Goal: Information Seeking & Learning: Learn about a topic

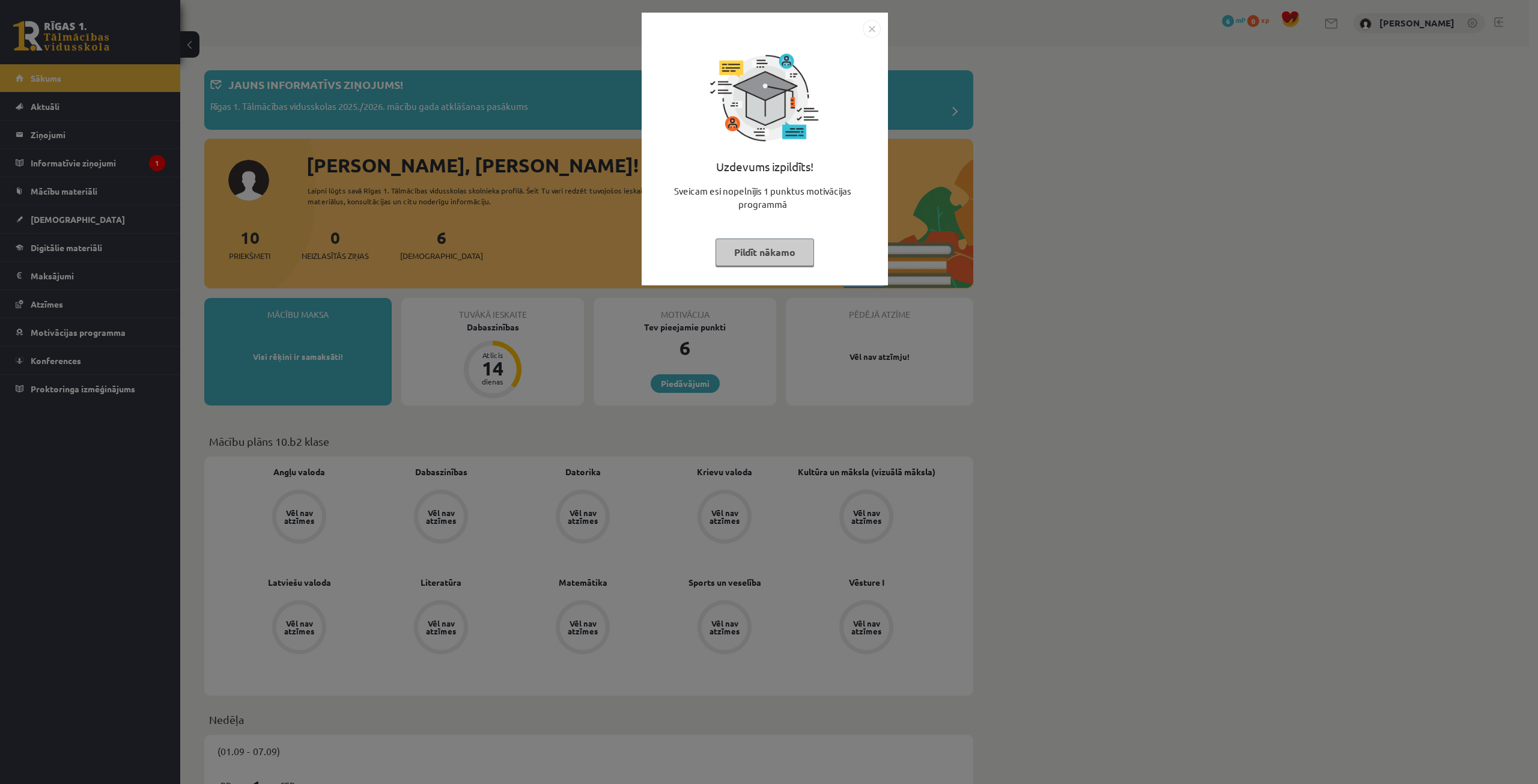
click at [740, 247] on button "Pildīt nākamo" at bounding box center [765, 252] width 99 height 27
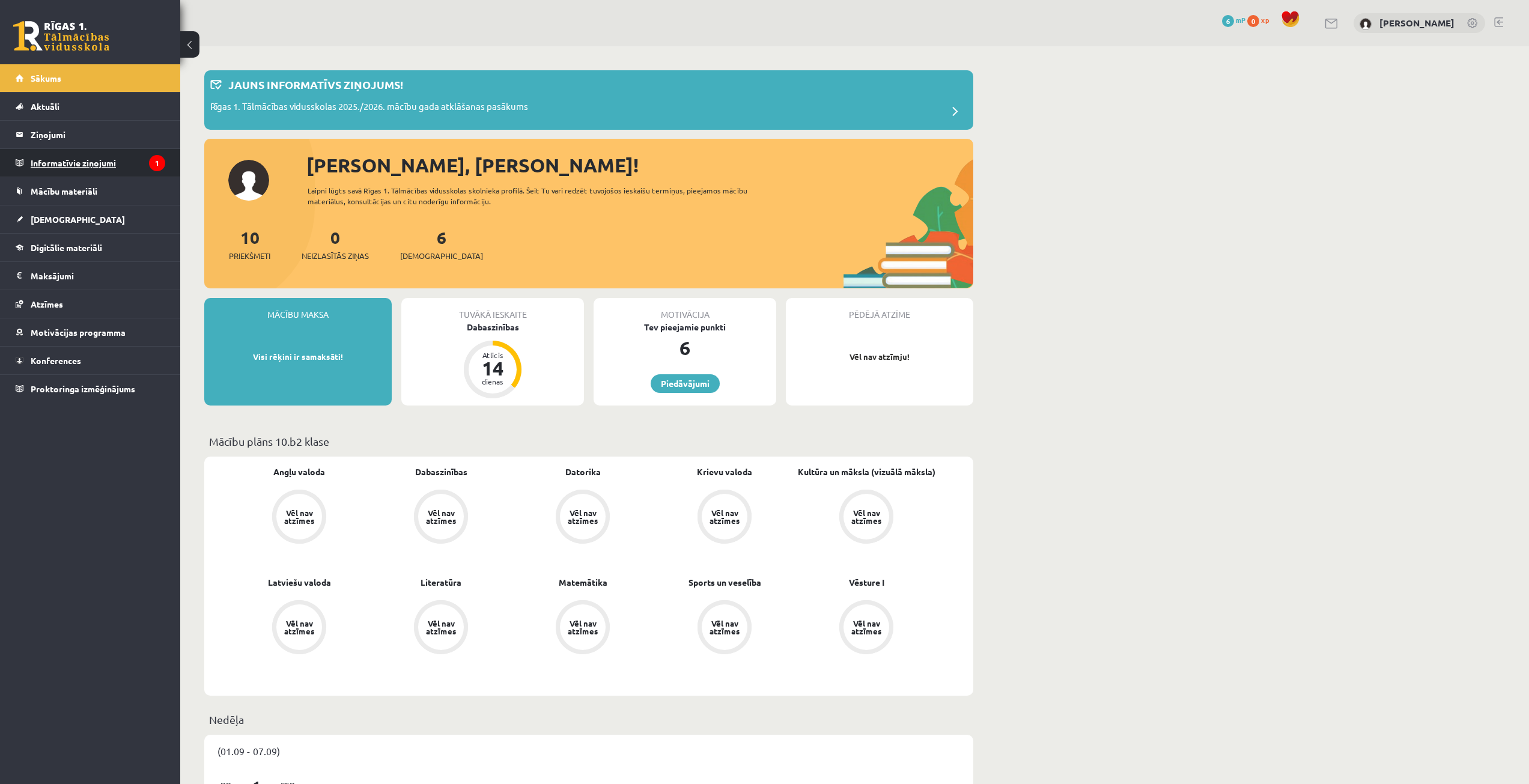
click at [89, 160] on legend "Informatīvie ziņojumi 1" at bounding box center [98, 163] width 135 height 27
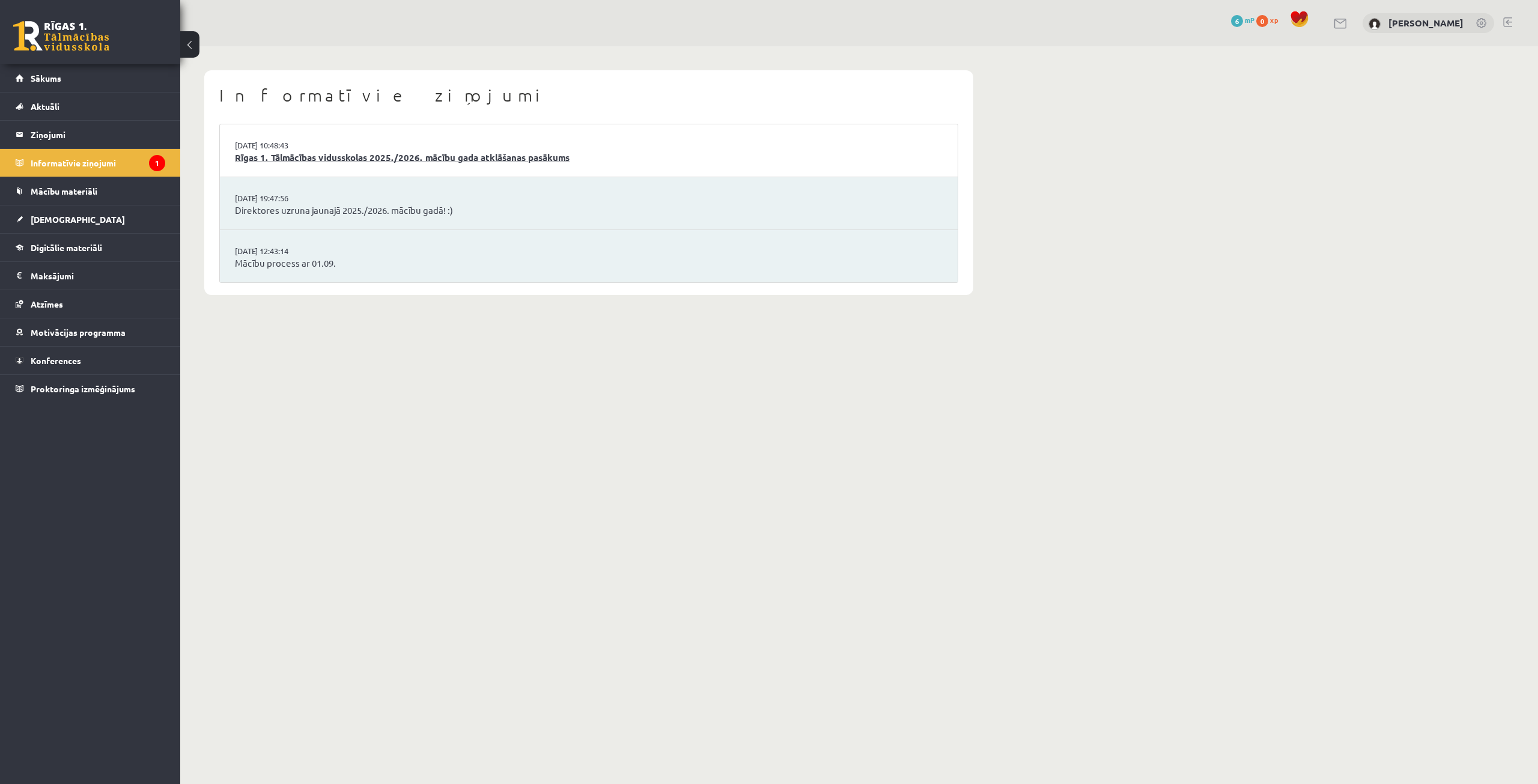
click at [373, 159] on link "Rīgas 1. Tālmācības vidusskolas 2025./2026. mācību gada atklāšanas pasākums" at bounding box center [589, 157] width 708 height 14
click at [76, 156] on legend "Informatīvie ziņojumi 1" at bounding box center [98, 163] width 135 height 27
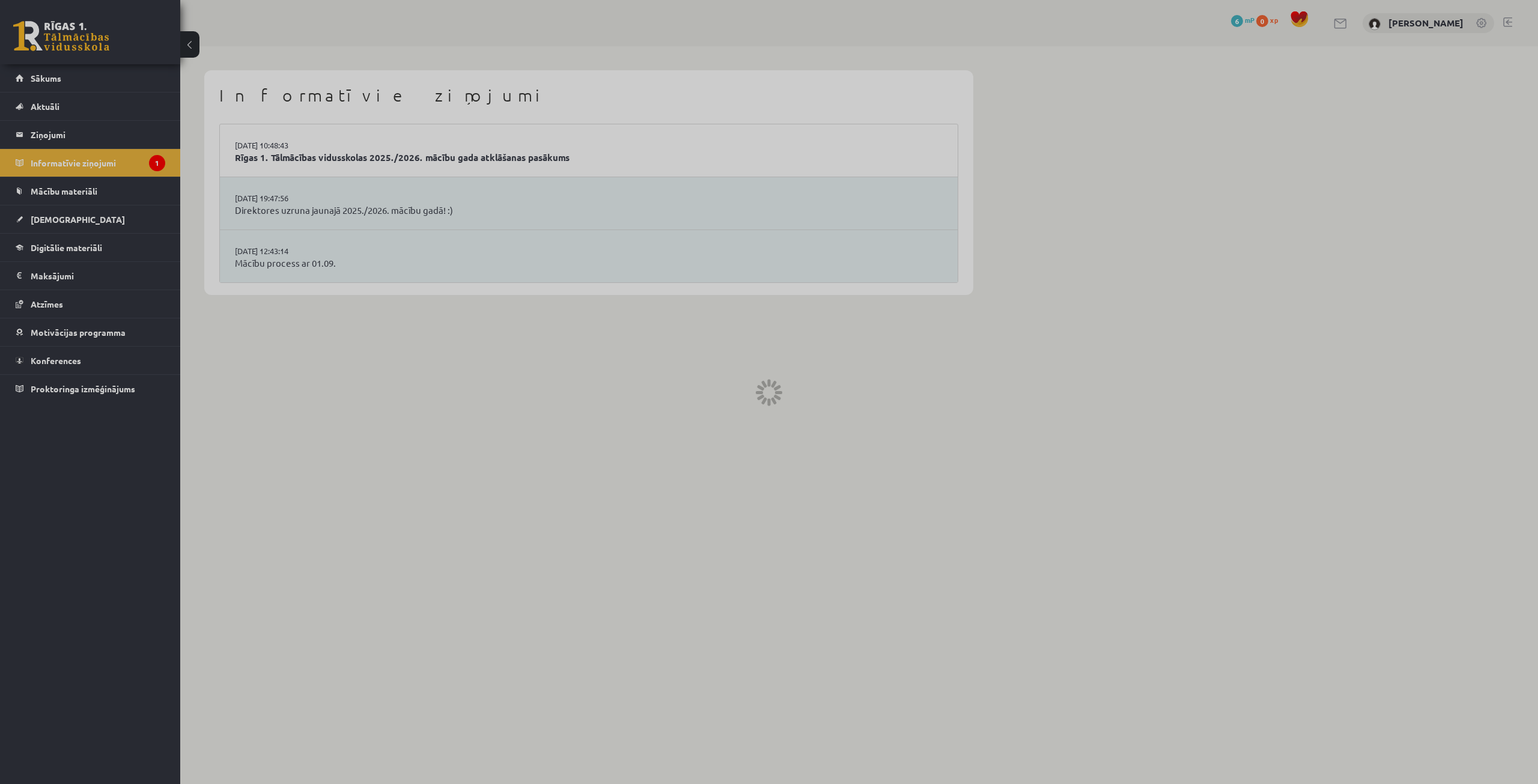
click at [75, 162] on div at bounding box center [769, 392] width 1538 height 784
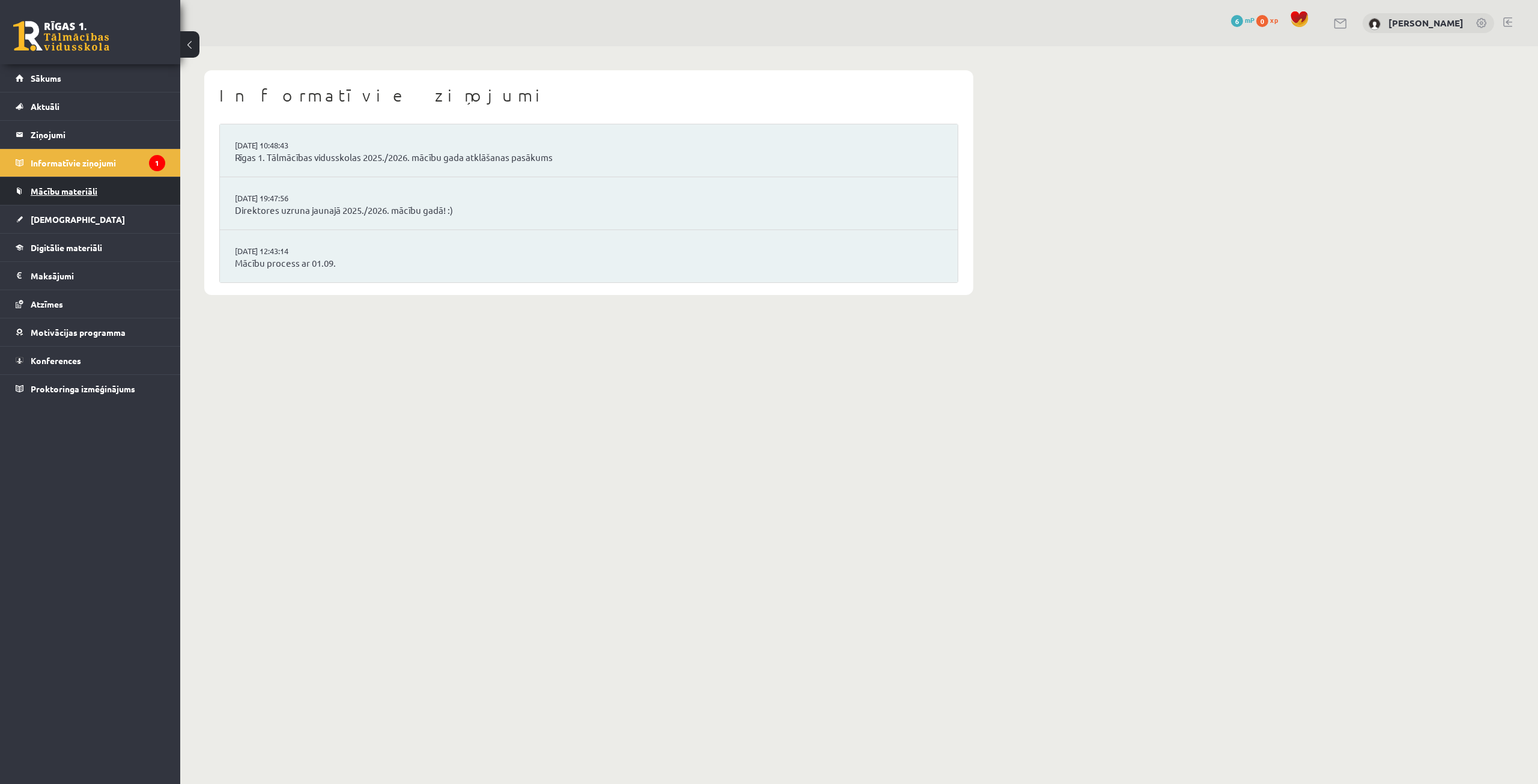
click at [64, 185] on link "Mācību materiāli" at bounding box center [90, 191] width 150 height 27
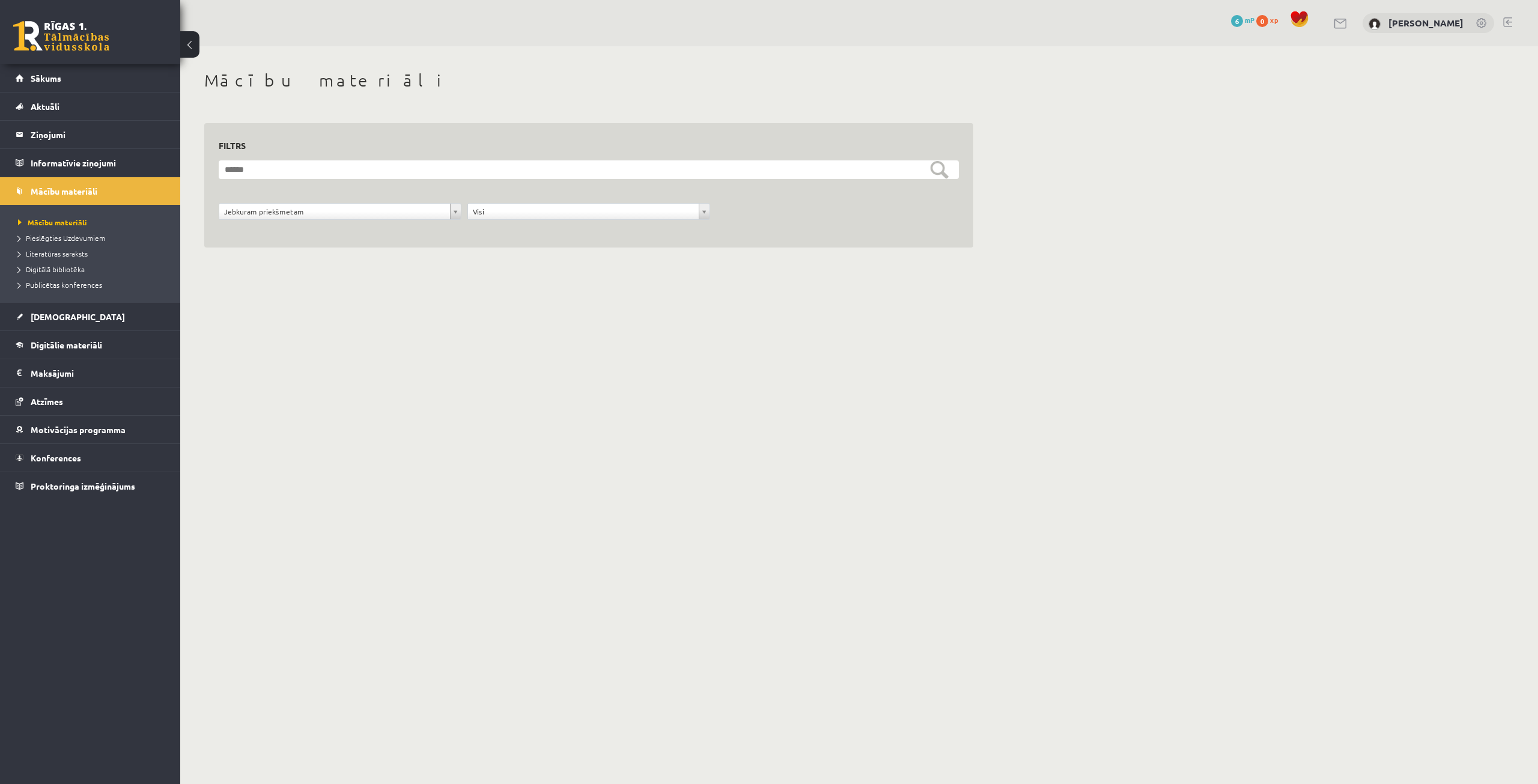
click at [66, 270] on span "Digitālā bibliotēka" at bounding box center [51, 269] width 67 height 10
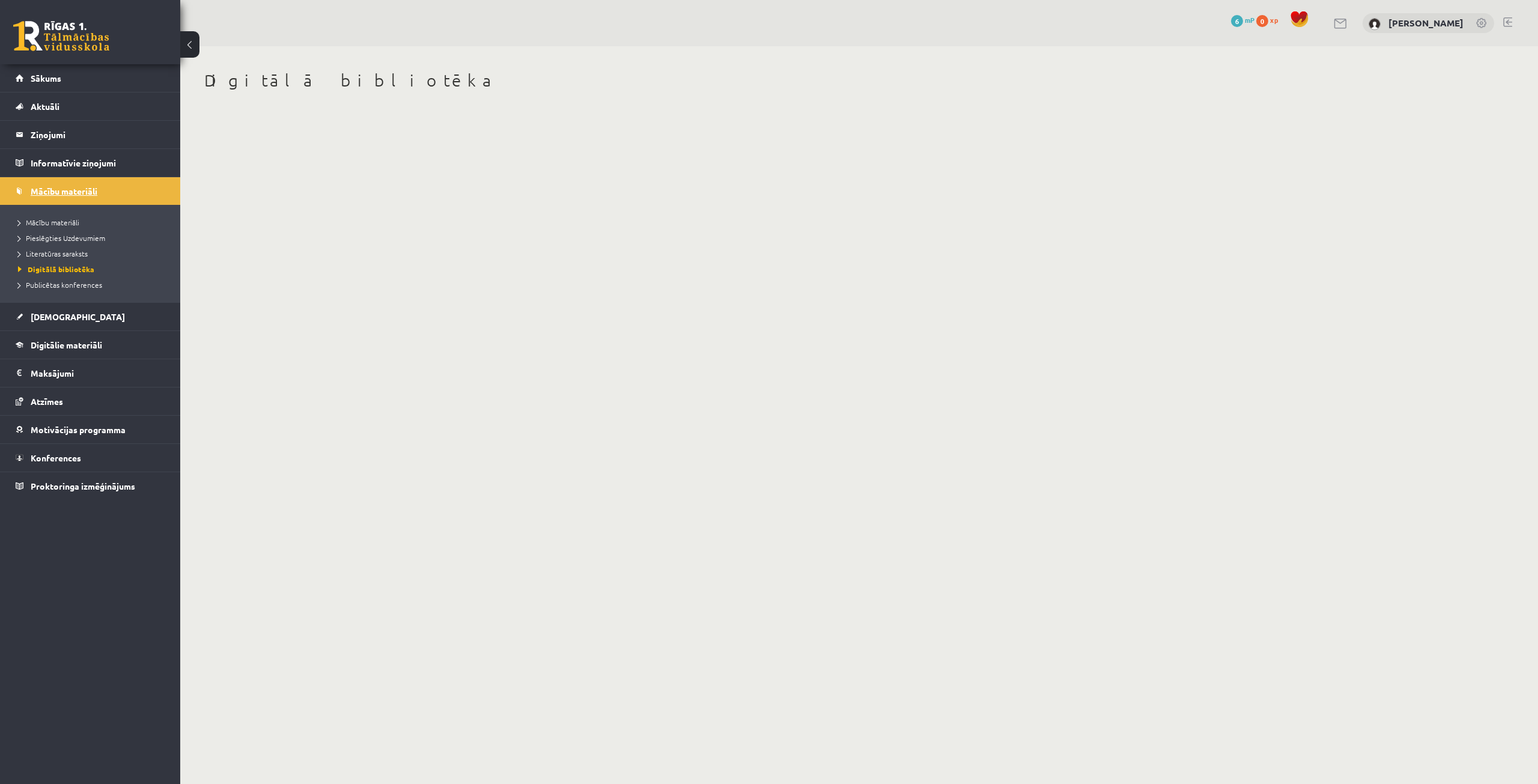
click at [76, 192] on span "Mācību materiāli" at bounding box center [64, 190] width 67 height 11
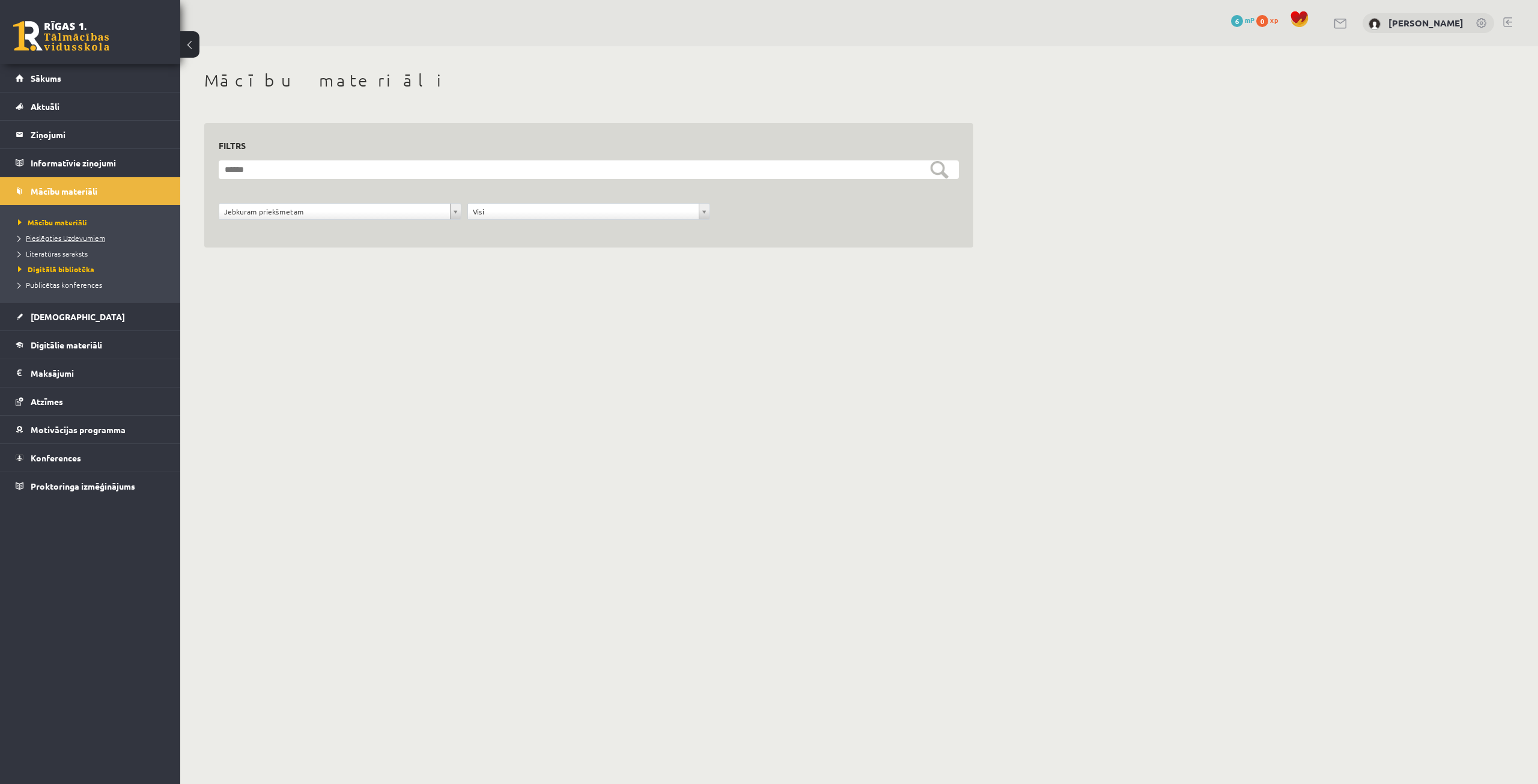
click at [67, 241] on link "Pieslēgties Uzdevumiem" at bounding box center [93, 238] width 150 height 11
click at [61, 316] on span "[DEMOGRAPHIC_DATA]" at bounding box center [77, 317] width 94 height 11
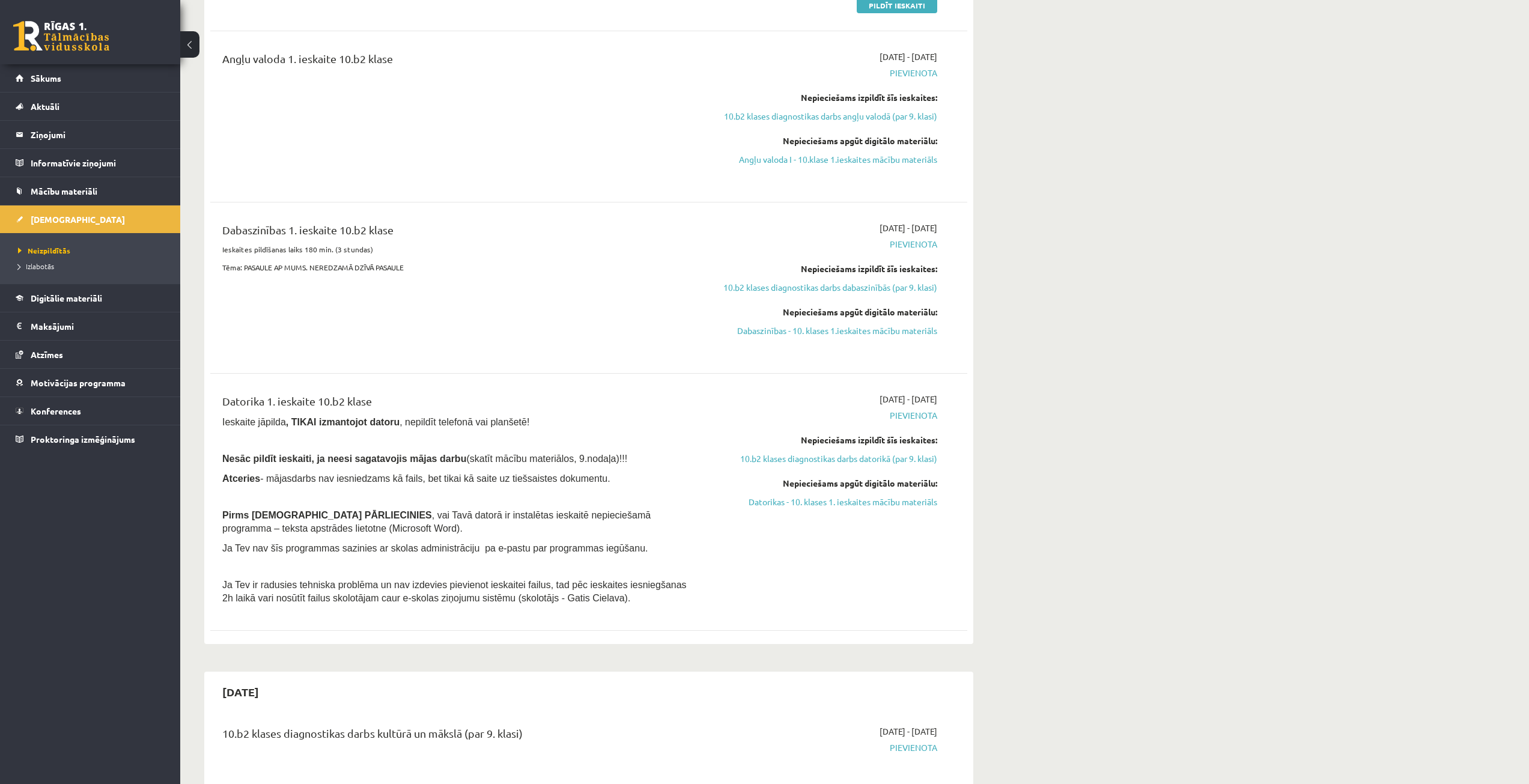
scroll to position [421, 0]
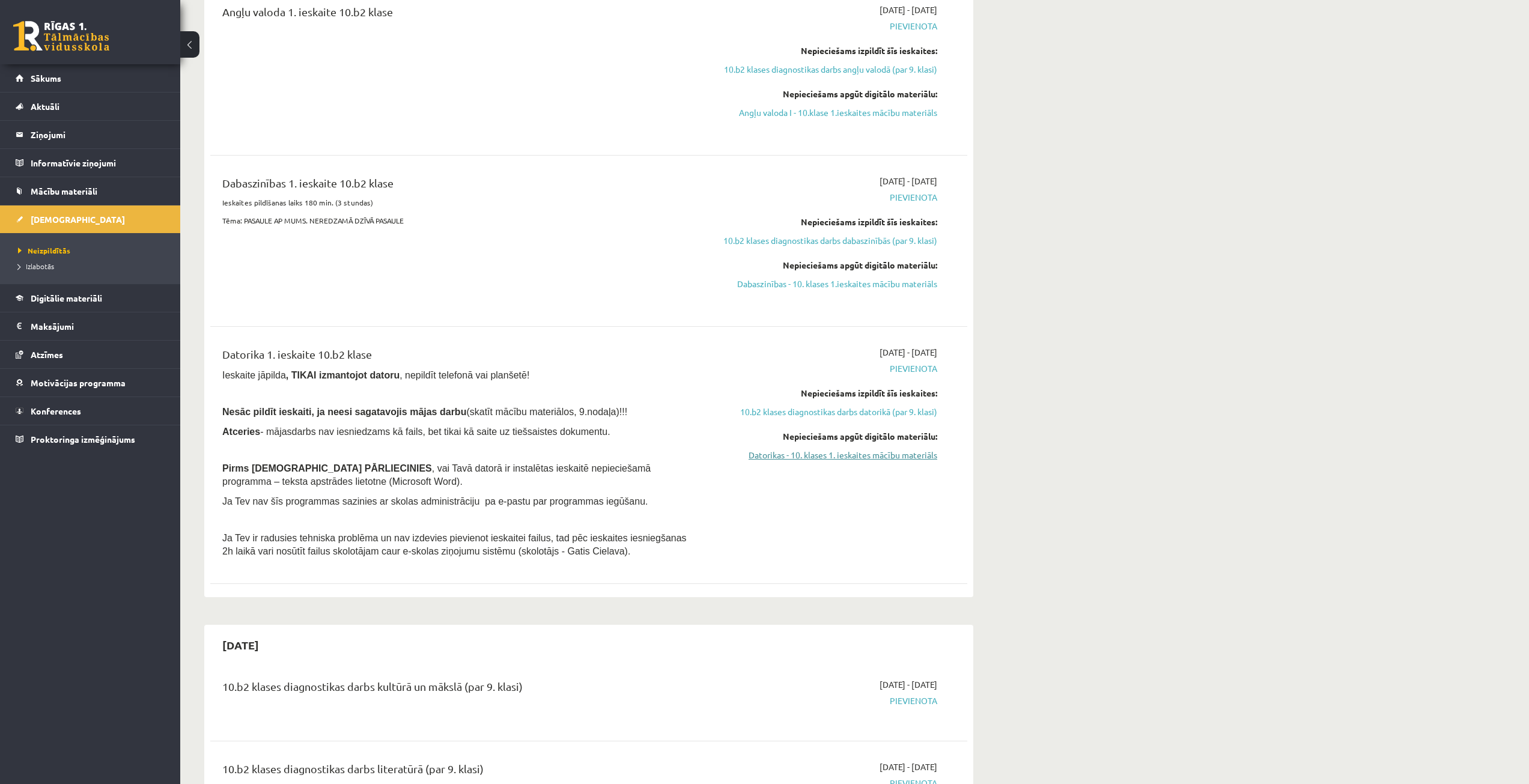
click at [886, 457] on link "Datorikas - 10. klases 1. ieskaites mācību materiāls" at bounding box center [824, 454] width 226 height 12
click at [883, 408] on link "10.b2 klases diagnostikas darbs datorikā (par 9. klasi)" at bounding box center [824, 412] width 226 height 12
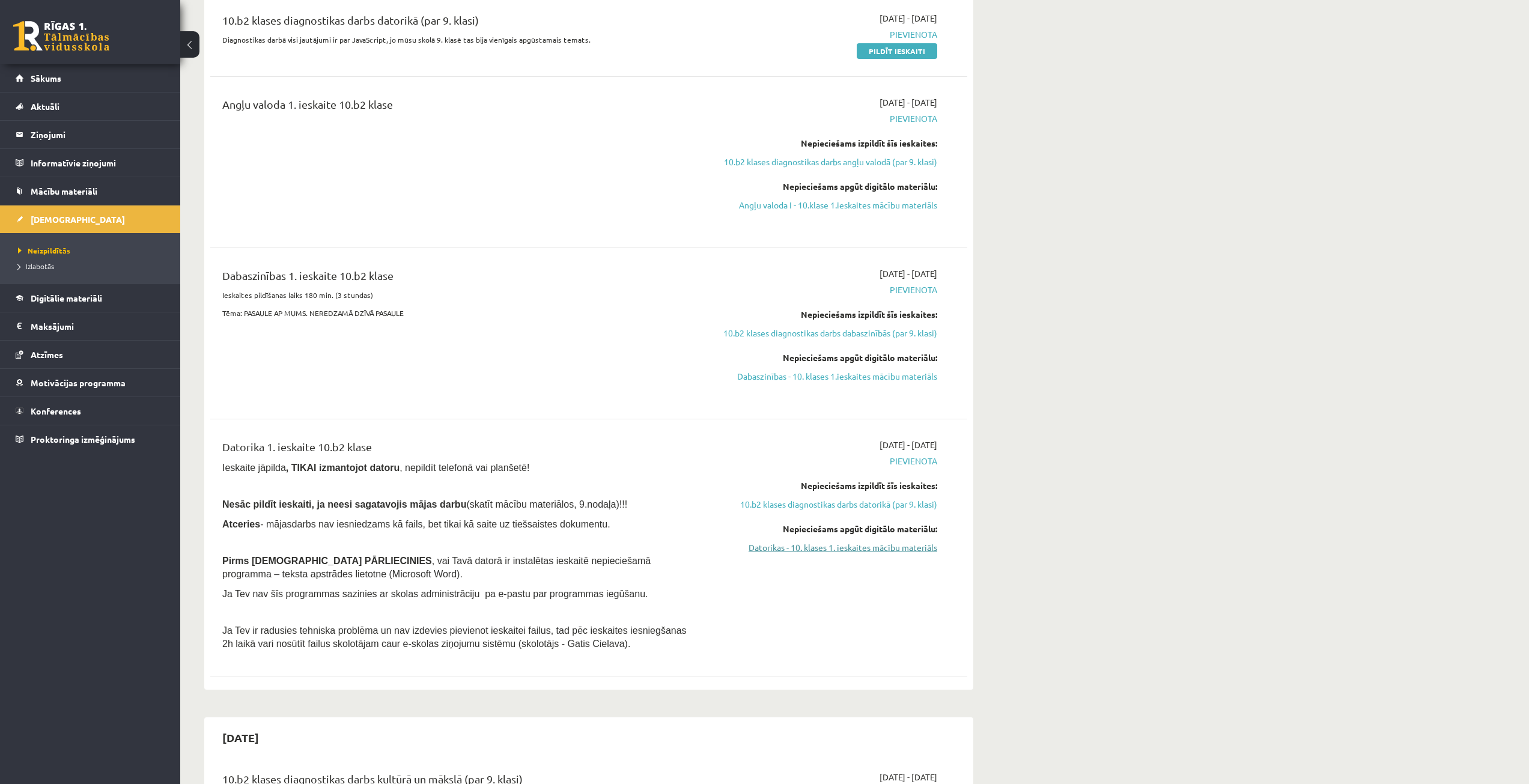
click at [830, 547] on link "Datorikas - 10. klases 1. ieskaites mācību materiāls" at bounding box center [824, 547] width 226 height 12
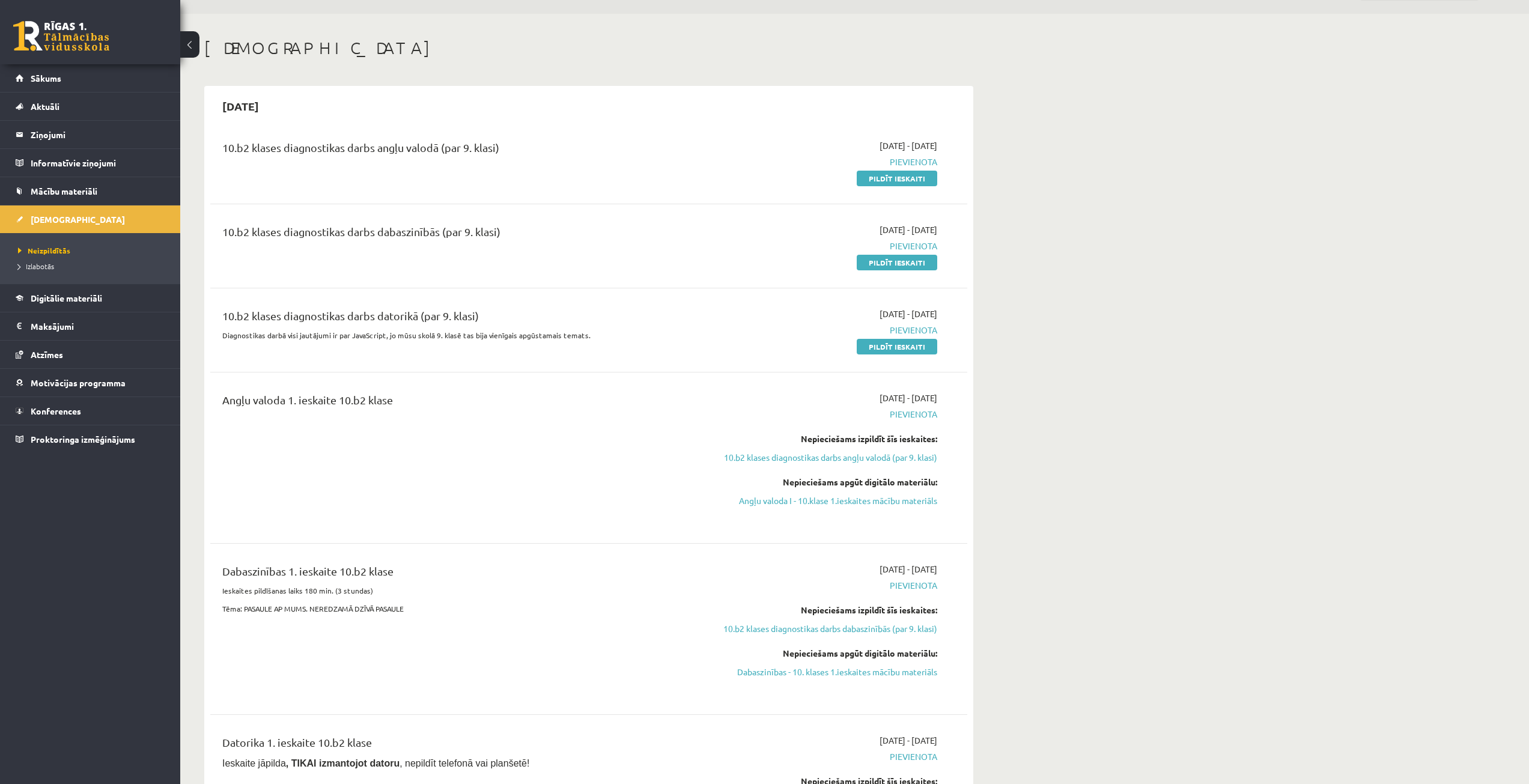
scroll to position [27, 0]
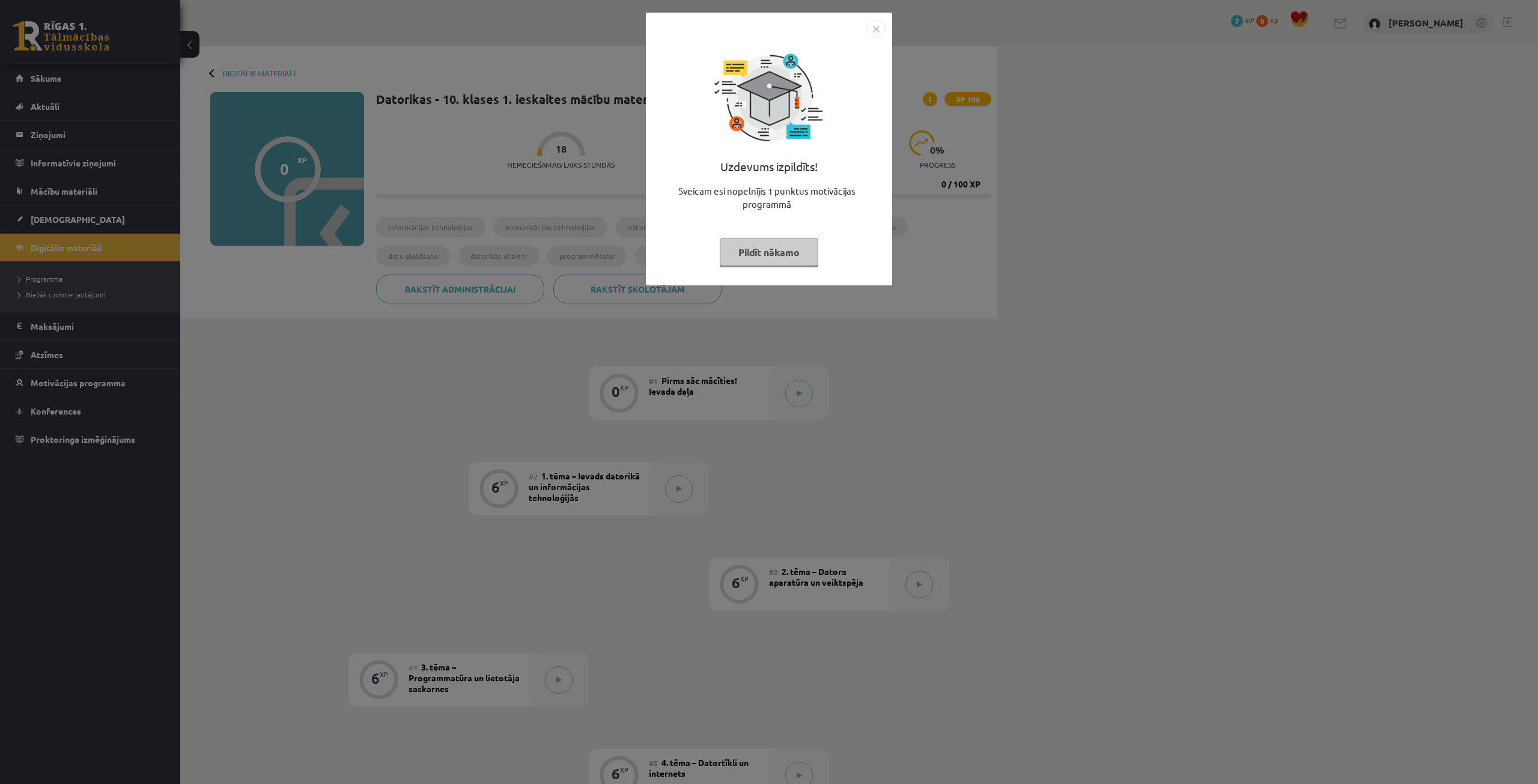
click at [754, 263] on button "Pildīt nākamo" at bounding box center [769, 252] width 99 height 27
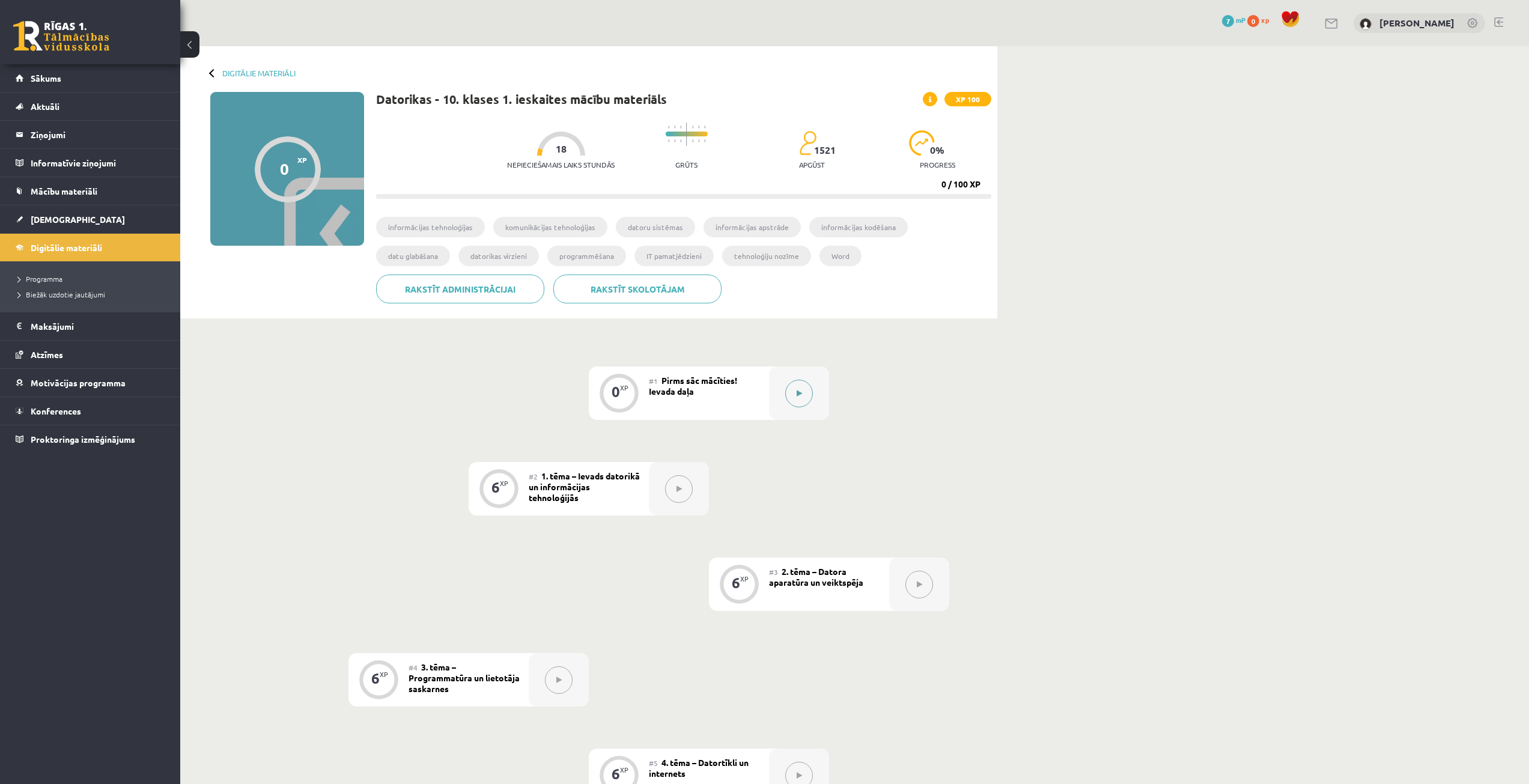
click at [788, 394] on button at bounding box center [799, 393] width 27 height 27
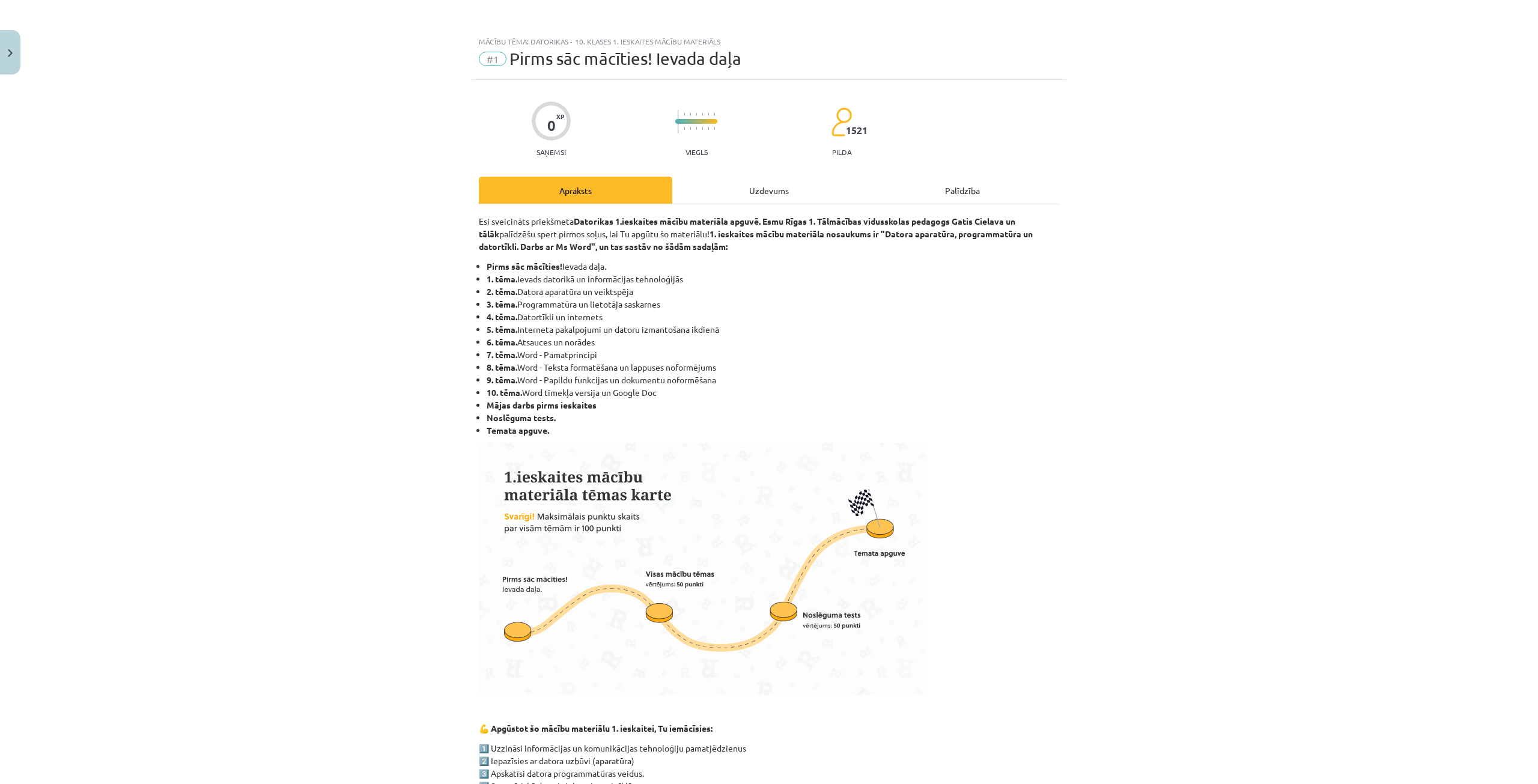
click at [773, 189] on div "Uzdevums" at bounding box center [769, 190] width 193 height 27
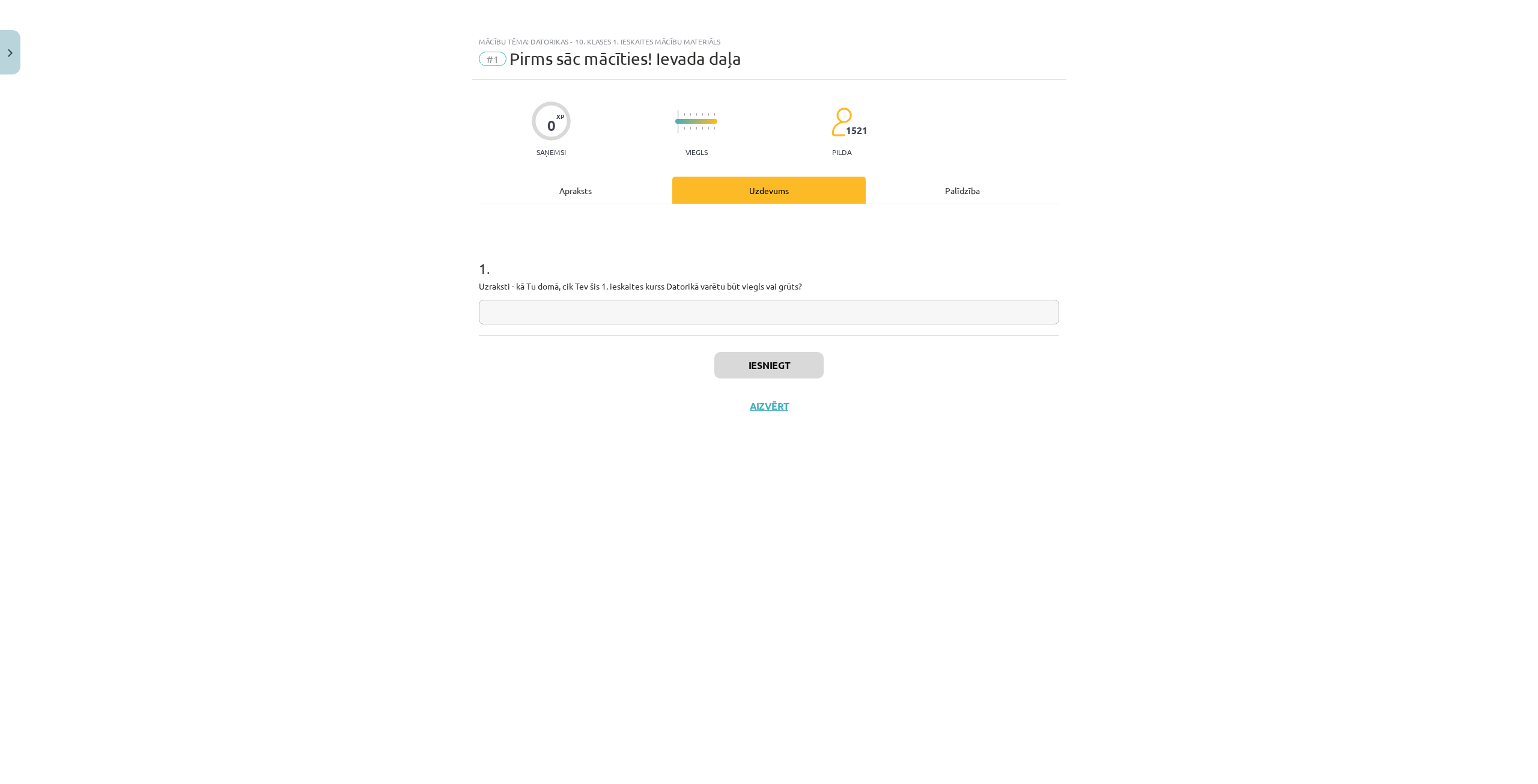
click at [745, 313] on input "text" at bounding box center [769, 312] width 580 height 25
paste input "**********"
type input "**********"
click at [747, 368] on button "Iesniegt" at bounding box center [769, 365] width 109 height 27
click at [776, 368] on button "Iesniegt" at bounding box center [769, 365] width 109 height 27
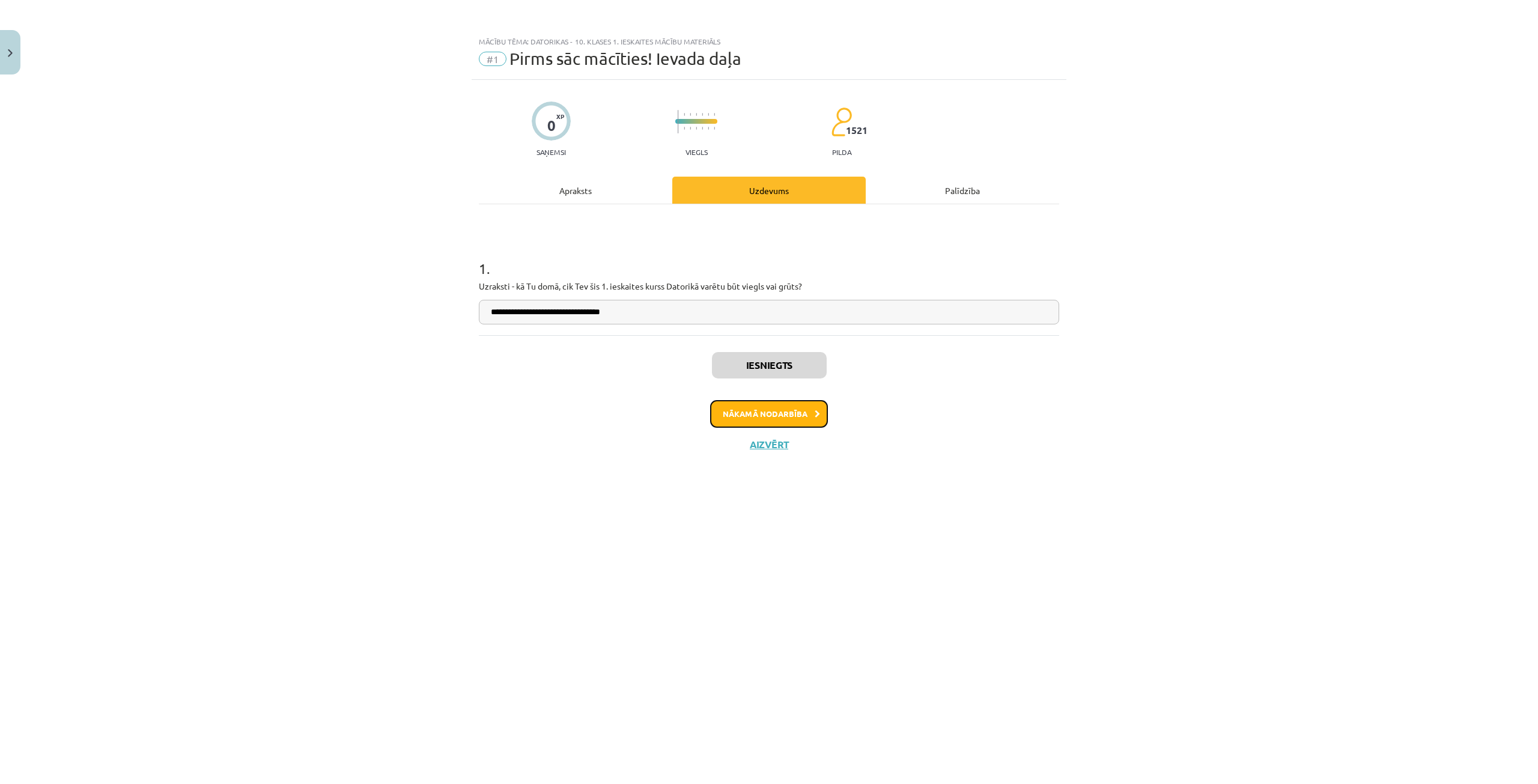
click at [746, 418] on button "Nākamā nodarbība" at bounding box center [769, 413] width 118 height 27
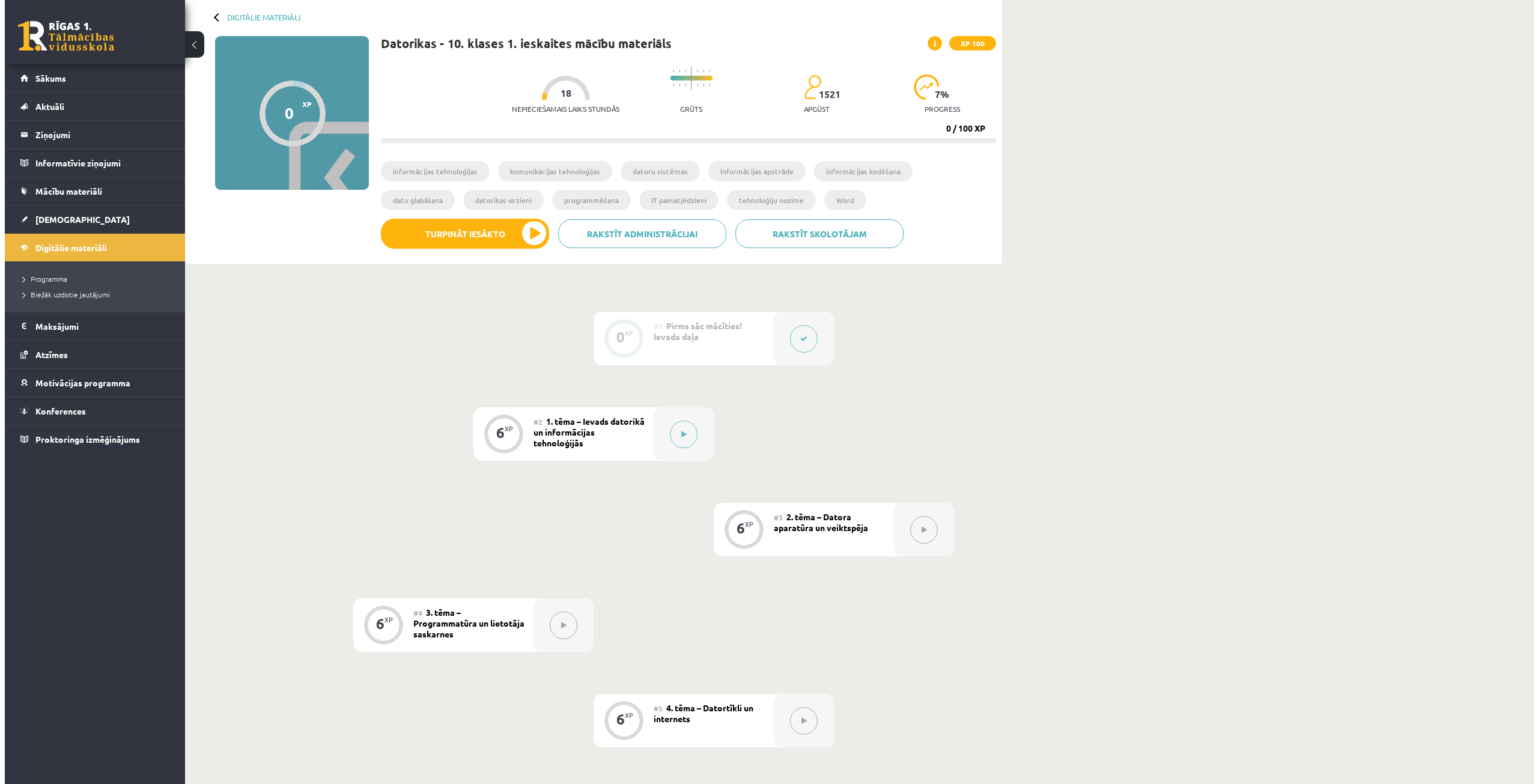
scroll to position [60, 0]
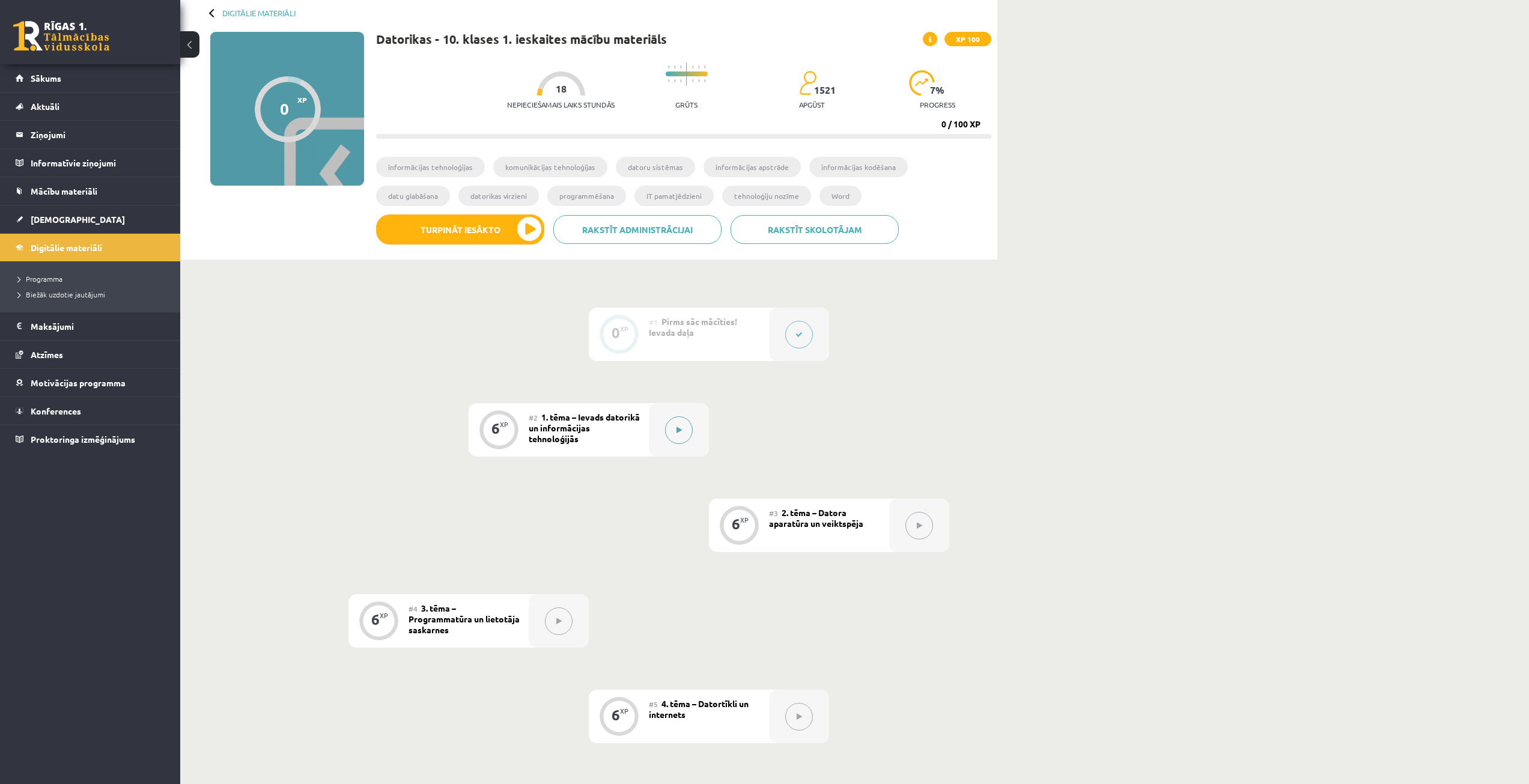
click at [669, 441] on div at bounding box center [679, 430] width 60 height 53
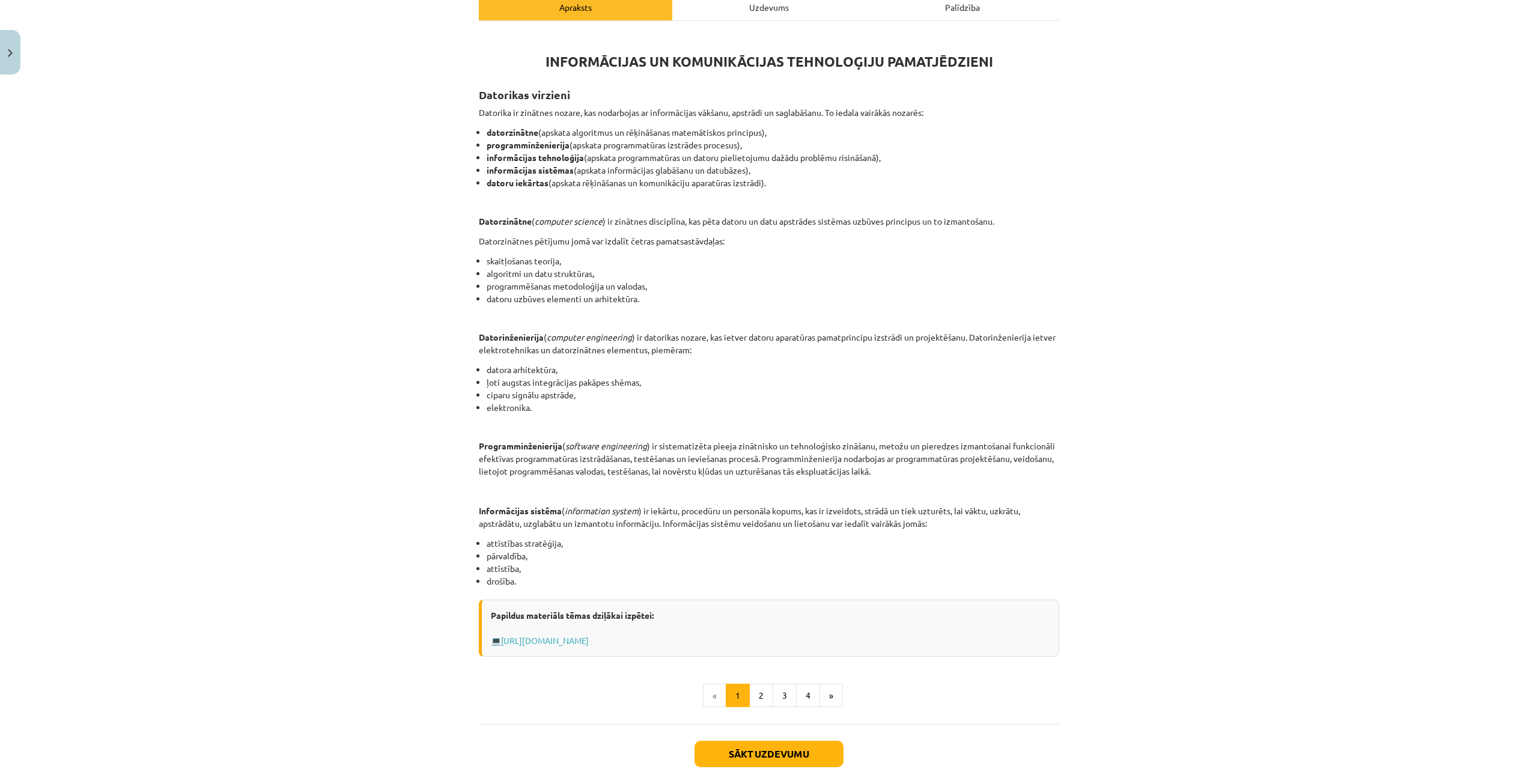
scroll to position [244, 0]
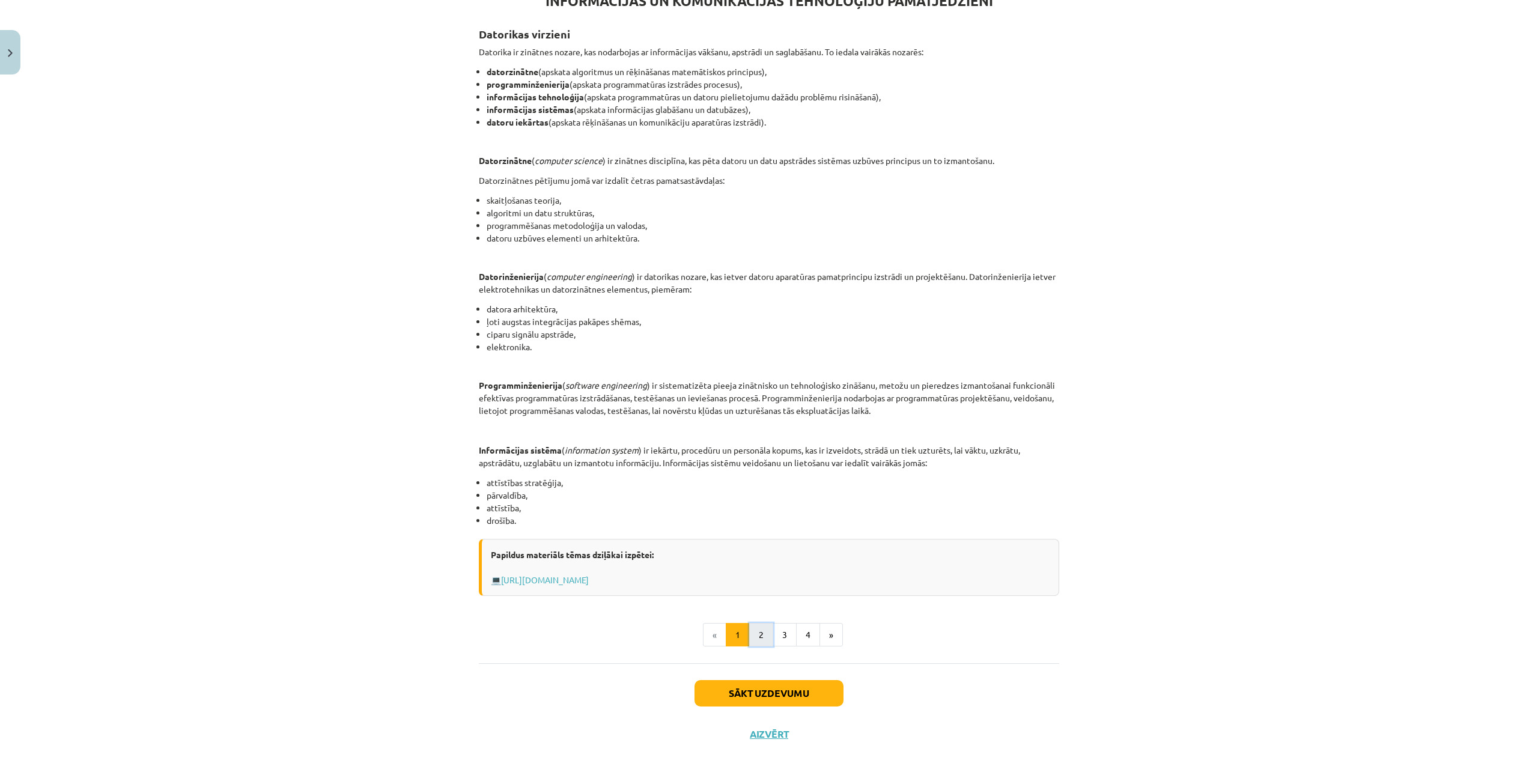
click at [760, 627] on button "2" at bounding box center [761, 634] width 24 height 24
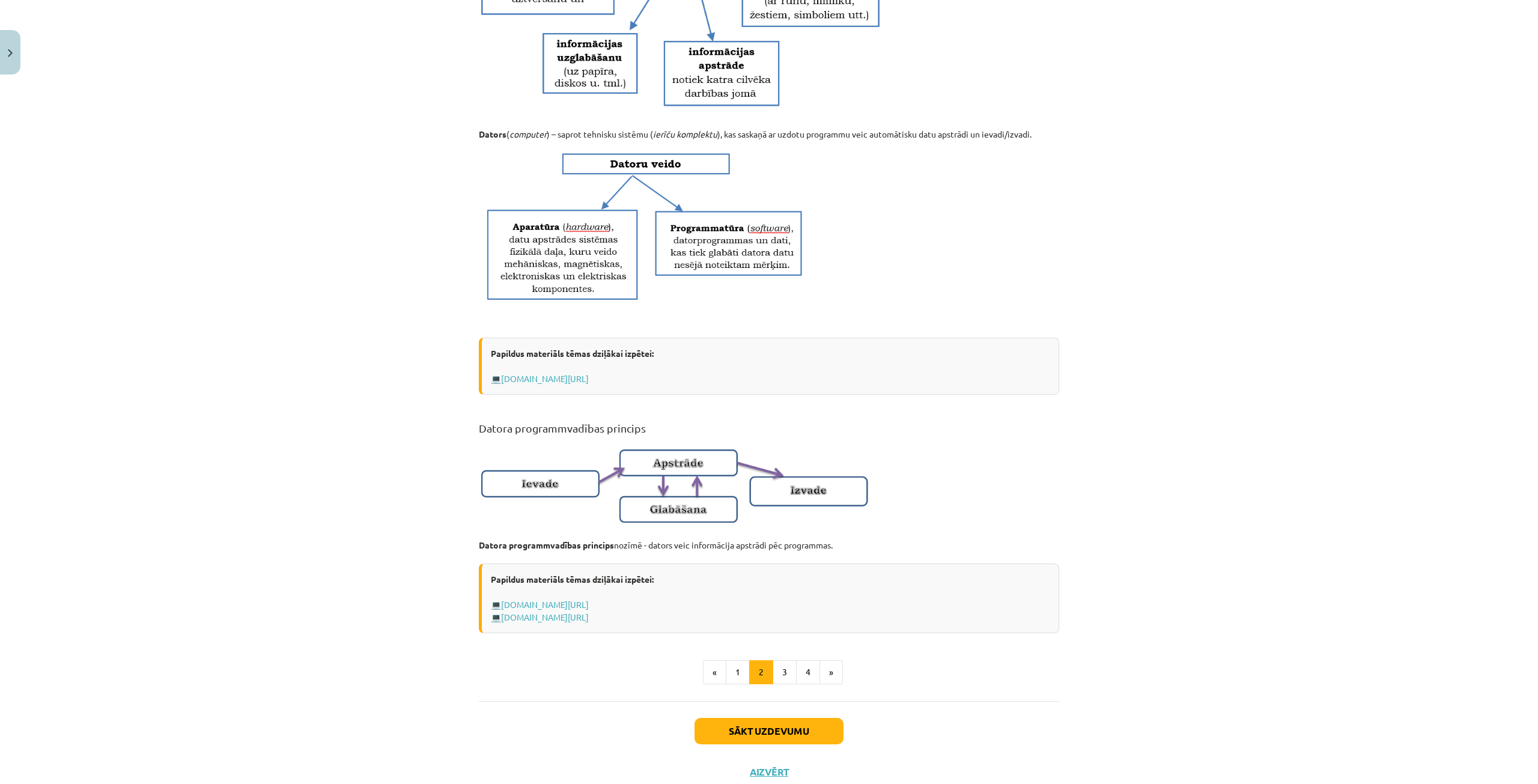
scroll to position [421, 0]
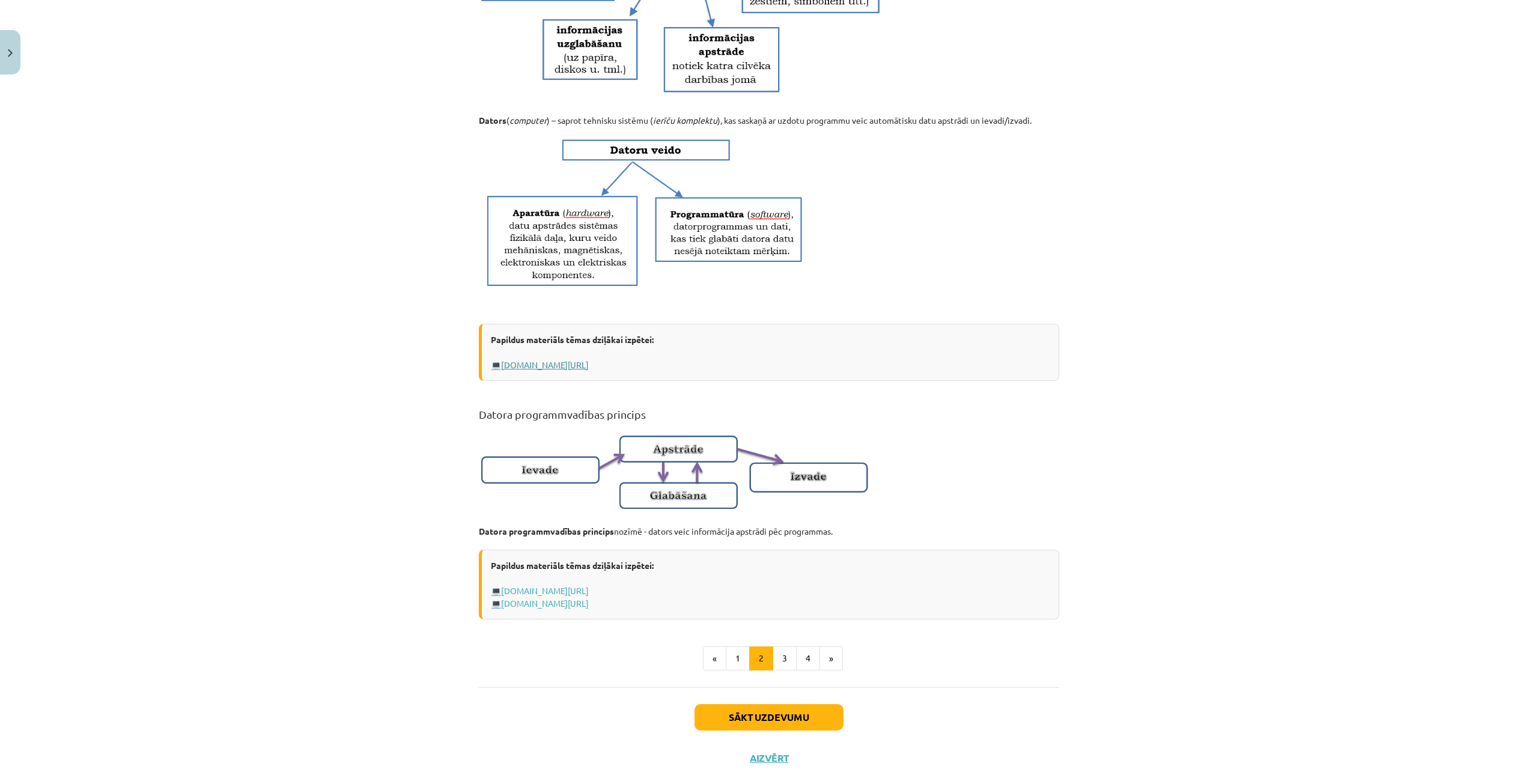
click at [589, 370] on link "www.uzdevumi.lv/p/informatika/10-klase/informacija-it-drosiba7409/re-2fc7e51f-6…" at bounding box center [545, 364] width 88 height 11
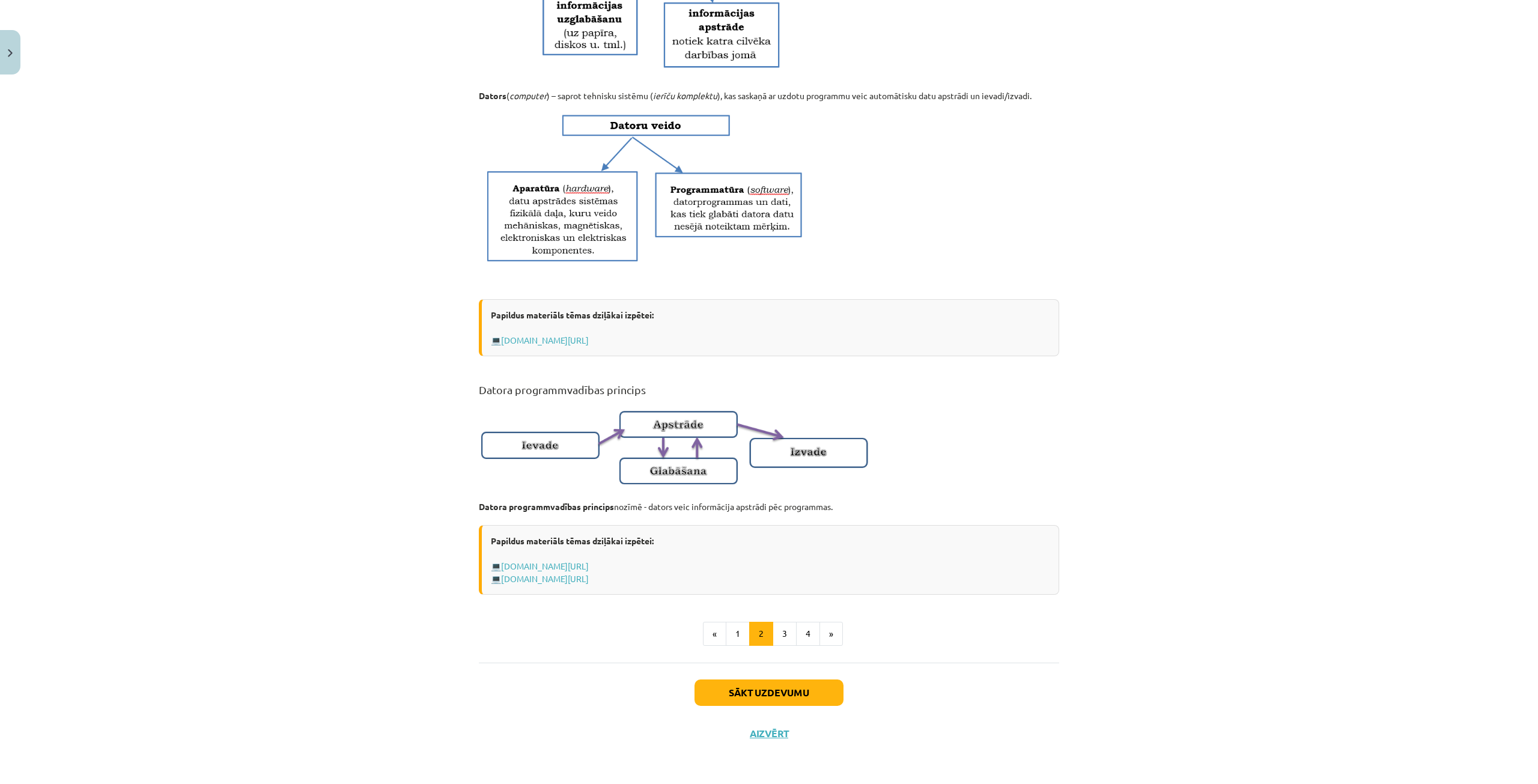
scroll to position [458, 0]
click at [784, 627] on button "3" at bounding box center [784, 633] width 24 height 24
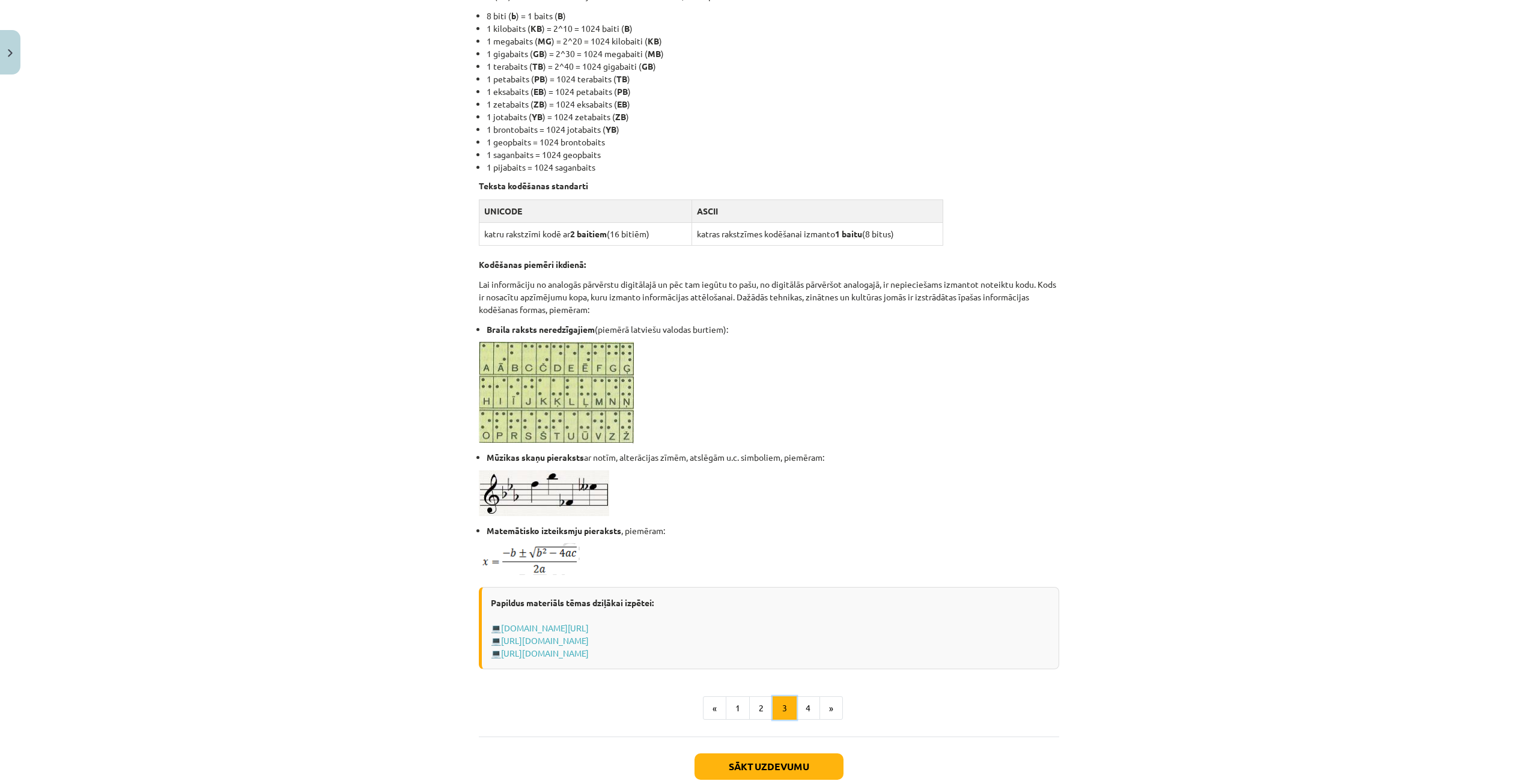
scroll to position [395, 0]
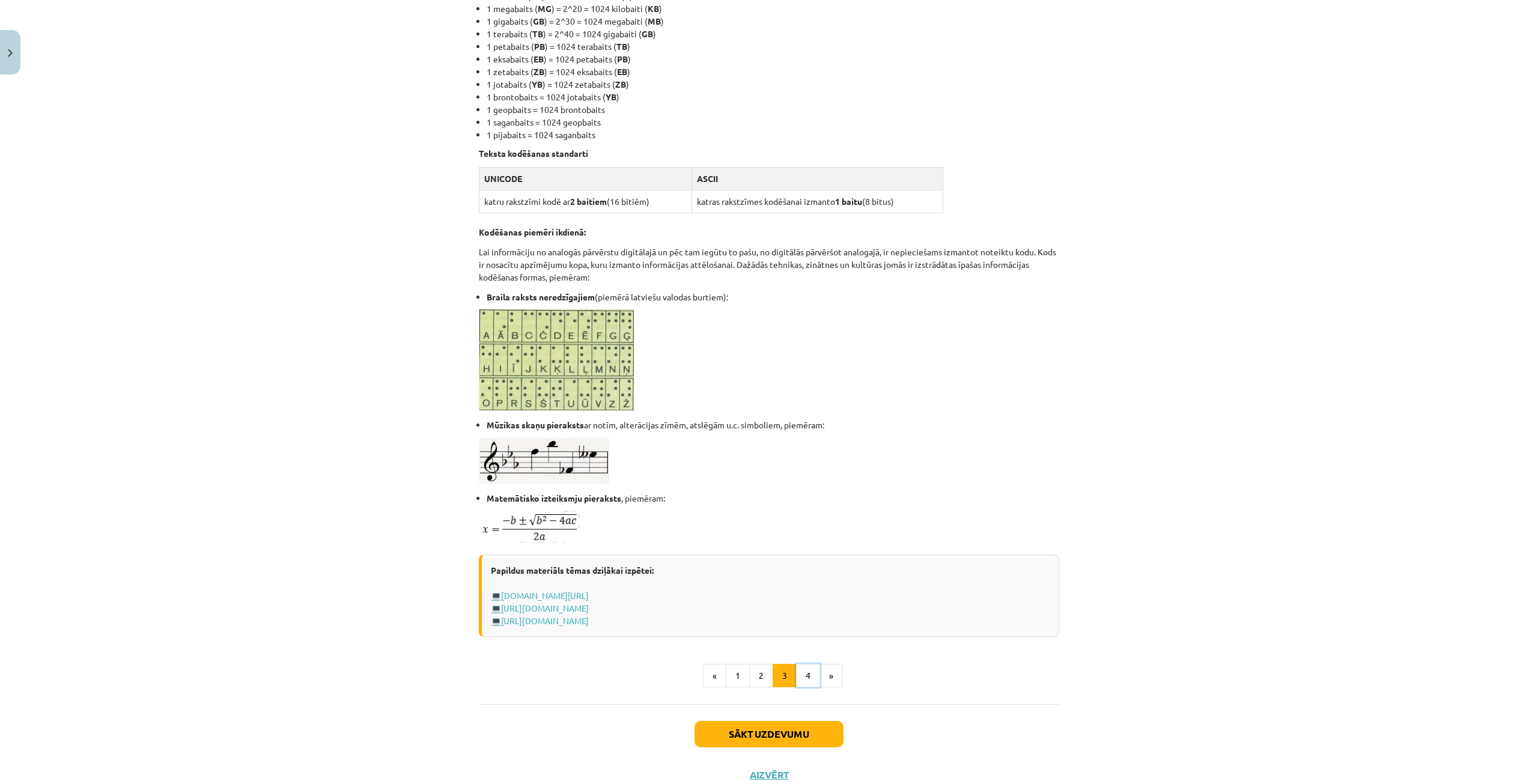
click at [809, 675] on button "4" at bounding box center [808, 675] width 24 height 24
click at [809, 704] on div "Sākt uzdevumu Aizvērt" at bounding box center [769, 746] width 580 height 84
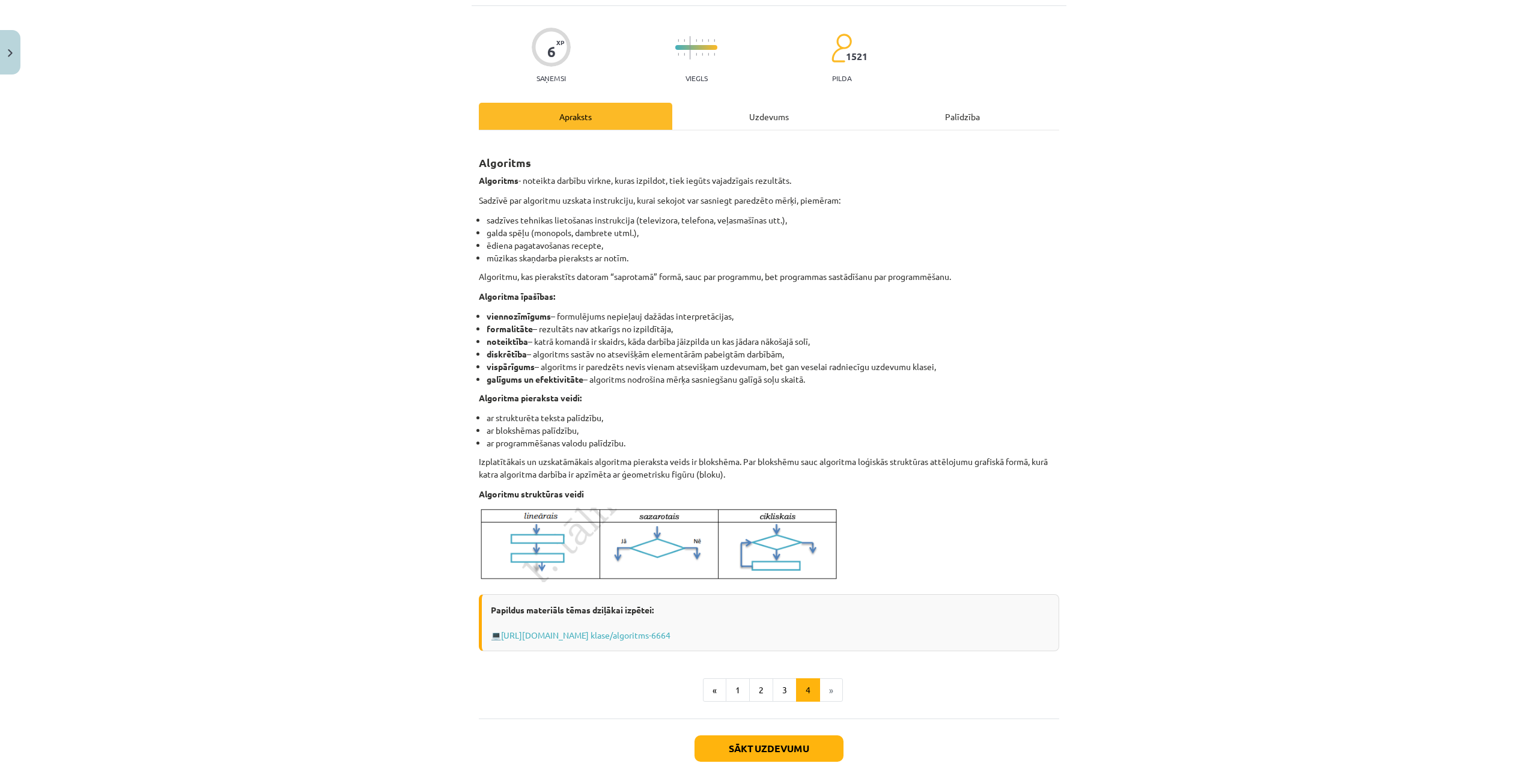
scroll to position [70, 0]
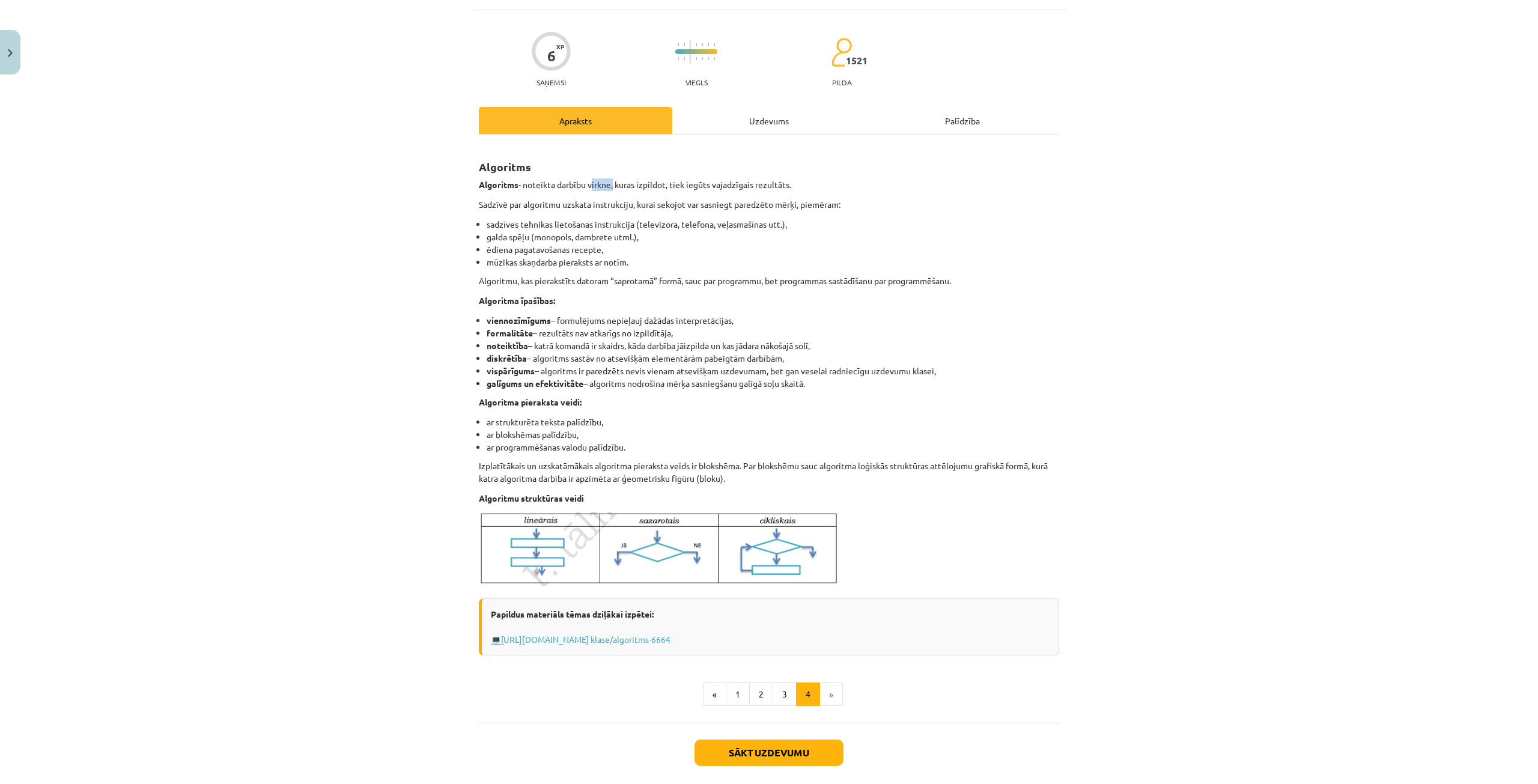
drag, startPoint x: 586, startPoint y: 186, endPoint x: 607, endPoint y: 185, distance: 21.0
click at [607, 185] on p "Algoritms - noteikta darbību virkne, kuras izpildot, tiek iegūts vajadzīgais re…" at bounding box center [769, 184] width 580 height 12
copy p "virkne"
click at [355, 239] on div "Mācību tēma: Datorikas - 10. klases 1. ieskaites mācību materiāls #2 1. tēma – …" at bounding box center [769, 392] width 1538 height 784
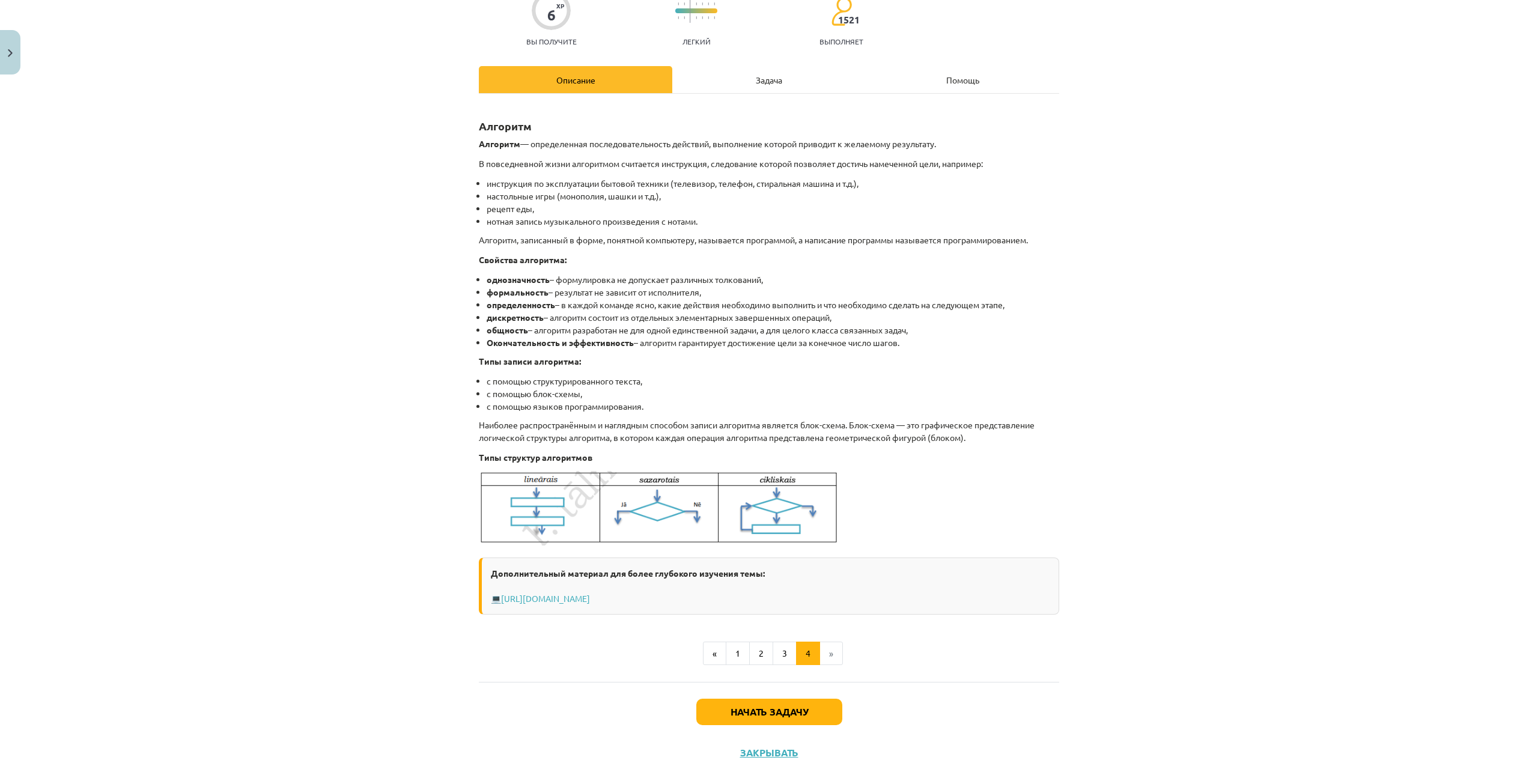
scroll to position [111, 0]
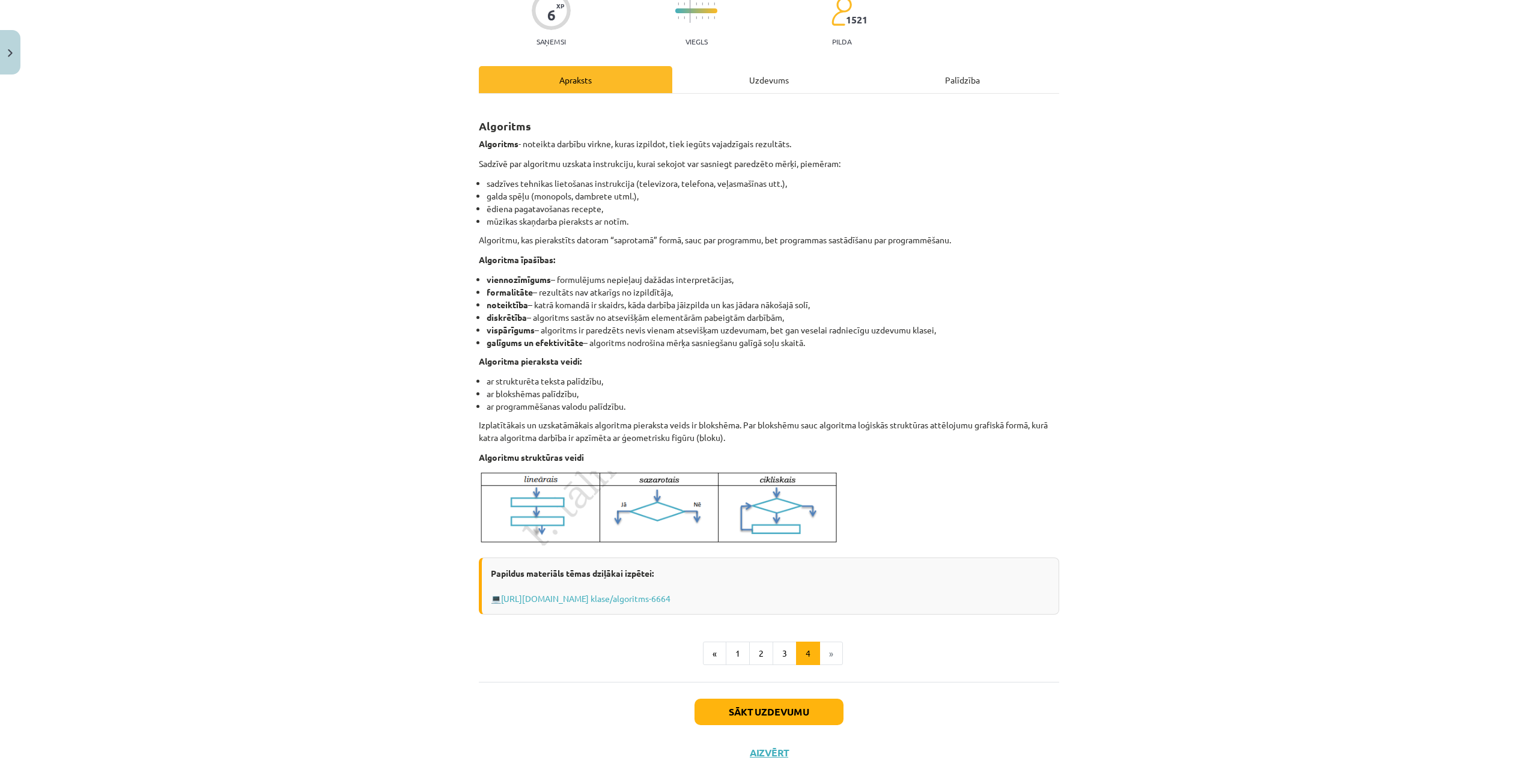
click at [822, 649] on li "»" at bounding box center [831, 653] width 23 height 24
click at [822, 651] on li "»" at bounding box center [831, 653] width 23 height 24
click at [829, 658] on li "»" at bounding box center [831, 653] width 23 height 24
click at [706, 648] on button "«" at bounding box center [715, 653] width 23 height 24
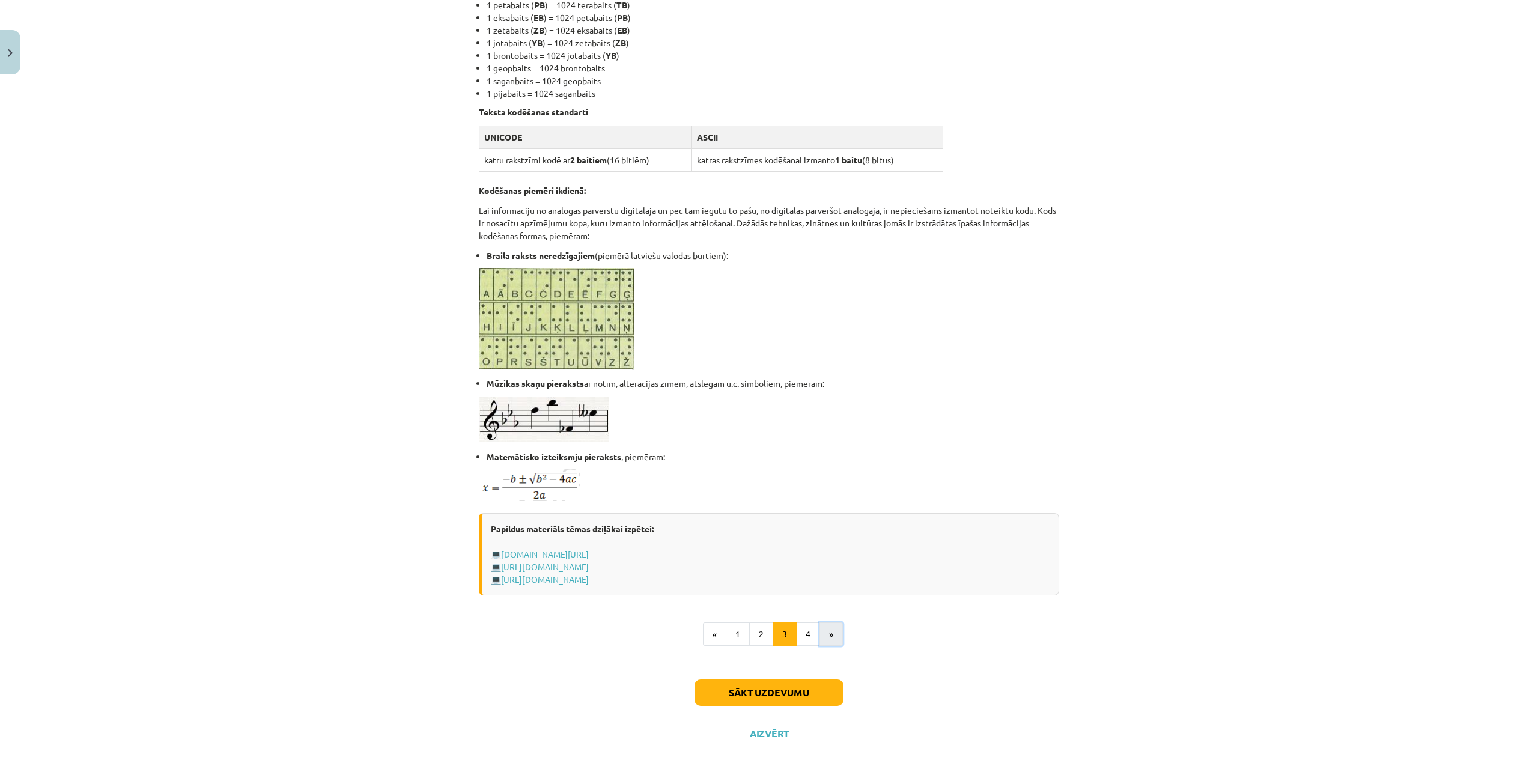
click at [830, 634] on button "»" at bounding box center [831, 634] width 23 height 24
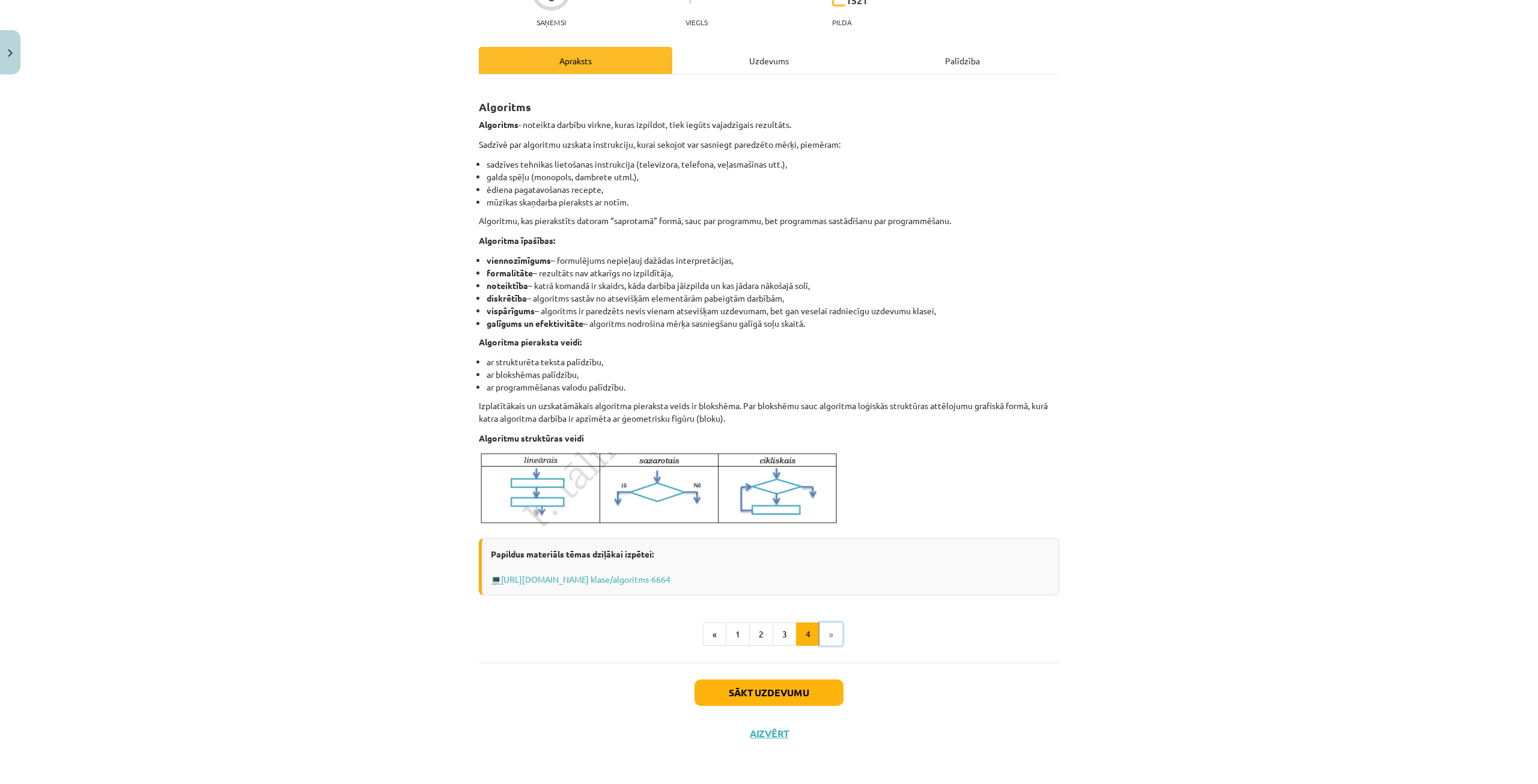
scroll to position [130, 0]
click at [754, 64] on div "Uzdevums" at bounding box center [769, 60] width 193 height 27
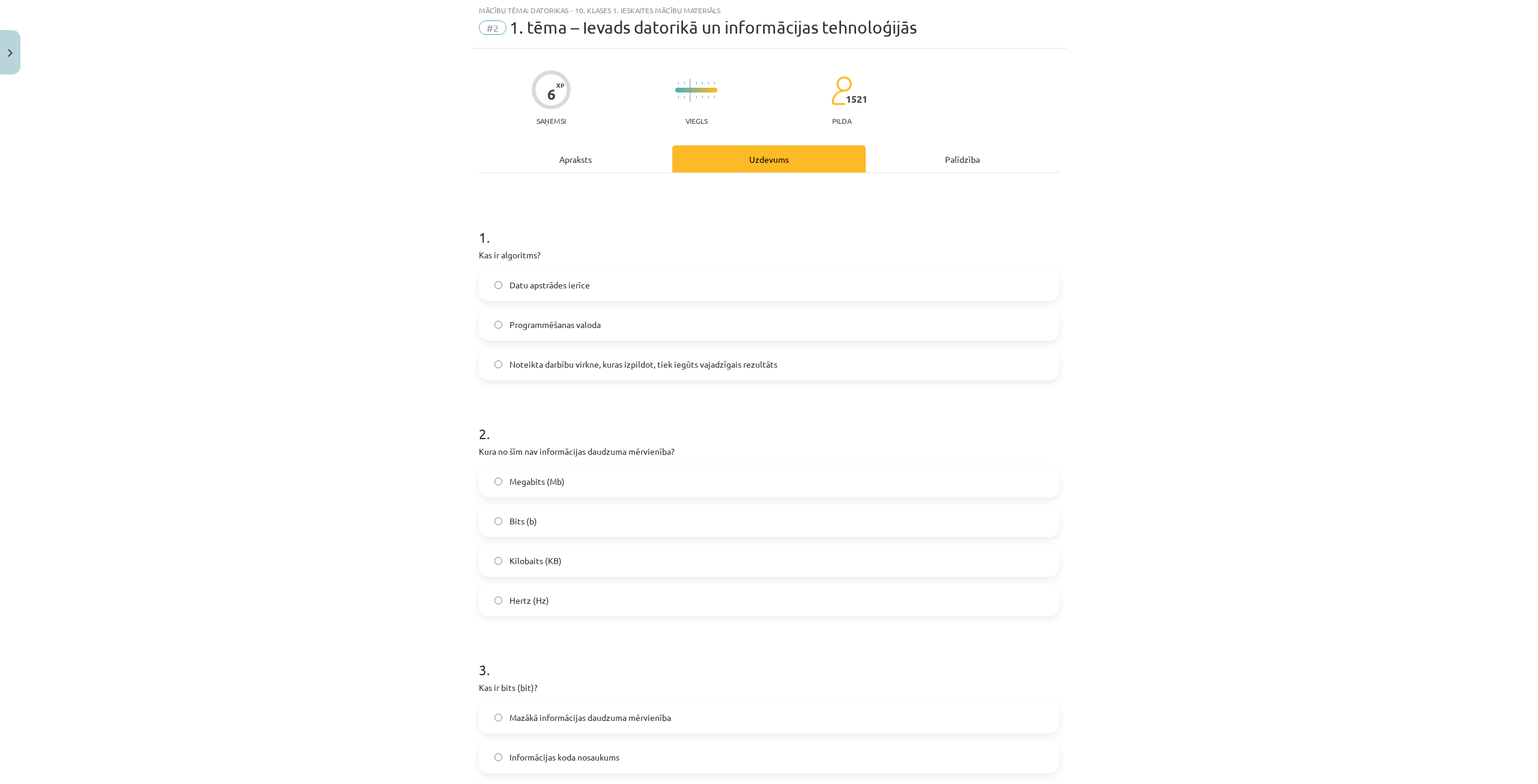
scroll to position [30, 0]
click at [591, 163] on div "Apraksts" at bounding box center [575, 160] width 193 height 27
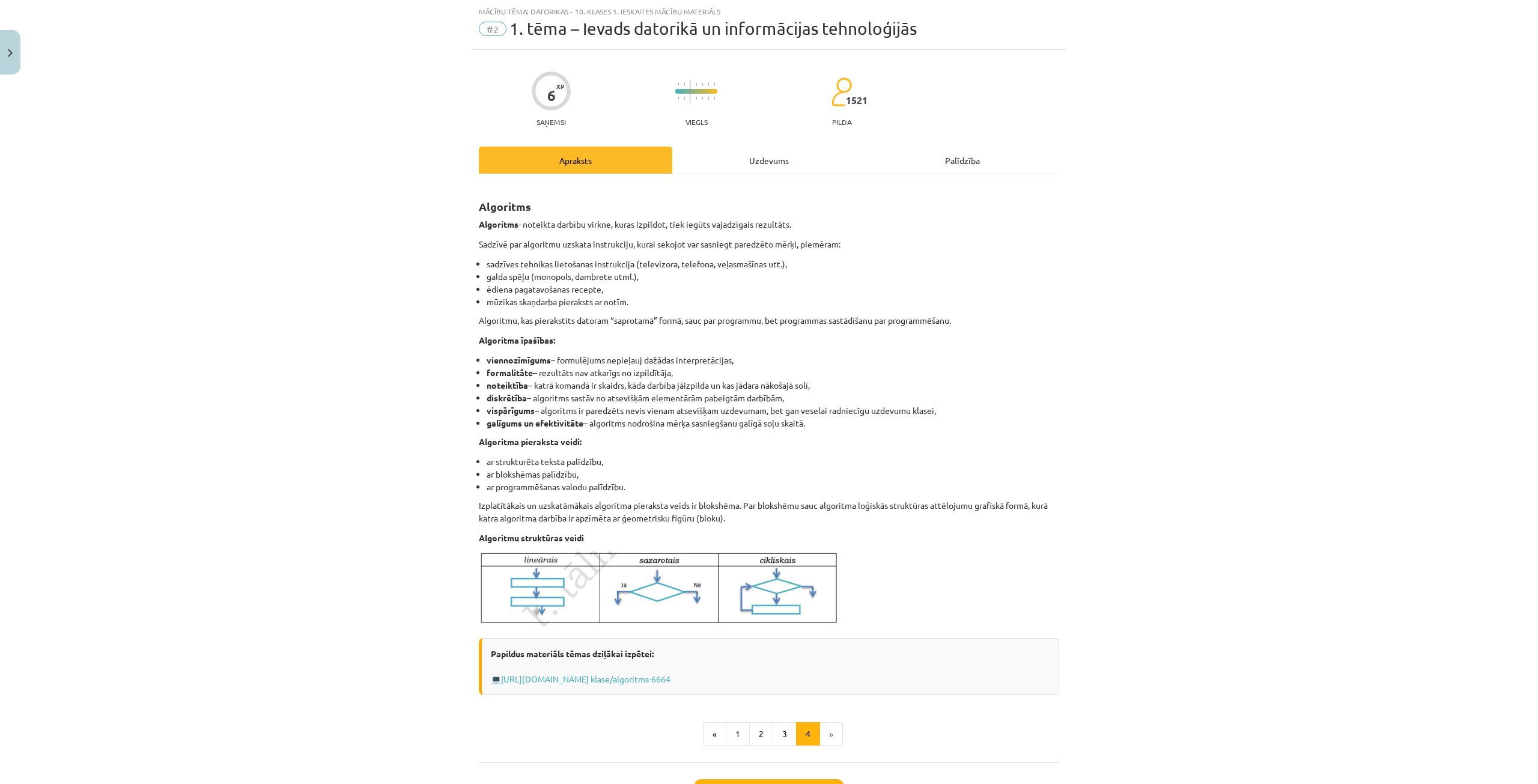
click at [731, 161] on div "Uzdevums" at bounding box center [769, 160] width 193 height 27
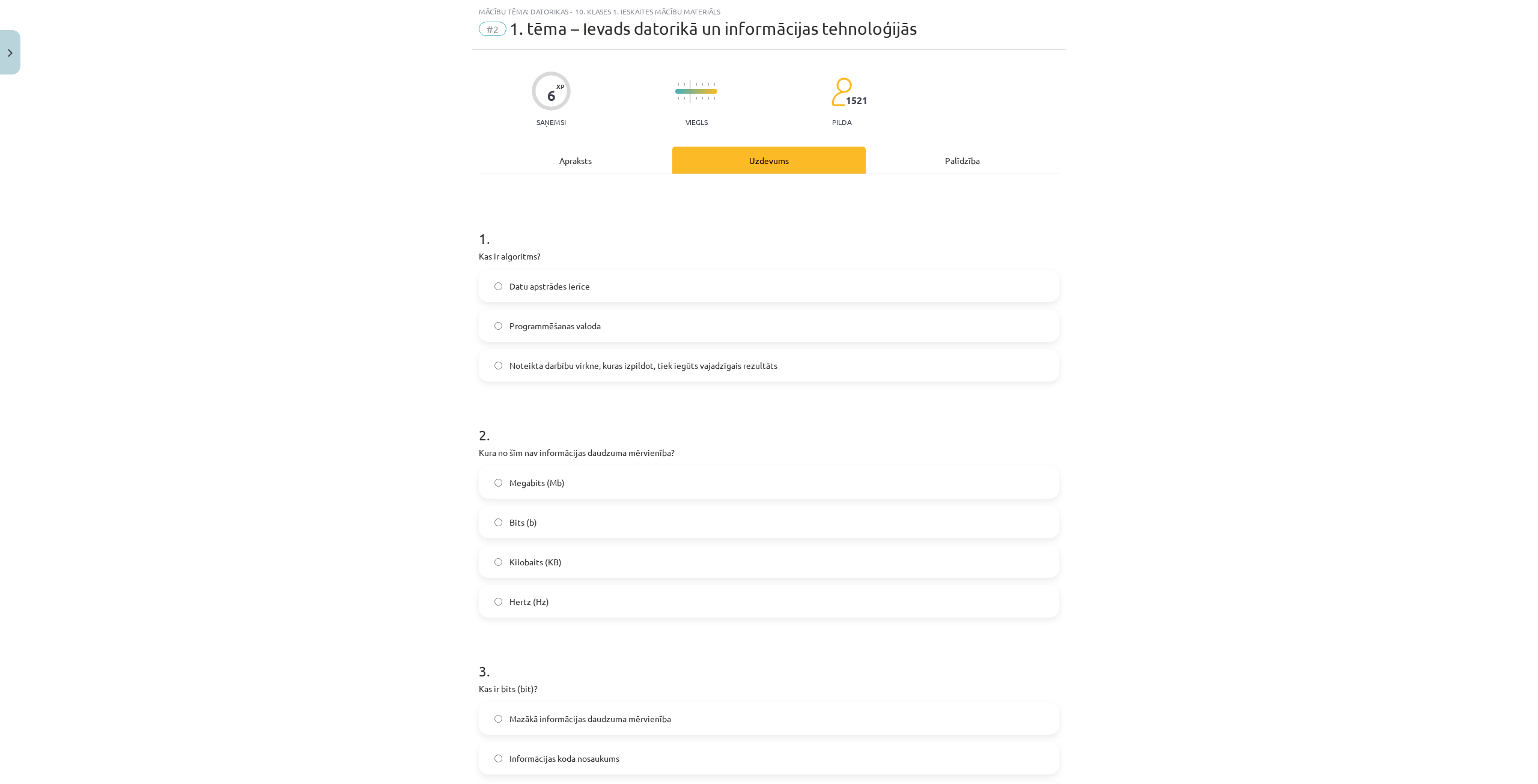
click at [569, 158] on div "Apraksts" at bounding box center [575, 160] width 193 height 27
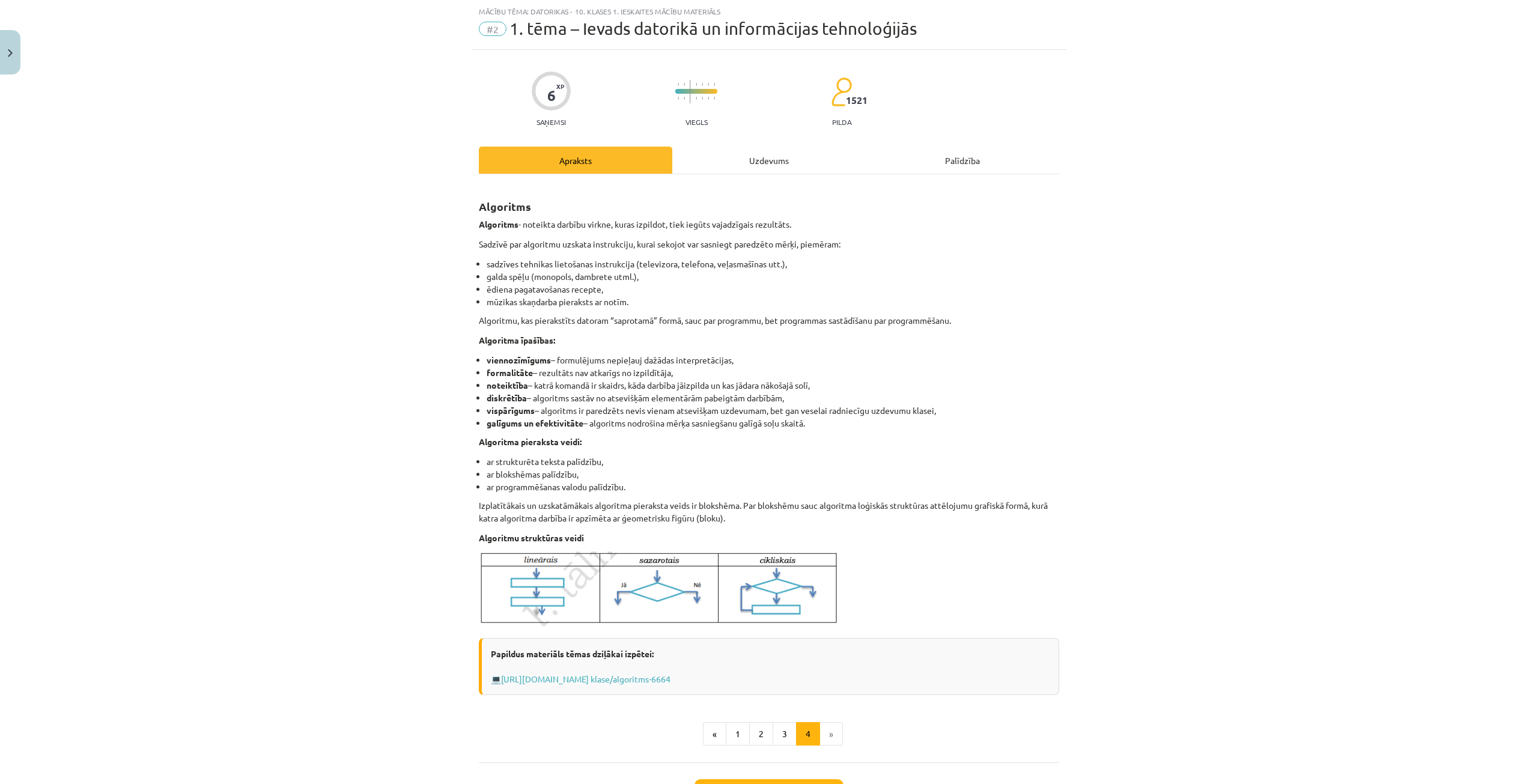
click at [722, 149] on div "Uzdevums" at bounding box center [769, 160] width 193 height 27
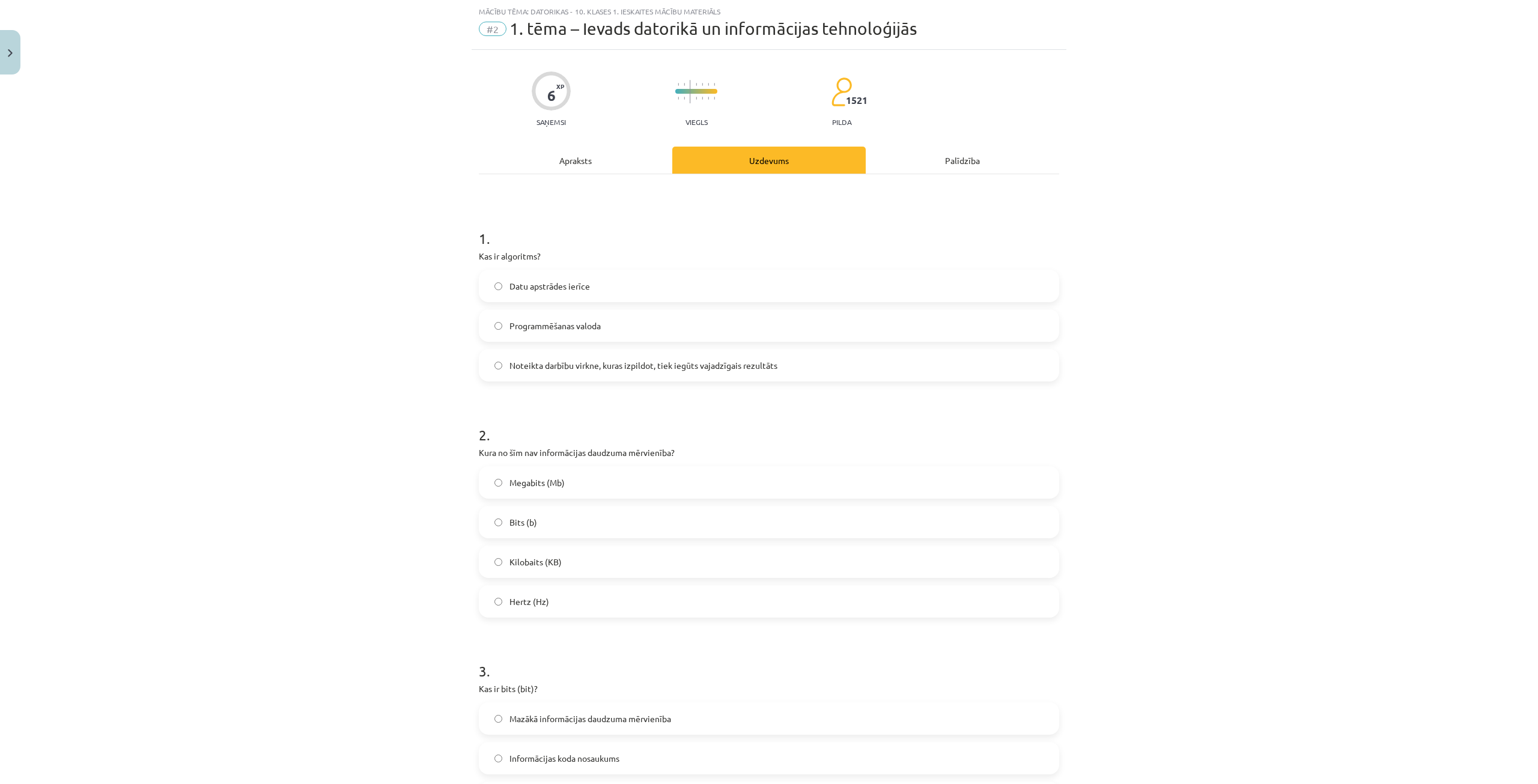
click at [561, 355] on label "Noteikta darbību virkne, kuras izpildot, tiek iegūts vajadzīgais rezultāts" at bounding box center [769, 365] width 578 height 30
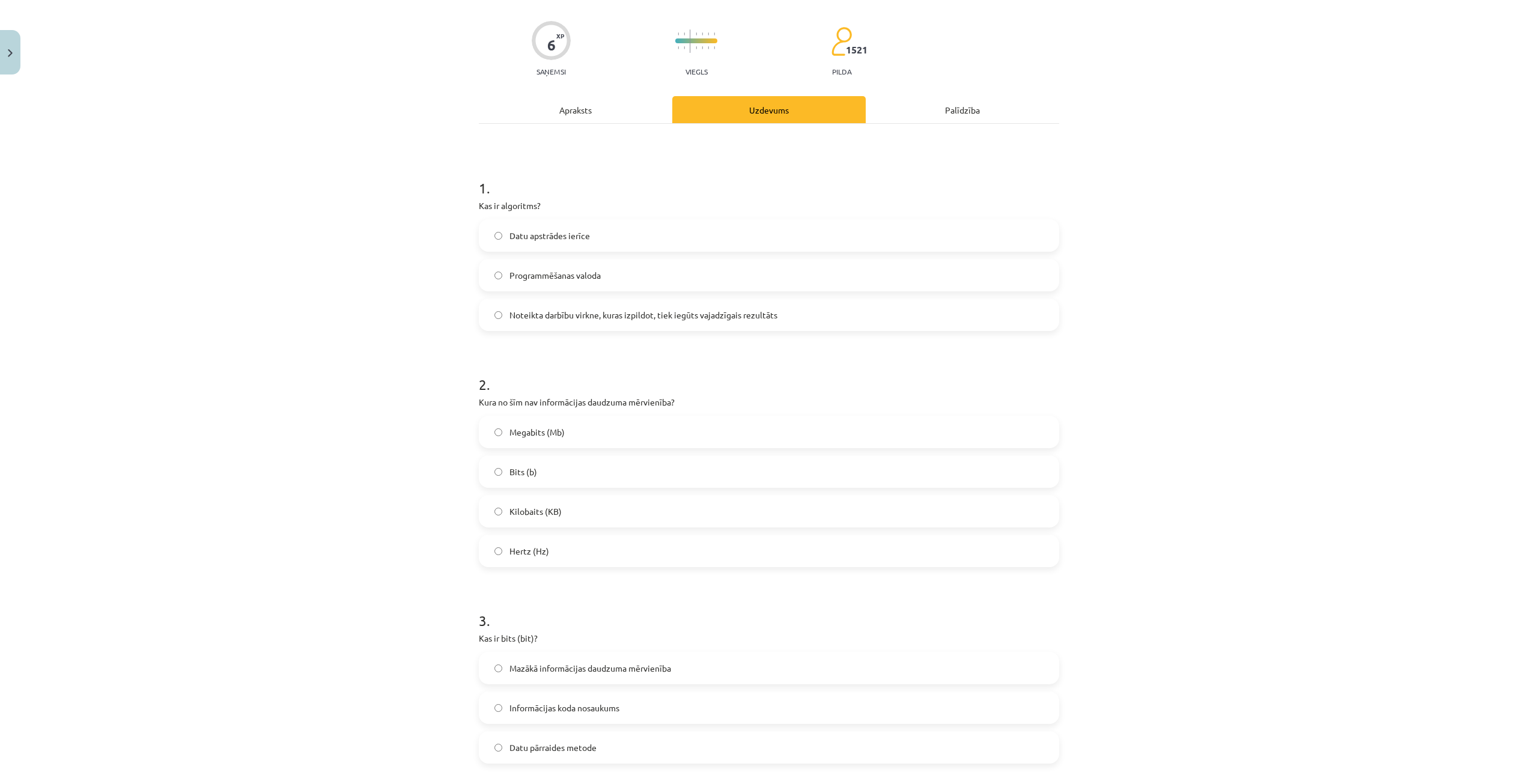
scroll to position [90, 0]
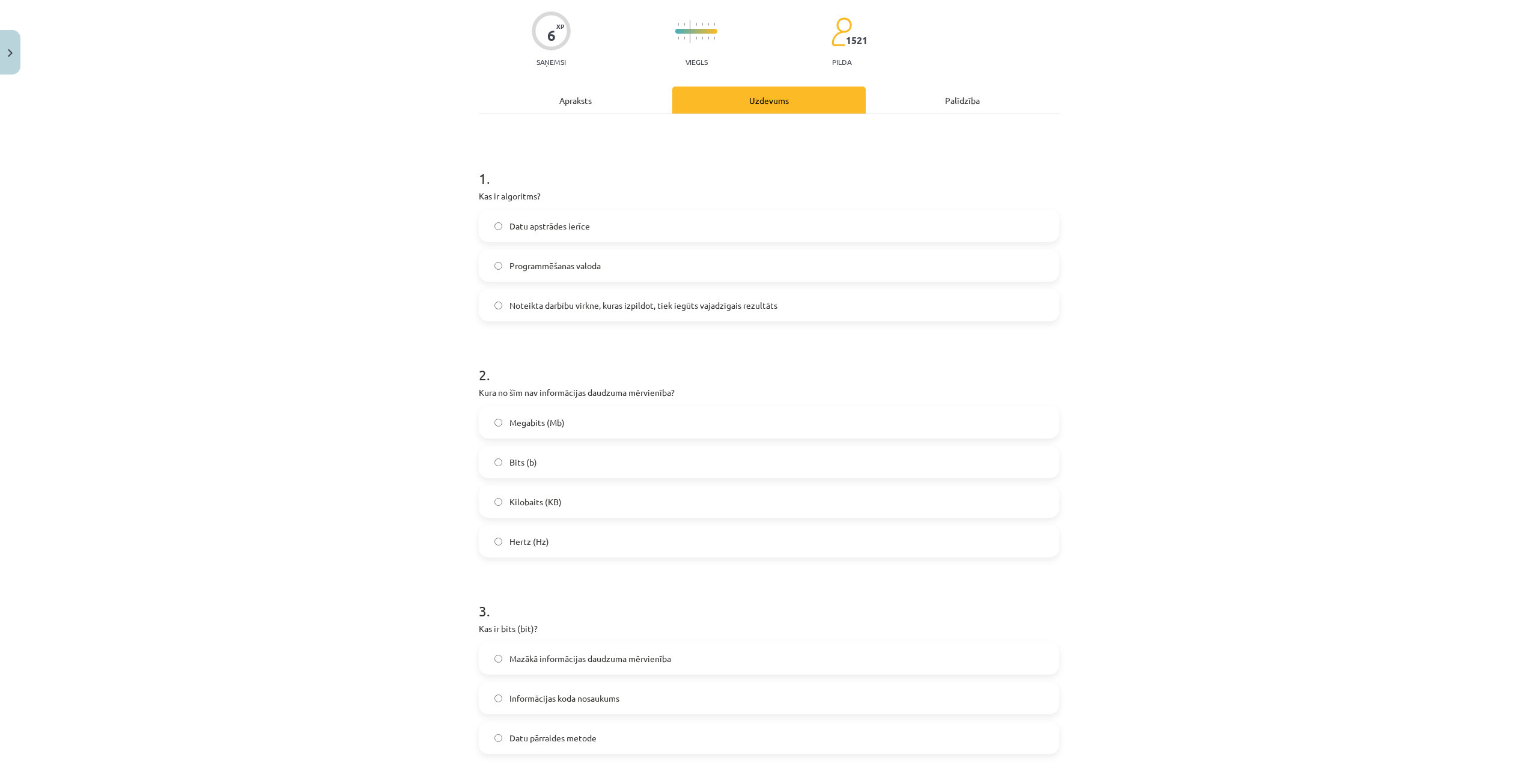
click at [603, 537] on label "Hertz (Hz)" at bounding box center [769, 541] width 578 height 30
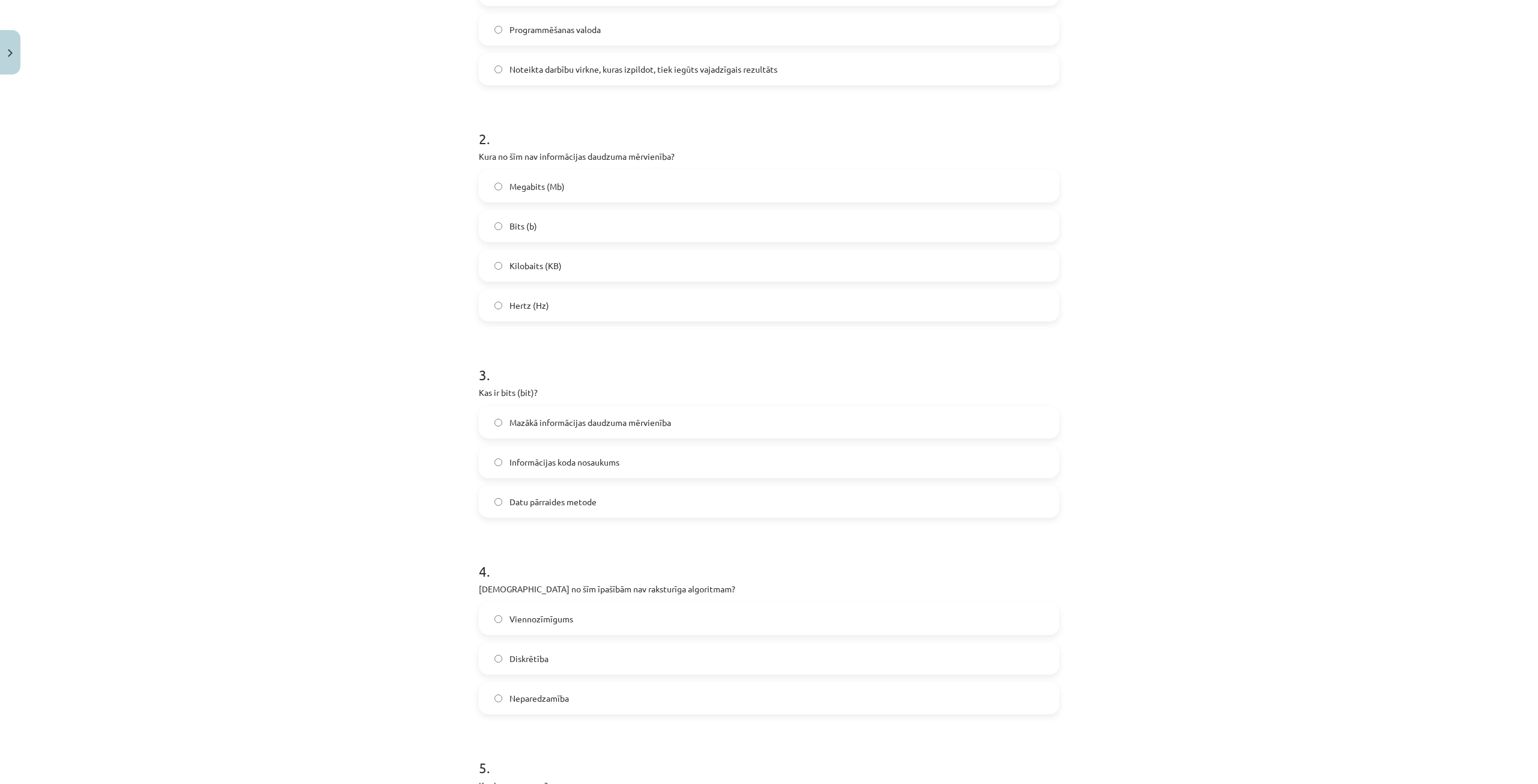
scroll to position [330, 0]
click at [636, 425] on label "Mazākā informācijas daudzuma mērvienība" at bounding box center [769, 418] width 578 height 30
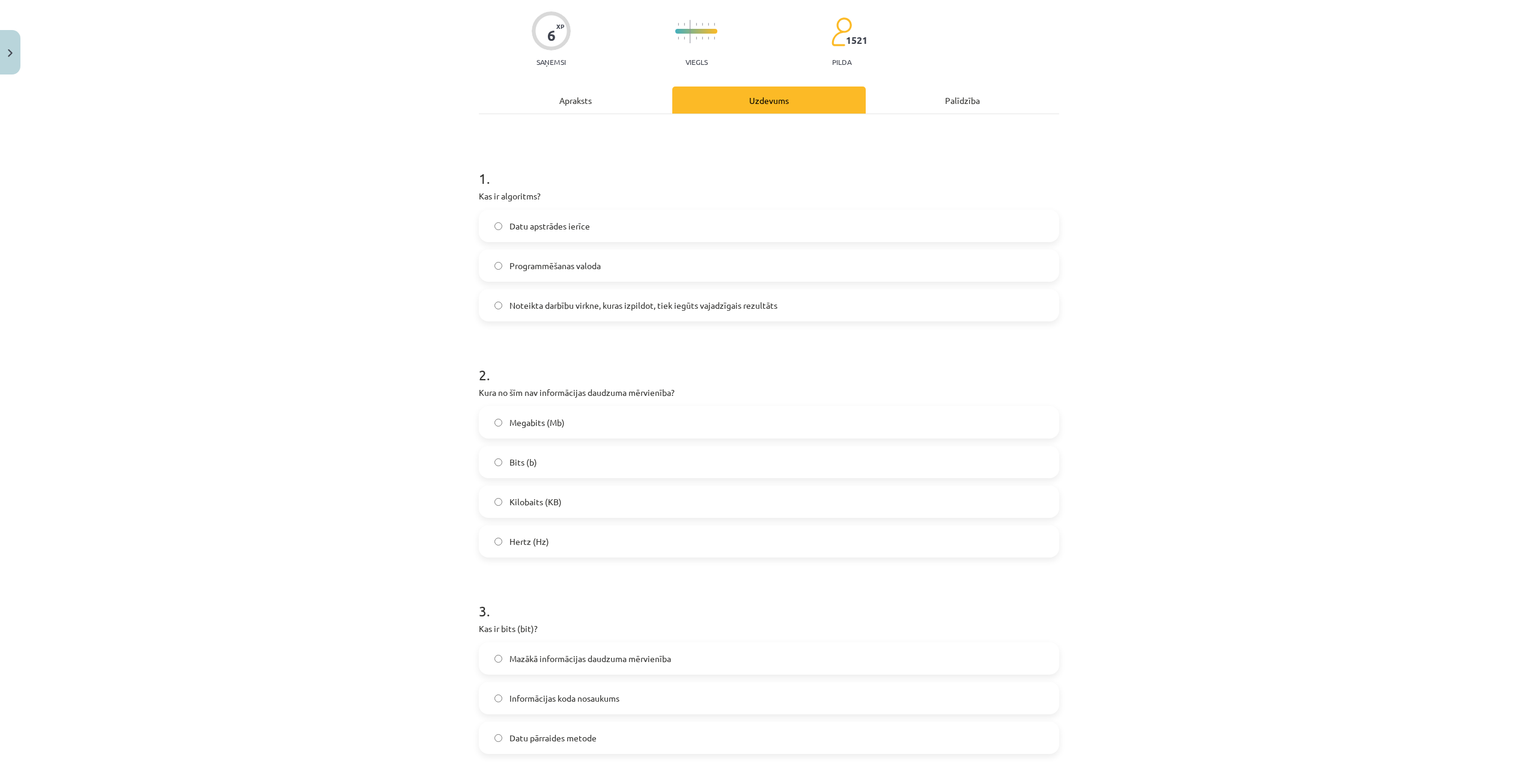
click at [541, 103] on div "Apraksts" at bounding box center [575, 100] width 193 height 27
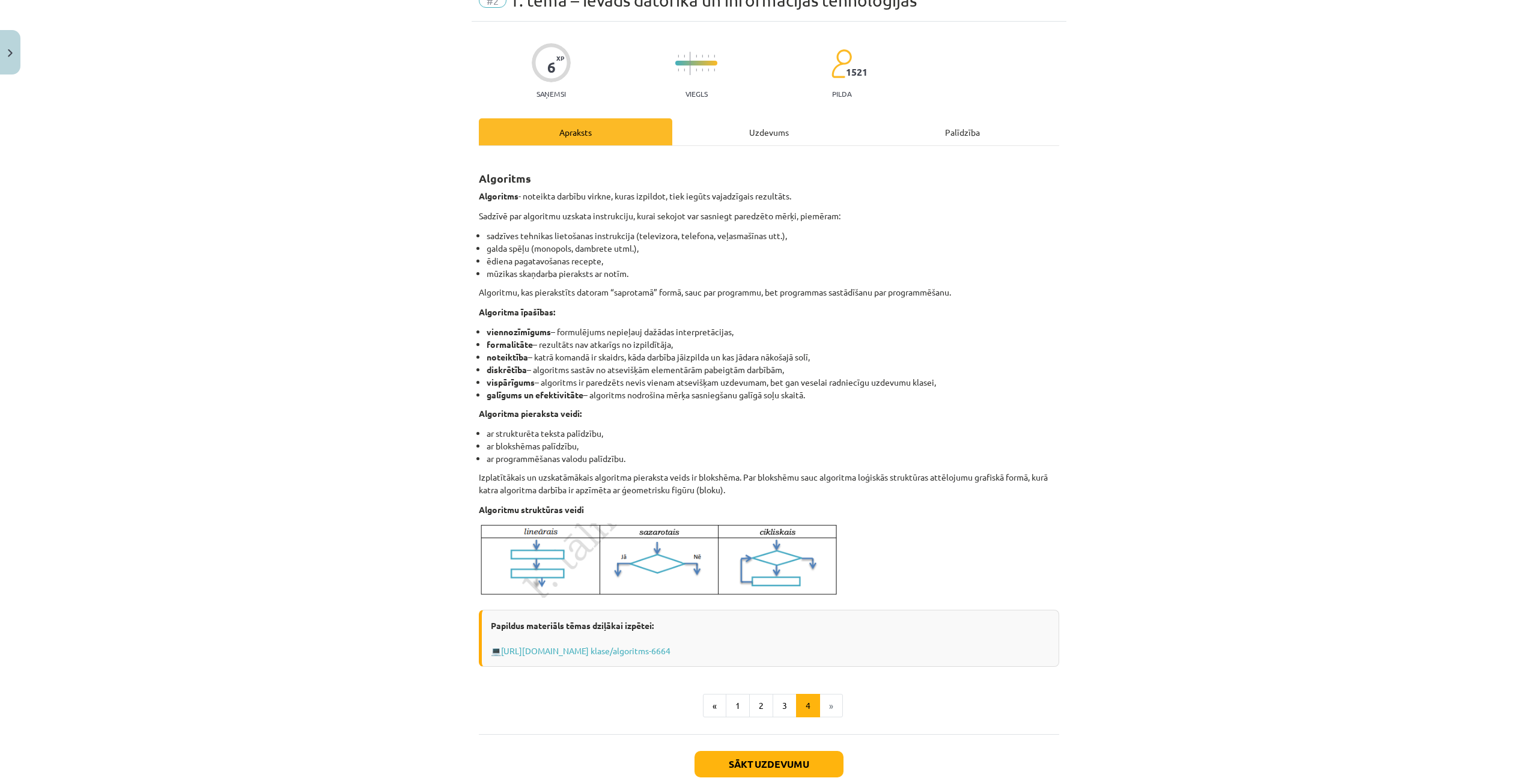
scroll to position [130, 0]
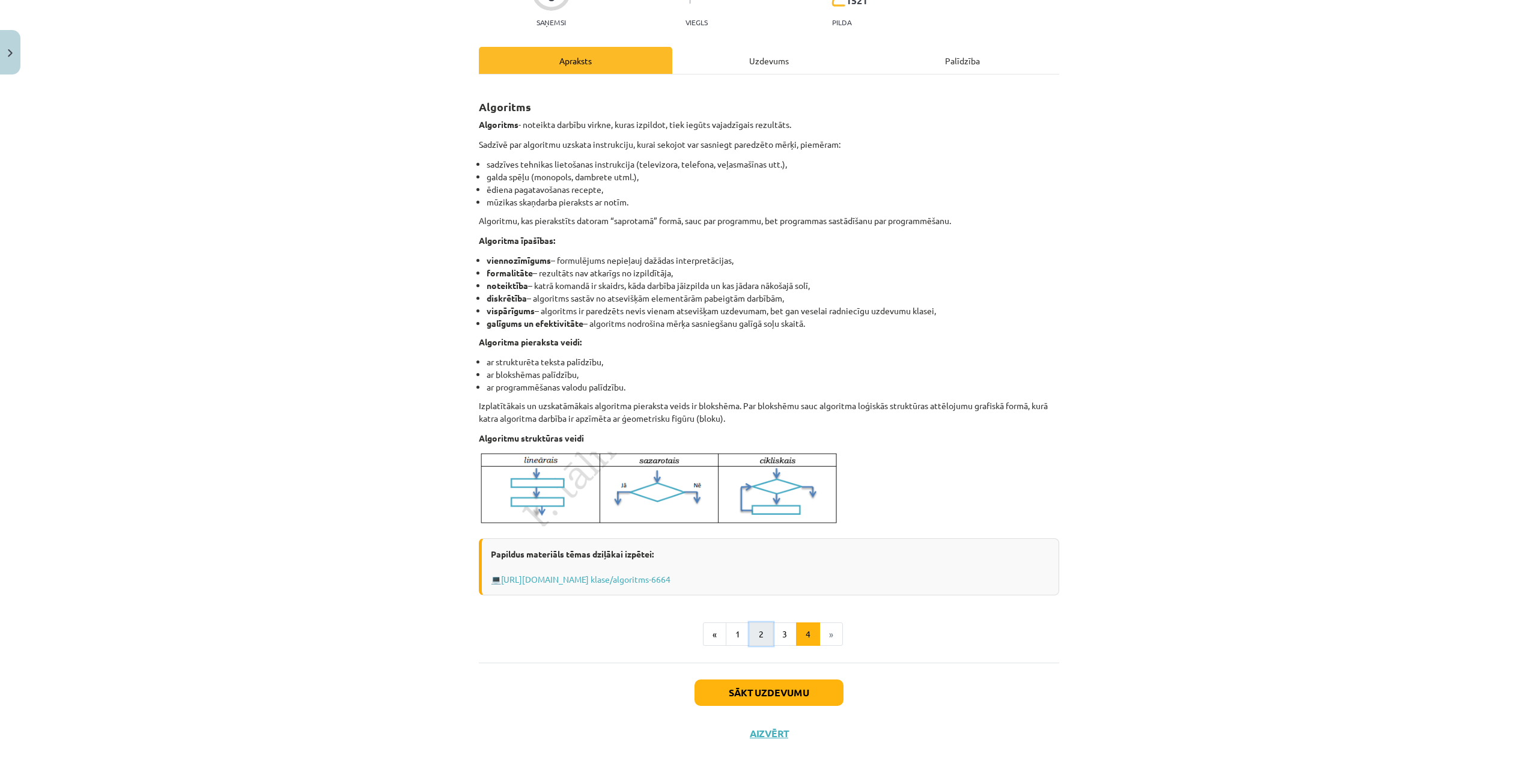
click at [754, 632] on button "2" at bounding box center [761, 634] width 24 height 24
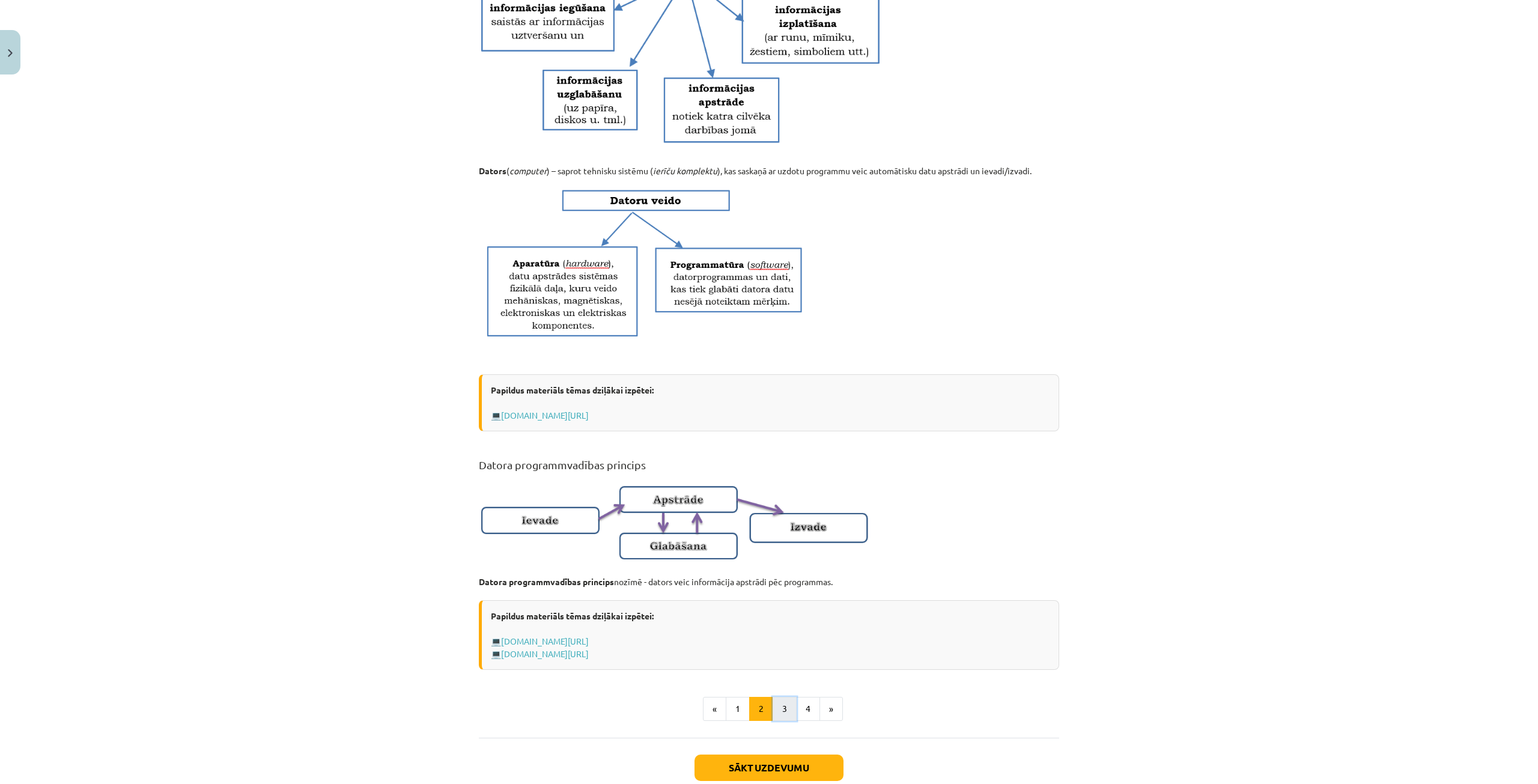
click at [779, 713] on button "3" at bounding box center [784, 709] width 24 height 24
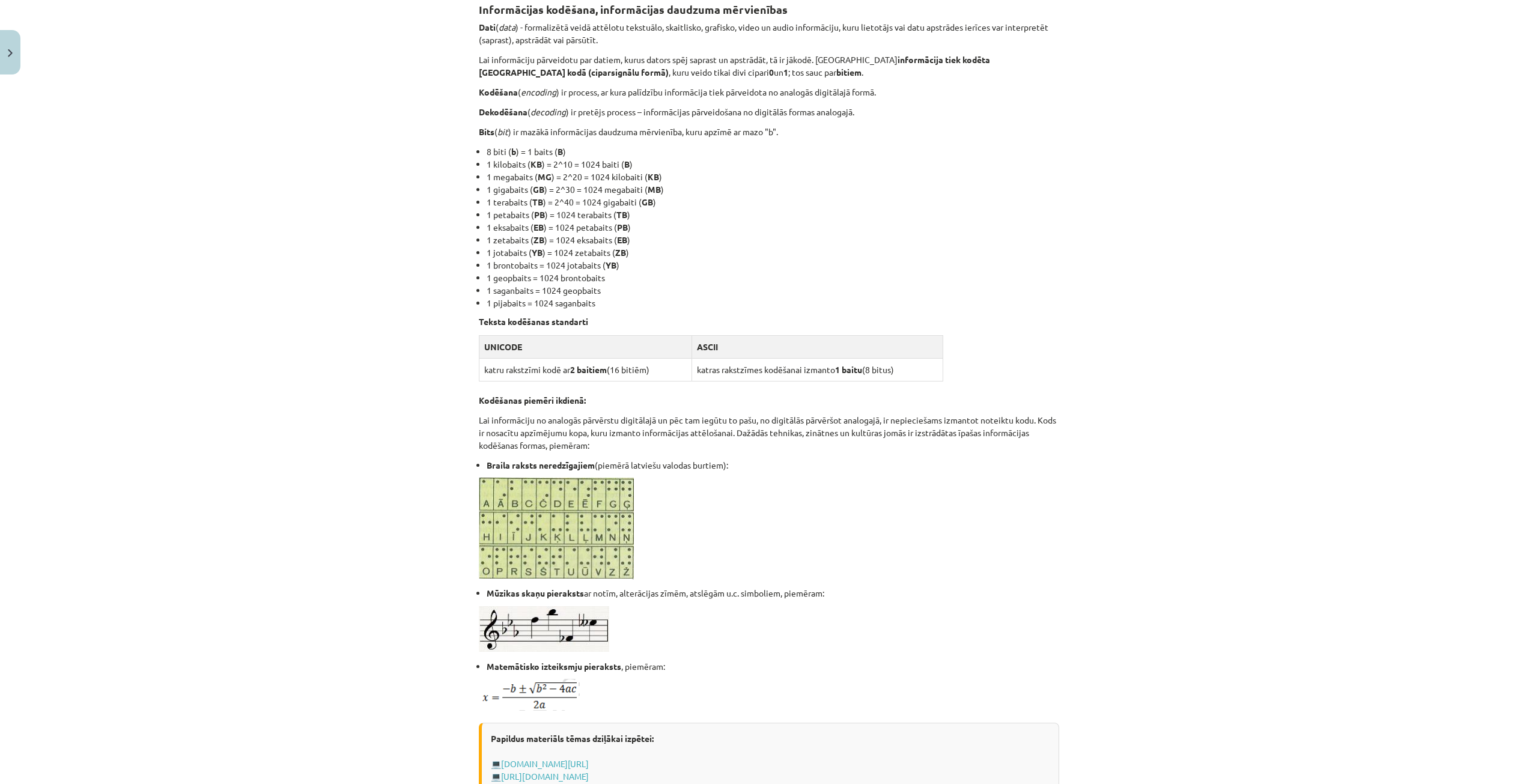
scroll to position [215, 0]
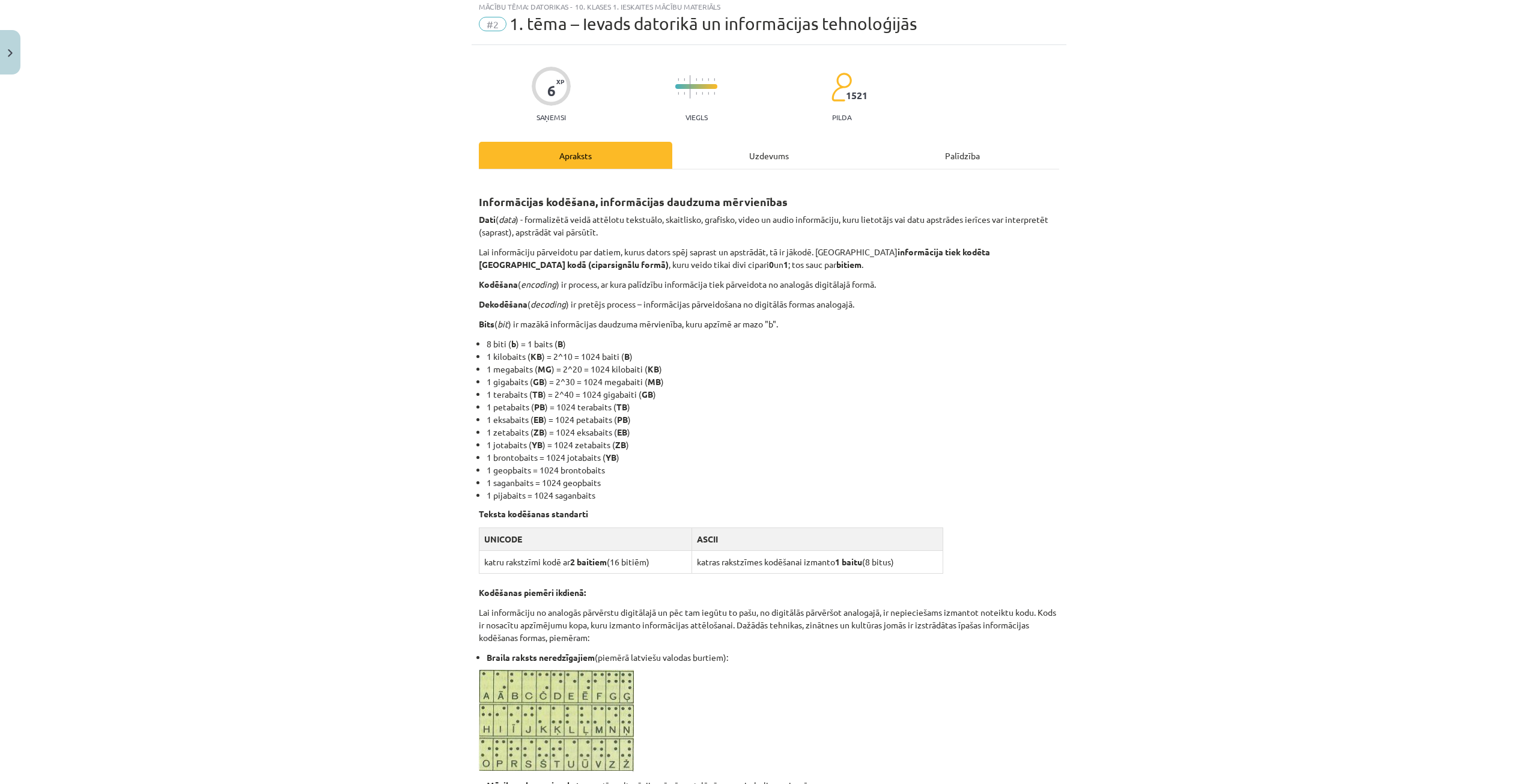
click at [754, 156] on div "Uzdevums" at bounding box center [769, 155] width 193 height 27
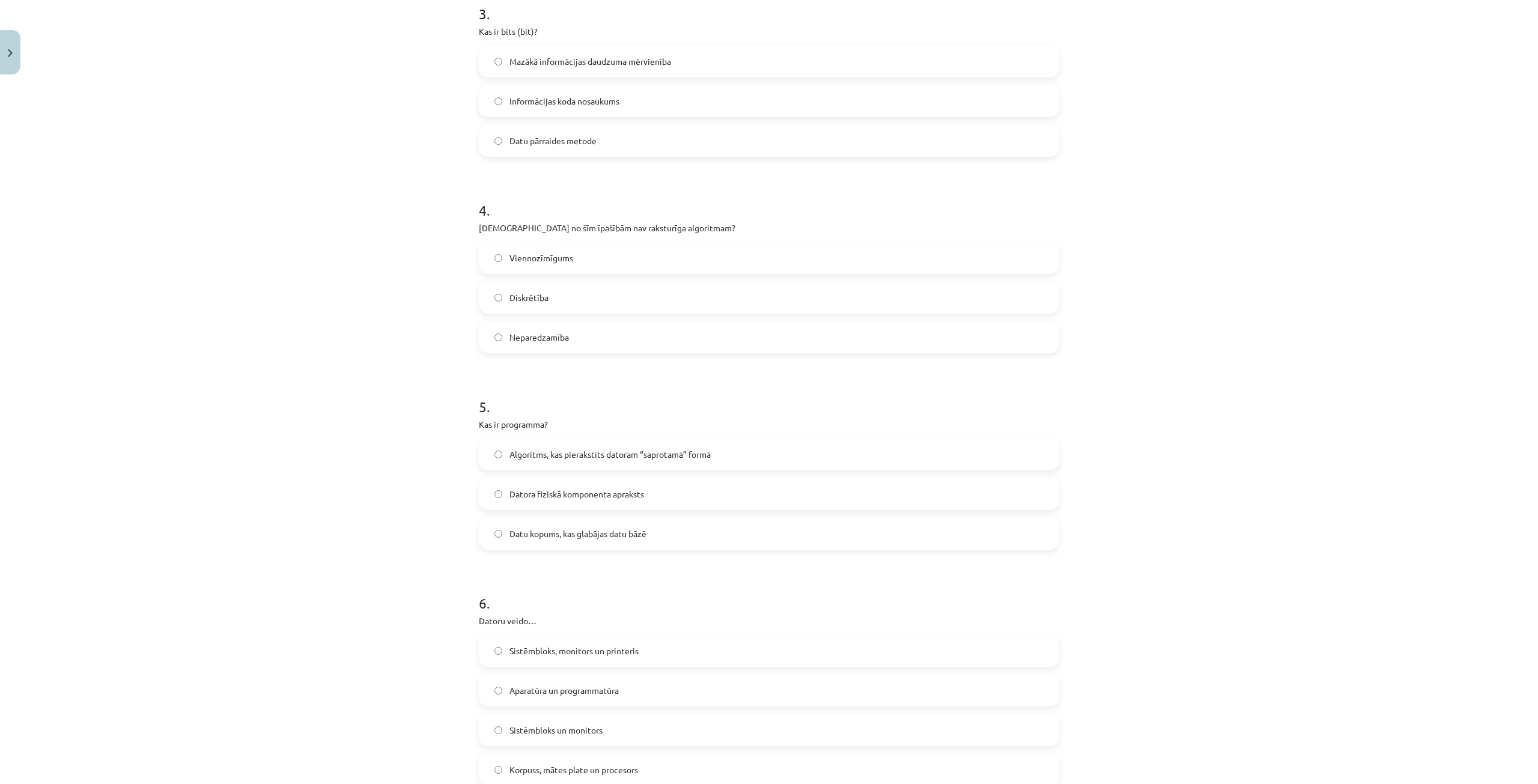
scroll to position [648, 0]
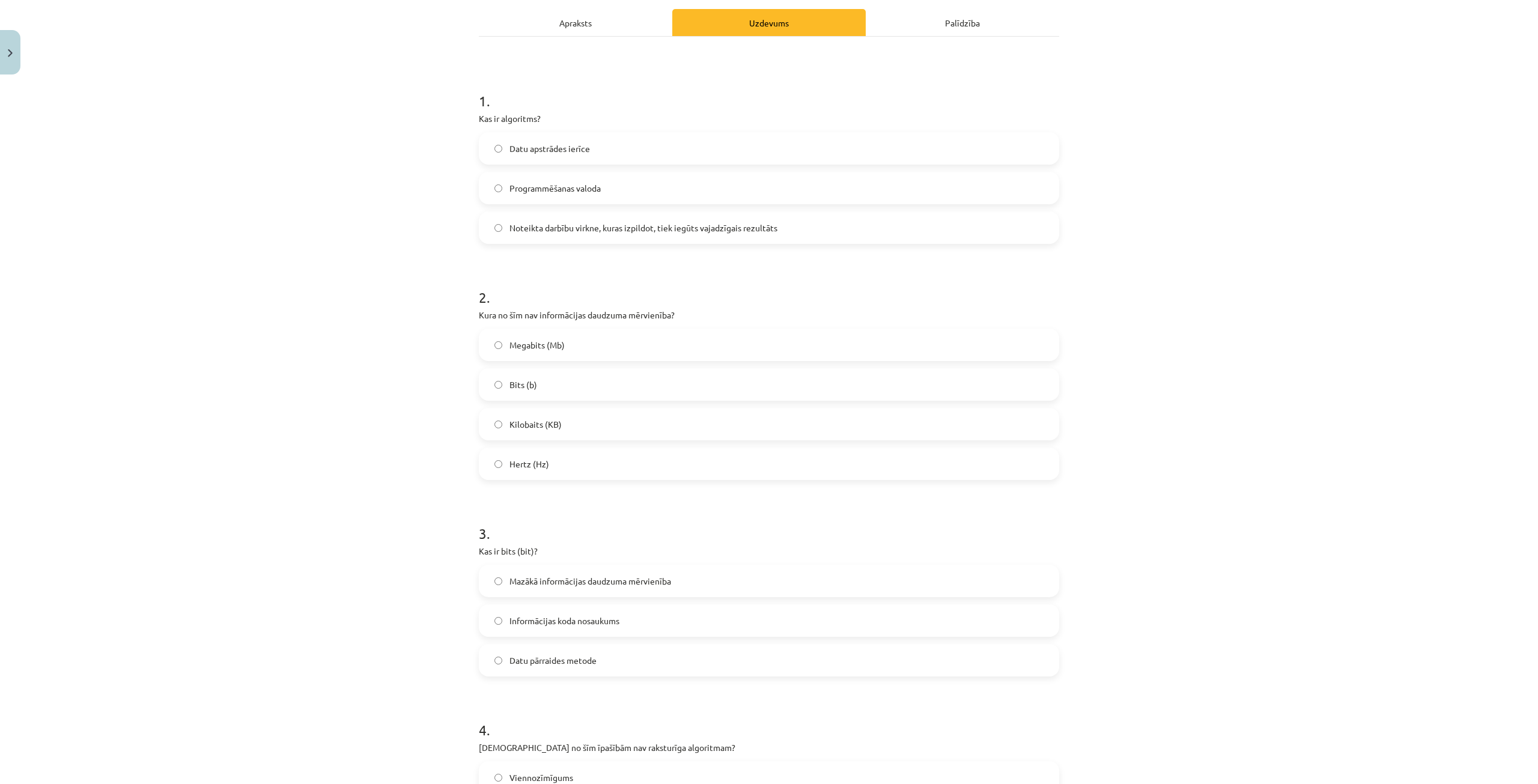
click at [551, 21] on div "Apraksts" at bounding box center [575, 23] width 193 height 27
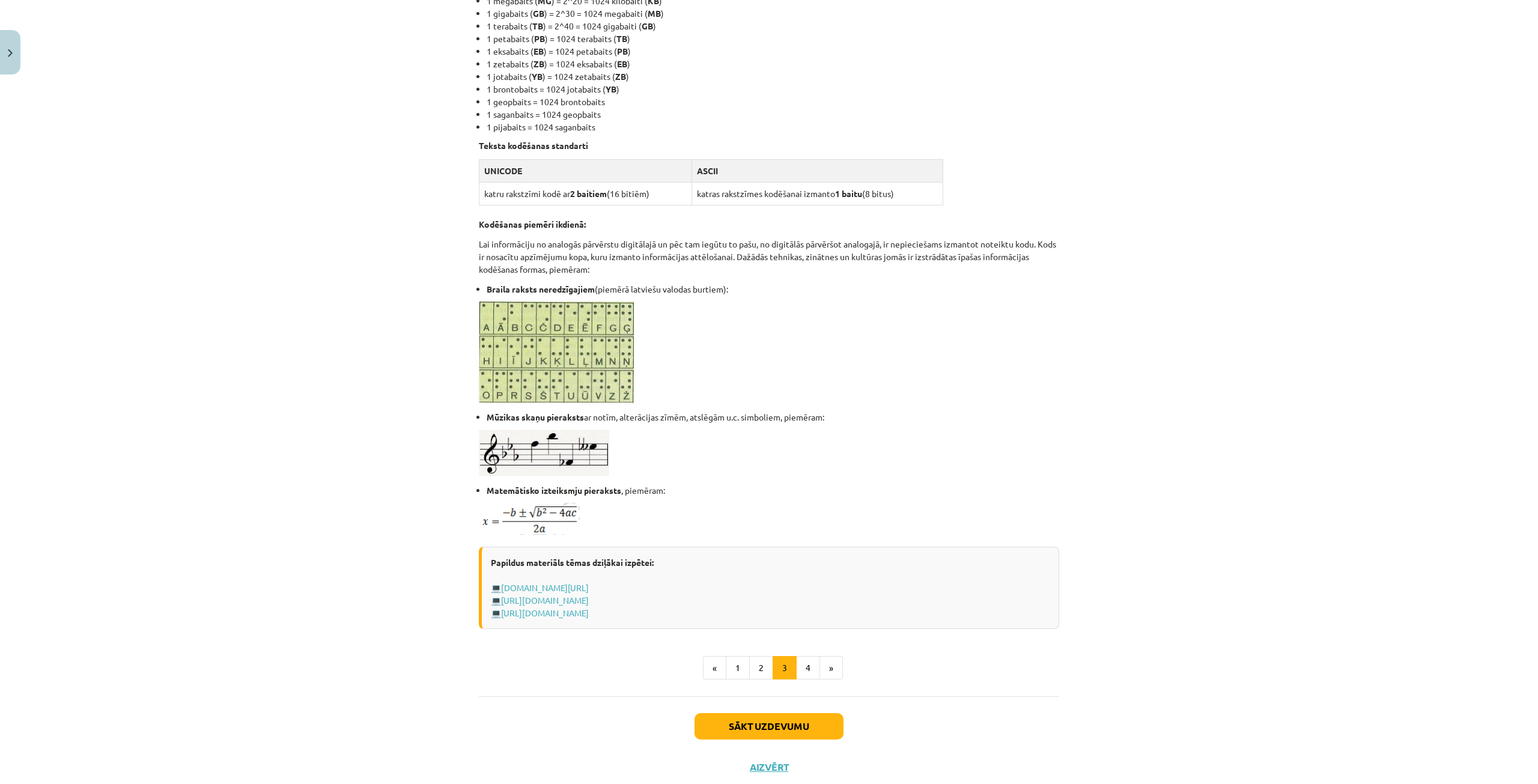
scroll to position [437, 0]
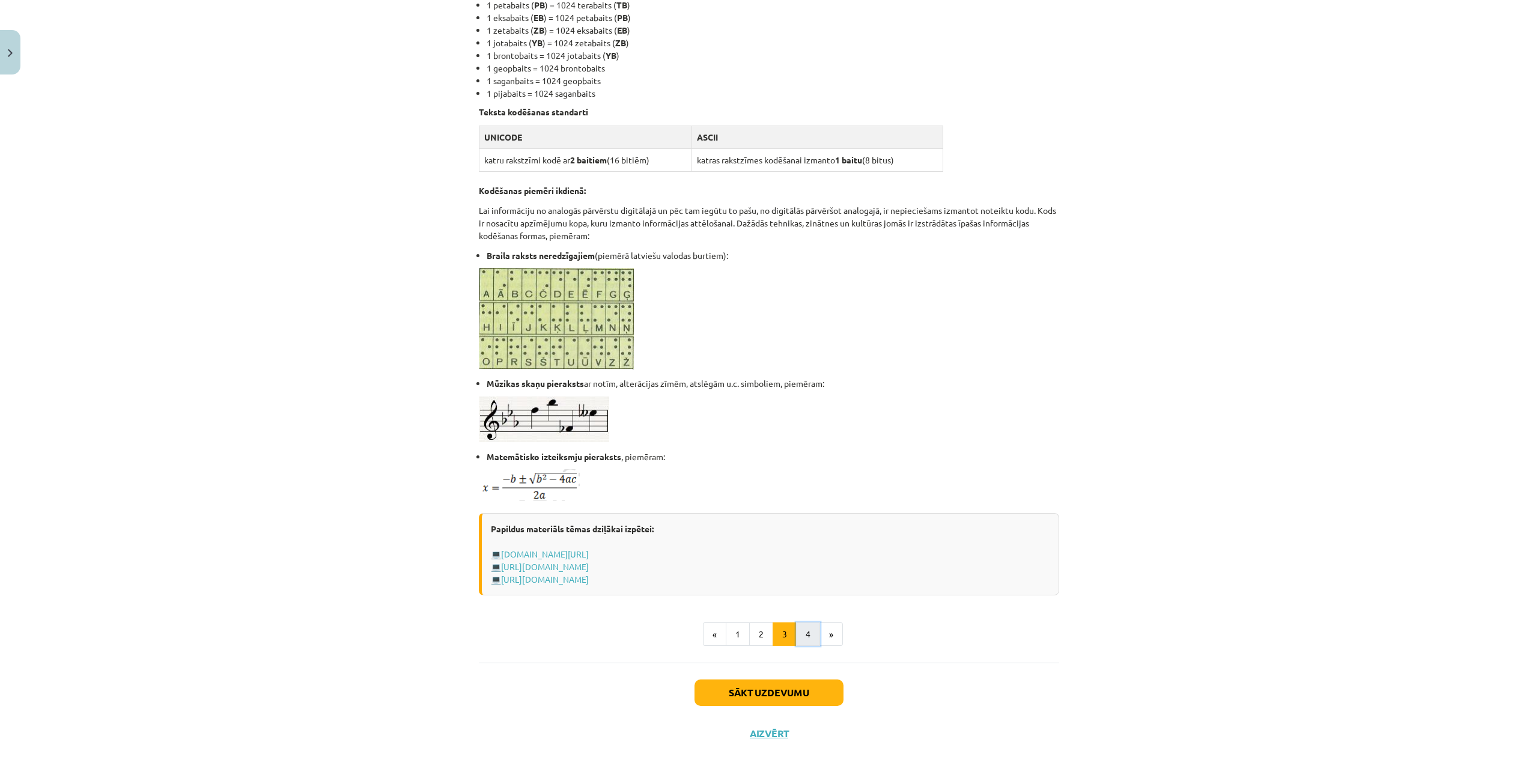
click at [806, 640] on button "4" at bounding box center [808, 634] width 24 height 24
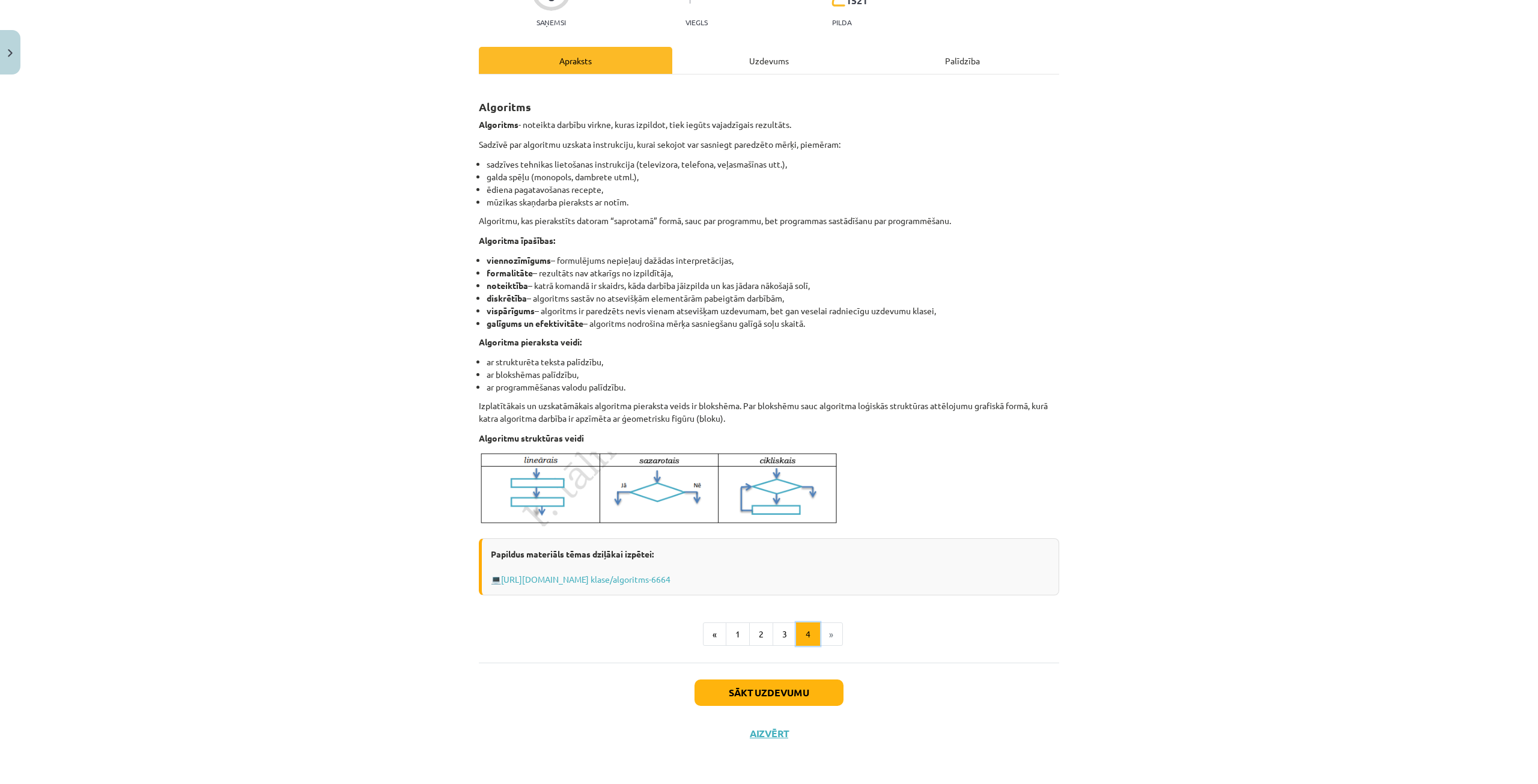
scroll to position [130, 0]
click at [742, 57] on div "Uzdevums" at bounding box center [769, 60] width 193 height 27
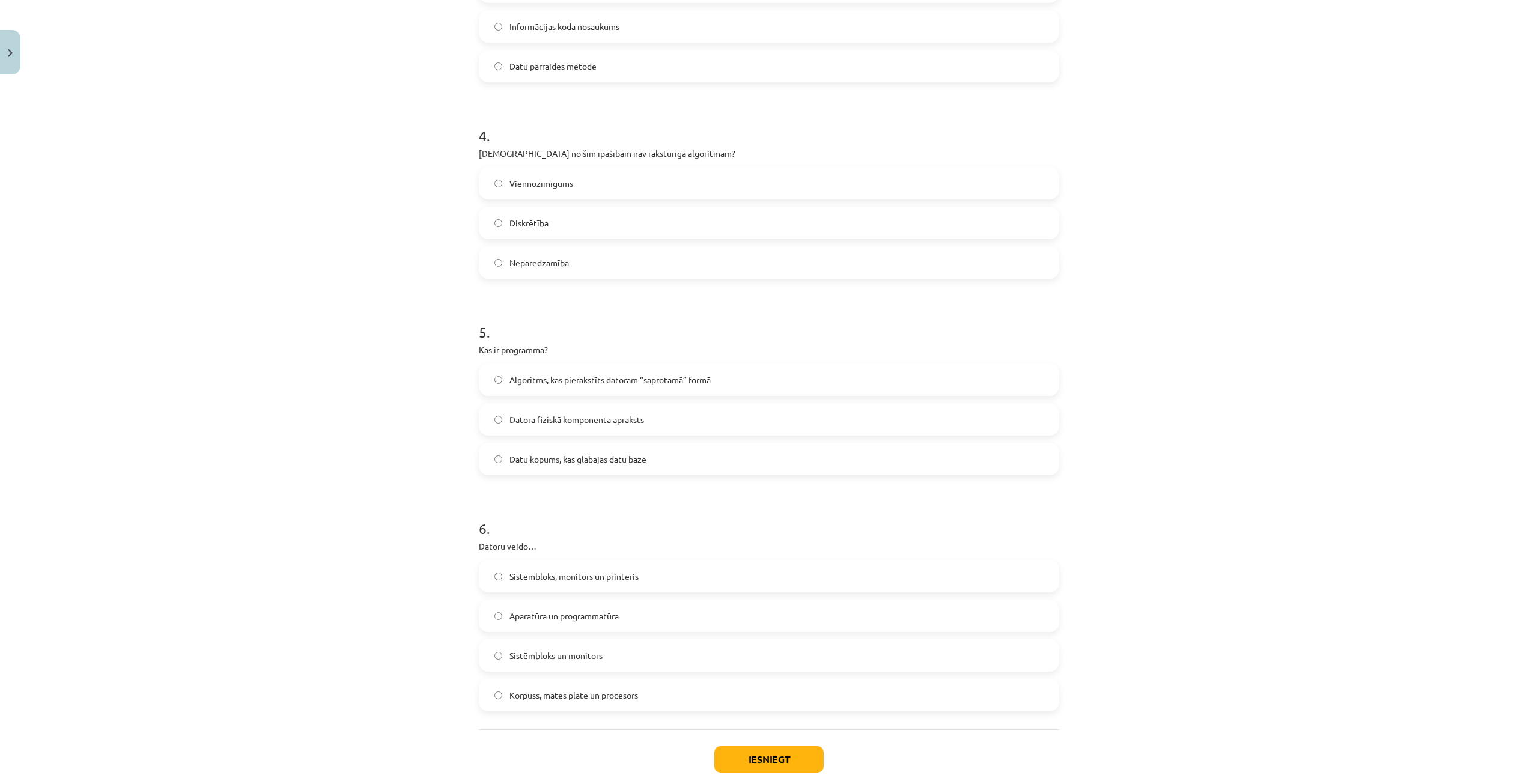
scroll to position [811, 0]
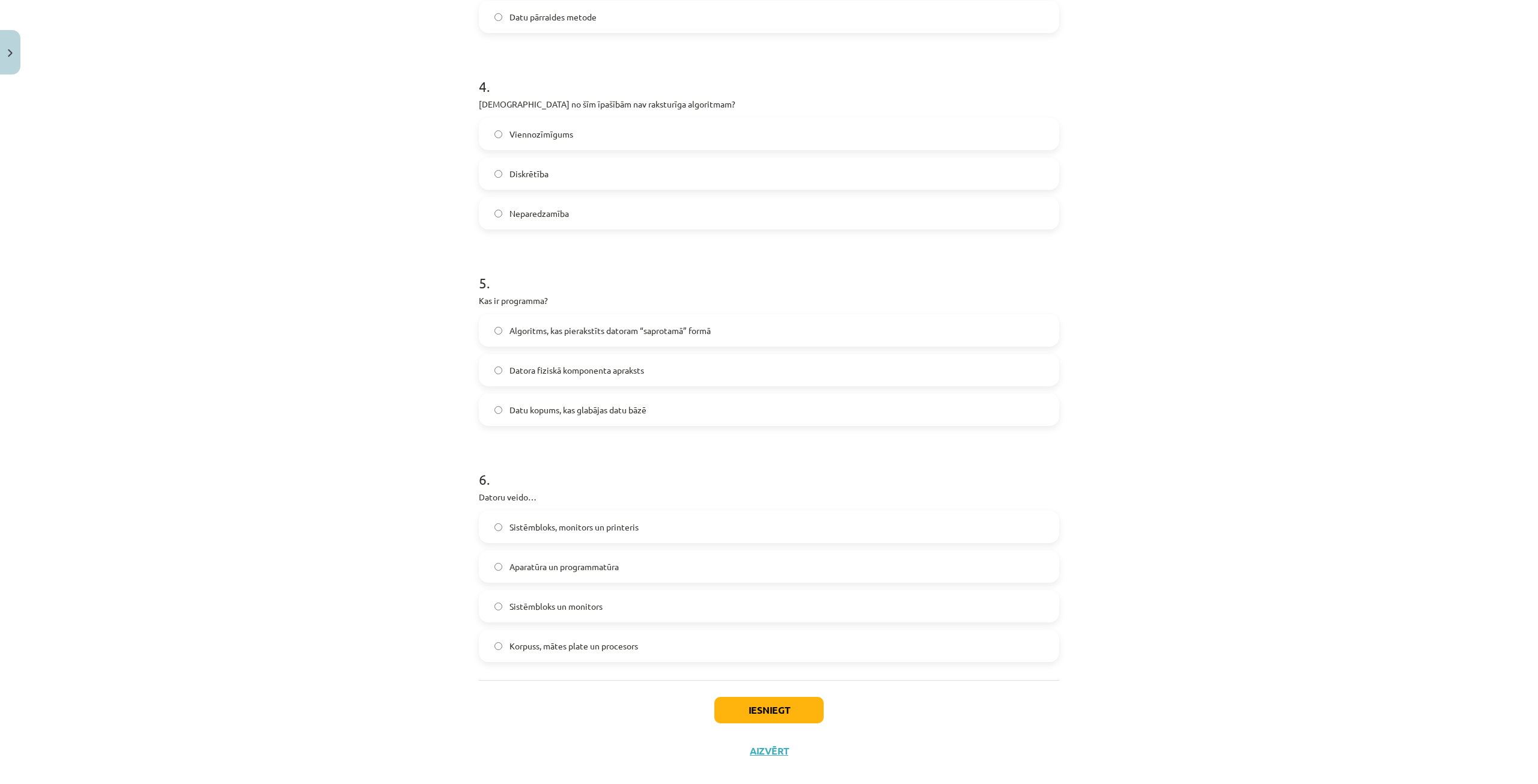
click at [588, 214] on label "Neparedzamība" at bounding box center [769, 213] width 578 height 30
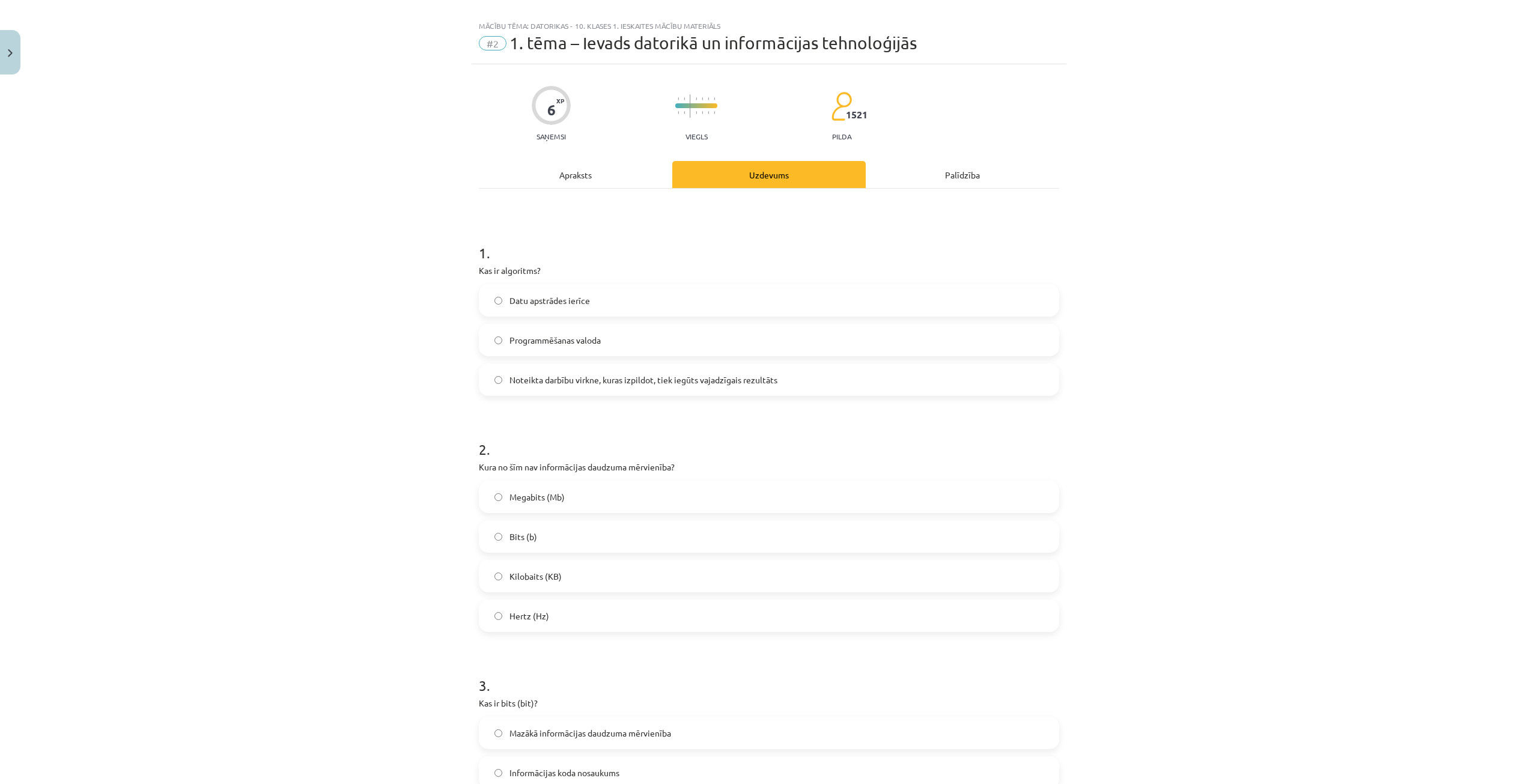
scroll to position [0, 0]
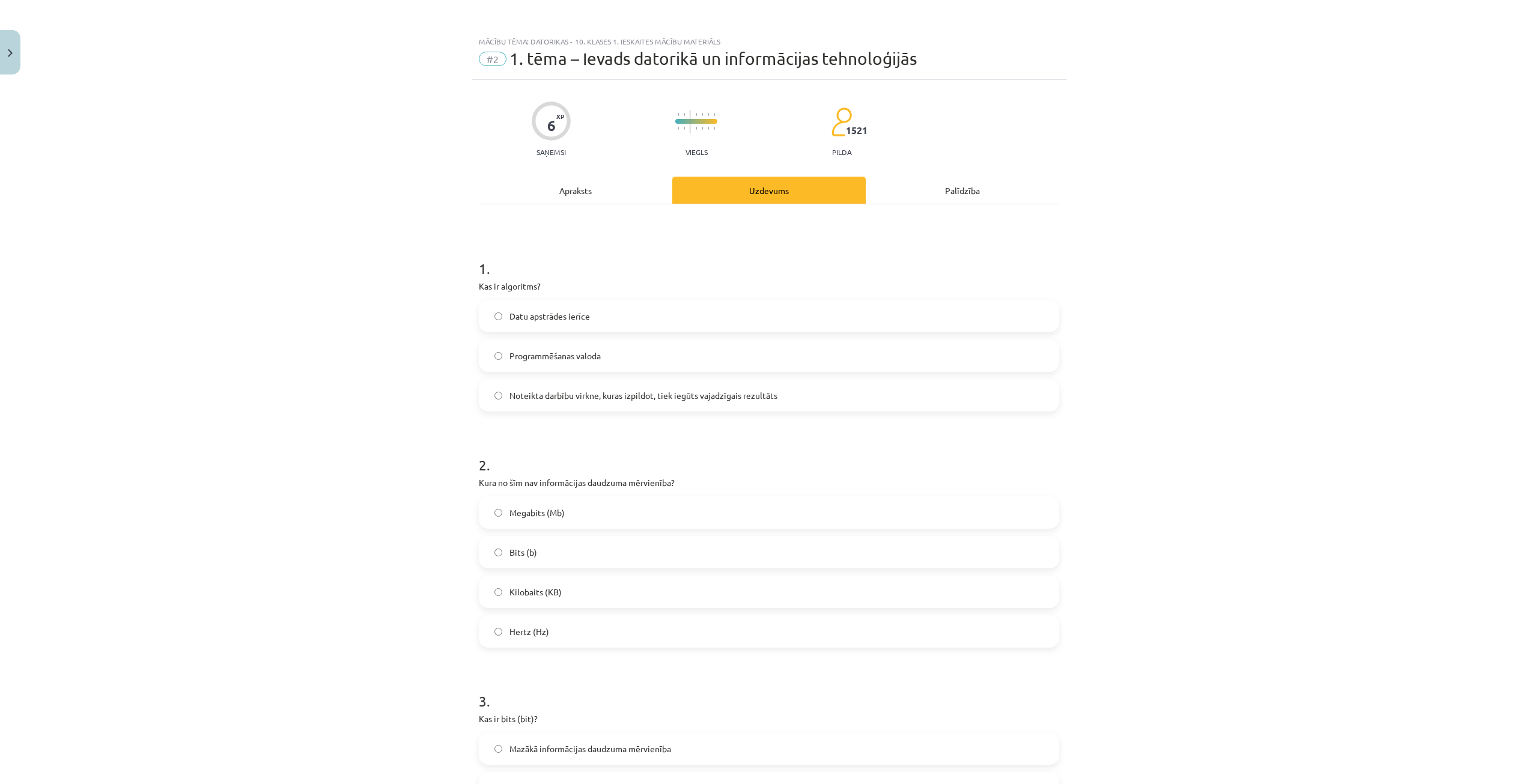
click at [555, 190] on div "Apraksts" at bounding box center [575, 190] width 193 height 27
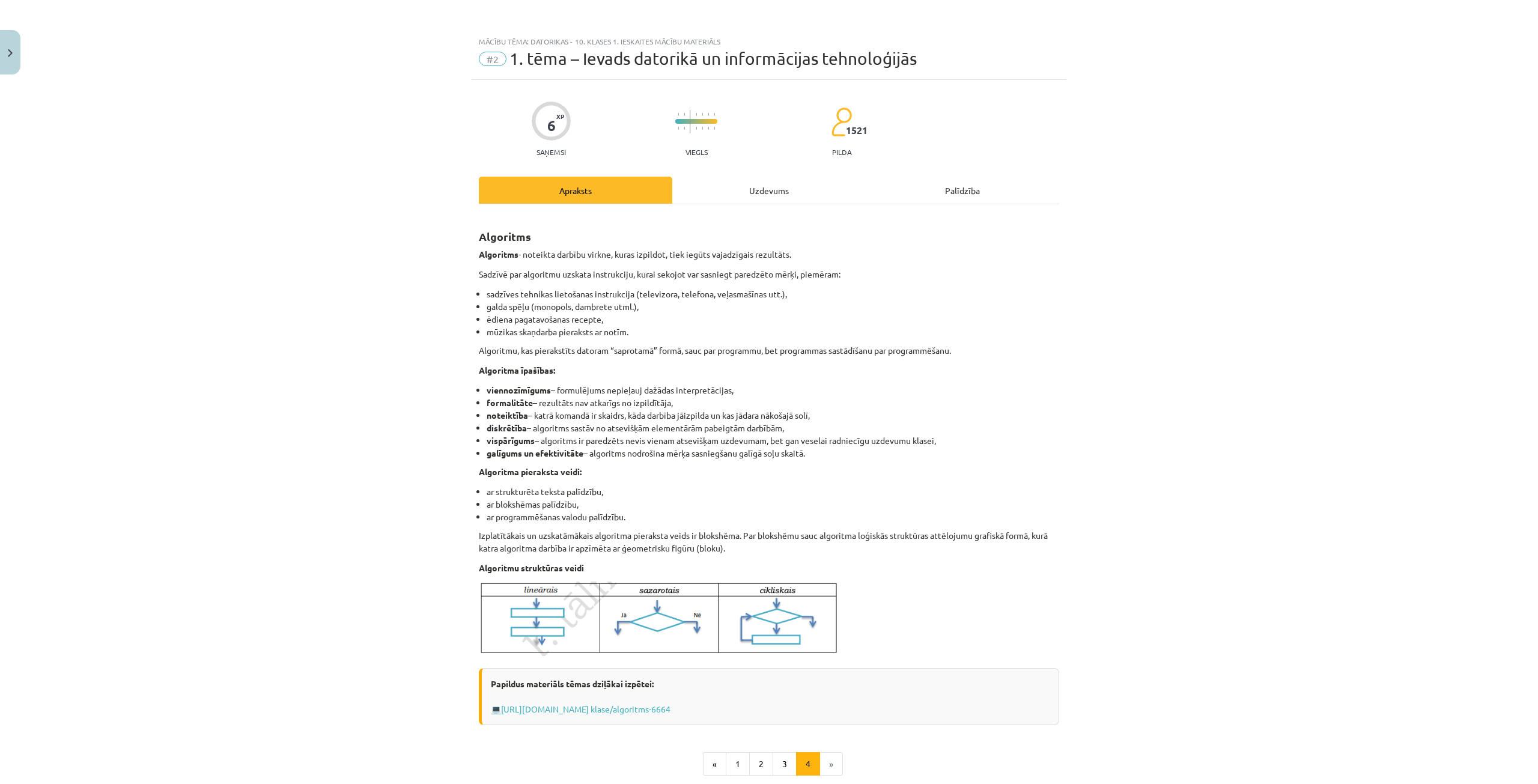
scroll to position [30, 0]
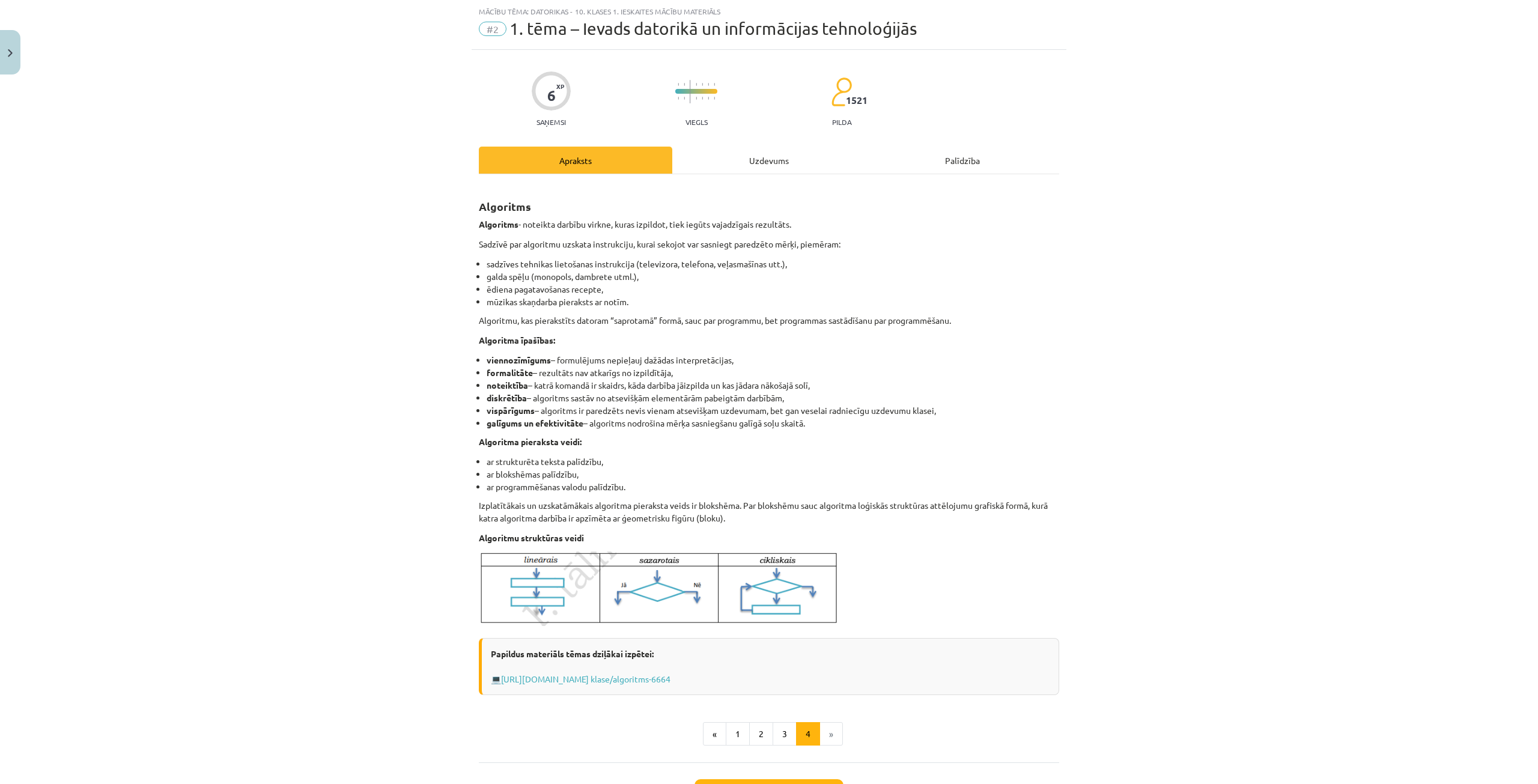
click at [723, 162] on div "Uzdevums" at bounding box center [769, 160] width 193 height 27
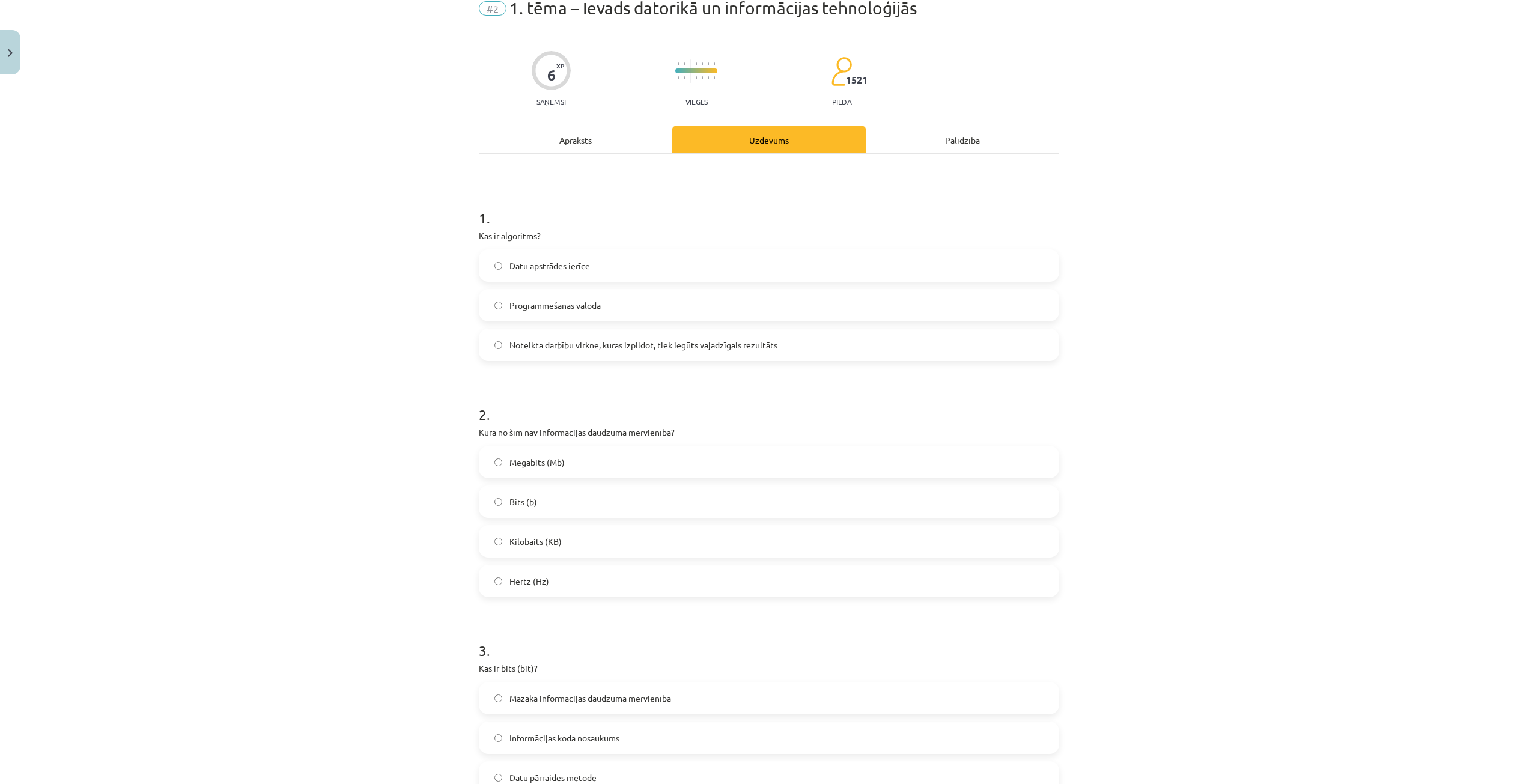
scroll to position [47, 0]
click at [592, 147] on div "Apraksts" at bounding box center [575, 143] width 193 height 27
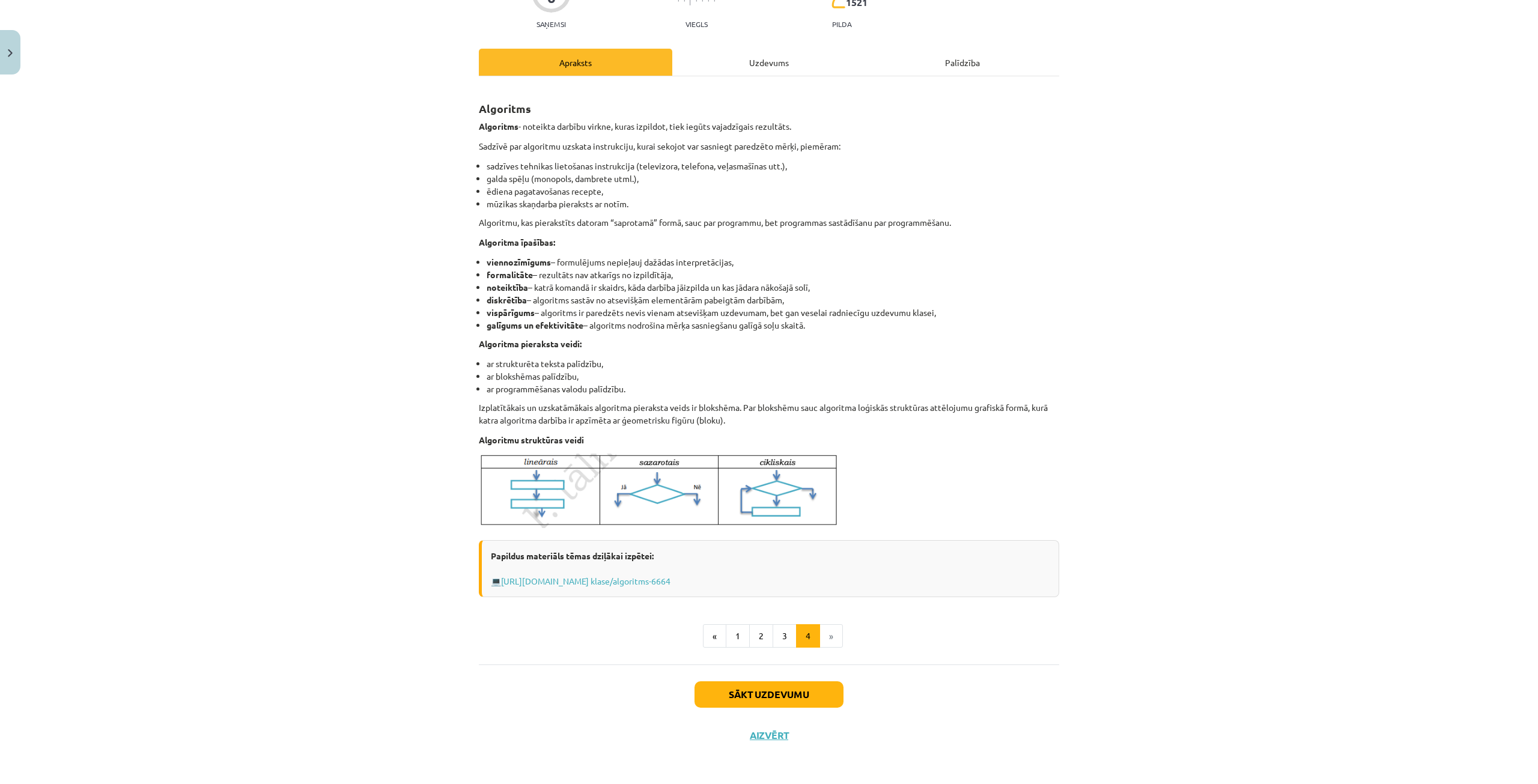
scroll to position [130, 0]
click at [734, 630] on button "1" at bounding box center [737, 634] width 24 height 24
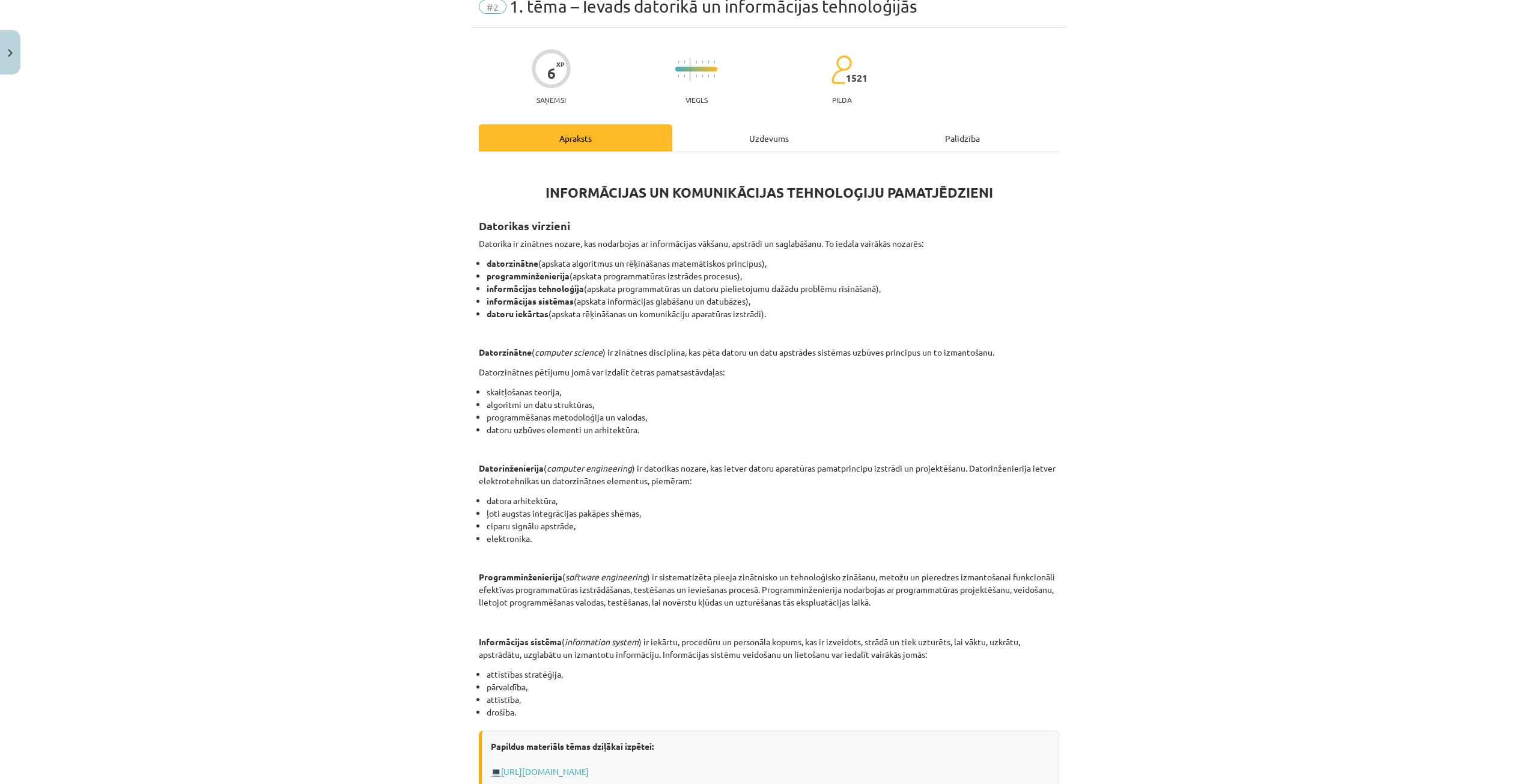
scroll to position [4, 0]
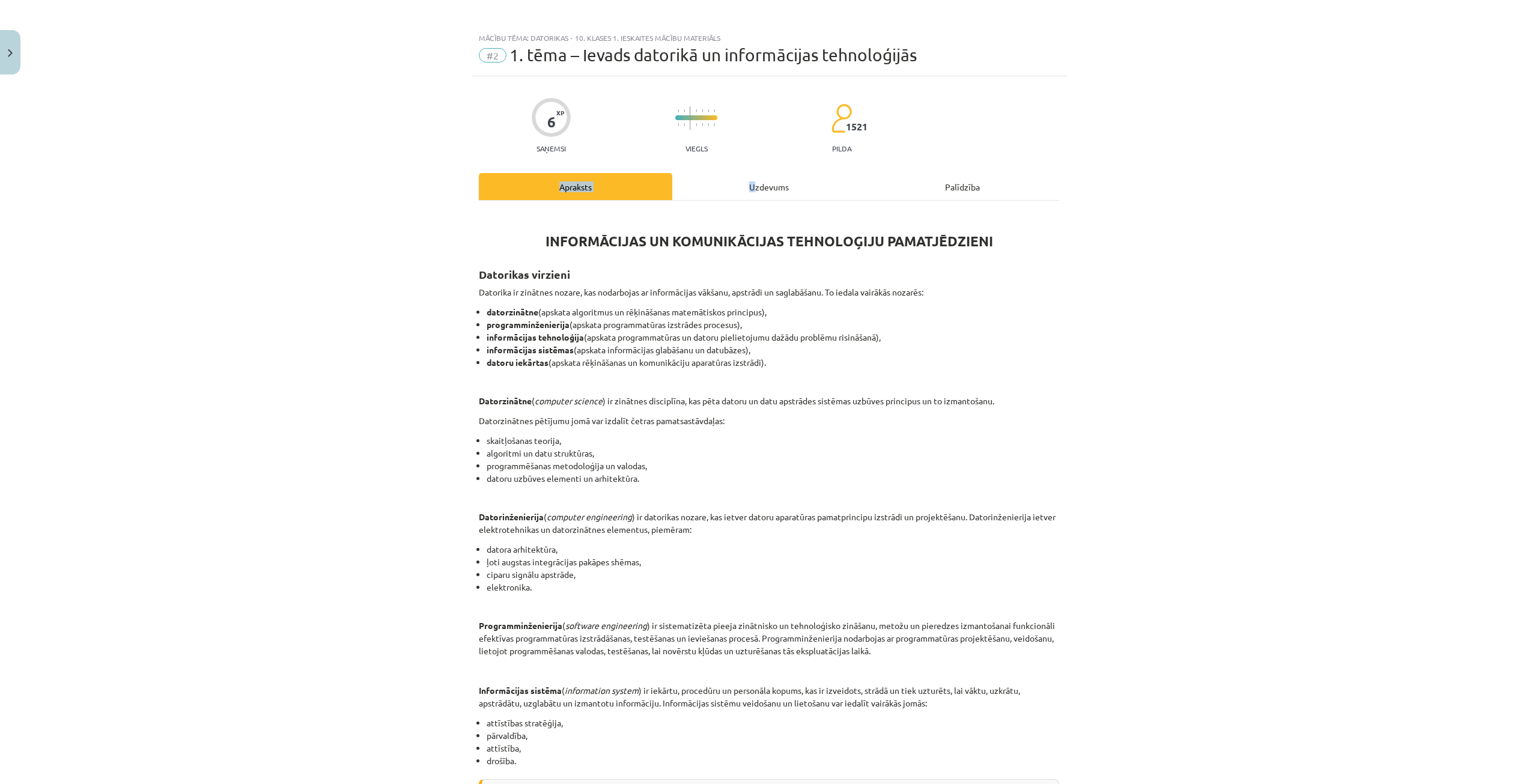
click at [752, 195] on div "Apraksts Uzdevums Palīdzība INFORMĀCIJAS UN KOMUNIKĀCIJAS TEHNOLOĢIJU PAMATJĒDZ…" at bounding box center [769, 538] width 580 height 730
click at [741, 188] on div "Uzdevums" at bounding box center [769, 187] width 193 height 27
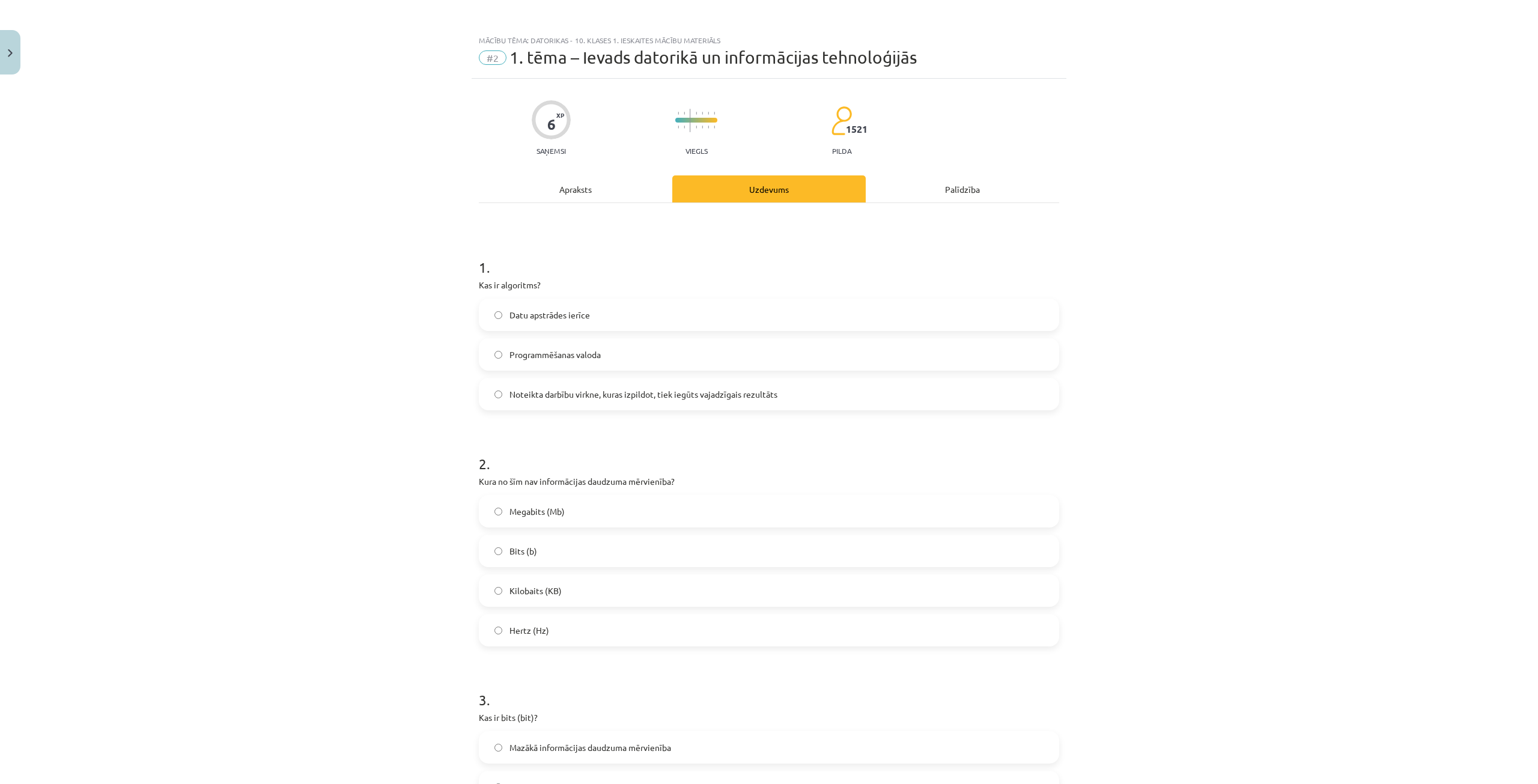
scroll to position [0, 0]
drag, startPoint x: 585, startPoint y: 187, endPoint x: 585, endPoint y: 197, distance: 10.0
click at [585, 189] on div "Apraksts" at bounding box center [575, 190] width 193 height 27
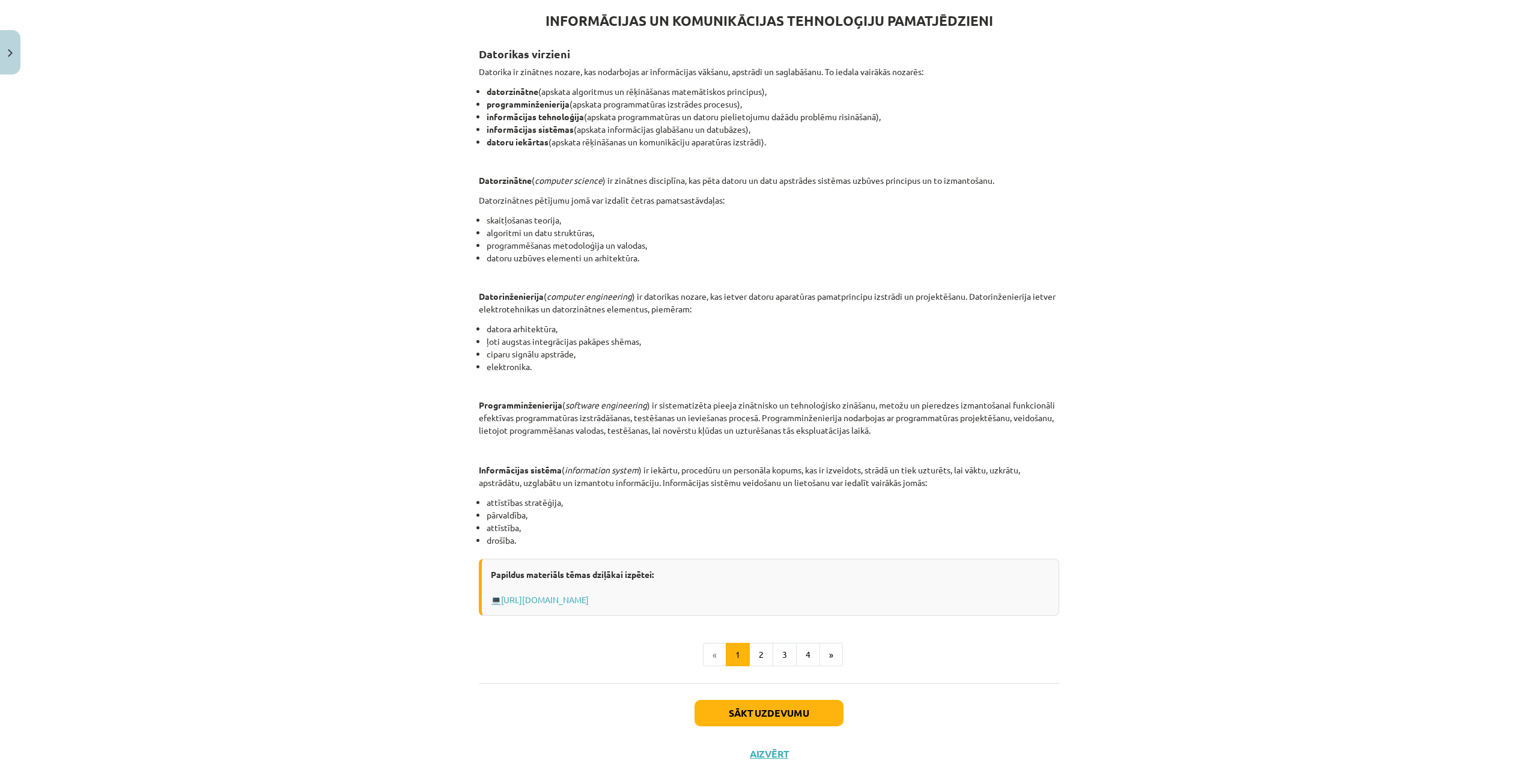
scroll to position [244, 0]
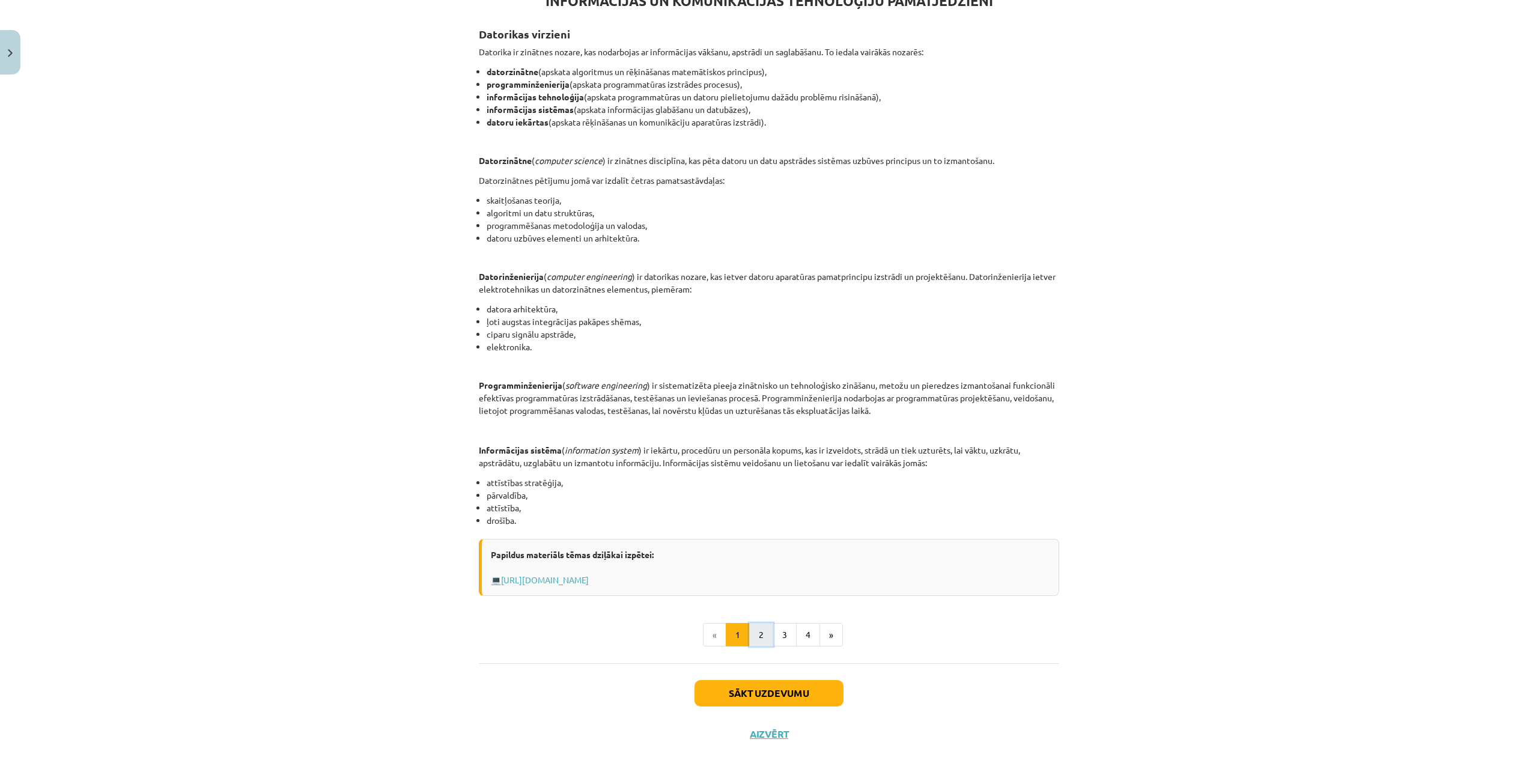
click at [755, 636] on button "2" at bounding box center [761, 634] width 24 height 24
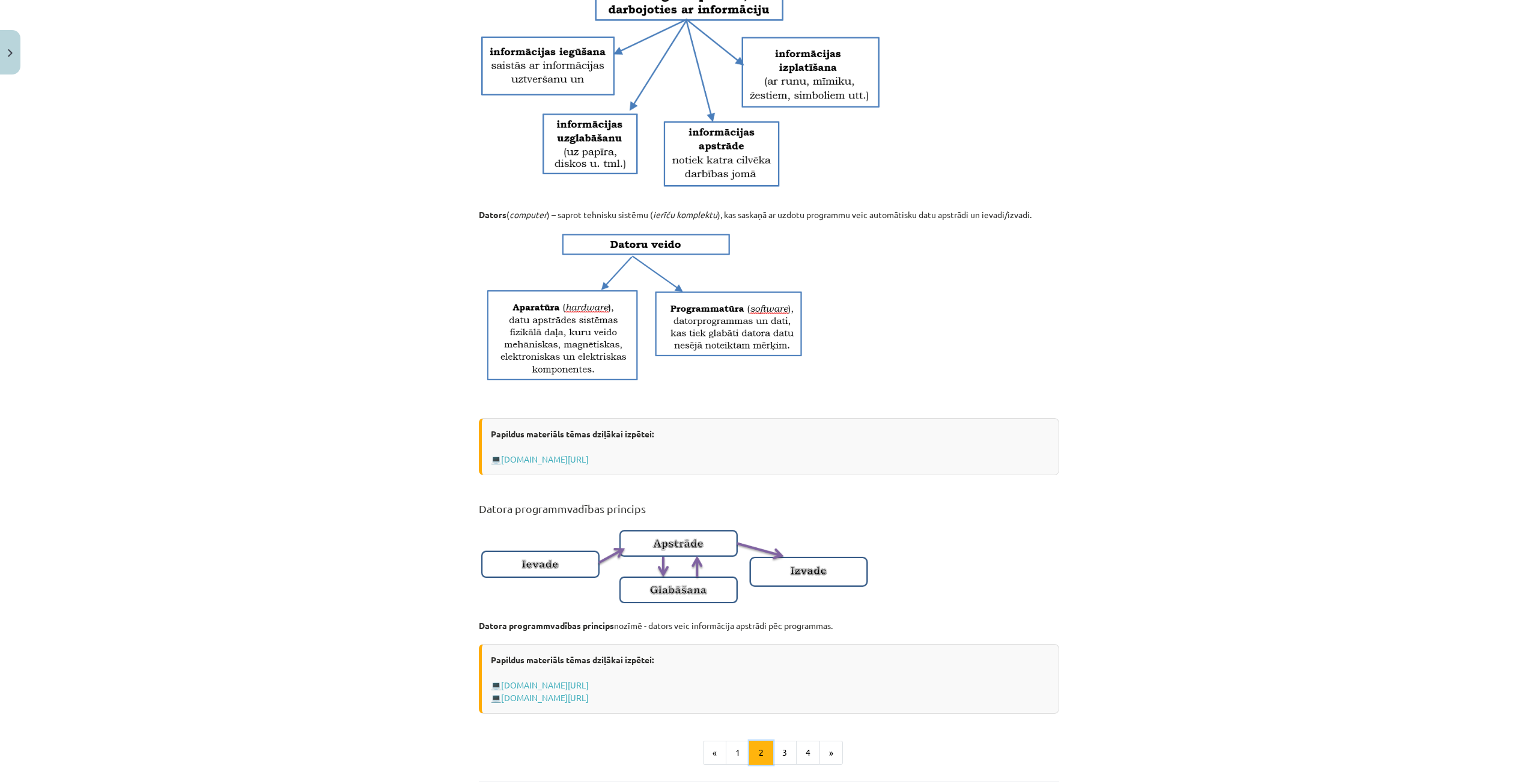
scroll to position [335, 0]
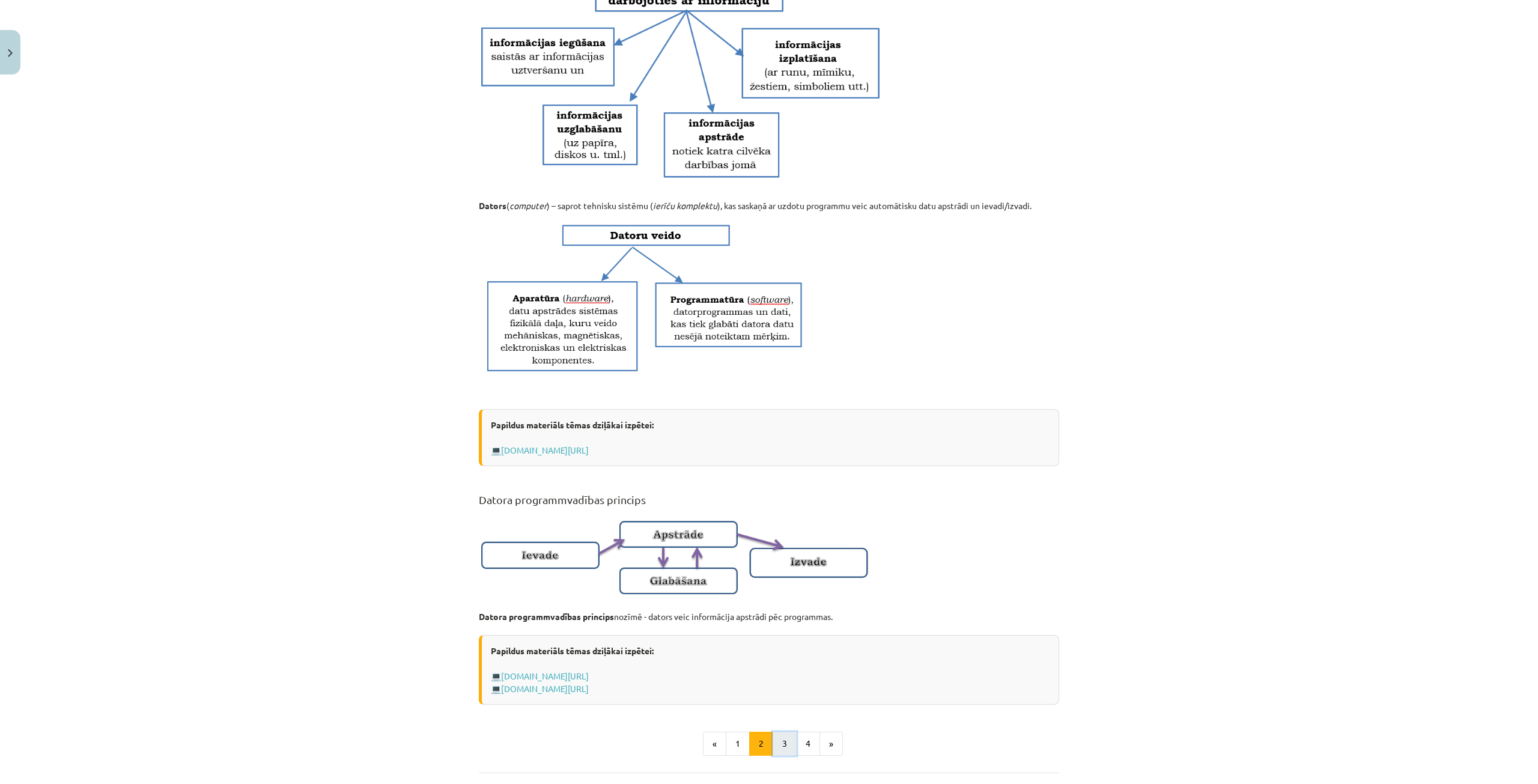
click at [789, 755] on button "3" at bounding box center [784, 743] width 24 height 24
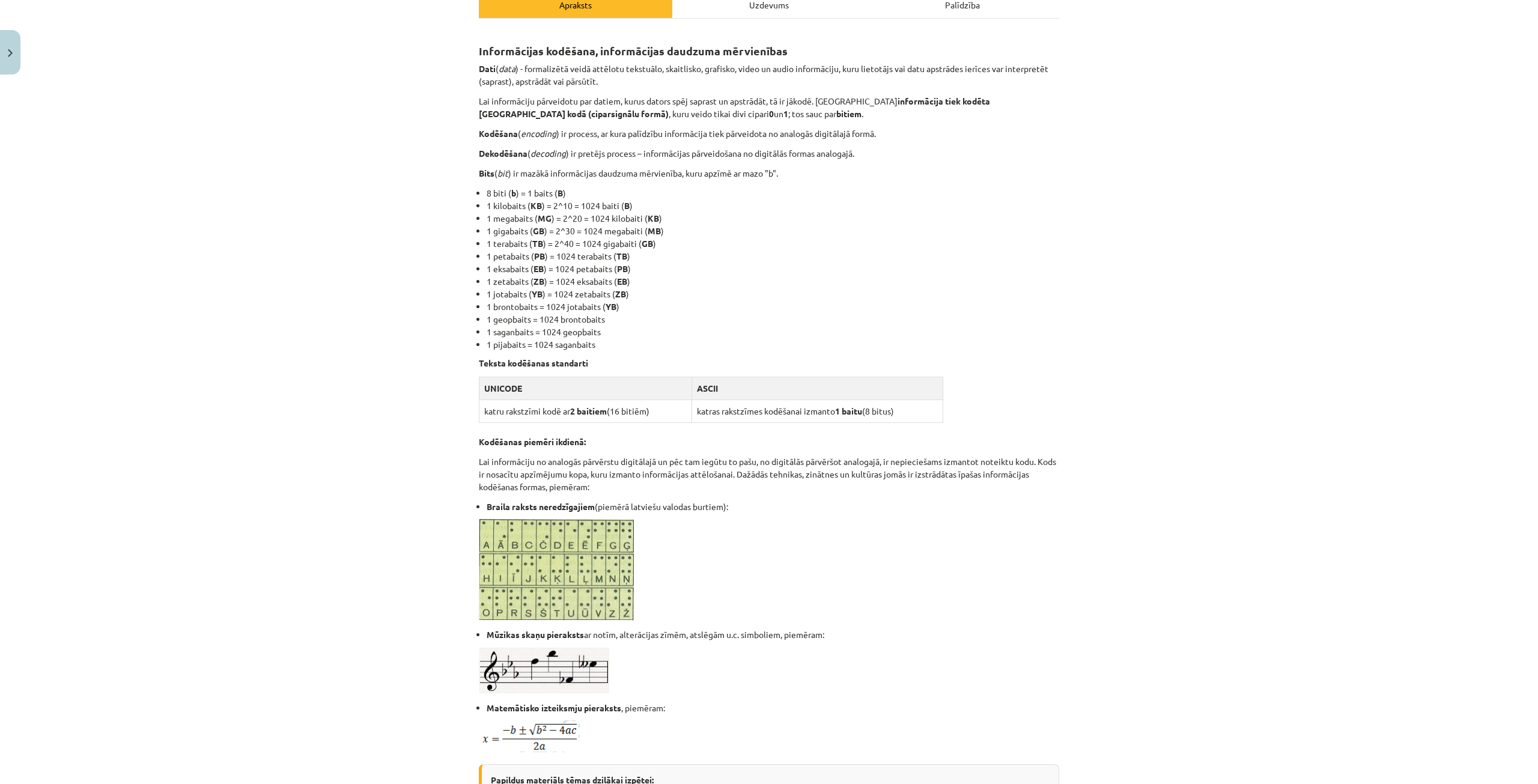
scroll to position [35, 0]
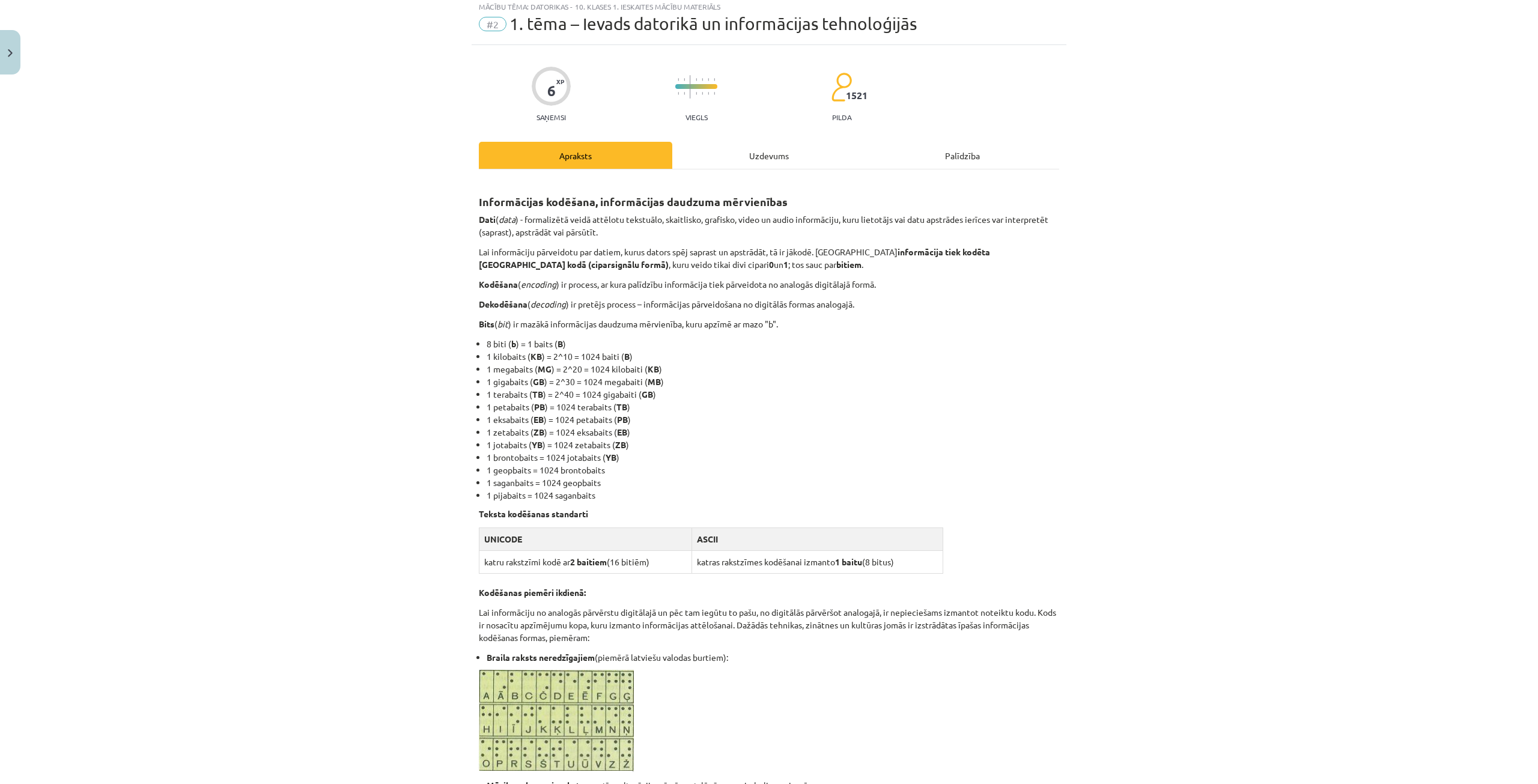
click at [759, 160] on div "Uzdevums" at bounding box center [769, 155] width 193 height 27
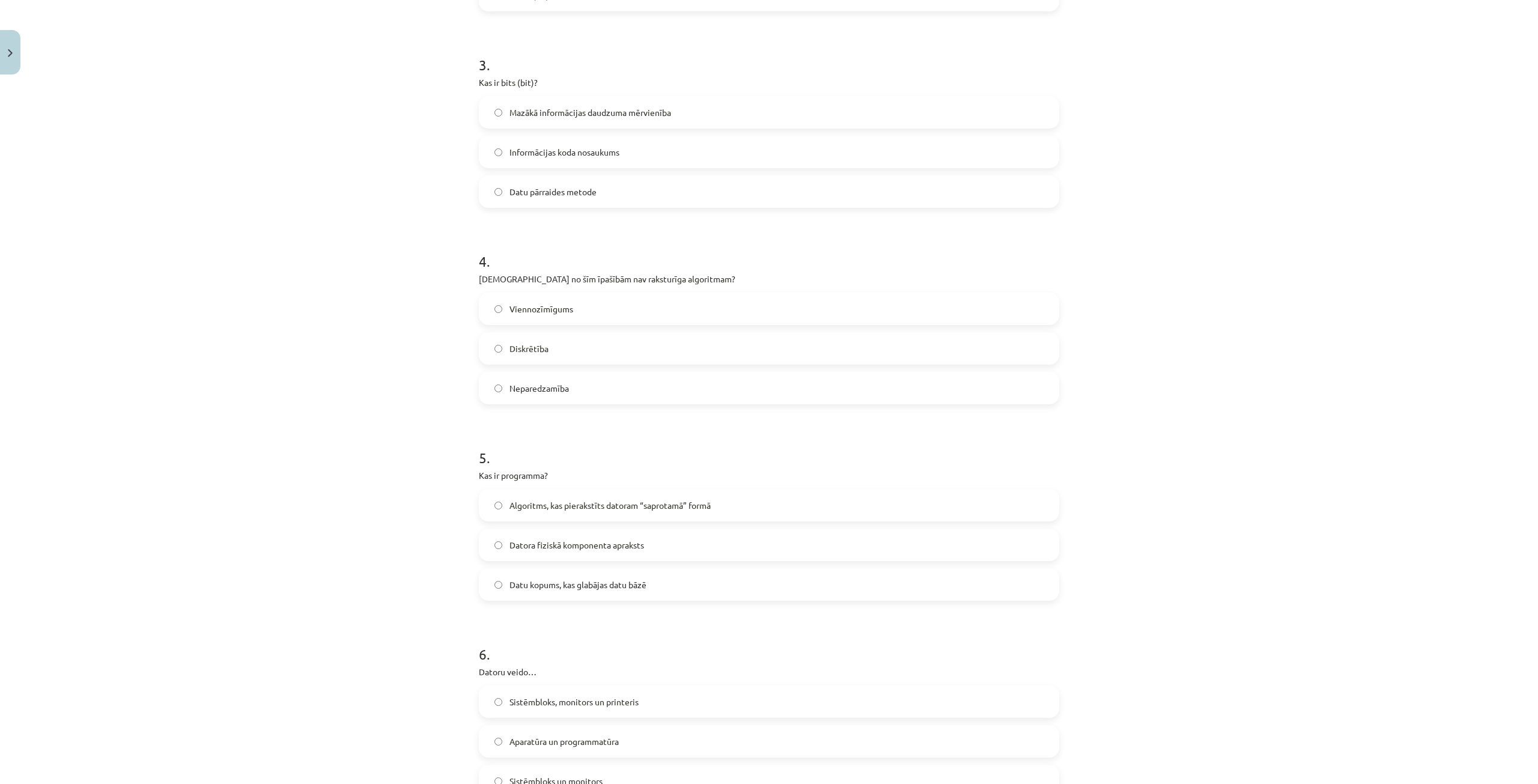
scroll to position [690, 0]
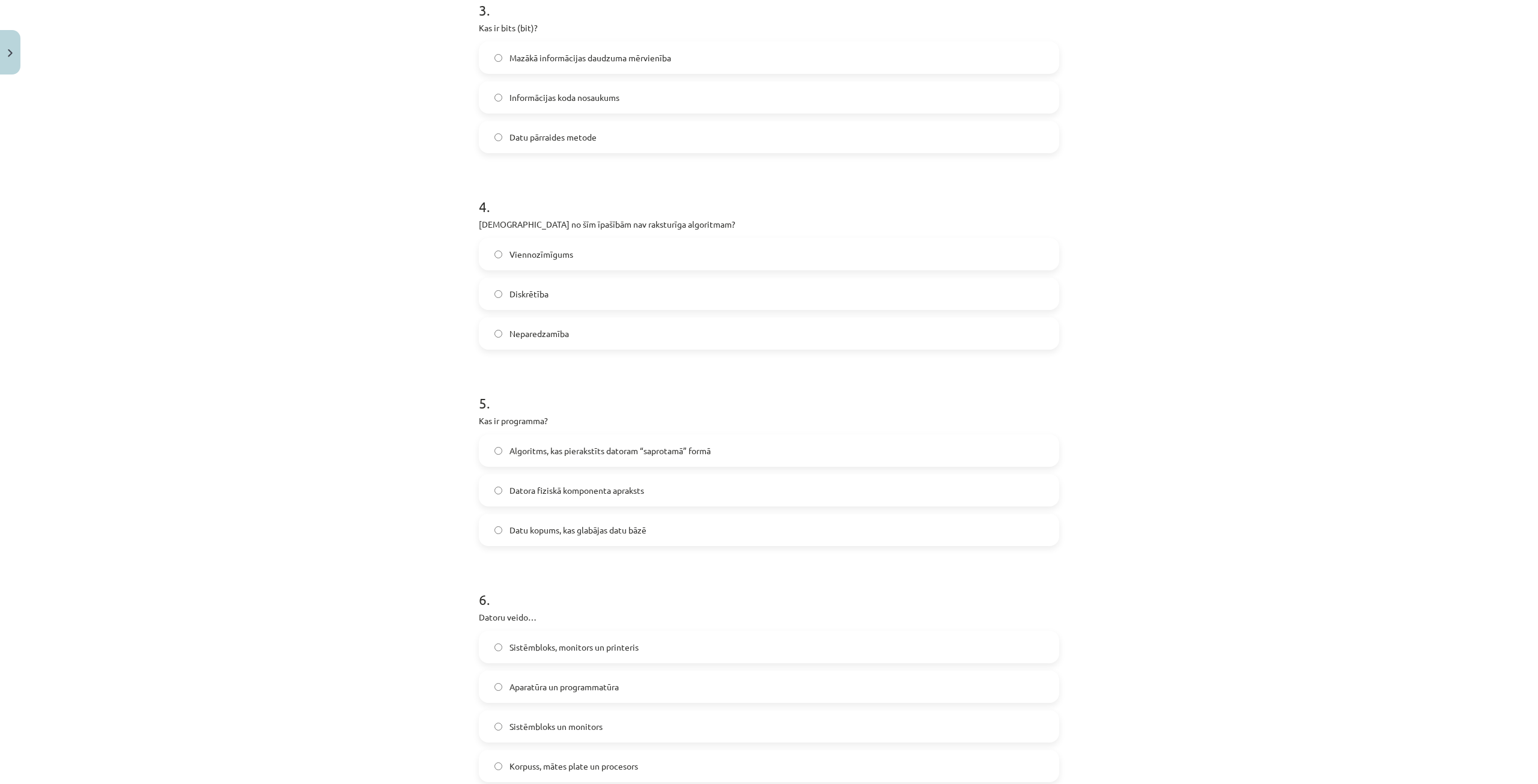
click at [621, 446] on span "Algoritms, kas pierakstīts datoram “saprotamā” formā" at bounding box center [609, 451] width 201 height 12
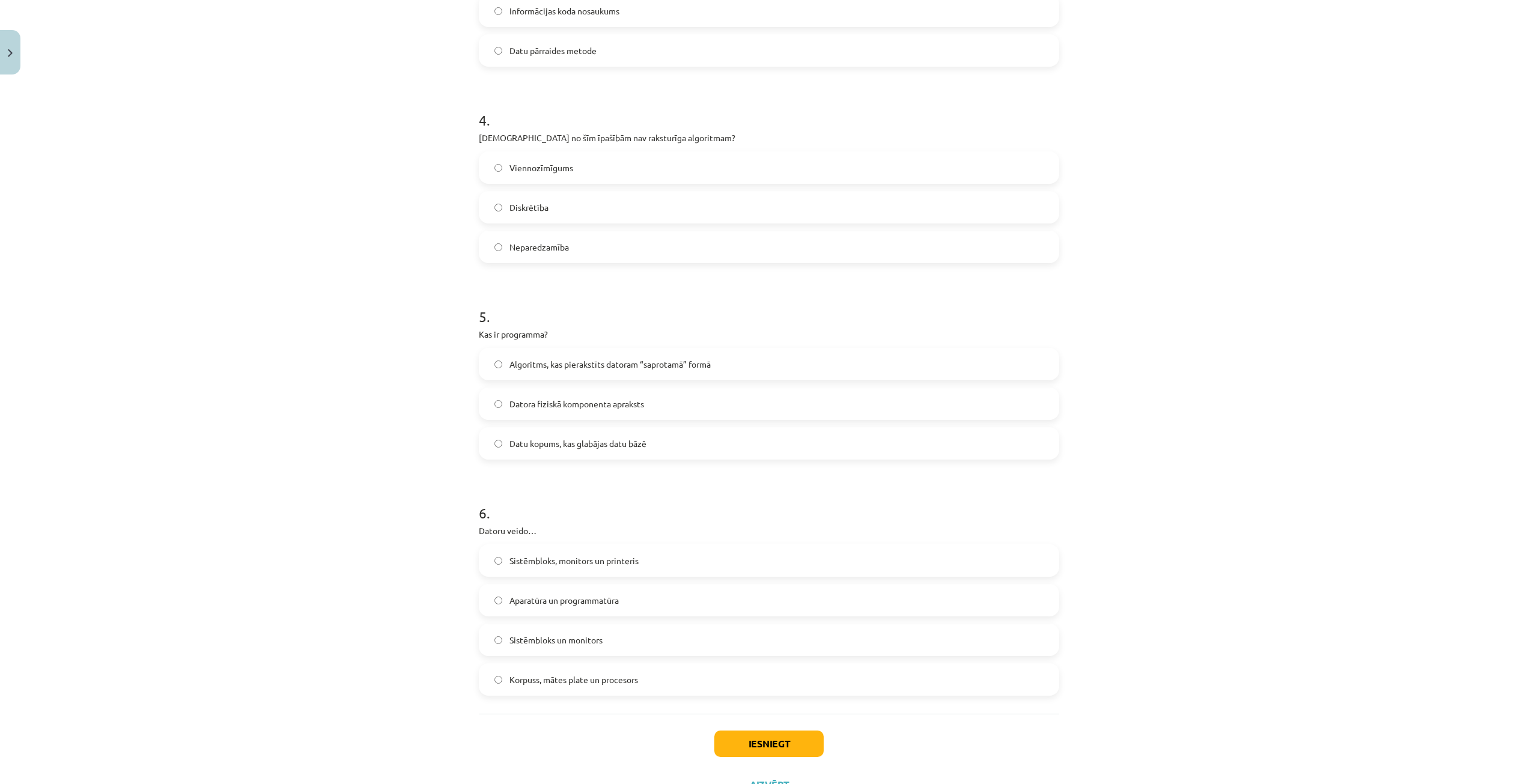
scroll to position [811, 0]
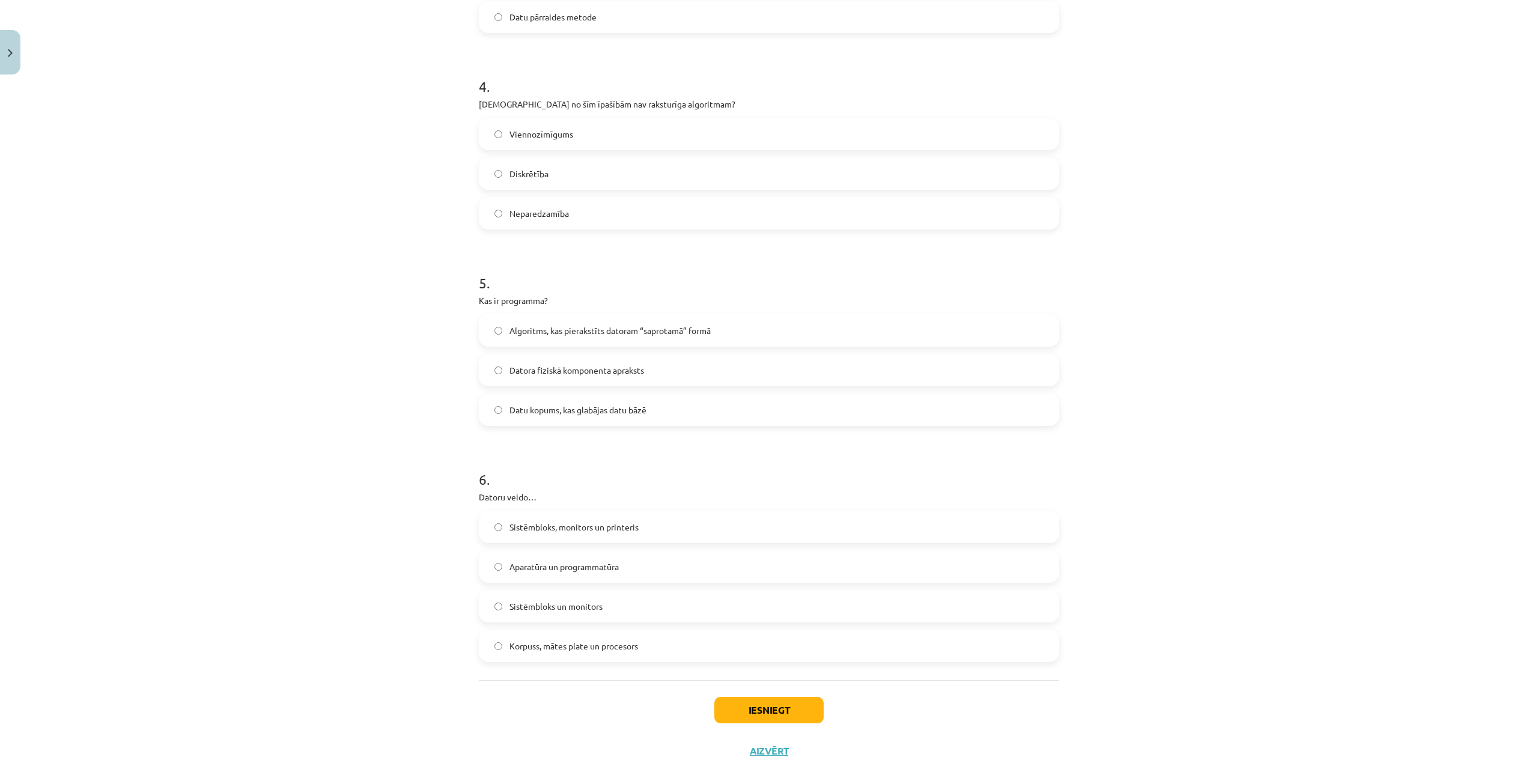
click at [553, 571] on span "Aparatūra un programmatūra" at bounding box center [564, 566] width 109 height 12
click at [736, 708] on button "Iesniegt" at bounding box center [769, 710] width 109 height 27
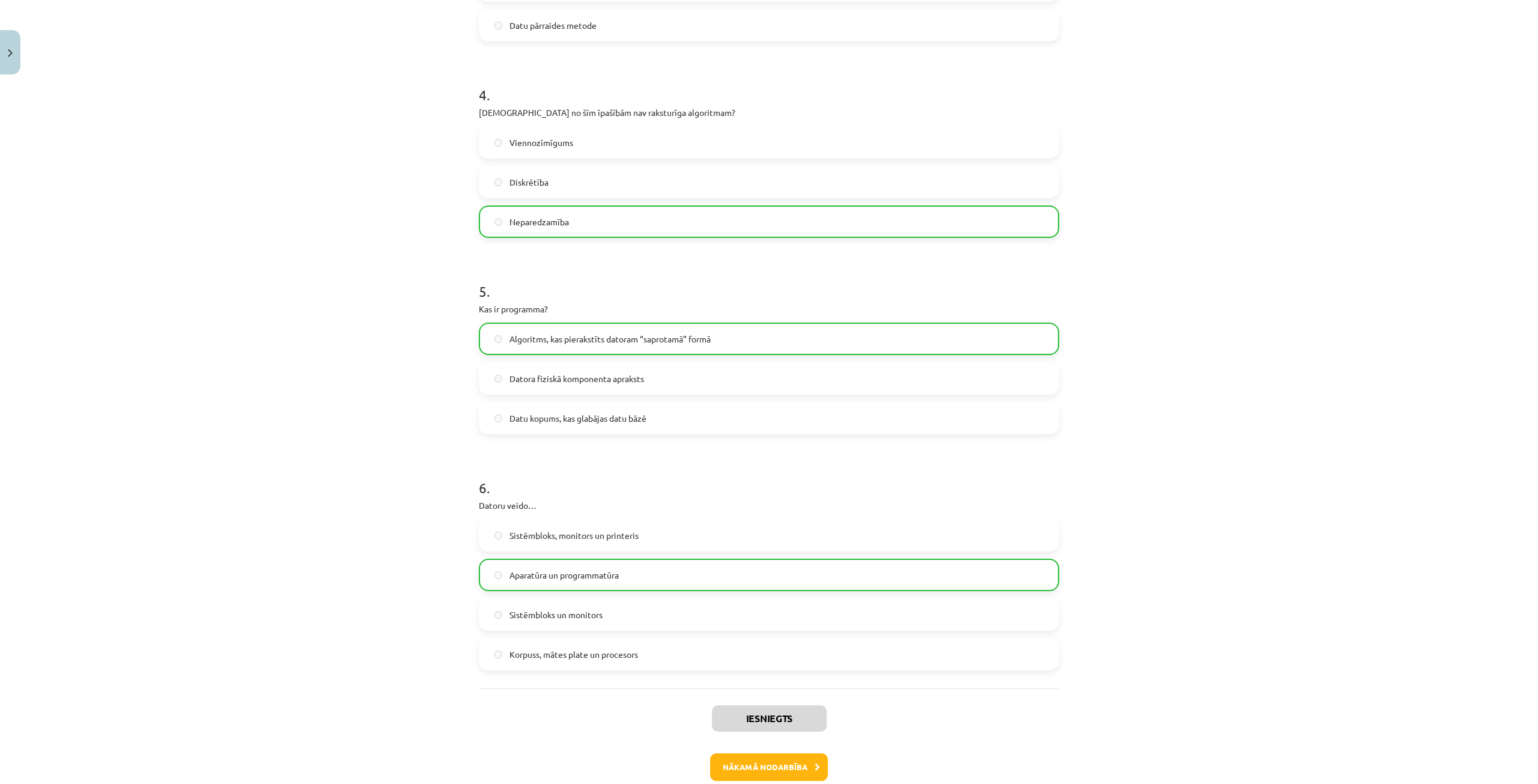
scroll to position [867, 0]
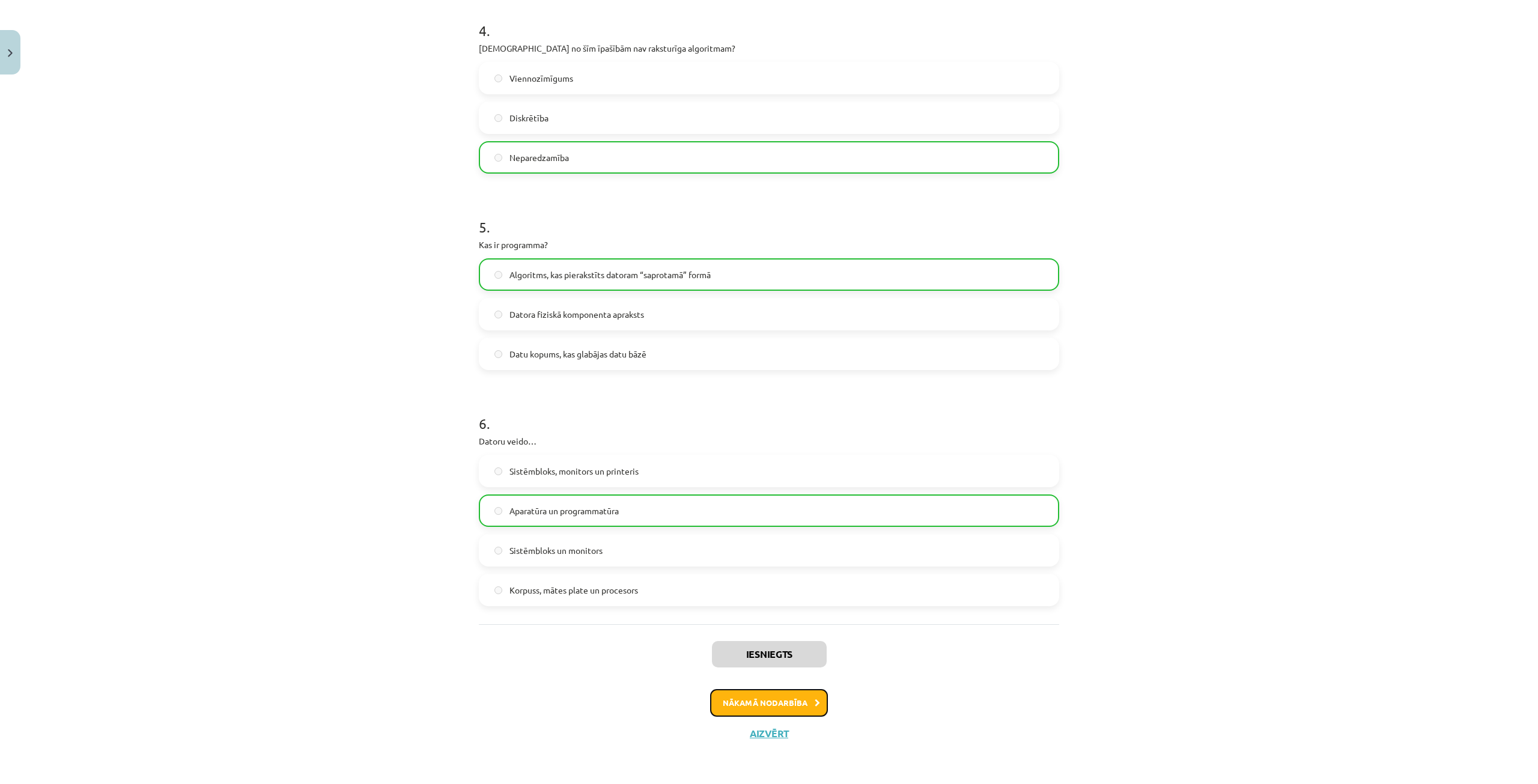
click at [744, 705] on button "Nākamā nodarbība" at bounding box center [769, 703] width 118 height 27
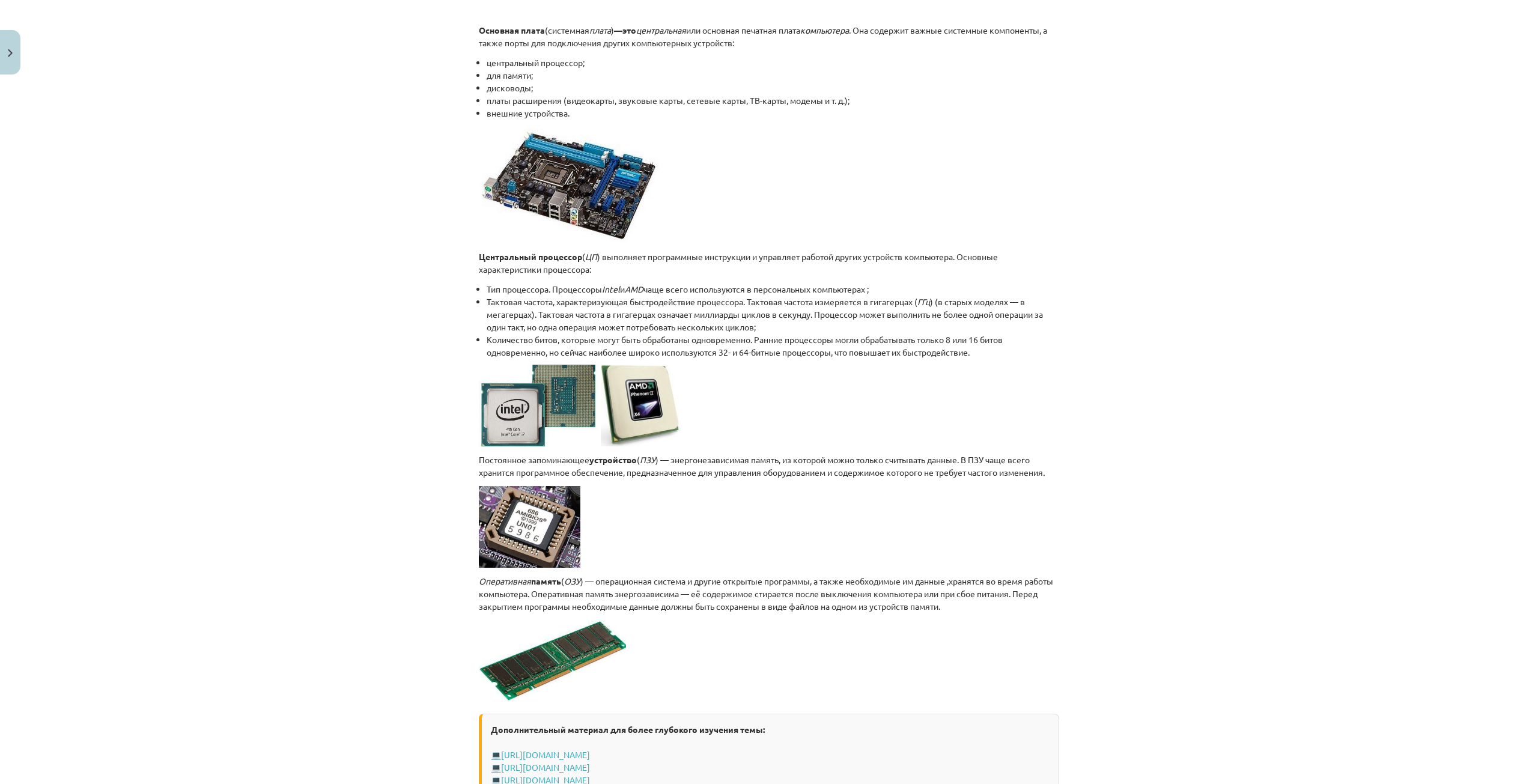
scroll to position [1827, 0]
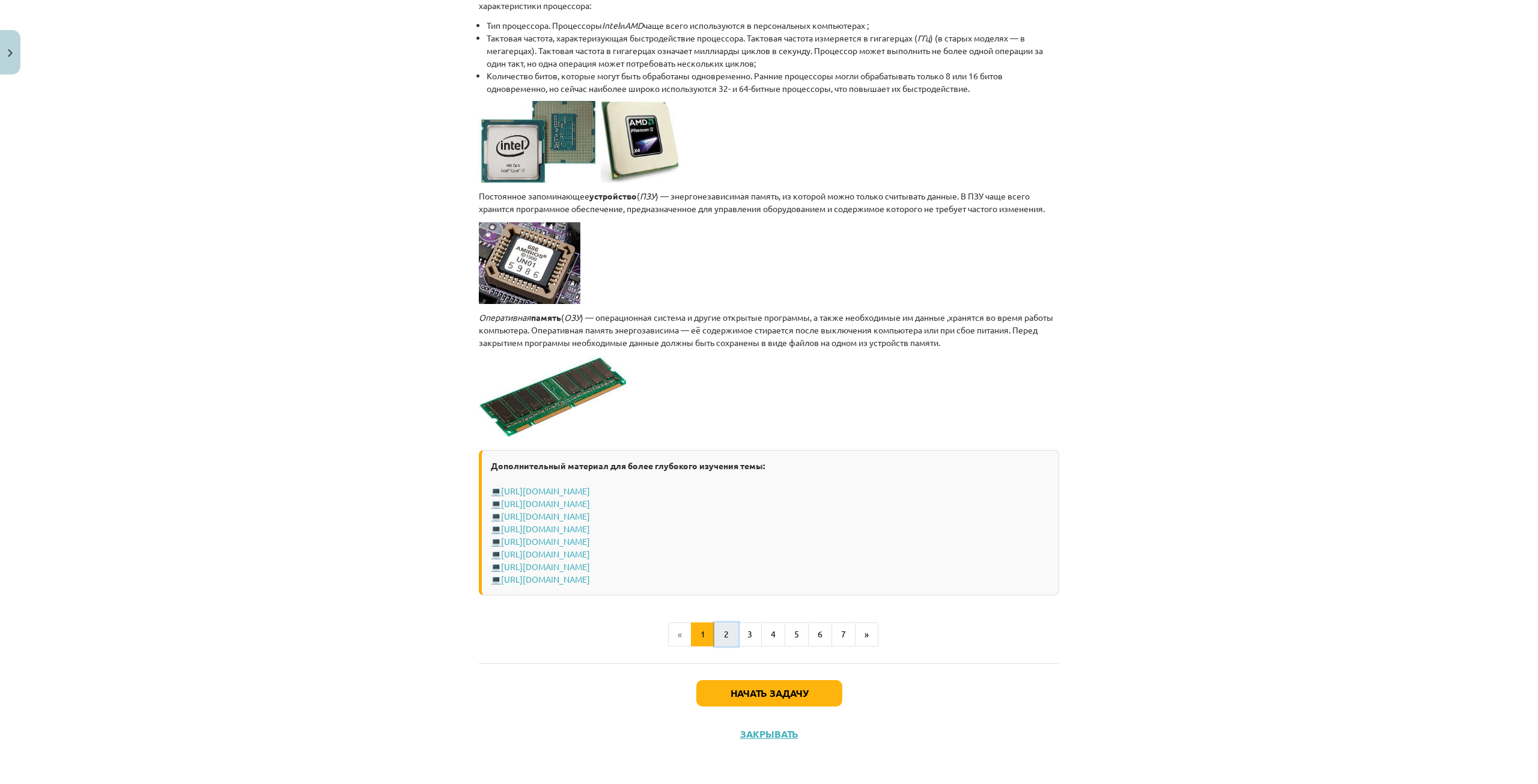
click at [723, 642] on button "2" at bounding box center [726, 634] width 24 height 24
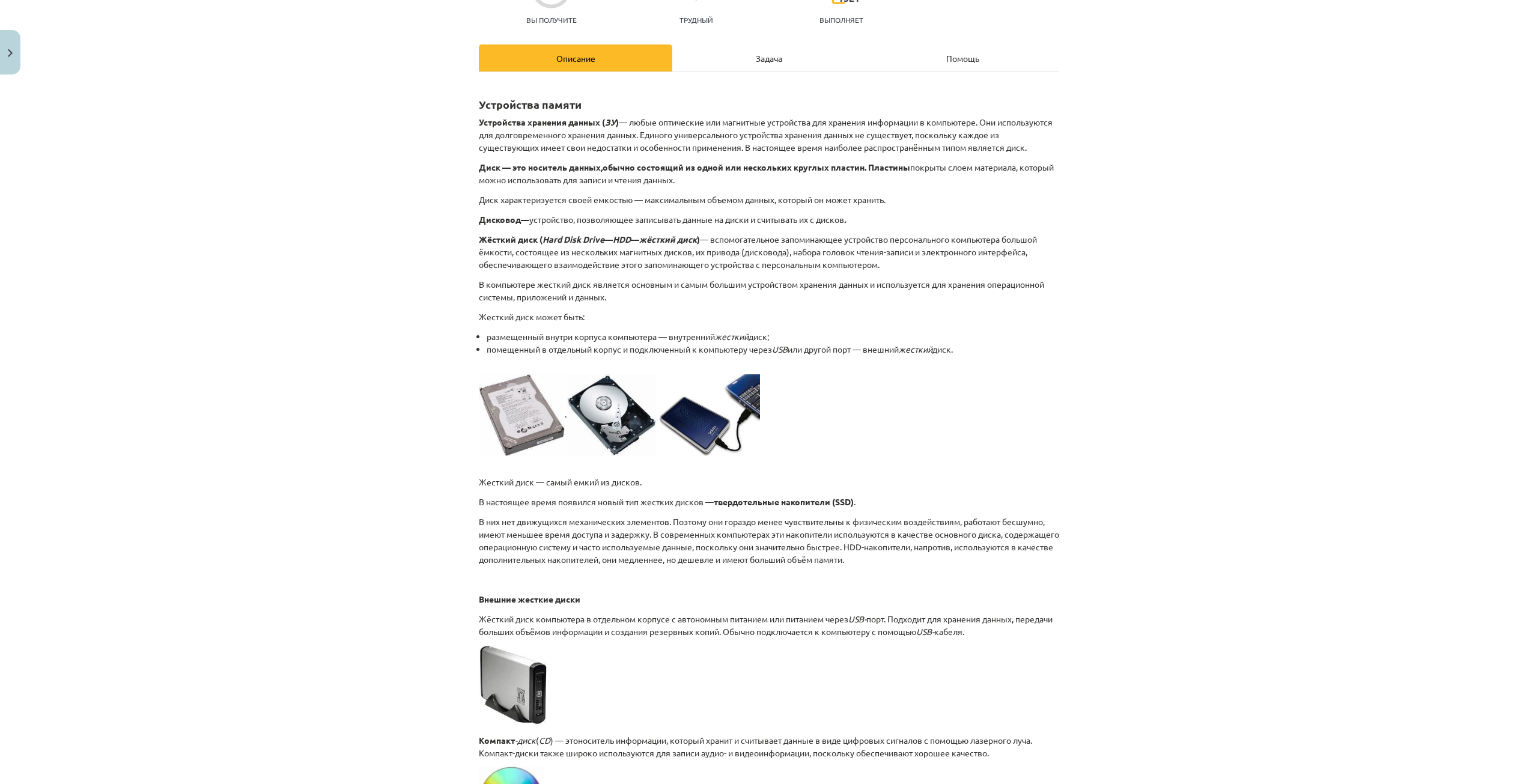
scroll to position [0, 0]
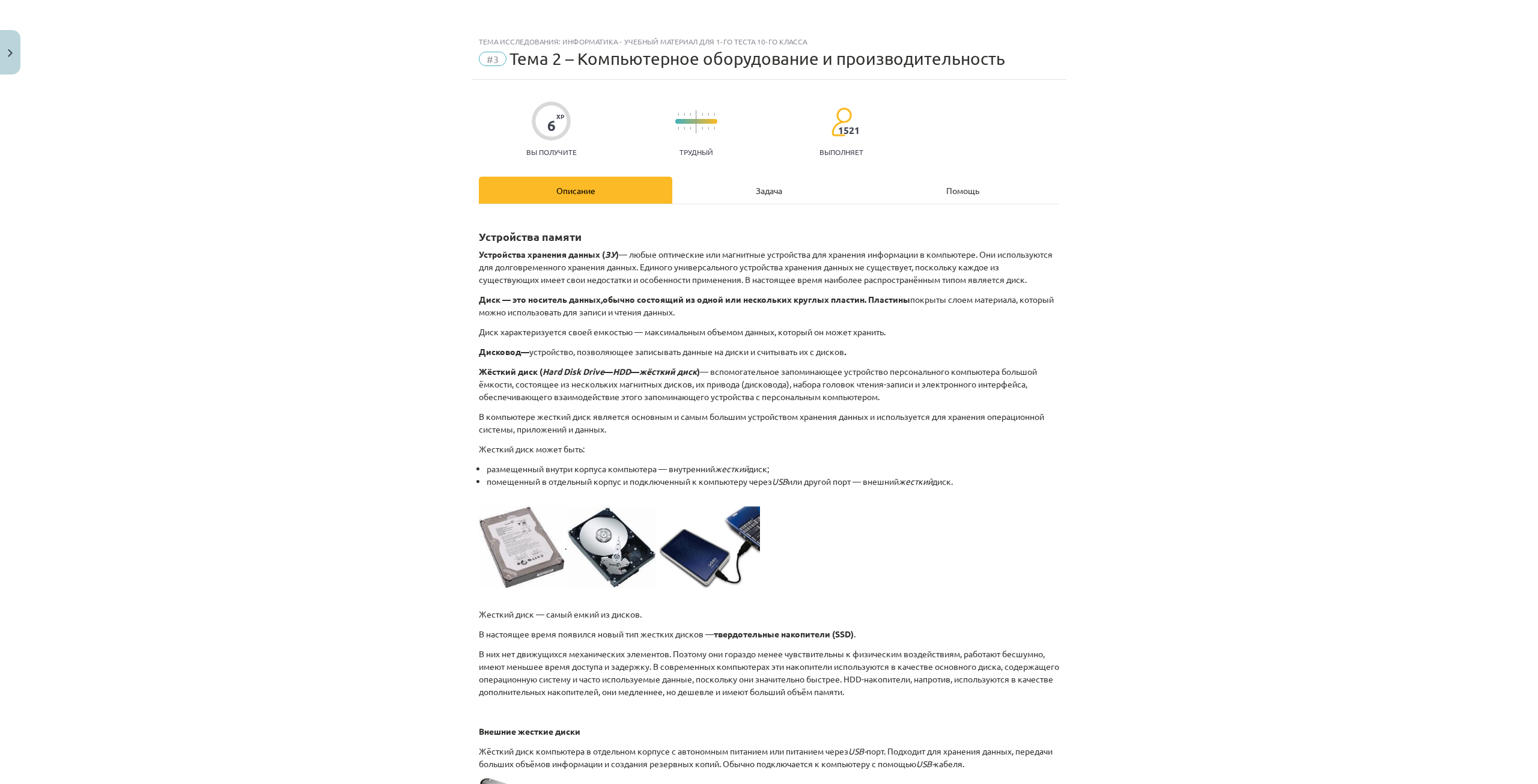
click at [724, 189] on div "Задача" at bounding box center [769, 190] width 193 height 27
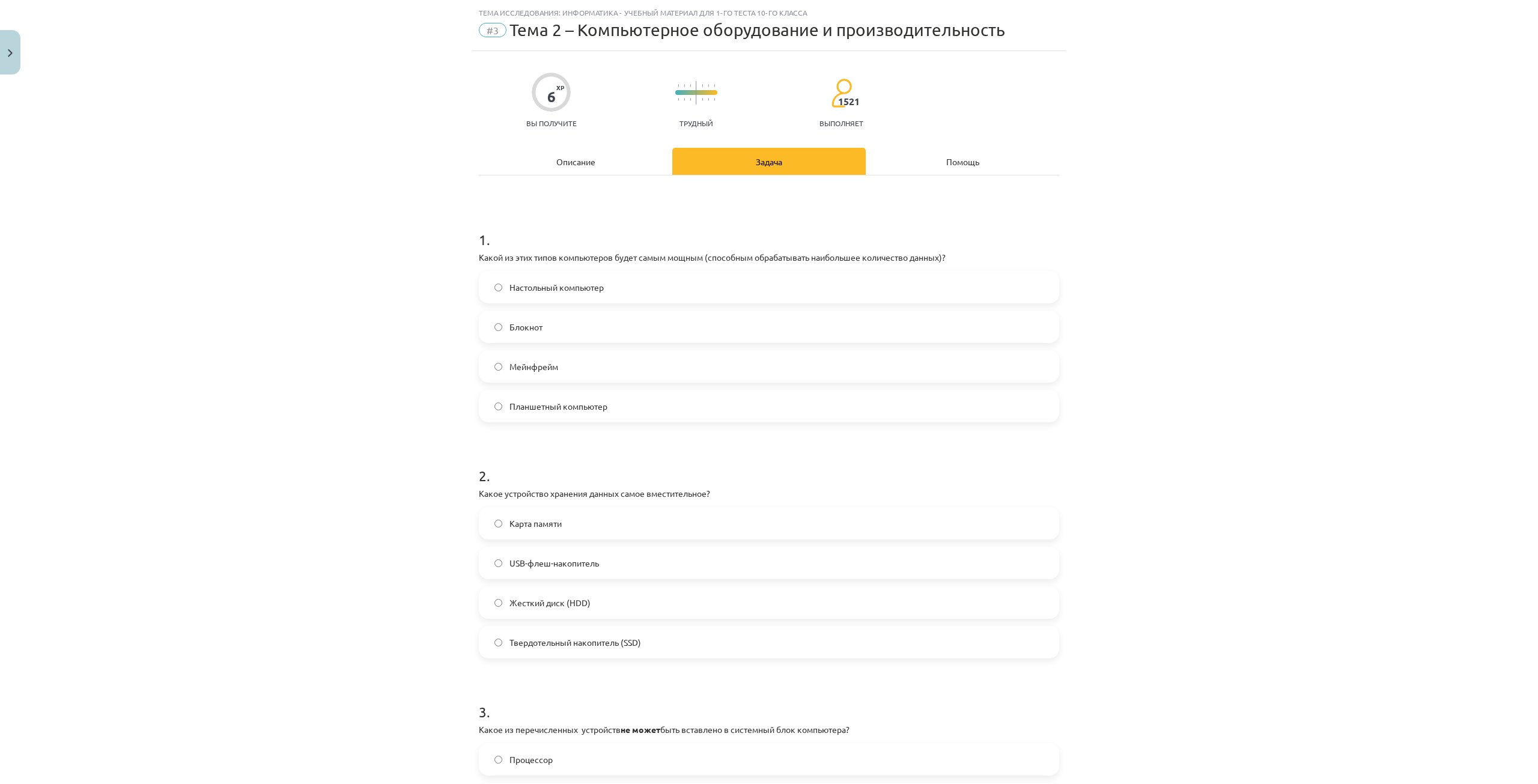
scroll to position [30, 0]
click at [580, 148] on div "Описание" at bounding box center [575, 160] width 193 height 27
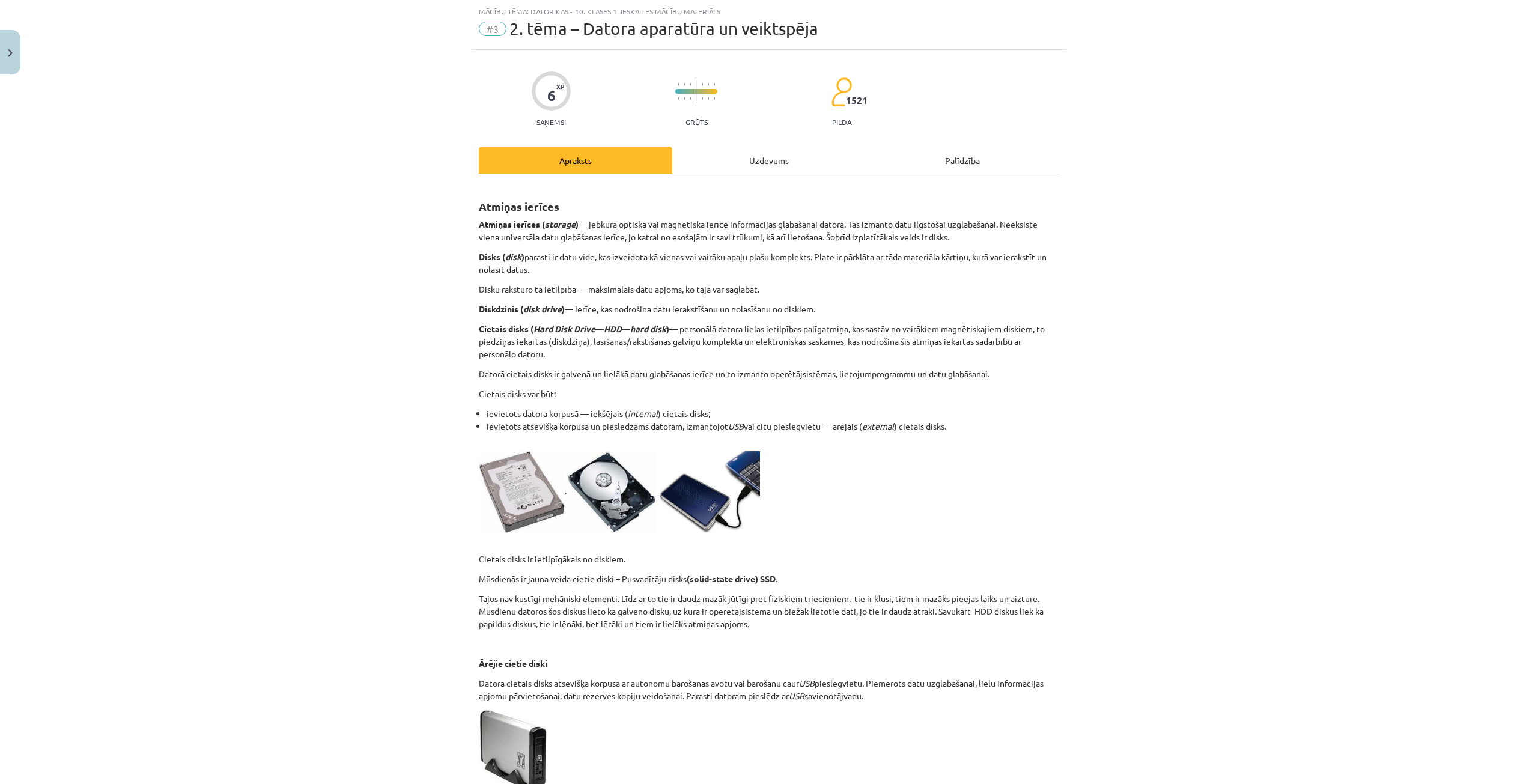
click at [742, 163] on div "Uzdevums" at bounding box center [769, 160] width 193 height 27
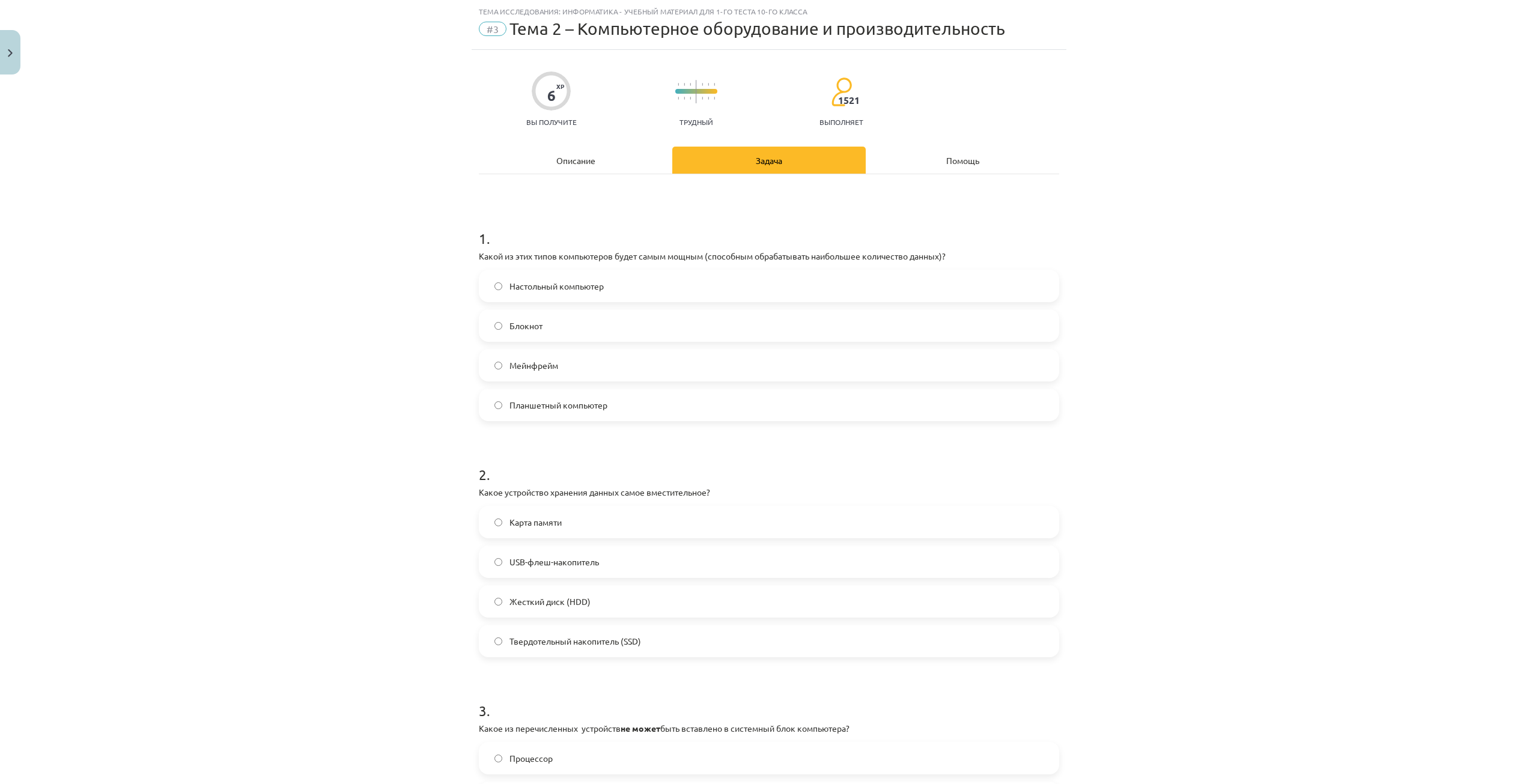
click at [557, 159] on font "Описание" at bounding box center [576, 160] width 39 height 11
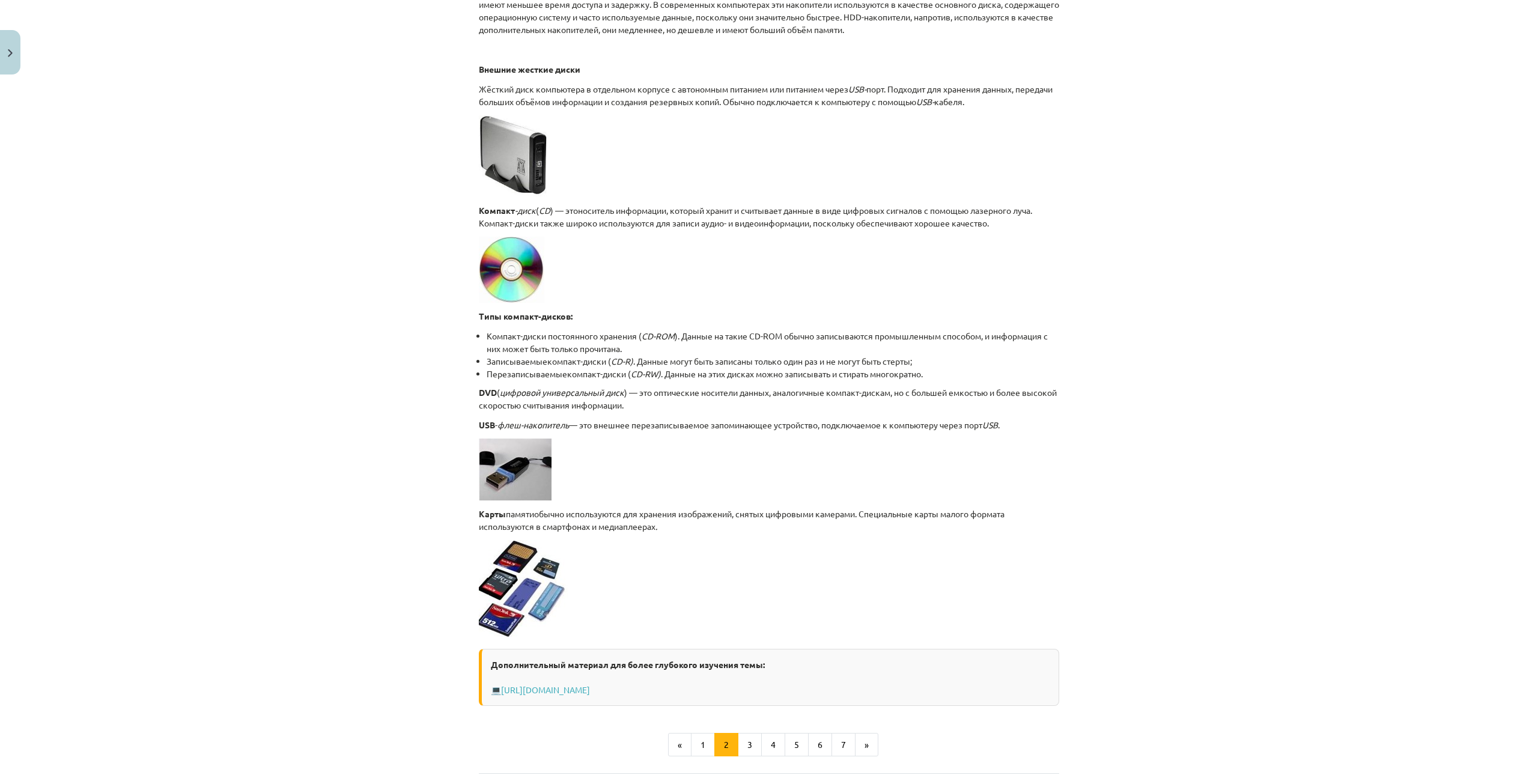
scroll to position [690, 0]
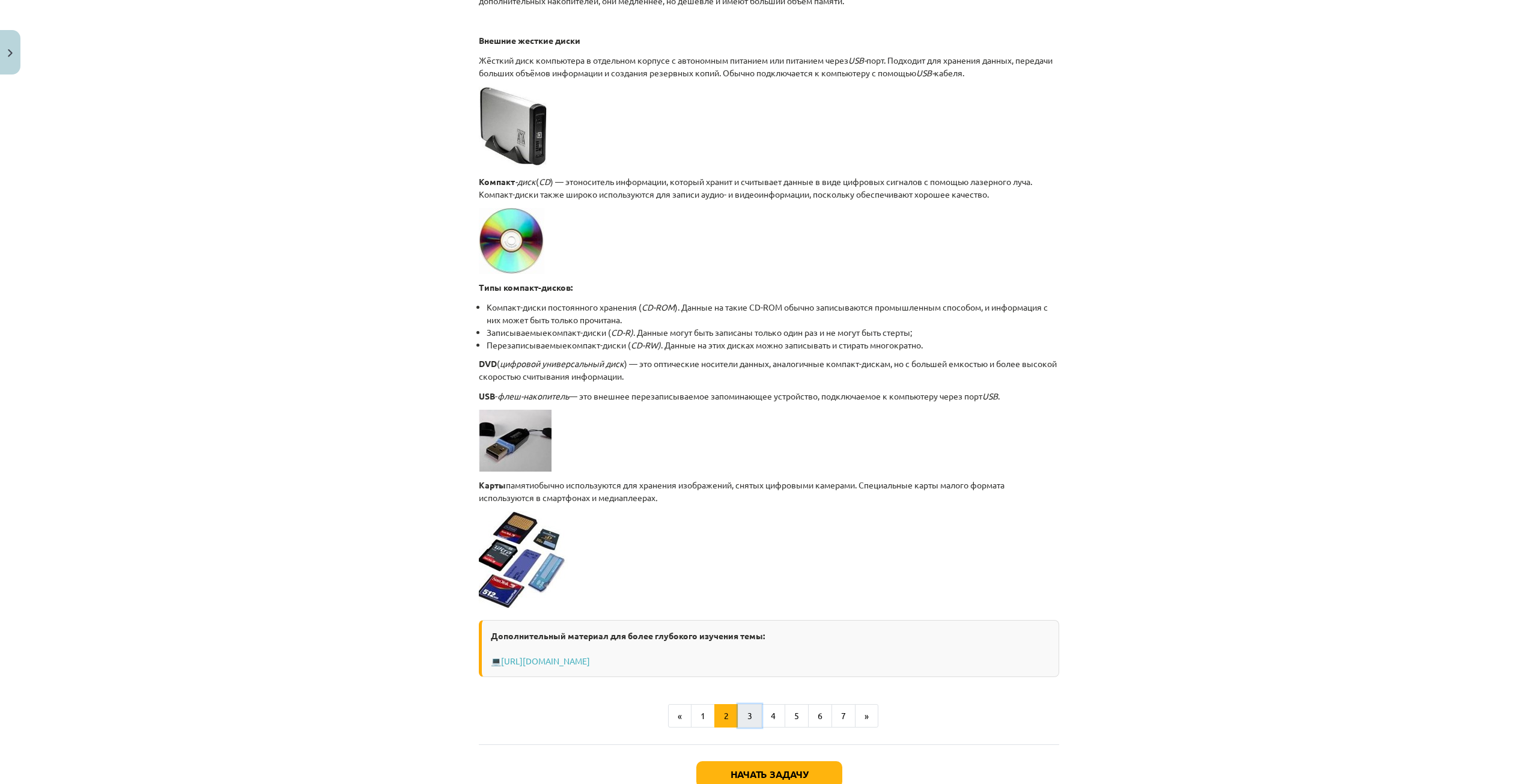
click at [749, 720] on button "3" at bounding box center [750, 716] width 24 height 24
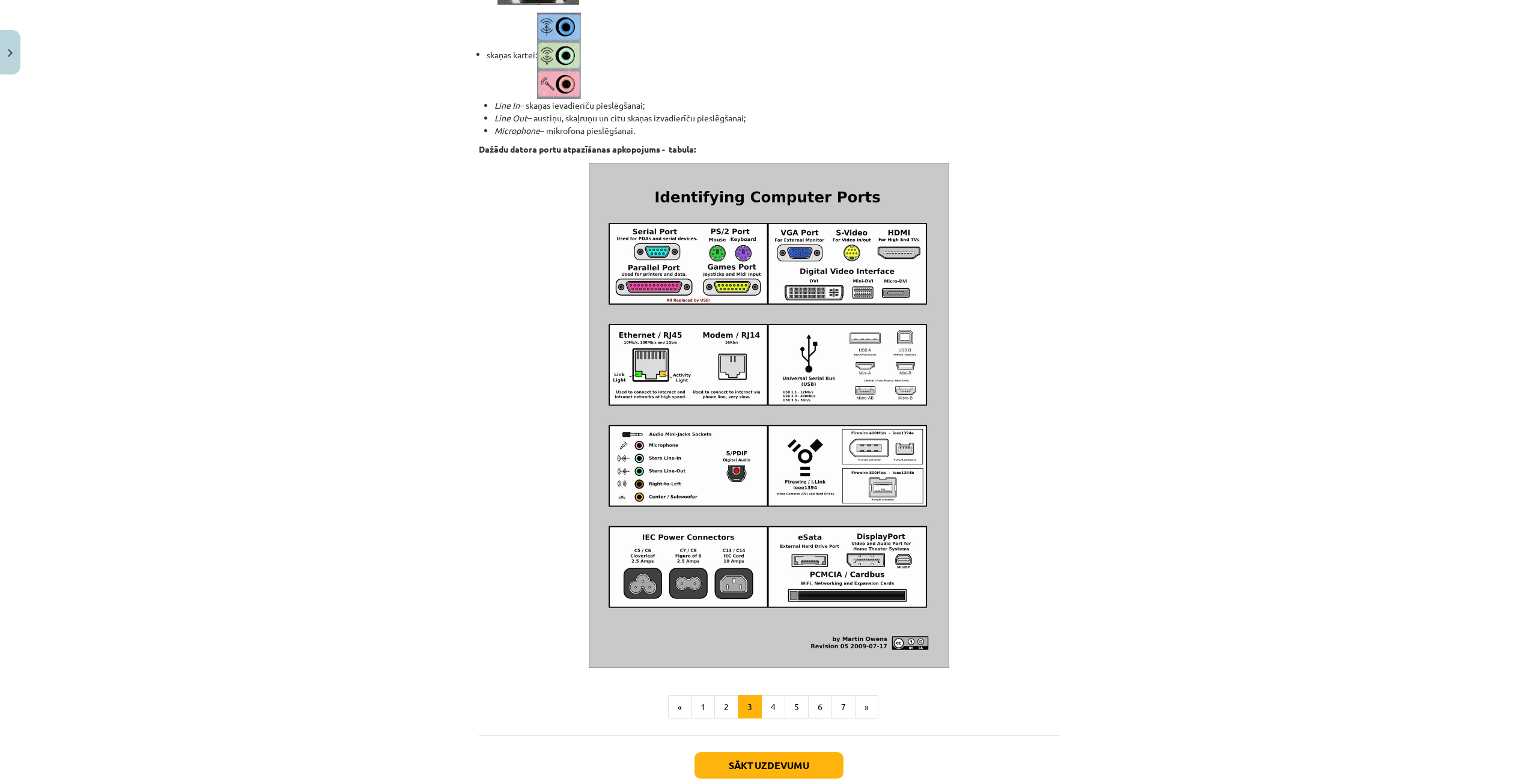
scroll to position [1064, 0]
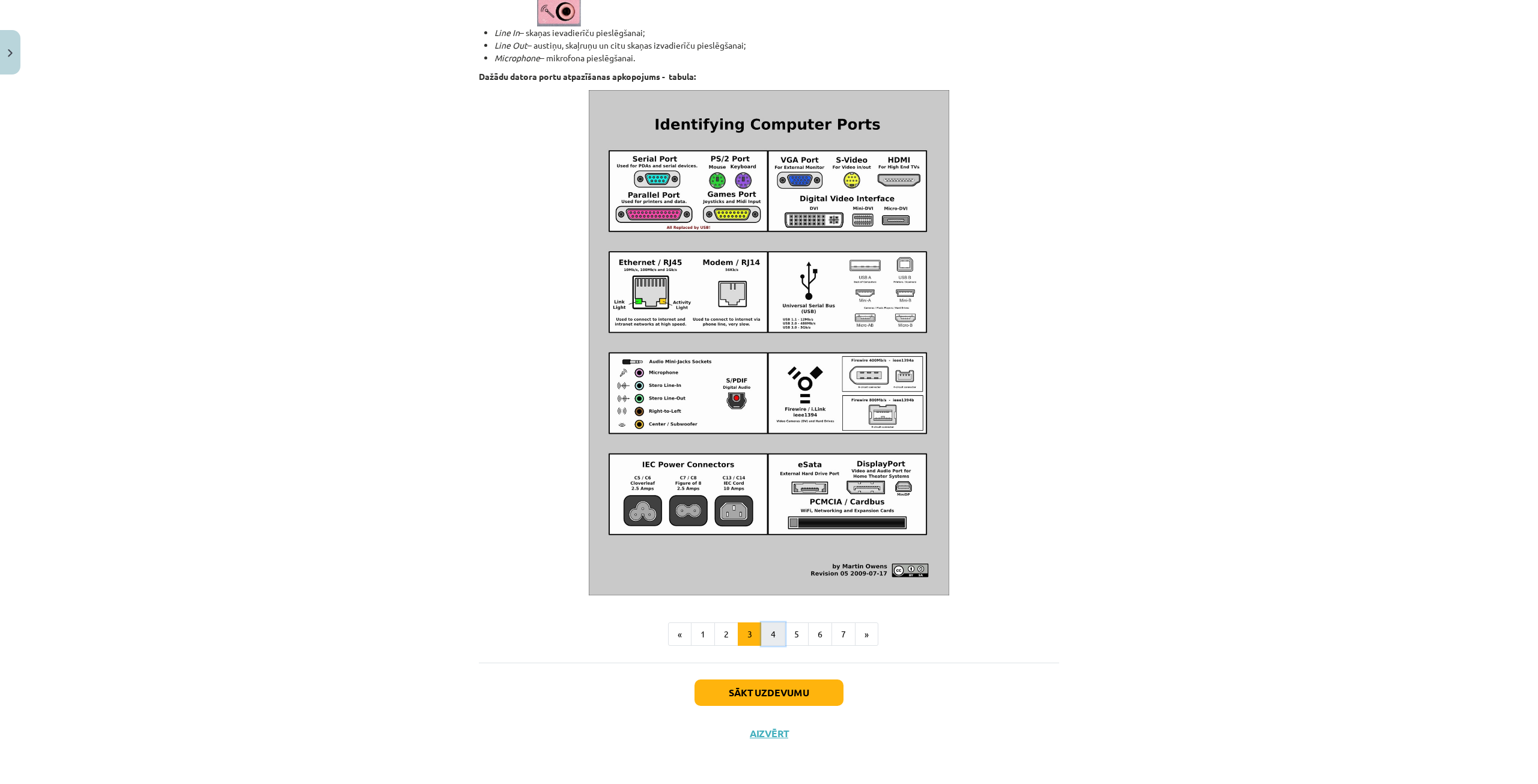
click at [775, 625] on button "4" at bounding box center [773, 634] width 24 height 24
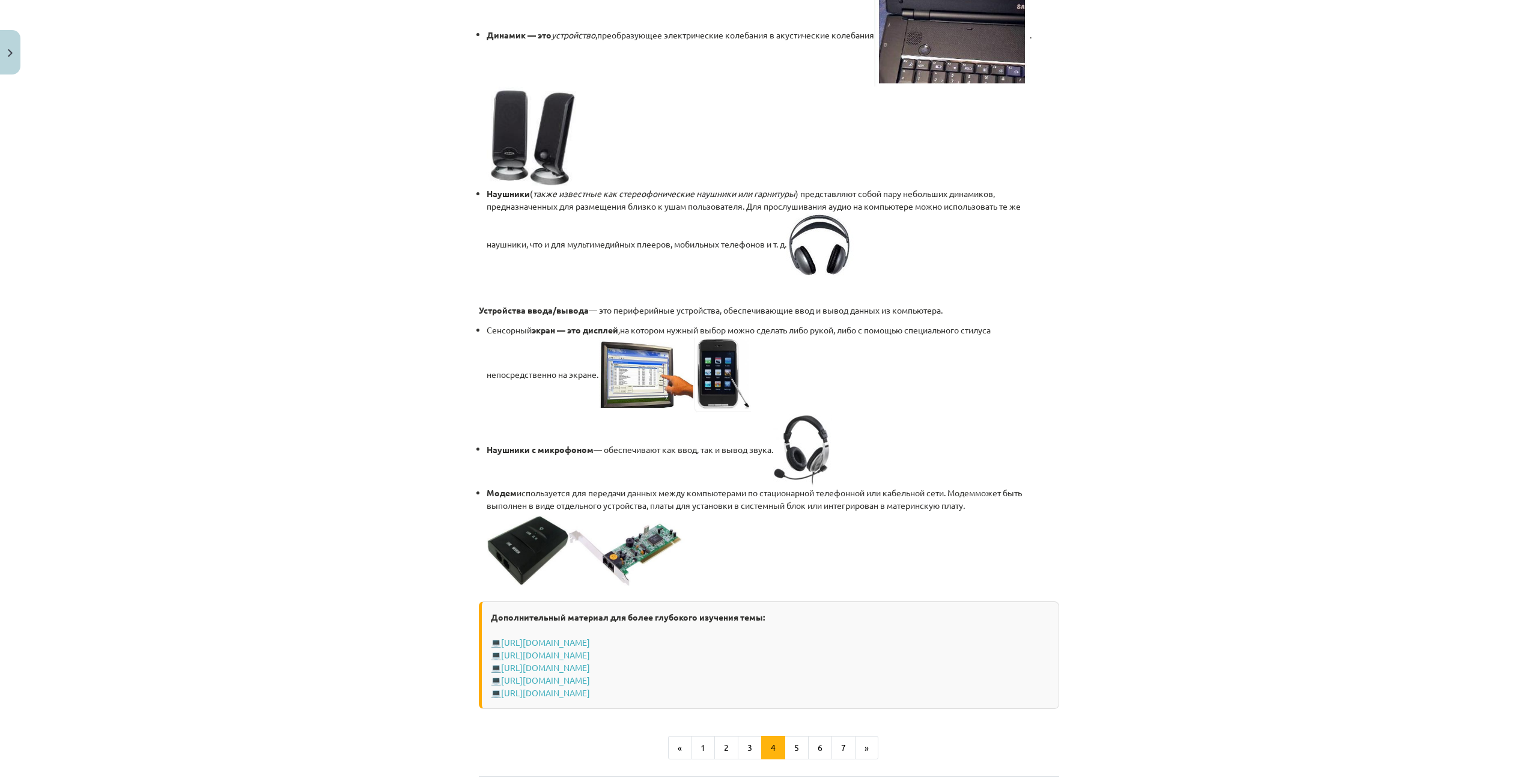
scroll to position [1842, 0]
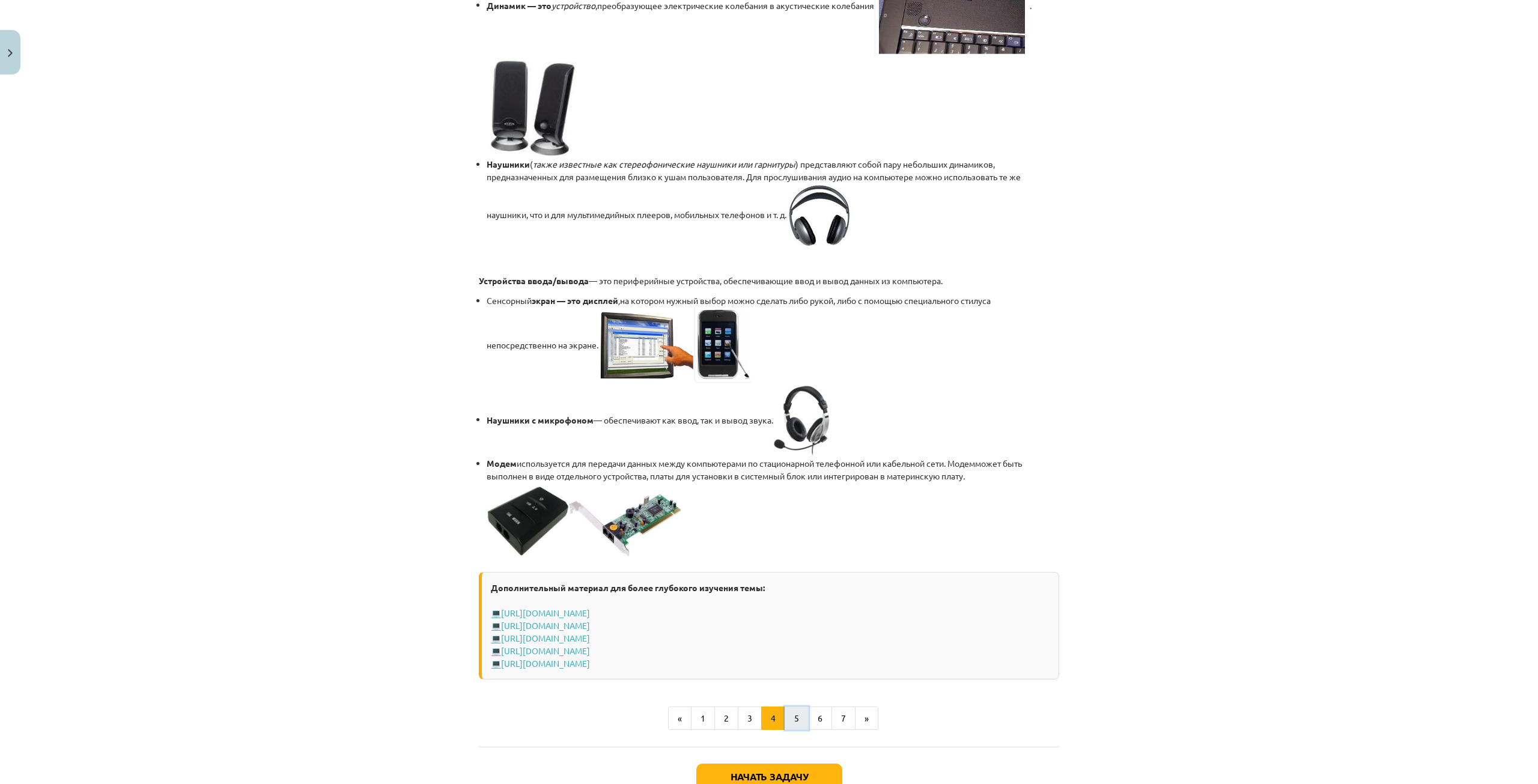
click at [796, 719] on button "5" at bounding box center [797, 718] width 24 height 24
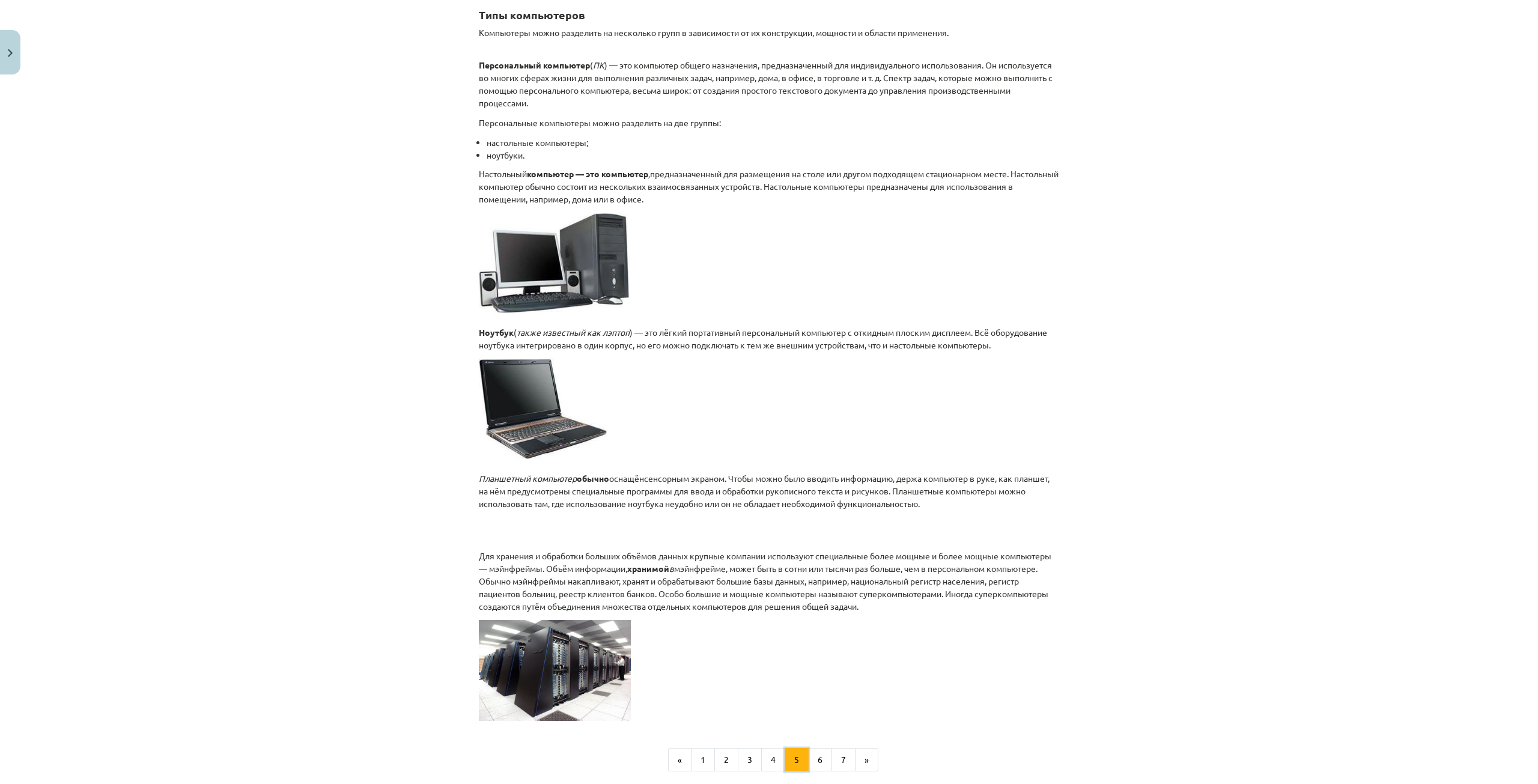
scroll to position [241, 0]
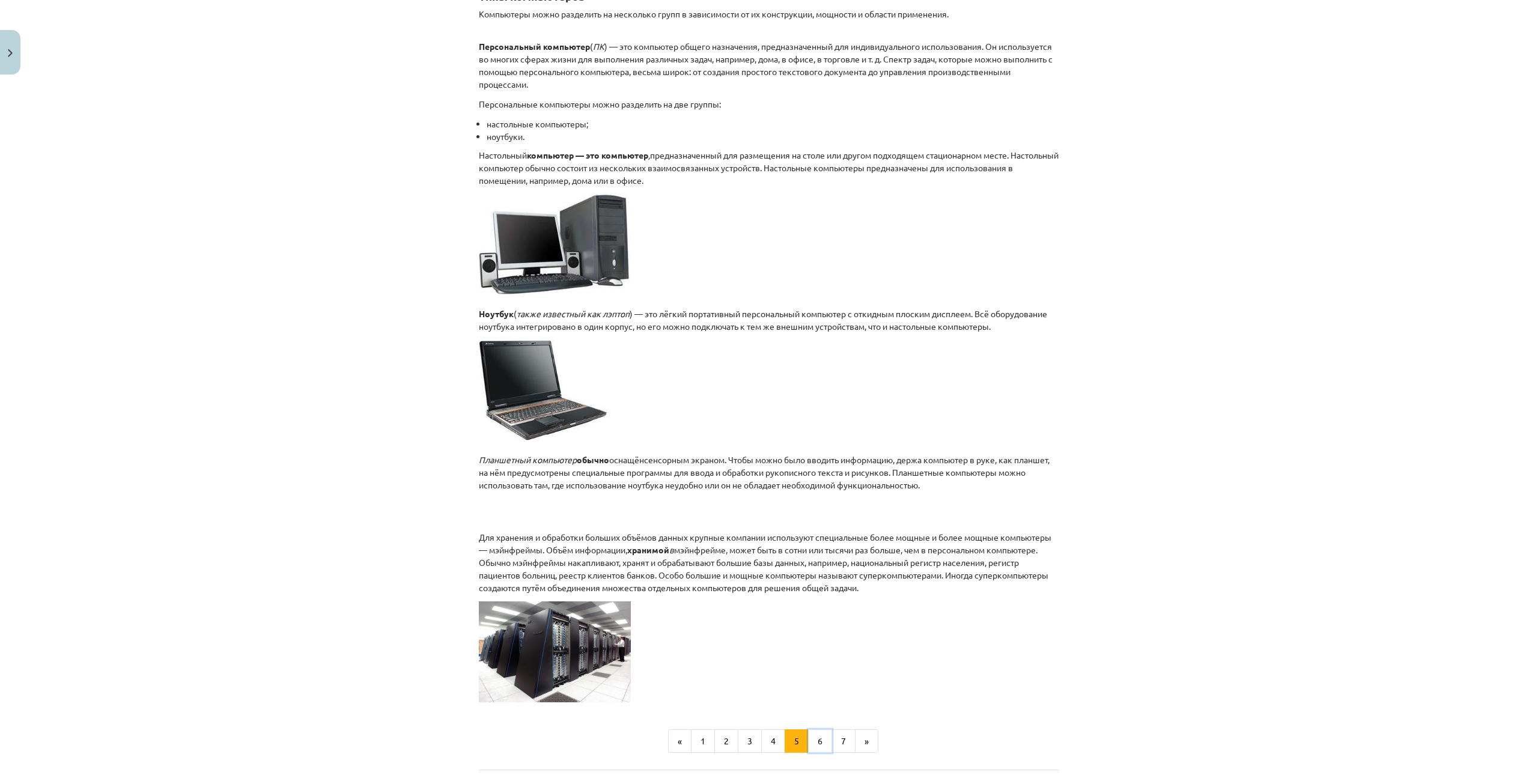
click at [817, 746] on font "6" at bounding box center [819, 740] width 5 height 11
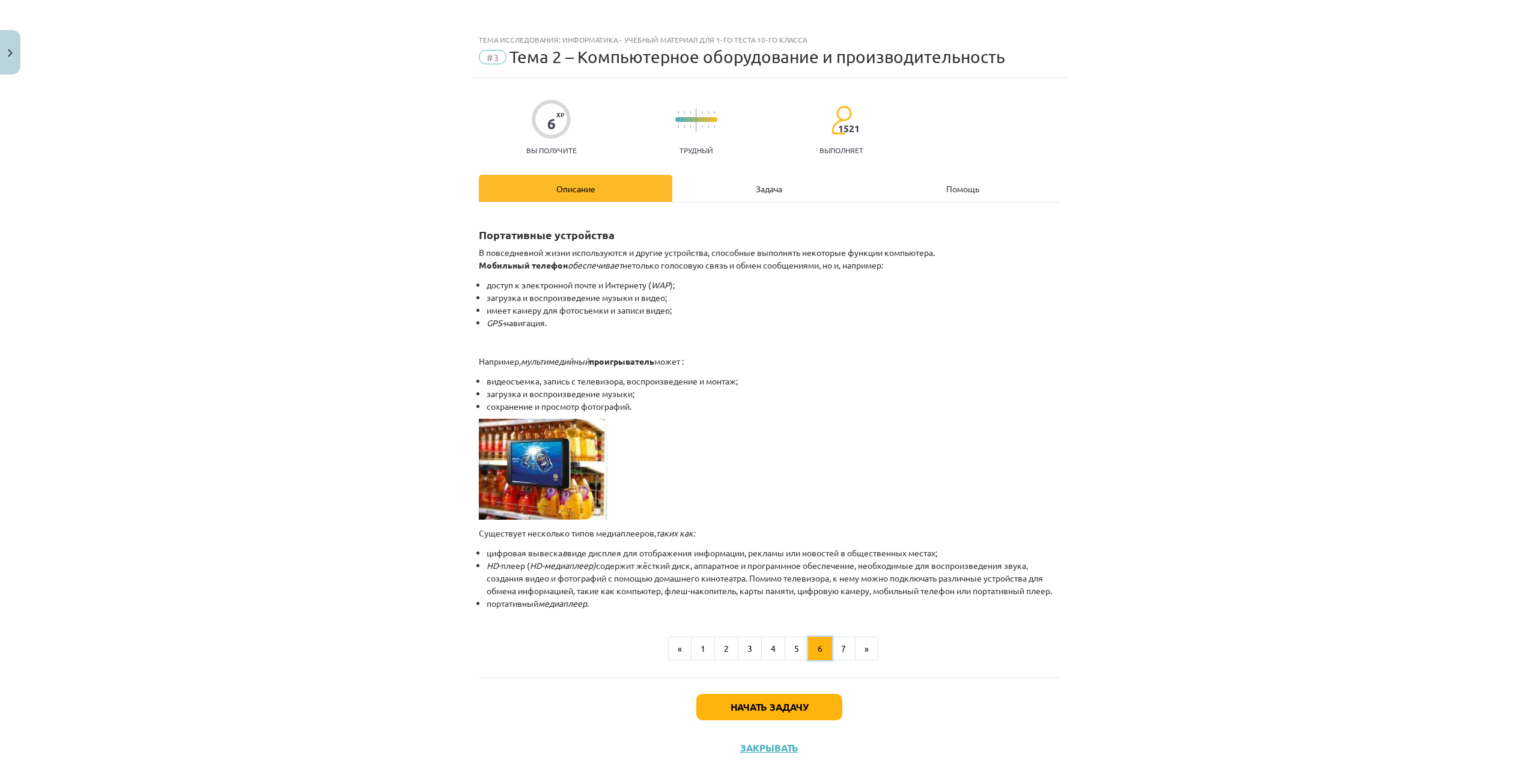
scroll to position [0, 0]
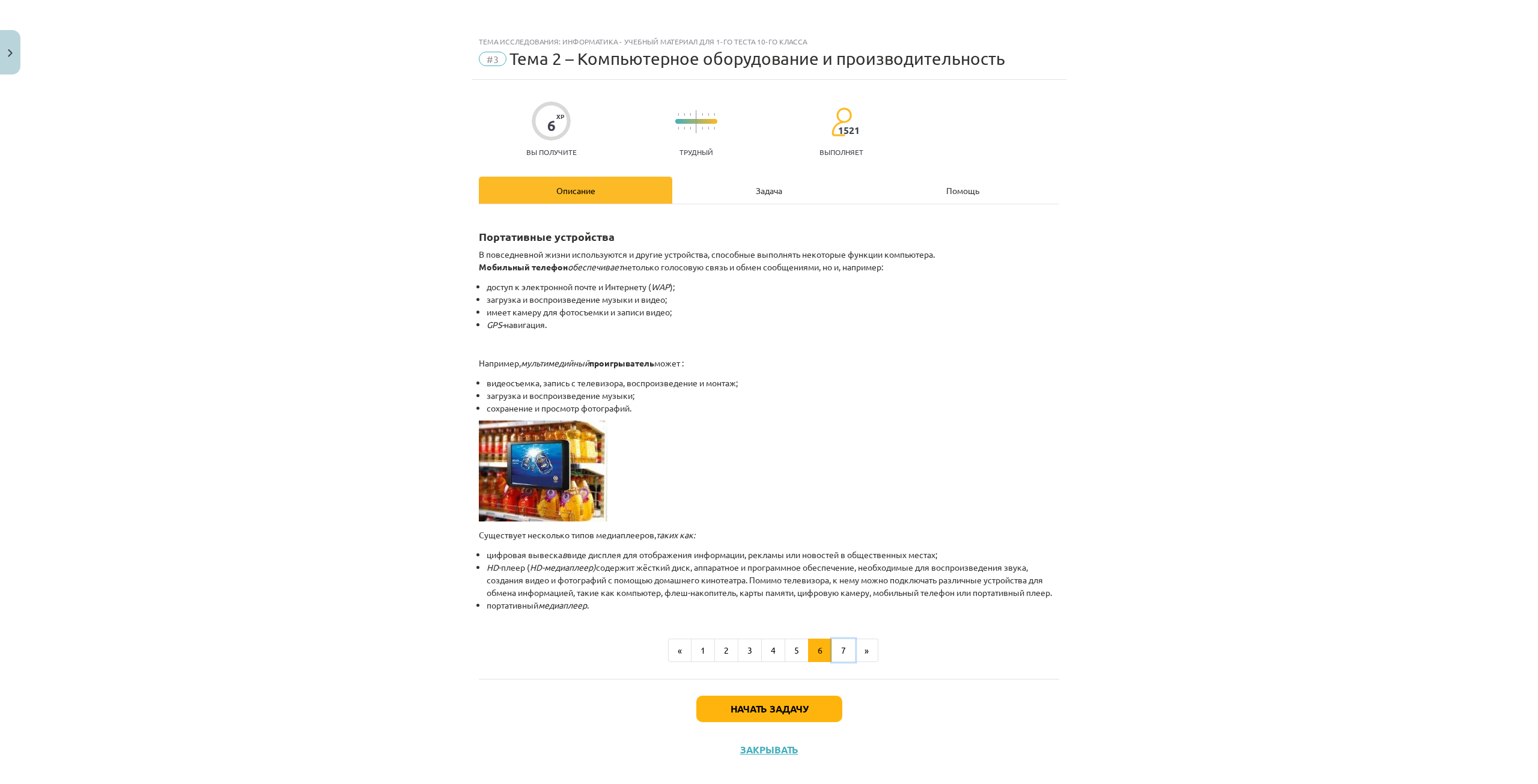
click at [841, 655] on font "7" at bounding box center [843, 649] width 5 height 11
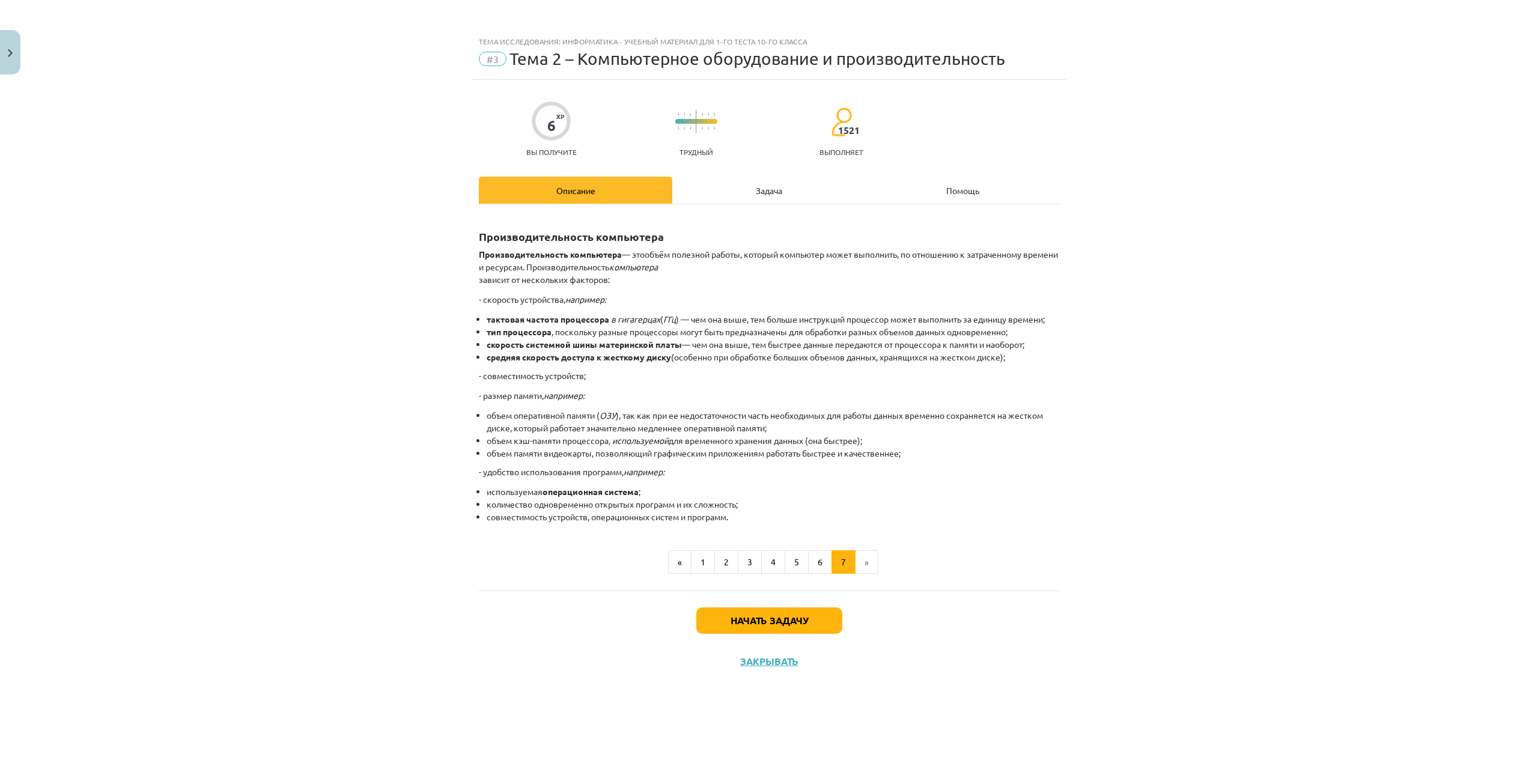
click at [871, 560] on li "»" at bounding box center [867, 562] width 23 height 24
click at [868, 560] on li "»" at bounding box center [867, 562] width 23 height 24
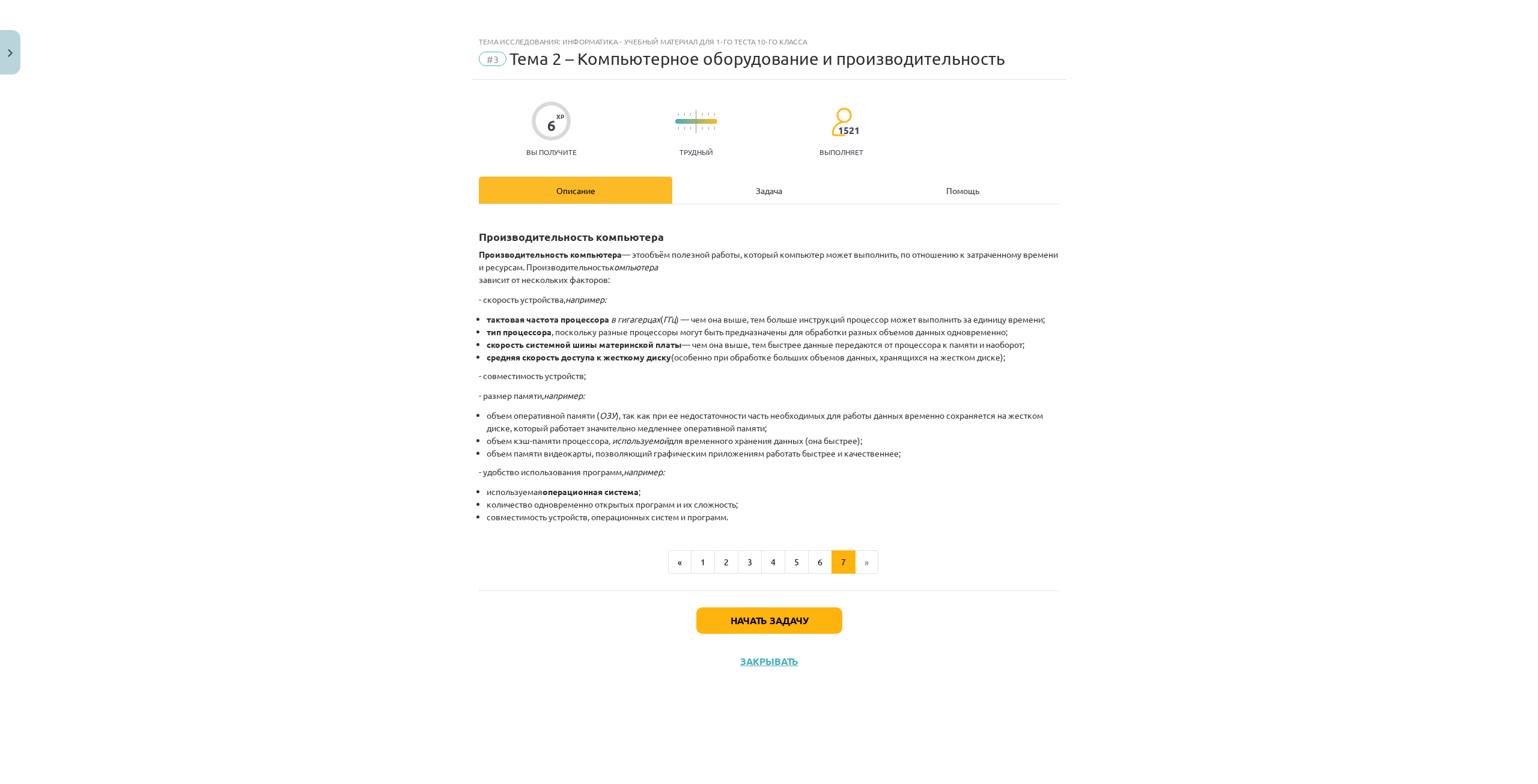
click at [772, 186] on font "Задача" at bounding box center [769, 190] width 27 height 11
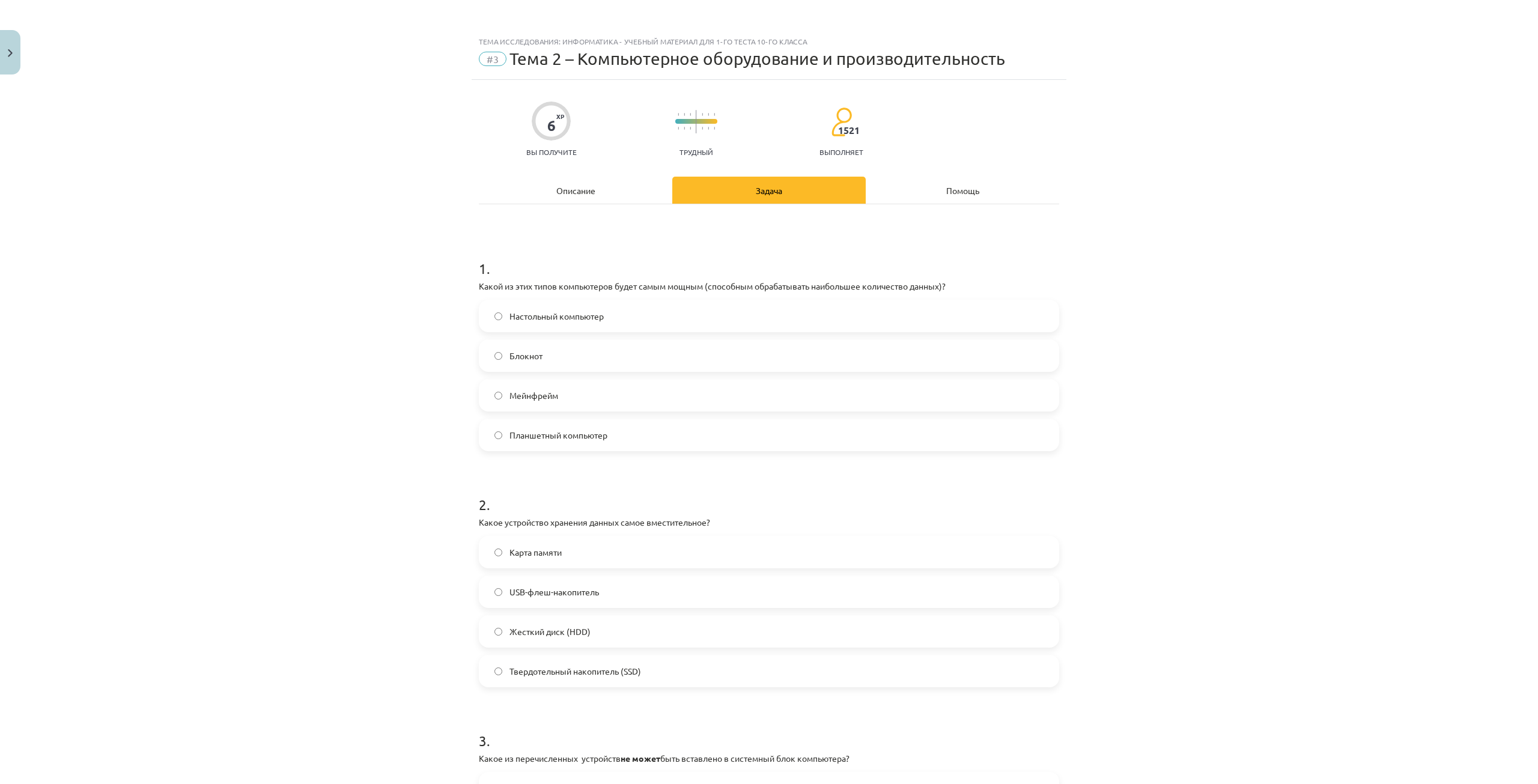
click at [635, 316] on label "Настольный компьютер" at bounding box center [769, 316] width 578 height 30
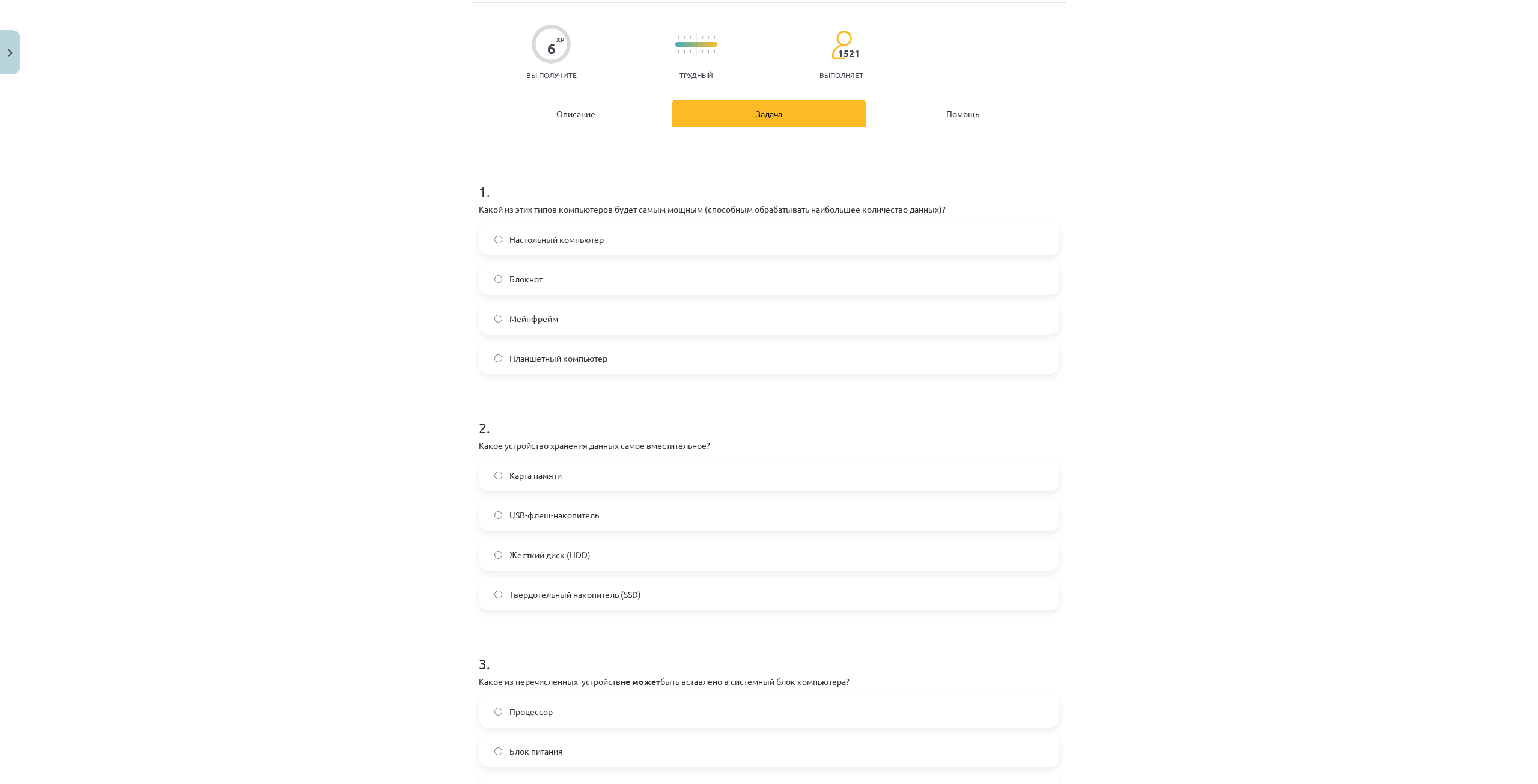
scroll to position [120, 0]
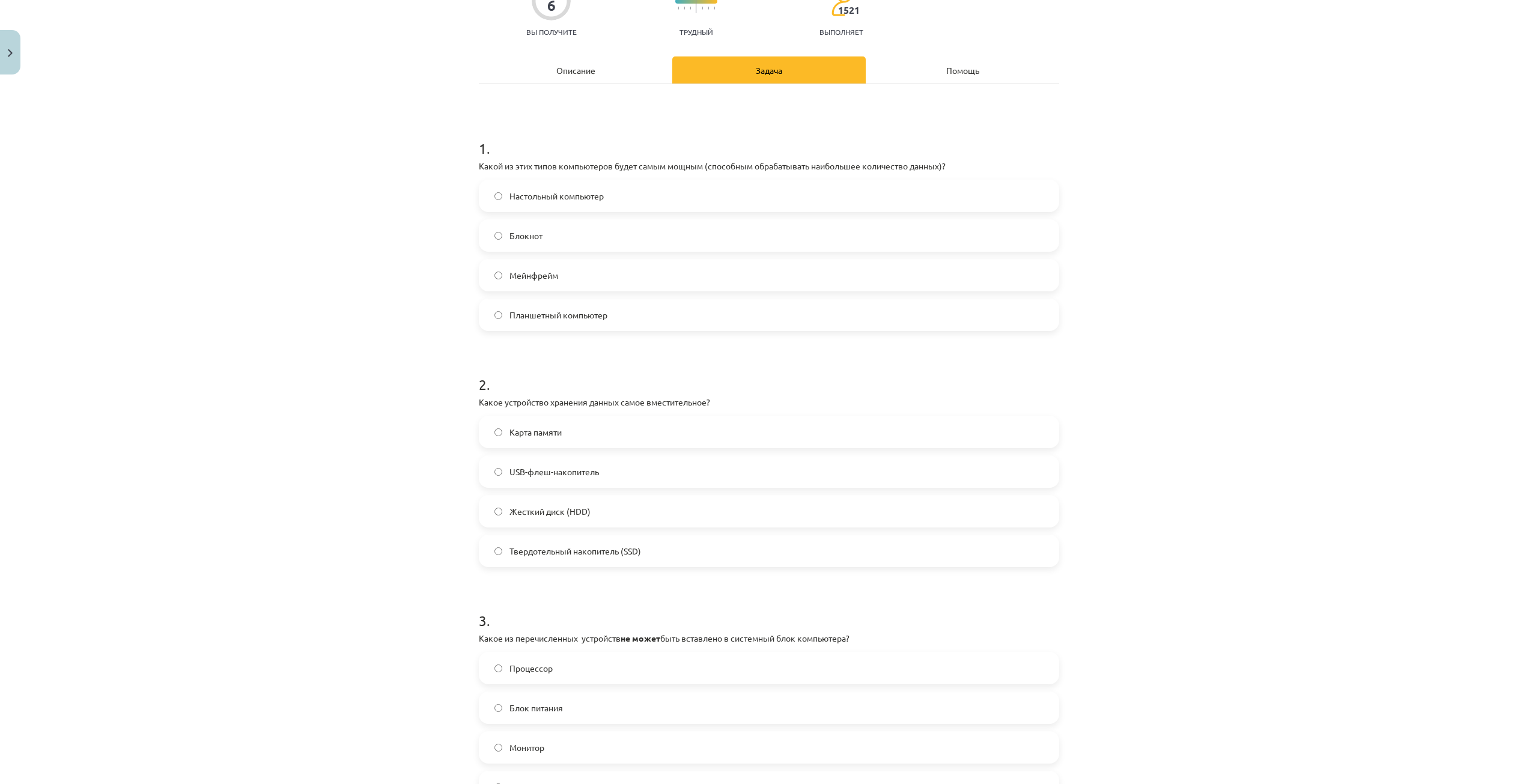
click at [616, 510] on label "Жесткий диск (HDD)" at bounding box center [769, 511] width 578 height 30
click at [590, 63] on div "Описание" at bounding box center [575, 70] width 193 height 27
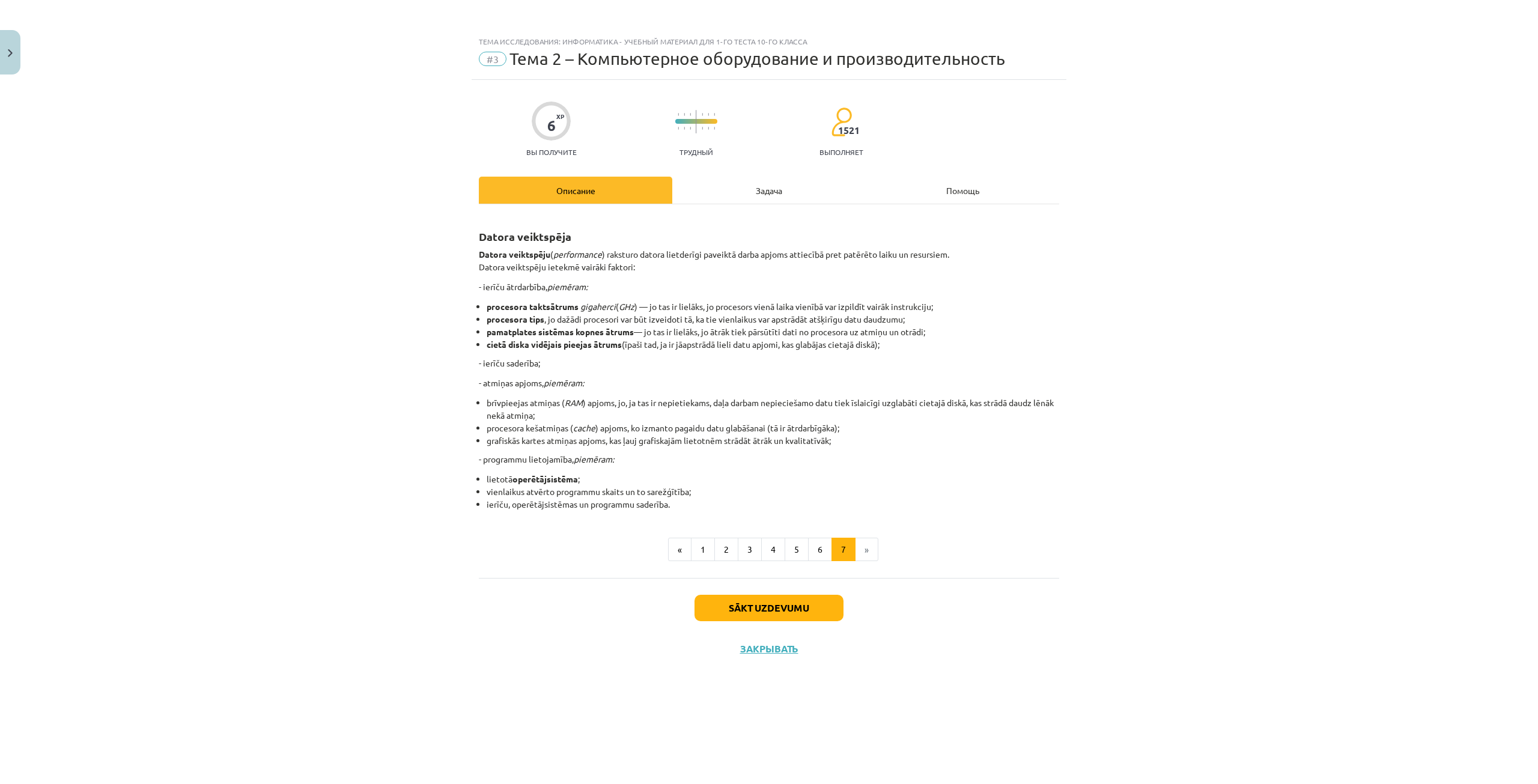
scroll to position [0, 0]
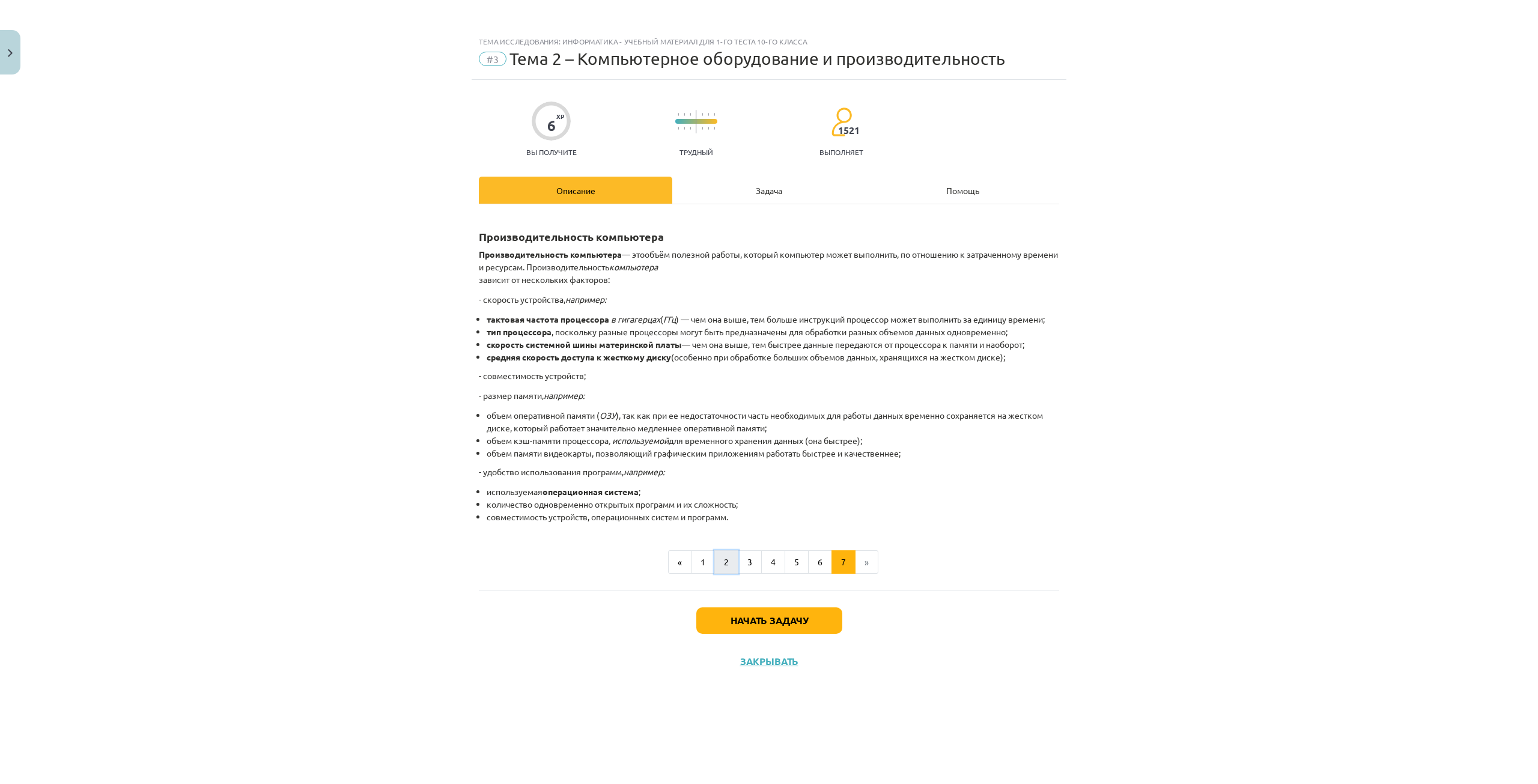
click at [734, 558] on button "2" at bounding box center [726, 562] width 24 height 24
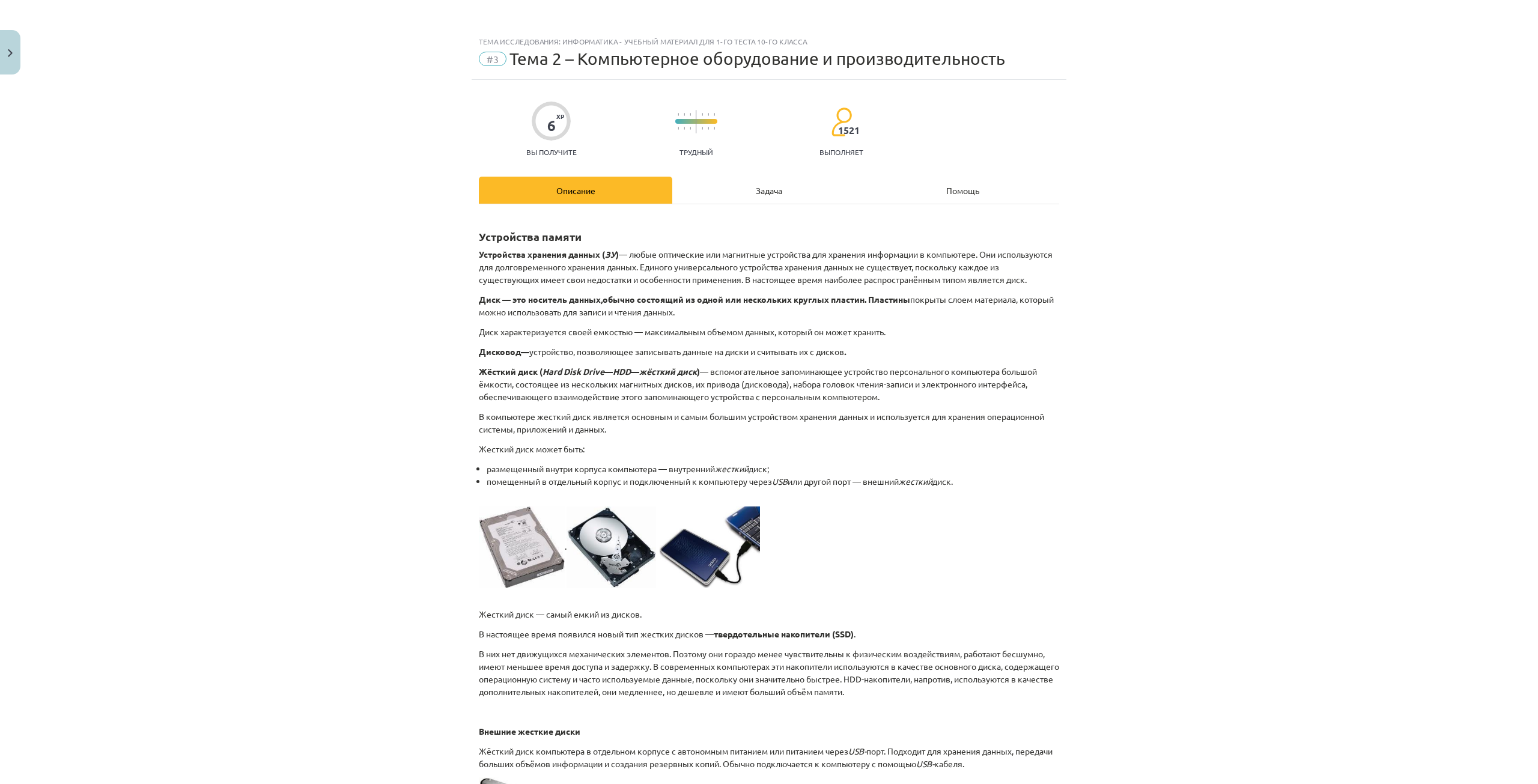
click at [728, 182] on div "Задача" at bounding box center [769, 190] width 193 height 27
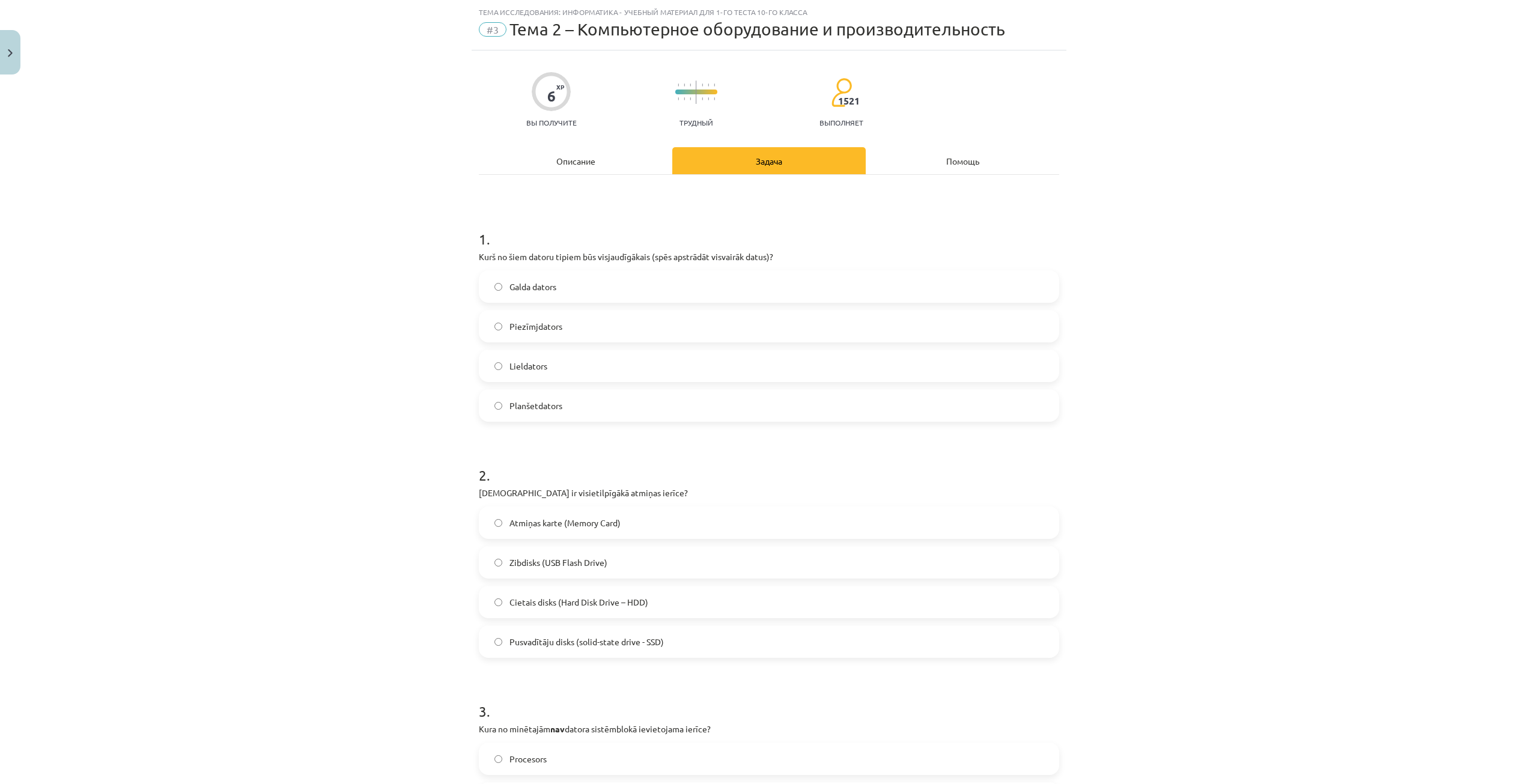
scroll to position [30, 0]
click at [530, 631] on label "Твердотельный накопитель (SSD)" at bounding box center [769, 641] width 578 height 30
click at [537, 612] on label "Жесткий диск (HDD)" at bounding box center [769, 601] width 578 height 30
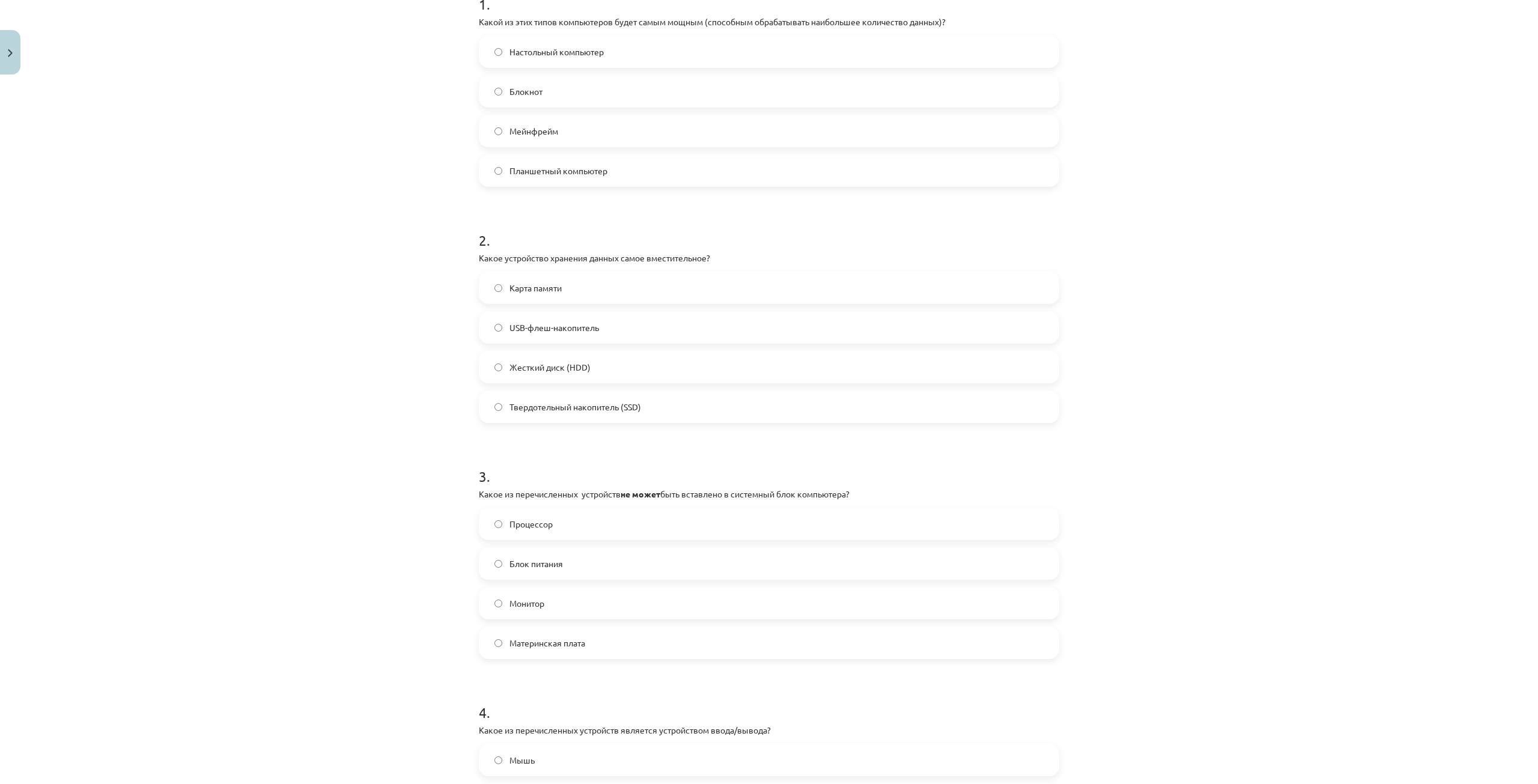
scroll to position [270, 0]
click at [537, 609] on label "Монитор" at bounding box center [769, 597] width 578 height 30
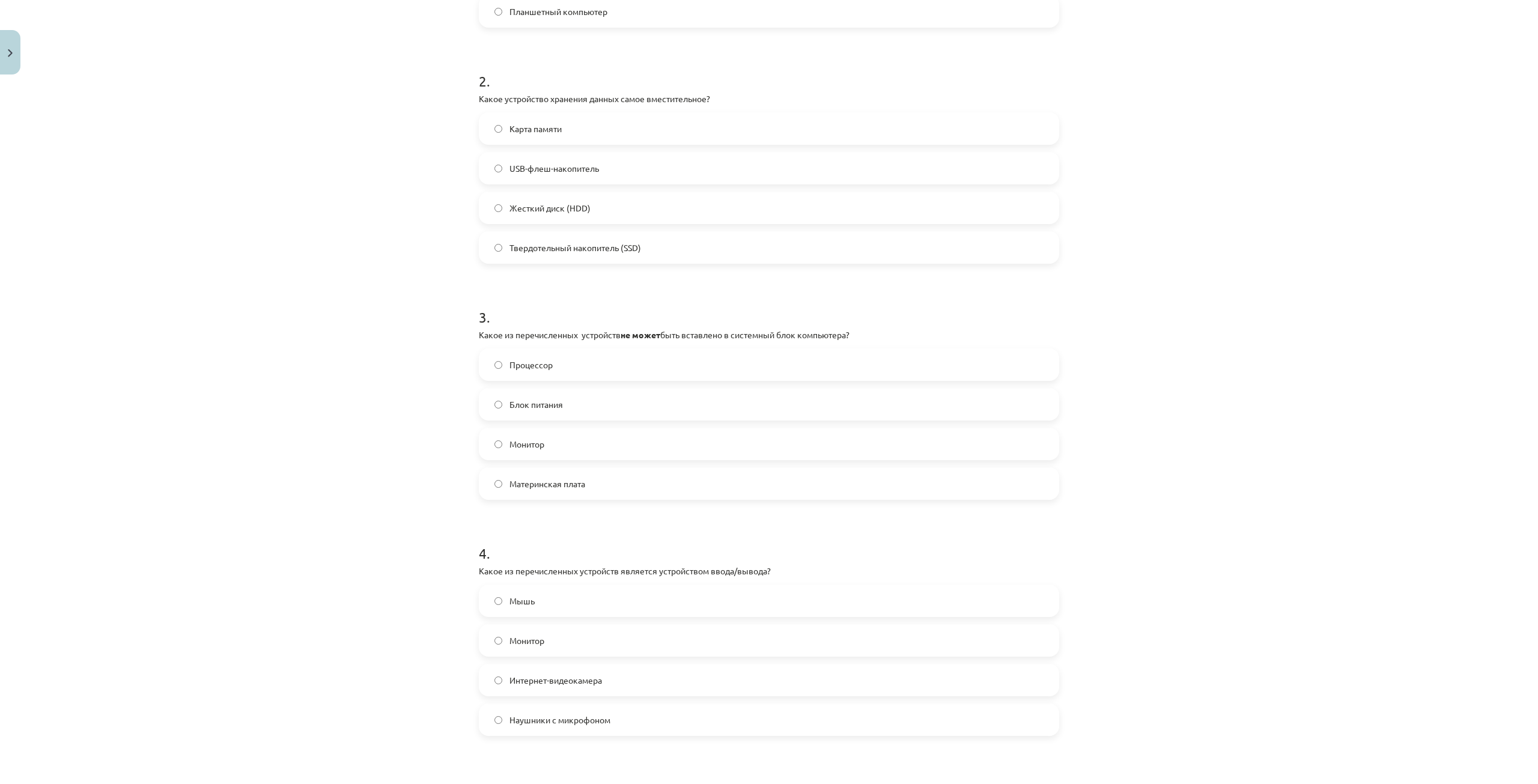
scroll to position [451, 0]
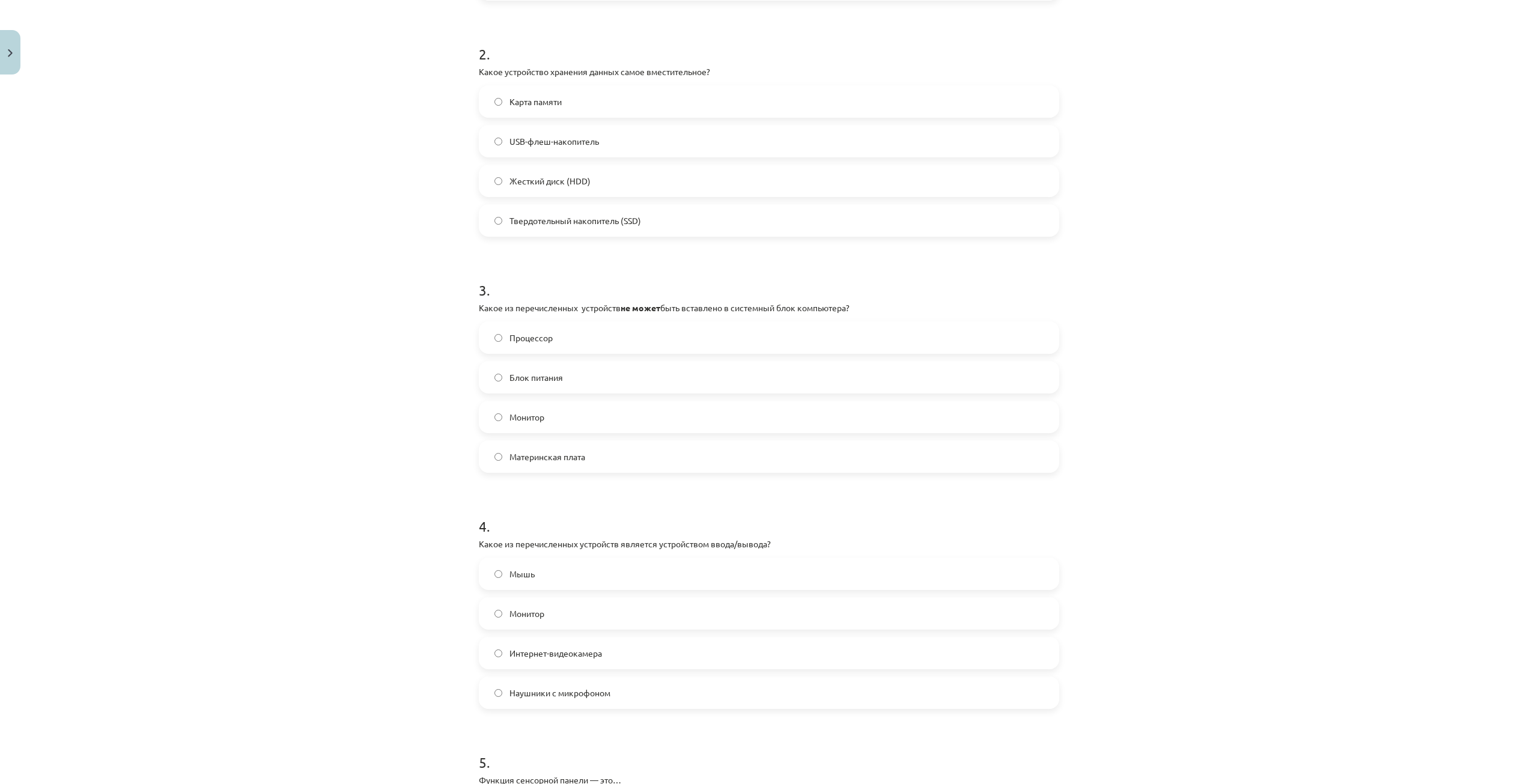
click at [581, 692] on font "Наушники с микрофоном" at bounding box center [559, 692] width 101 height 11
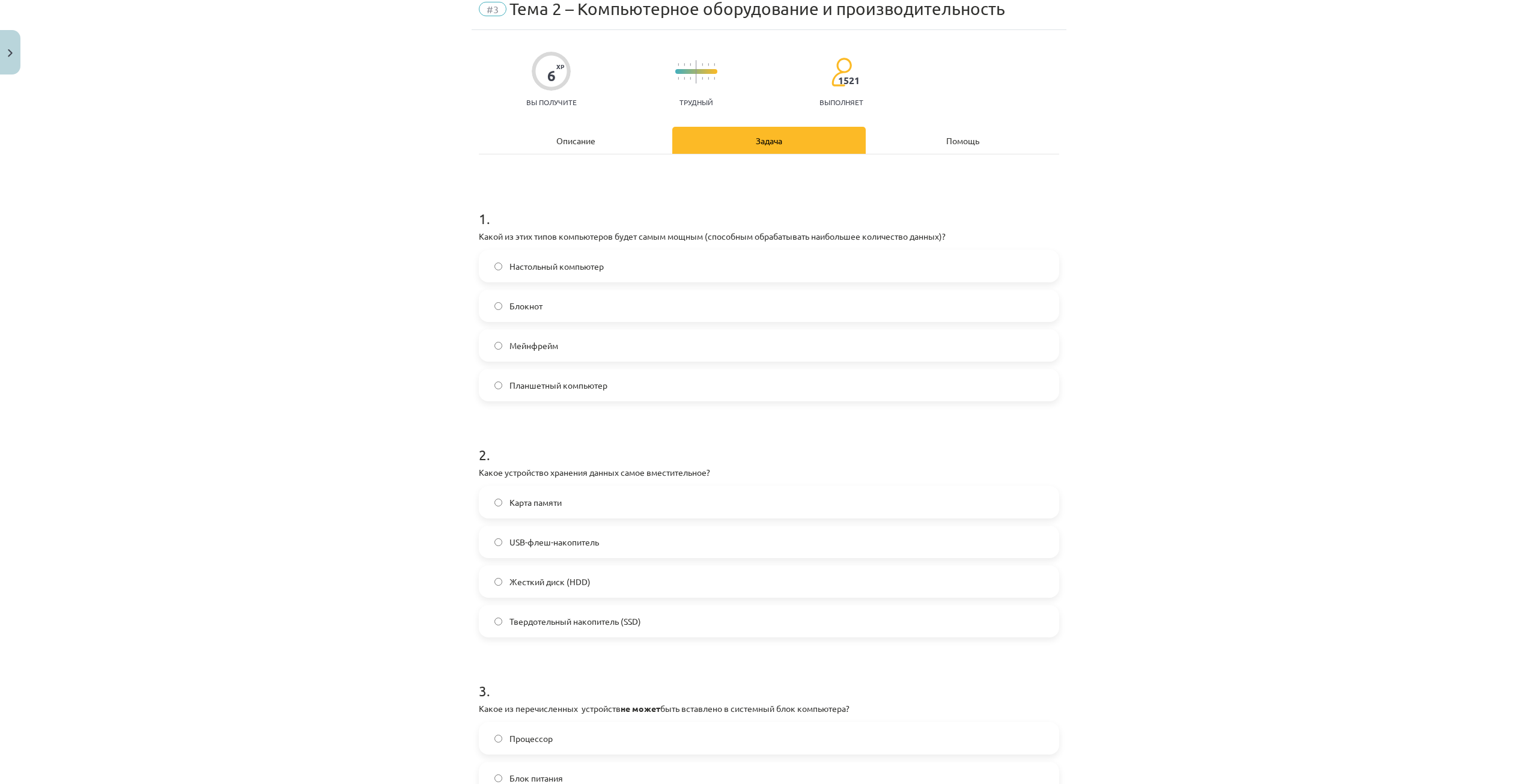
scroll to position [0, 0]
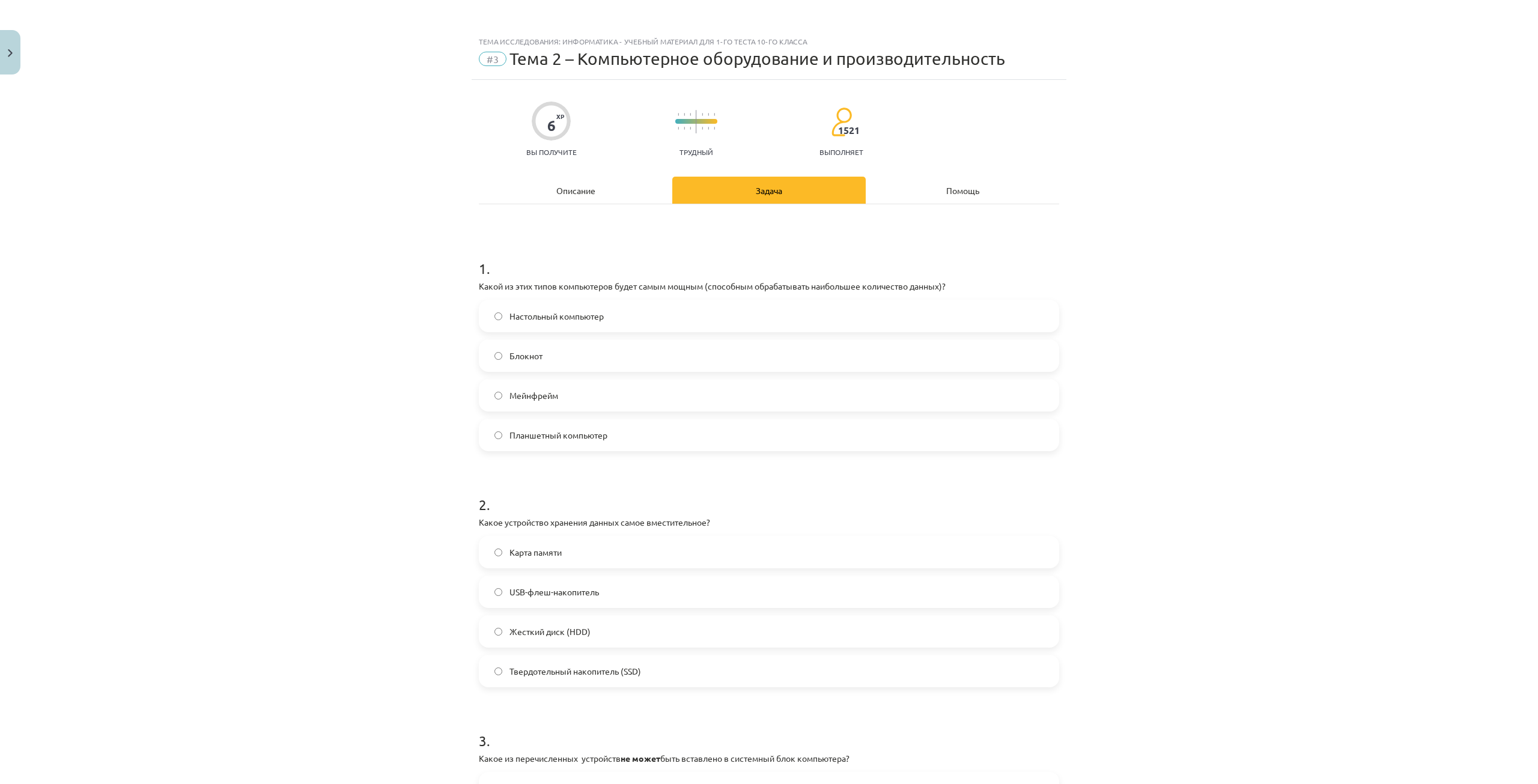
click at [570, 192] on font "Описание" at bounding box center [576, 190] width 39 height 11
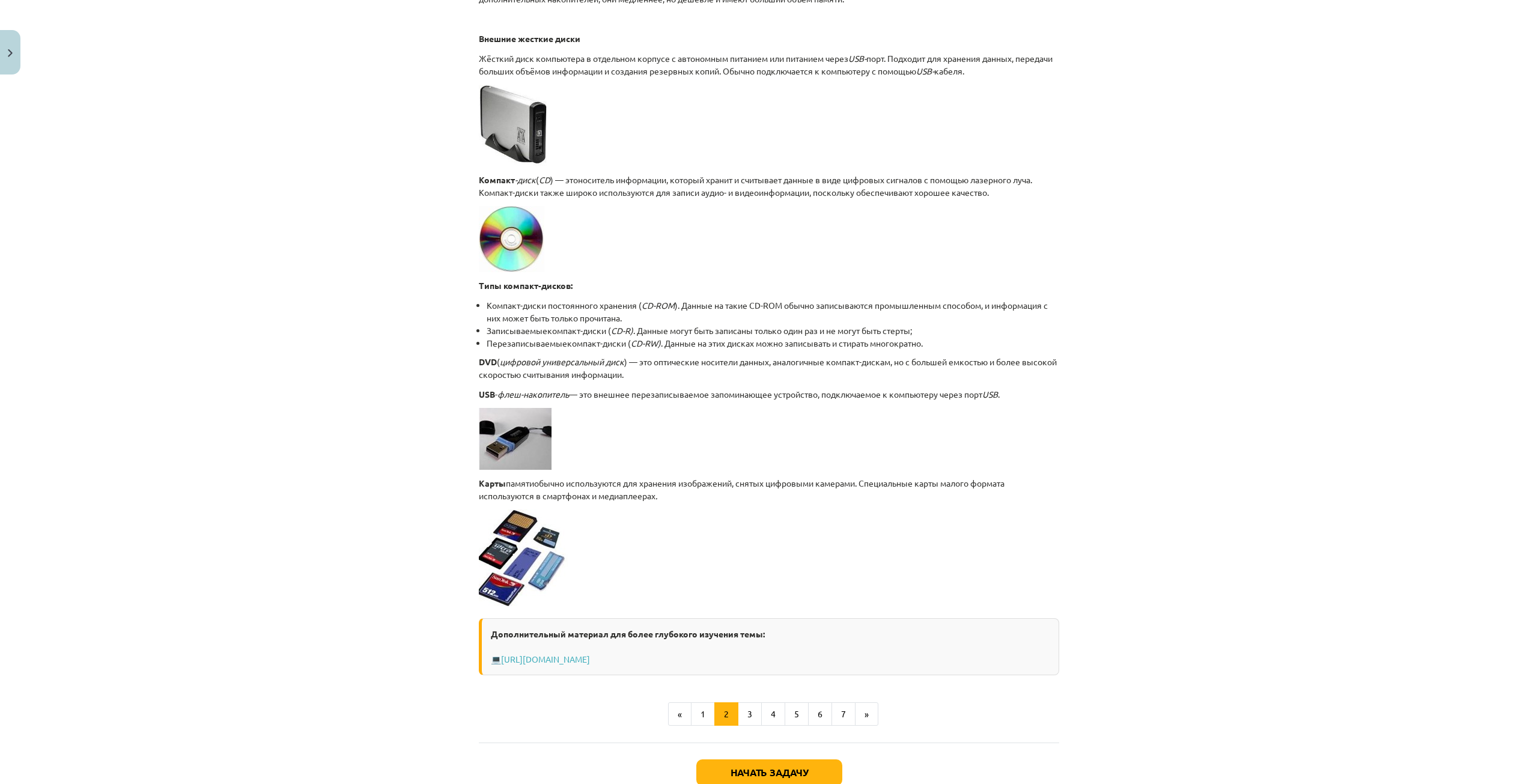
scroll to position [751, 0]
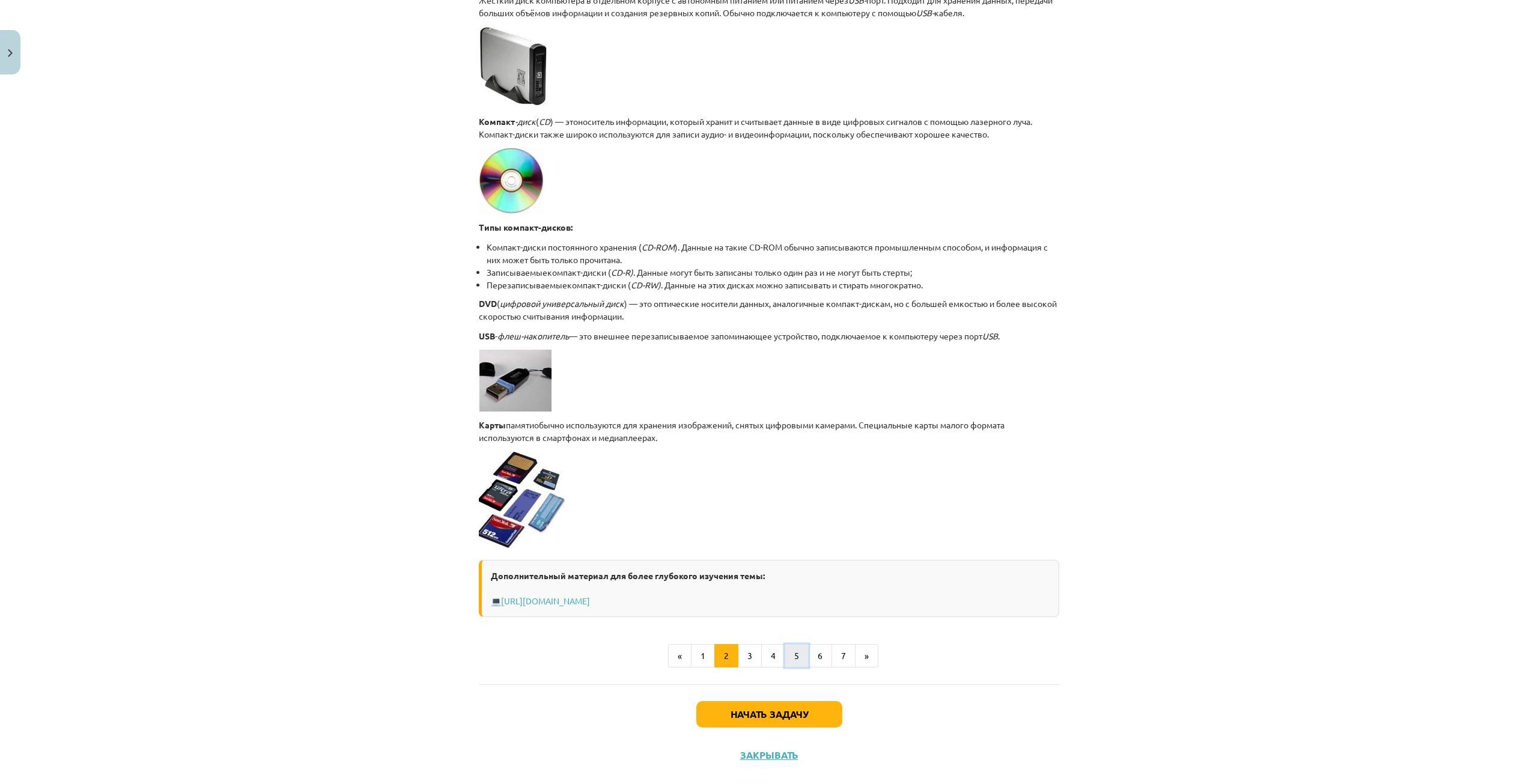
click at [794, 657] on font "5" at bounding box center [796, 655] width 5 height 11
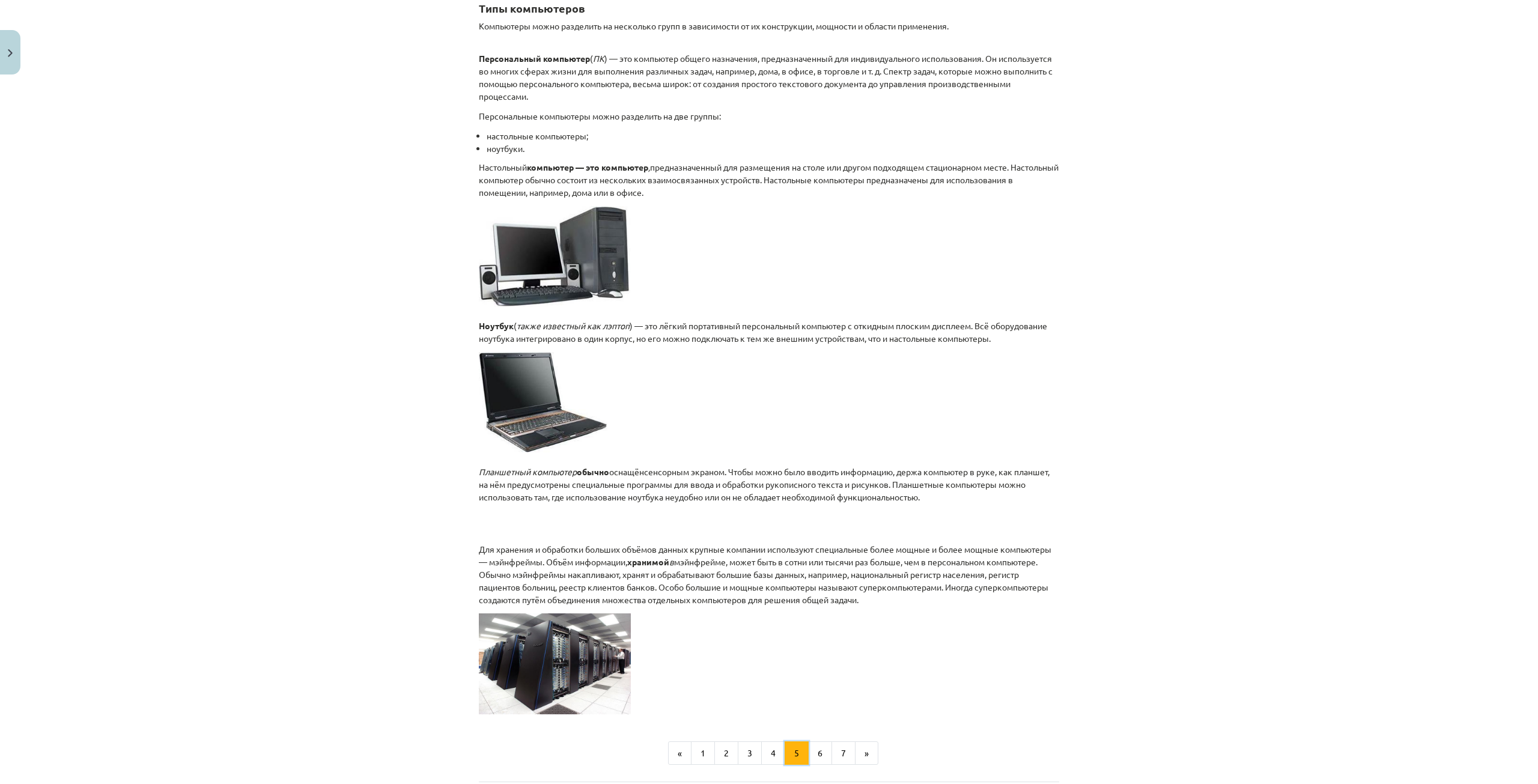
scroll to position [275, 0]
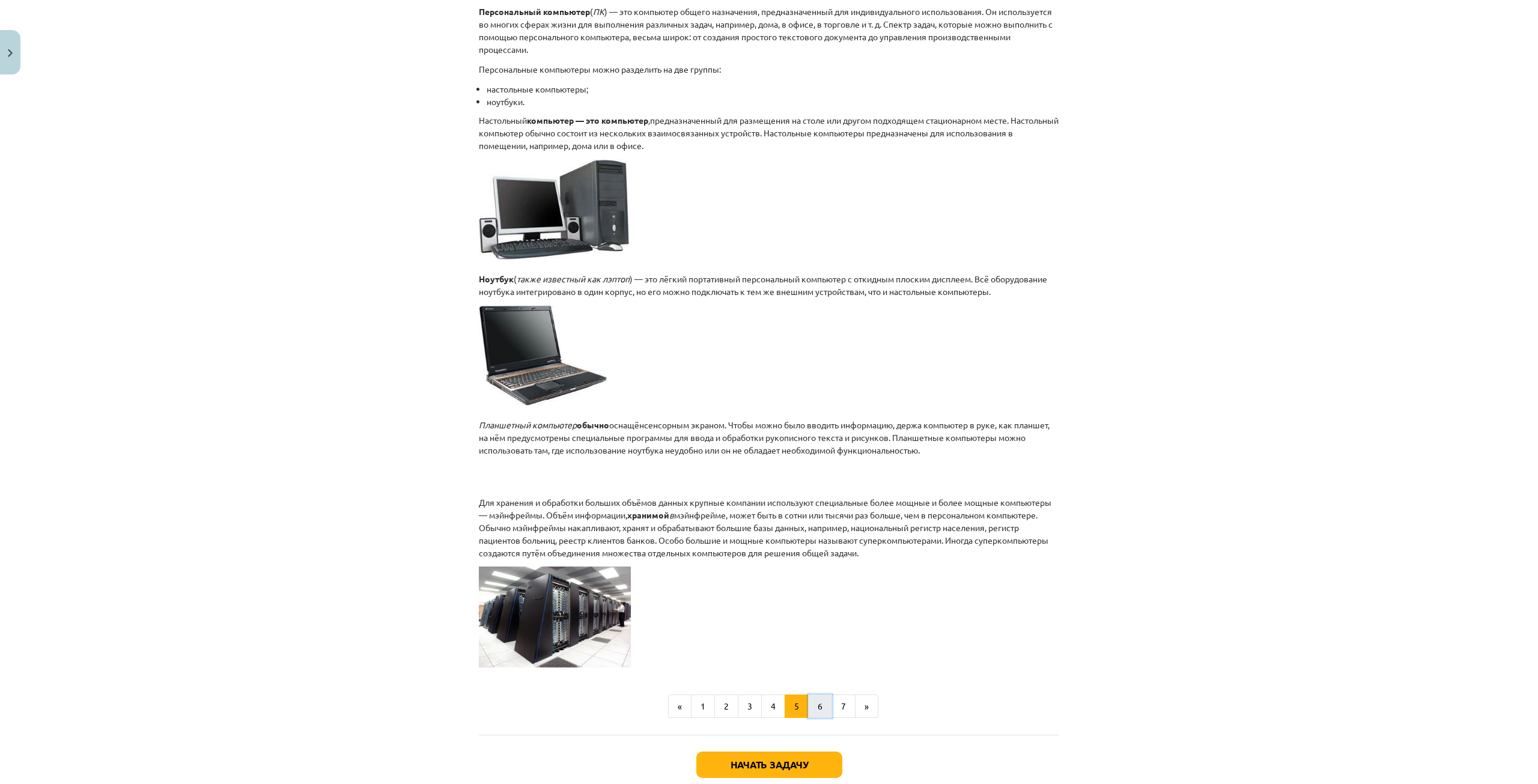
click at [809, 712] on button "6" at bounding box center [820, 706] width 24 height 24
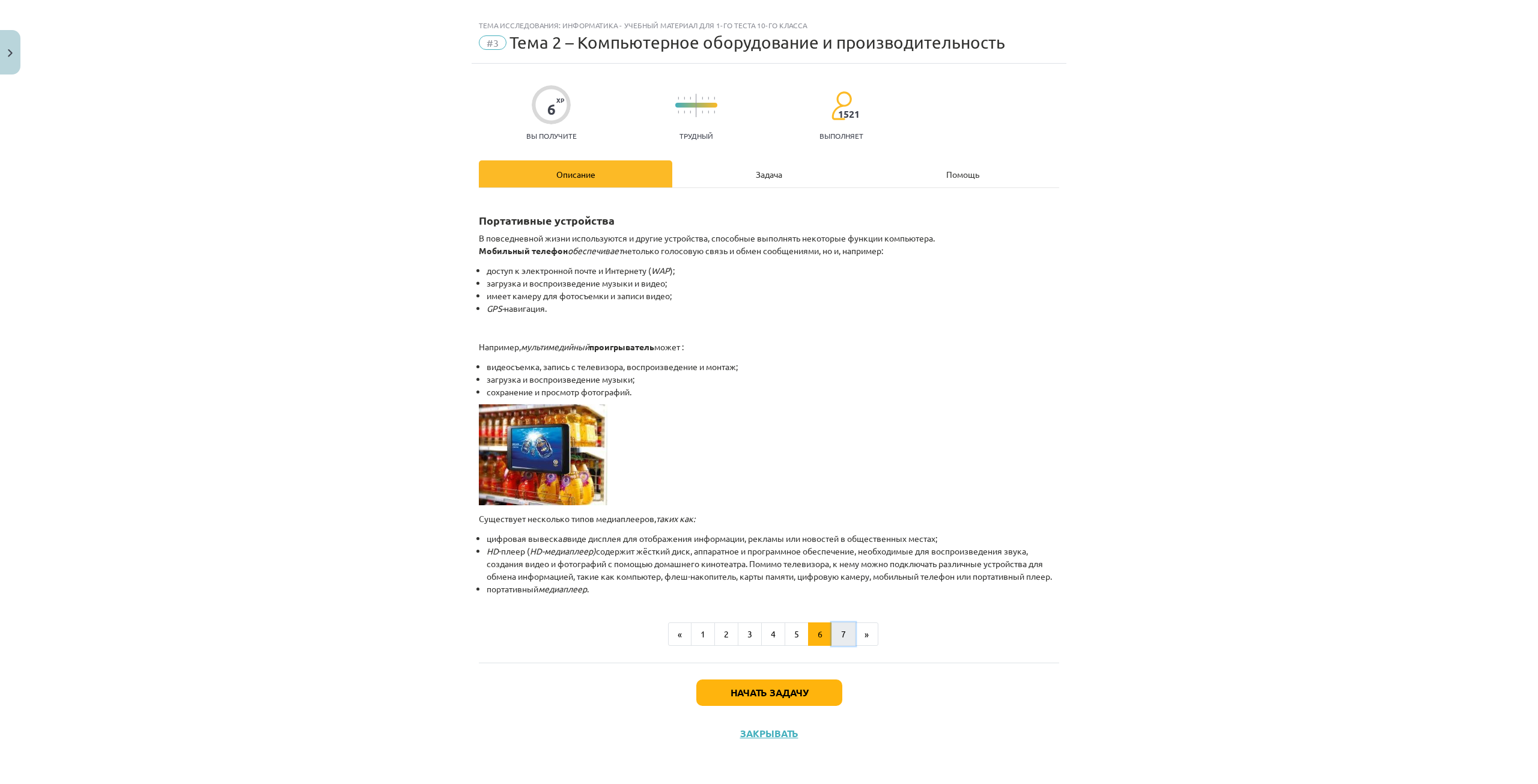
click at [832, 634] on button "7" at bounding box center [843, 634] width 24 height 24
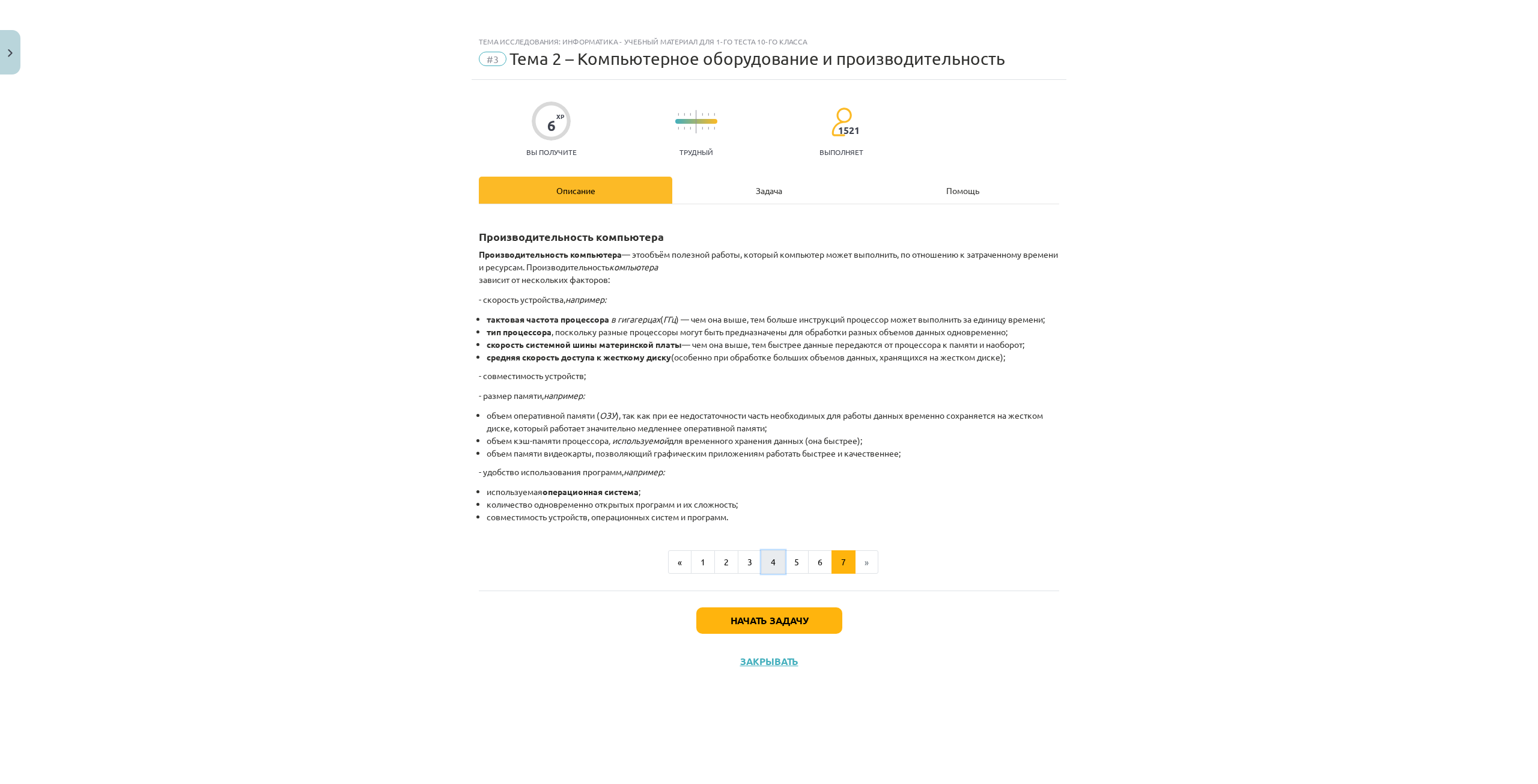
click at [775, 554] on button "4" at bounding box center [773, 562] width 24 height 24
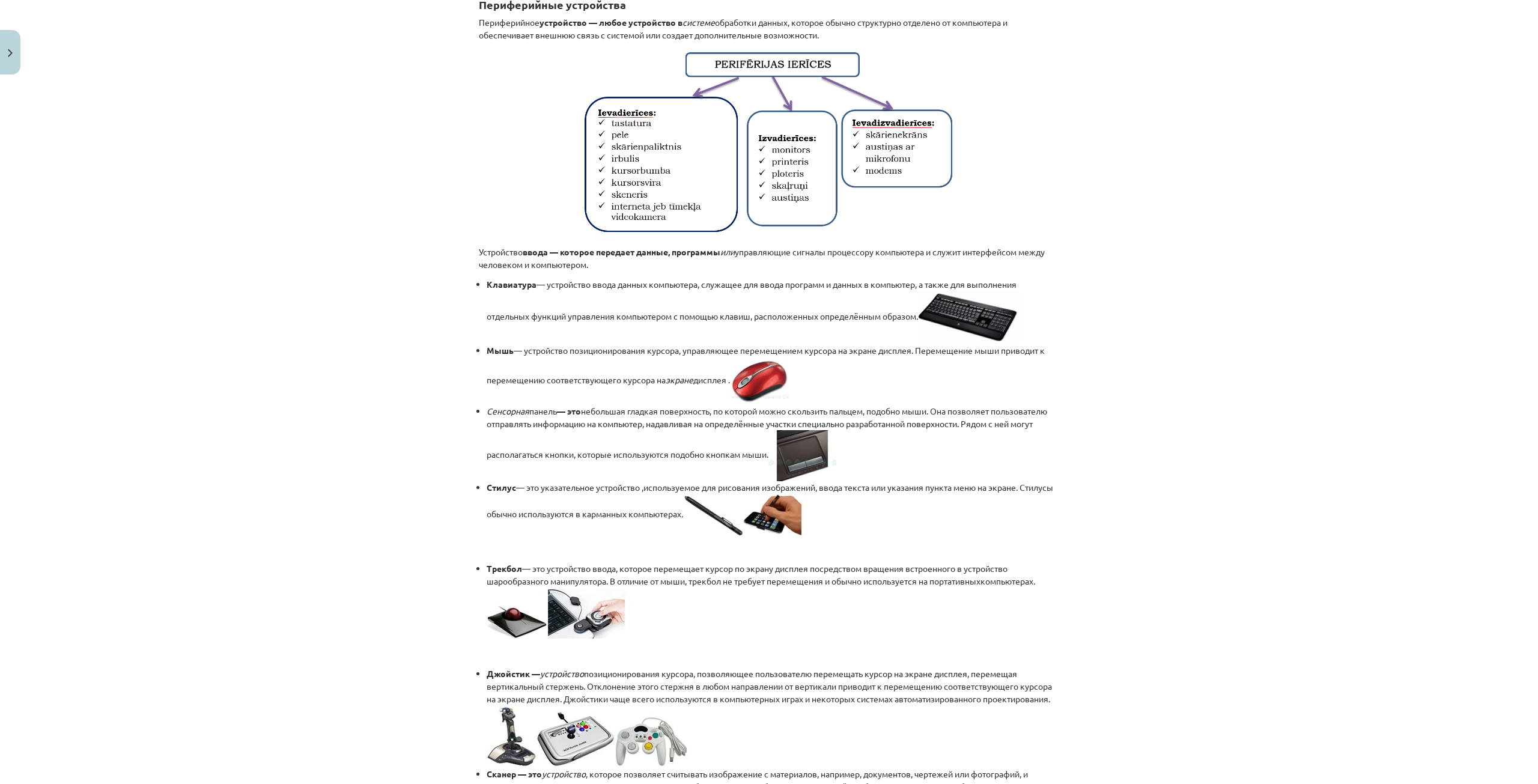
scroll to position [241, 0]
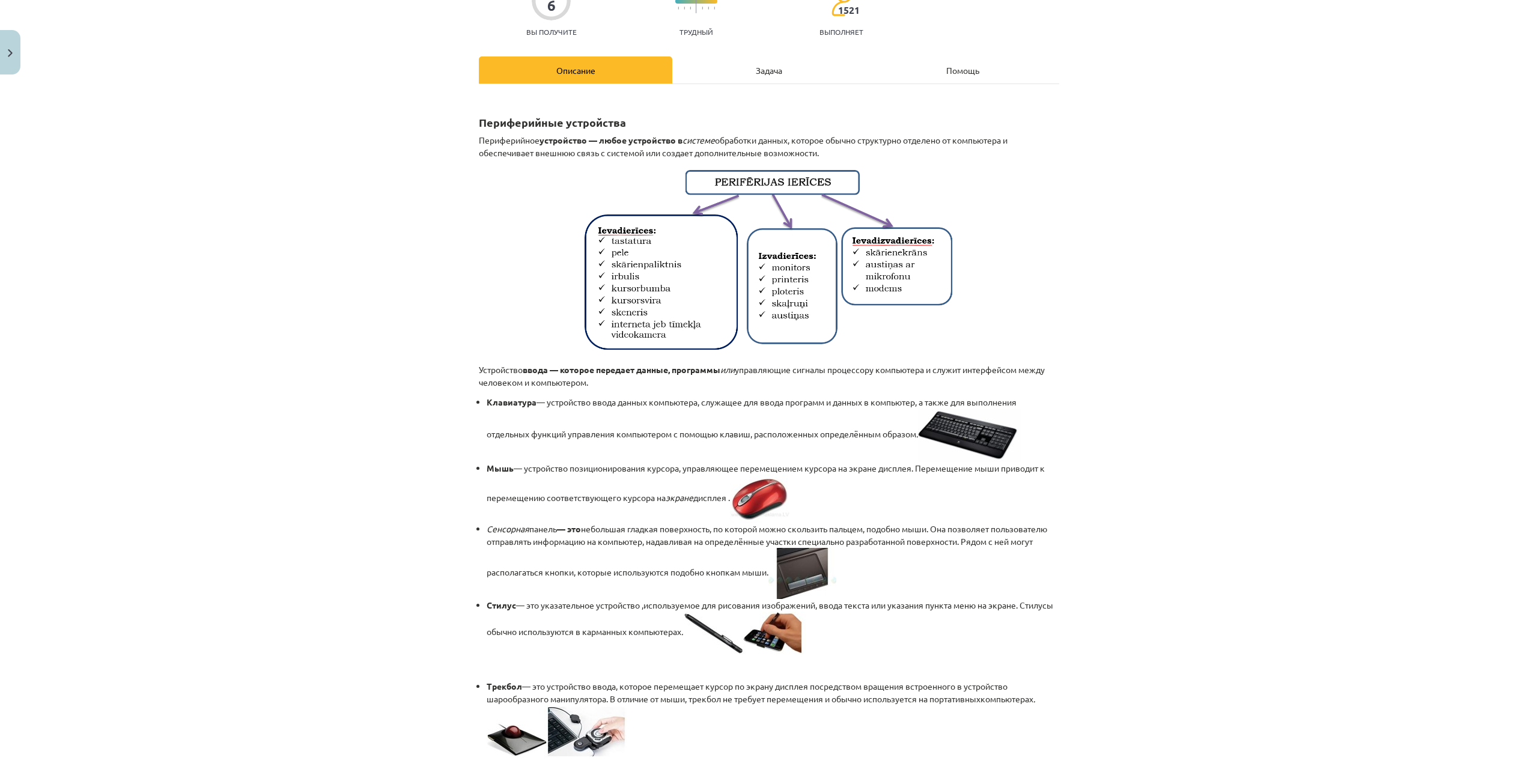
click at [717, 67] on div "Задача" at bounding box center [769, 70] width 193 height 27
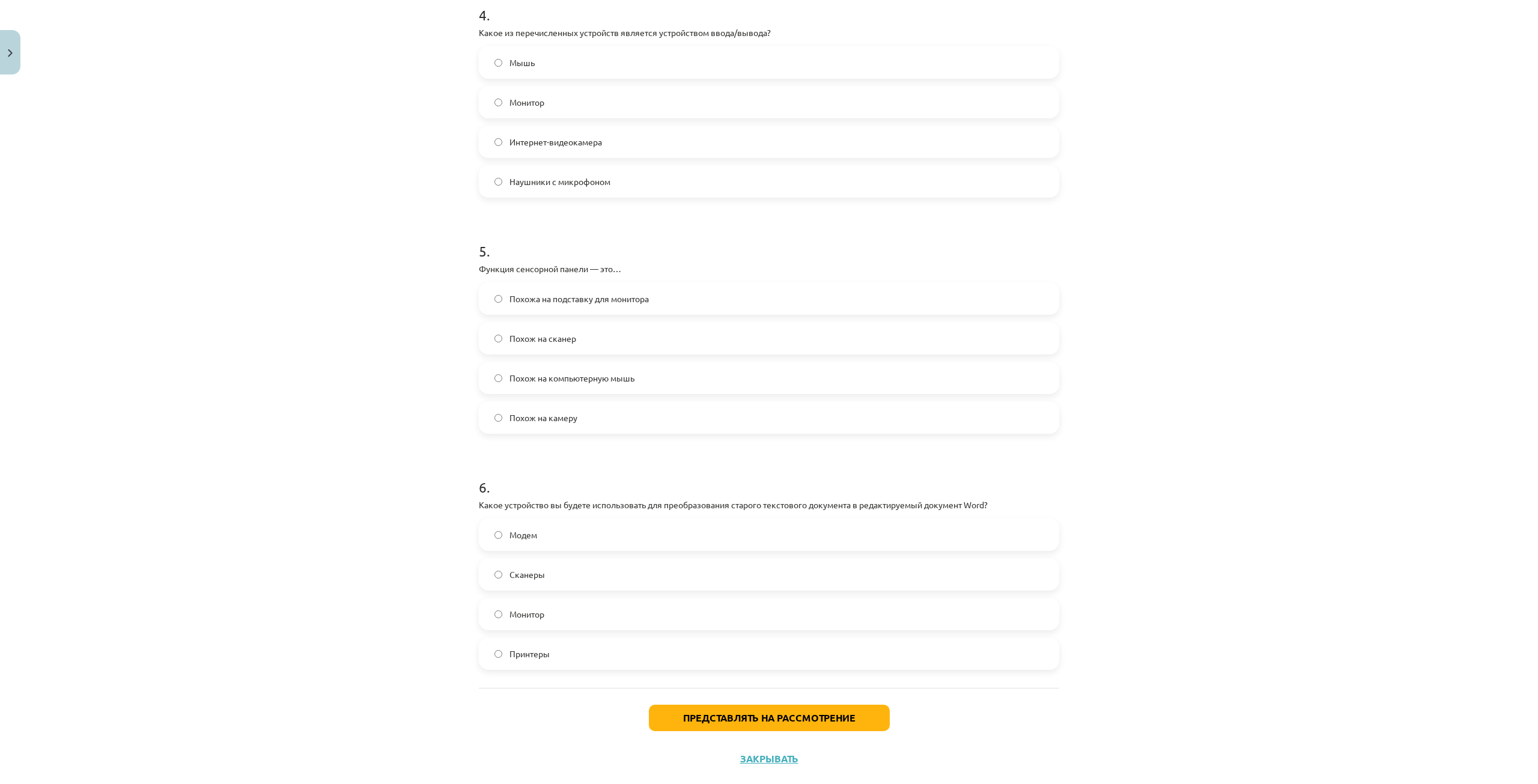
scroll to position [987, 0]
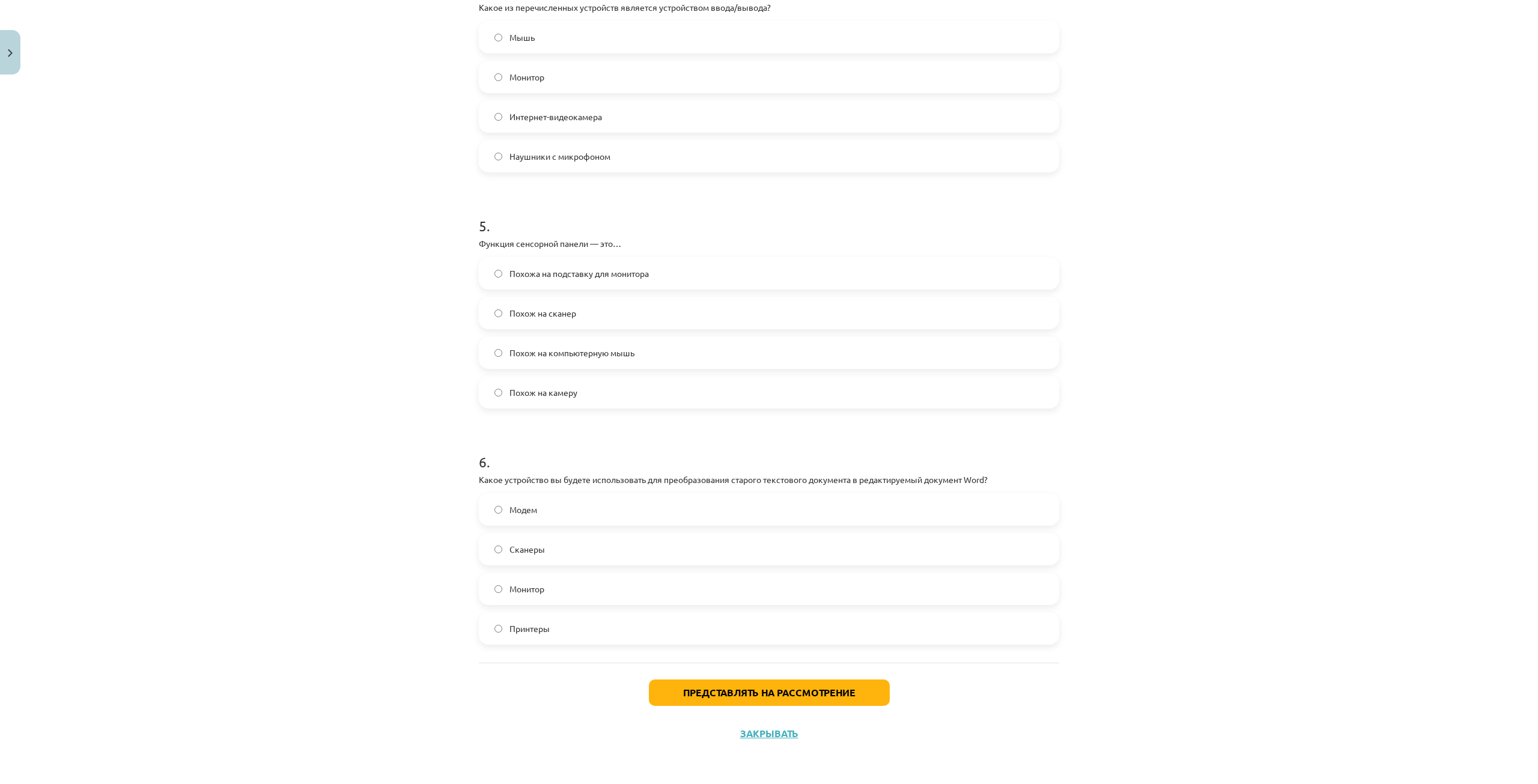
click at [693, 346] on label "Похож на компьютерную мышь" at bounding box center [769, 352] width 578 height 30
click at [657, 547] on label "Сканеры" at bounding box center [769, 549] width 578 height 30
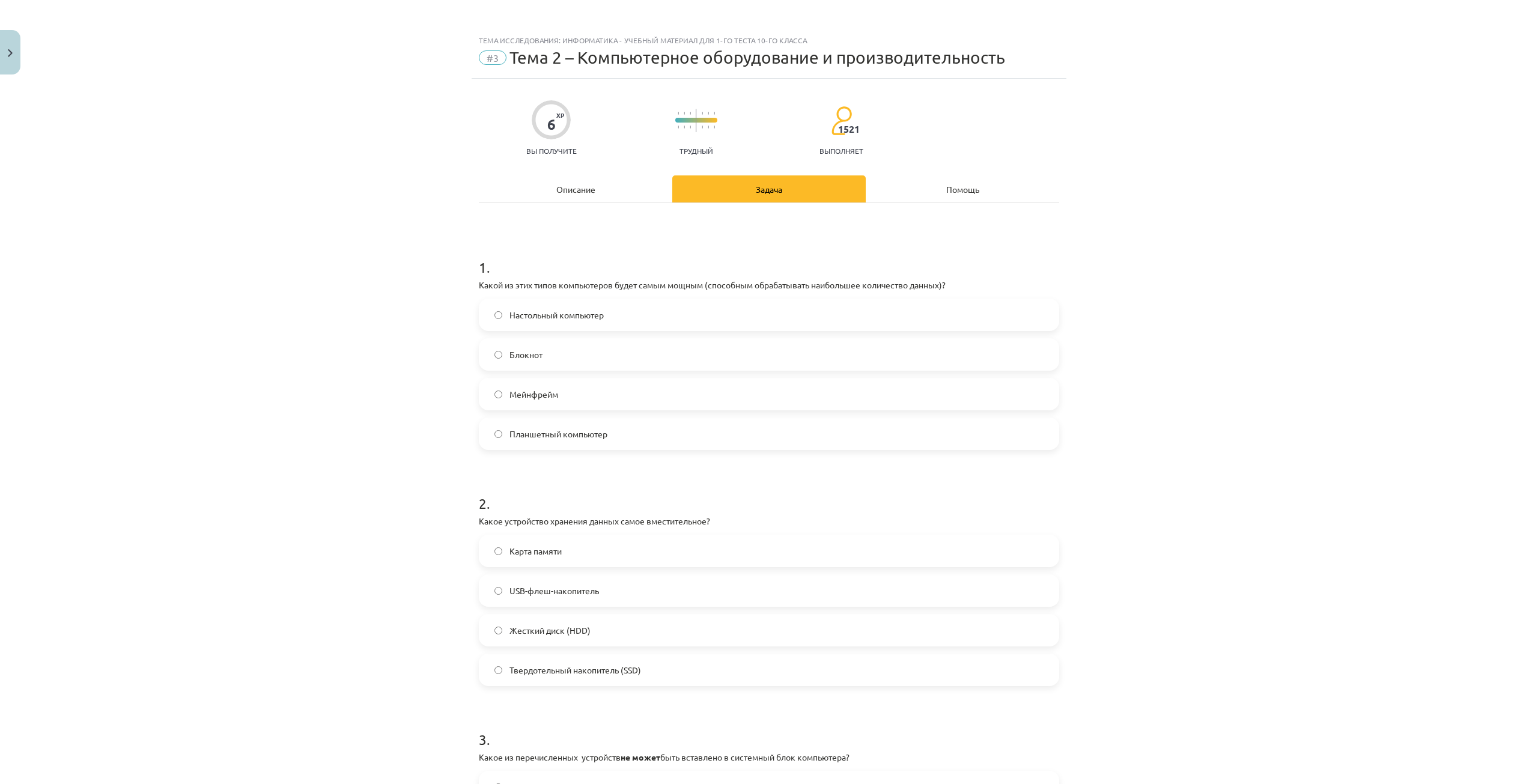
scroll to position [0, 0]
click at [551, 197] on div "Описание" at bounding box center [575, 190] width 193 height 27
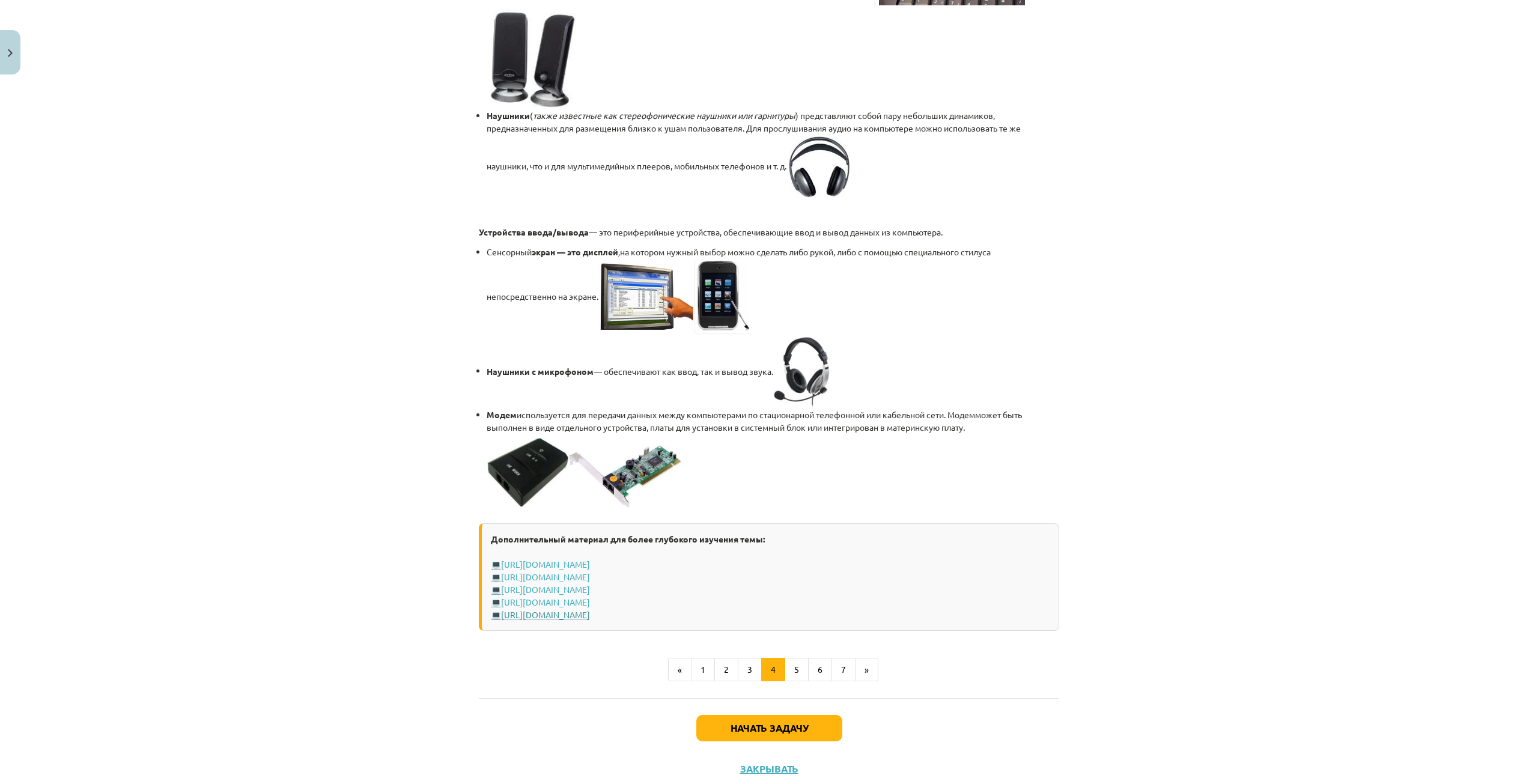
scroll to position [1927, 0]
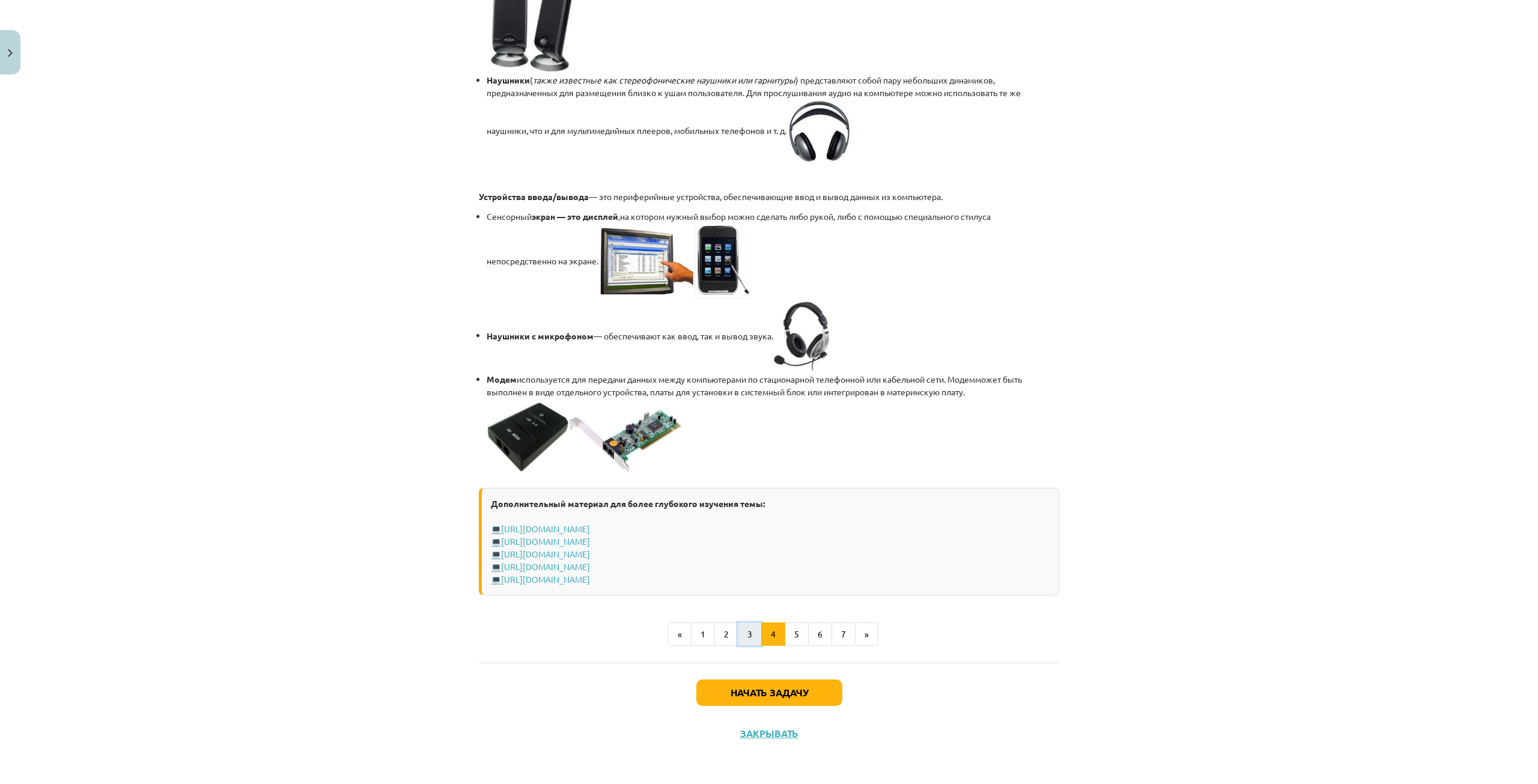
click at [741, 627] on button "3" at bounding box center [750, 634] width 24 height 24
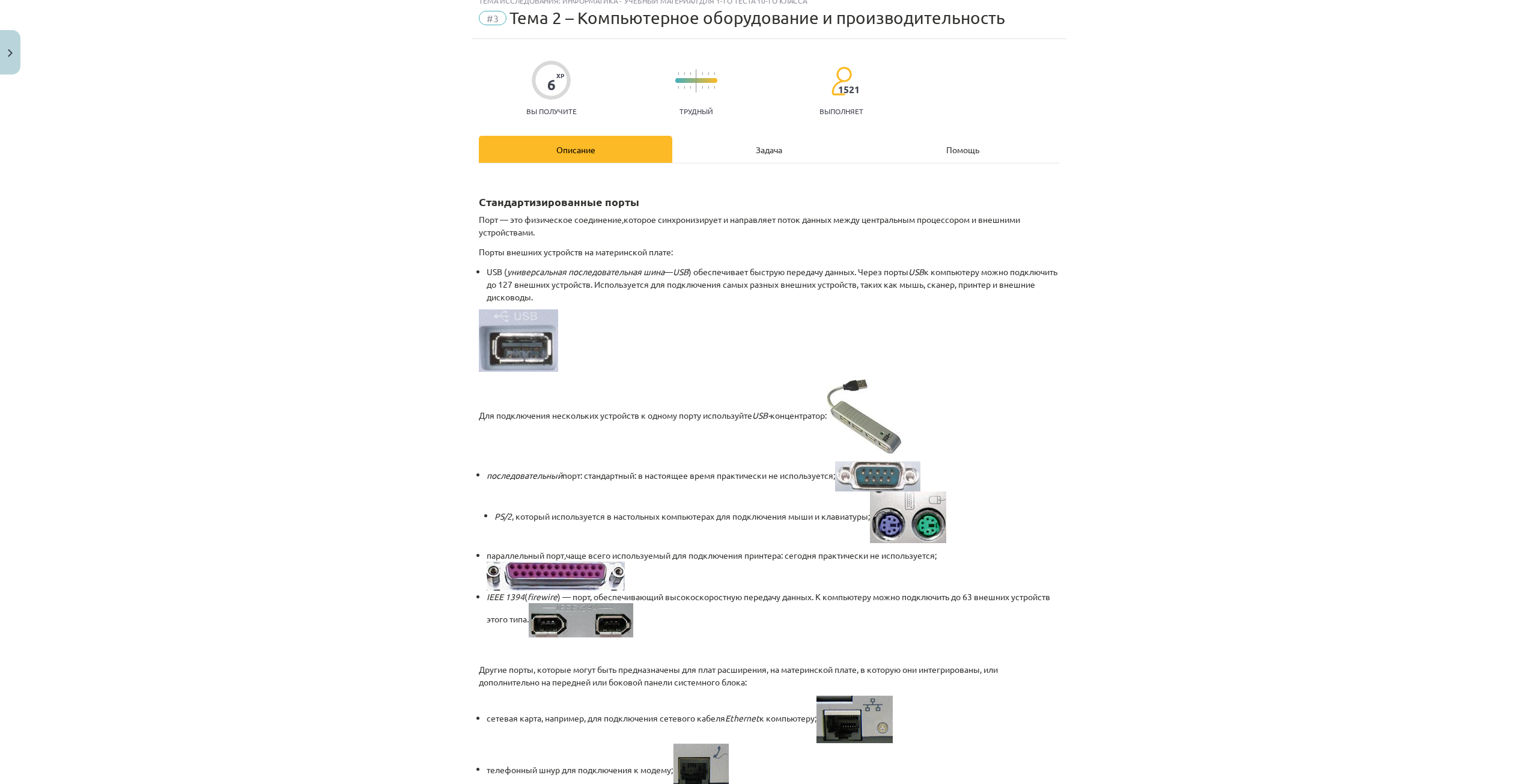
click at [742, 141] on div "Задача" at bounding box center [769, 150] width 193 height 27
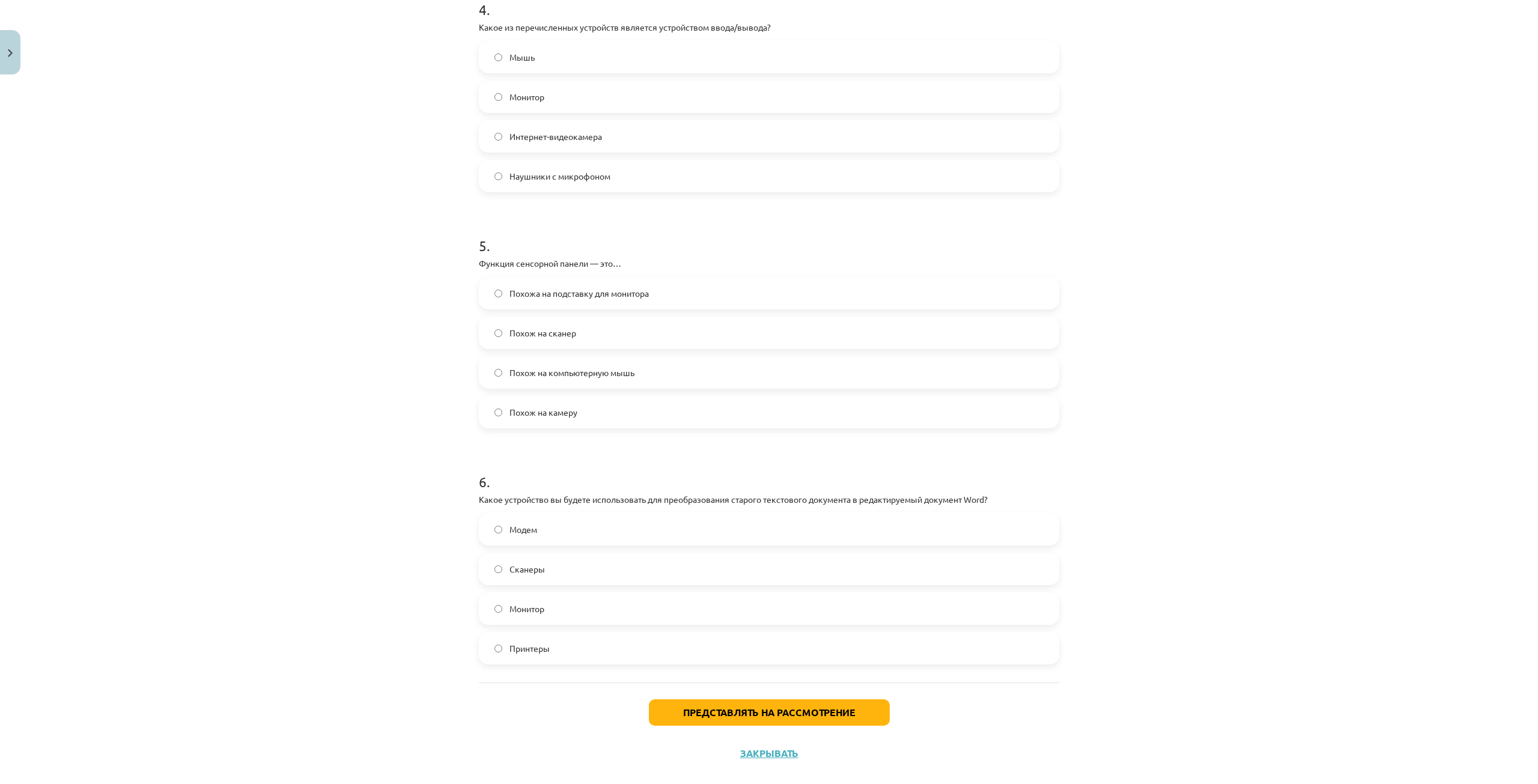
scroll to position [987, 0]
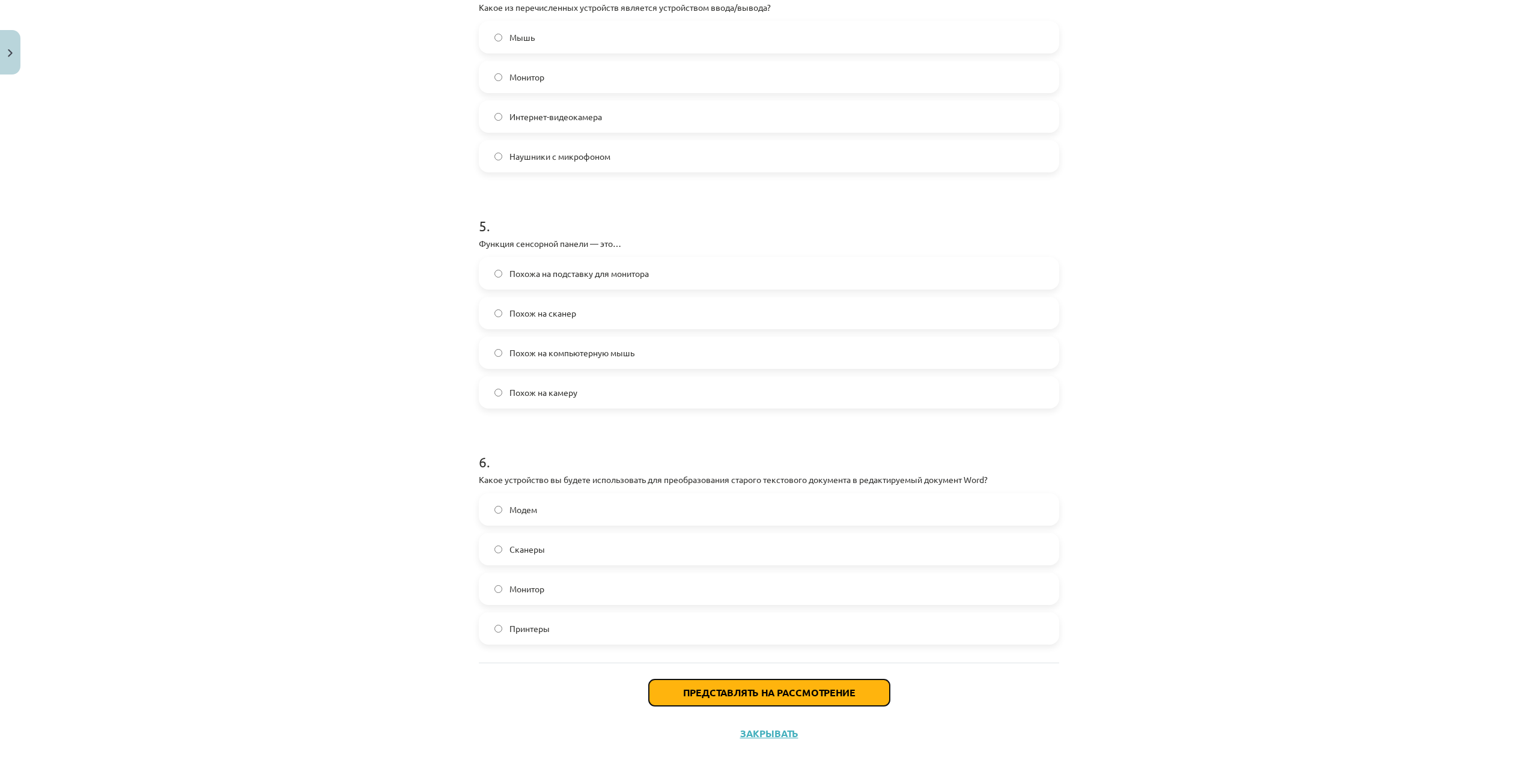
click at [676, 688] on button "Представлять на рассмотрение" at bounding box center [769, 692] width 241 height 27
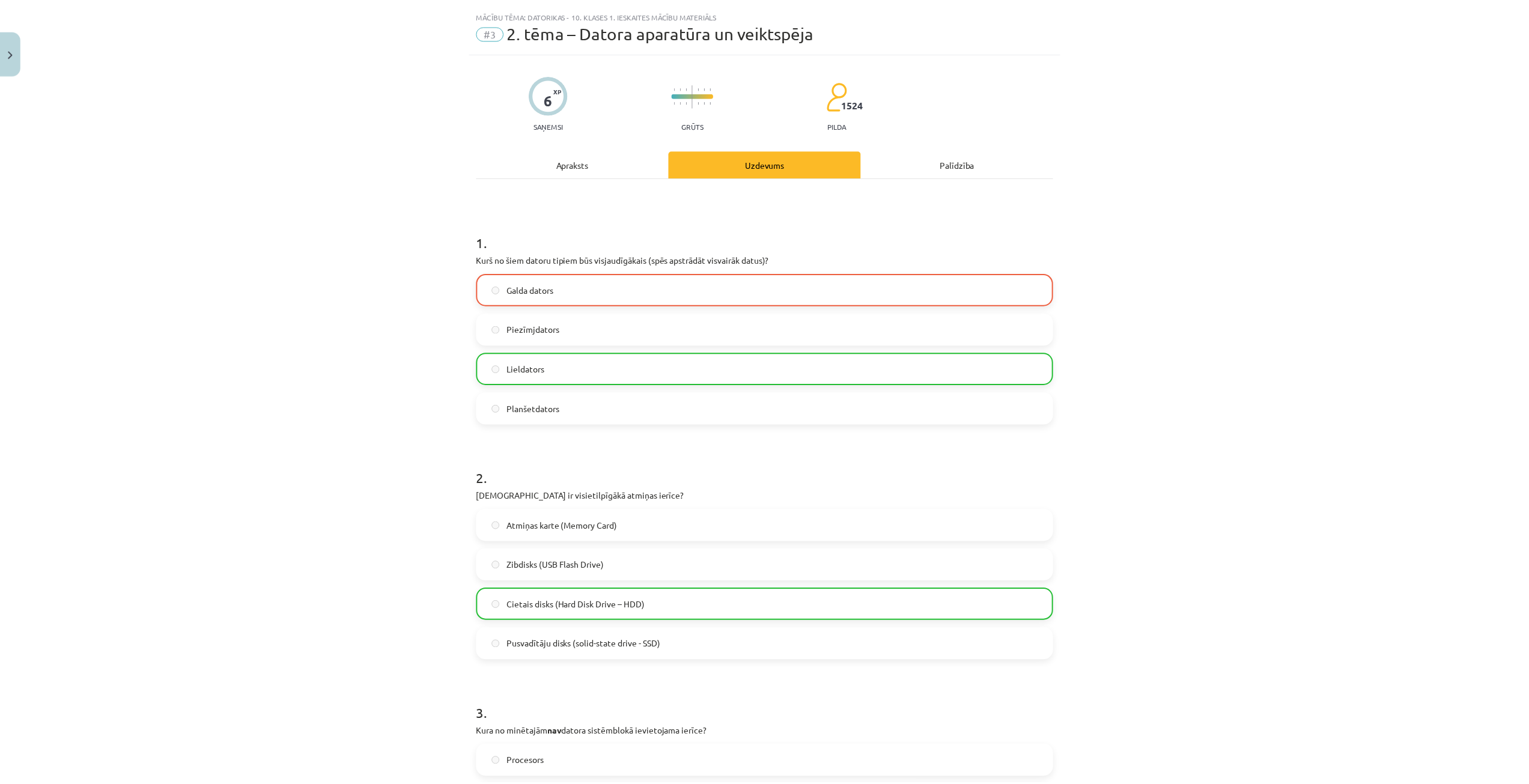
scroll to position [0, 0]
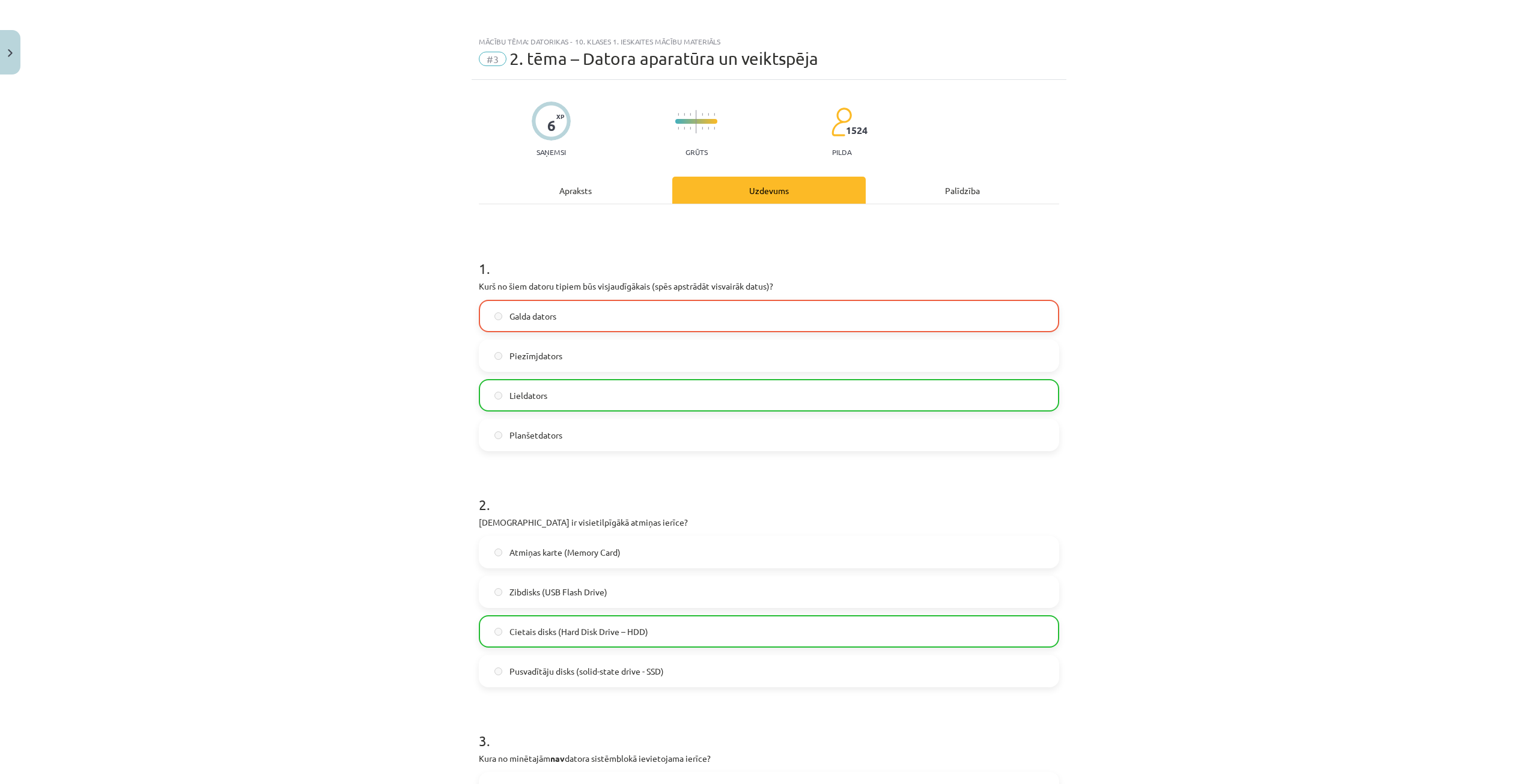
click at [494, 62] on span "#3" at bounding box center [492, 59] width 27 height 14
click at [18, 55] on button "Close" at bounding box center [10, 52] width 20 height 44
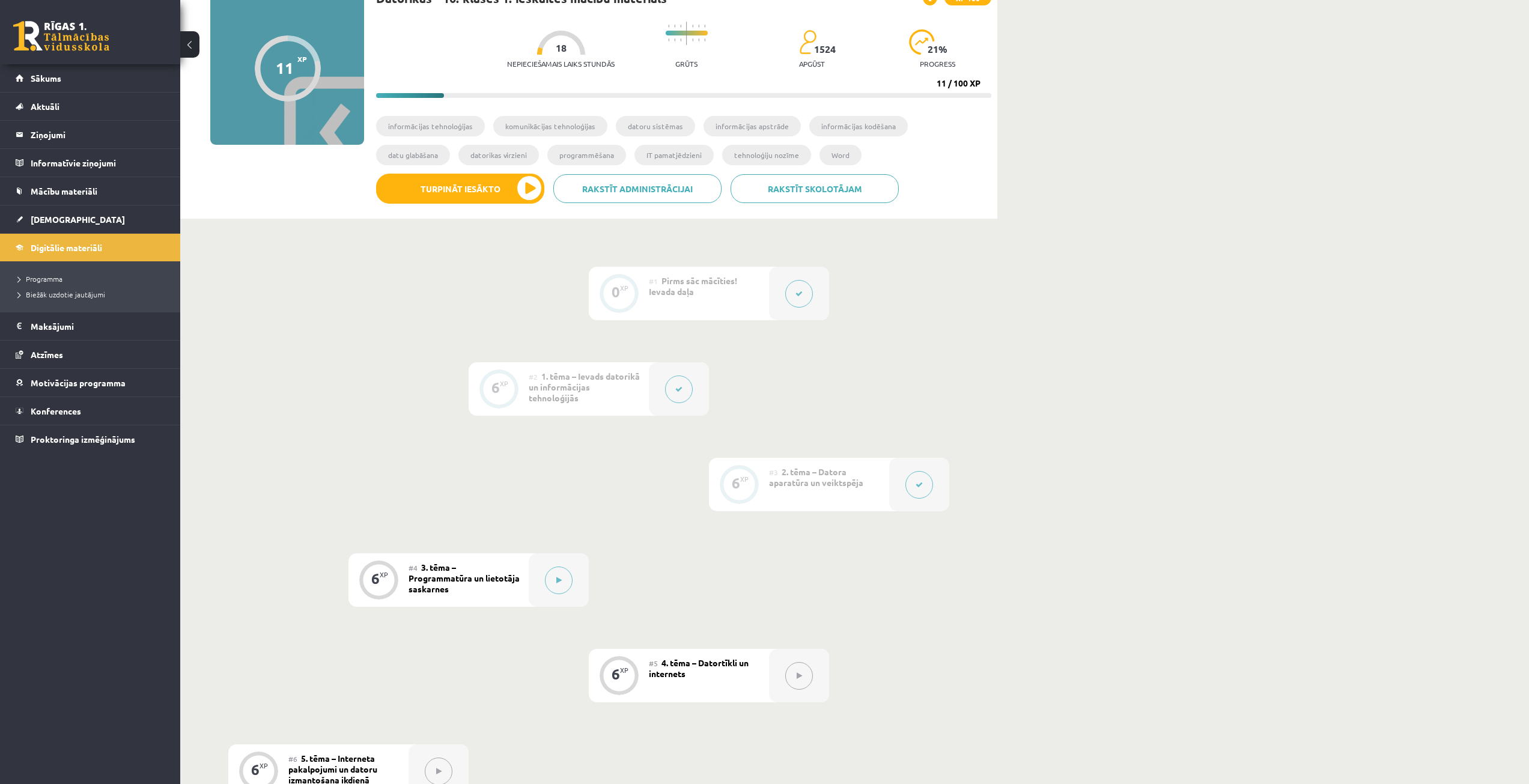
scroll to position [60, 0]
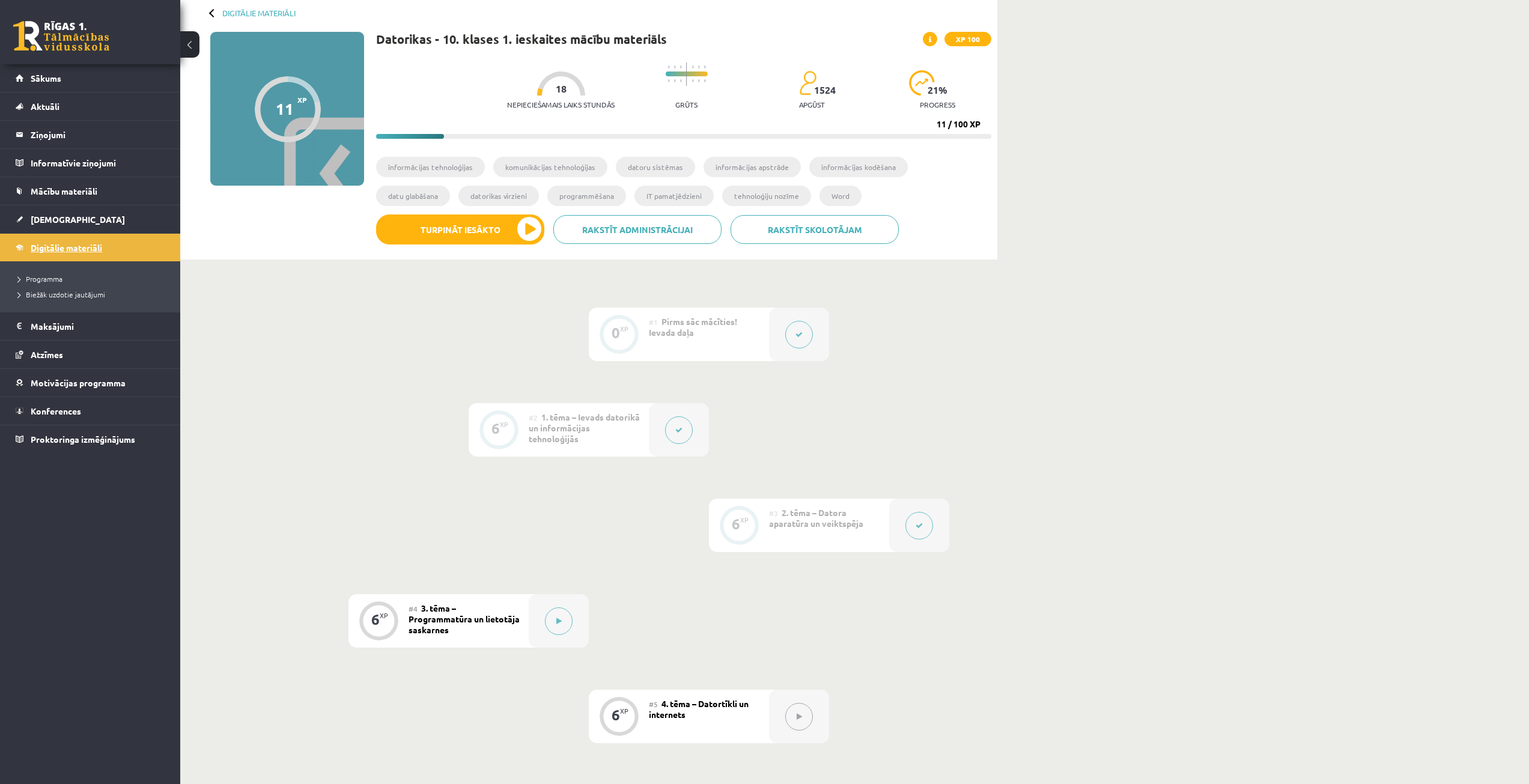
click at [85, 243] on span "Digitālie materiāli" at bounding box center [66, 247] width 72 height 11
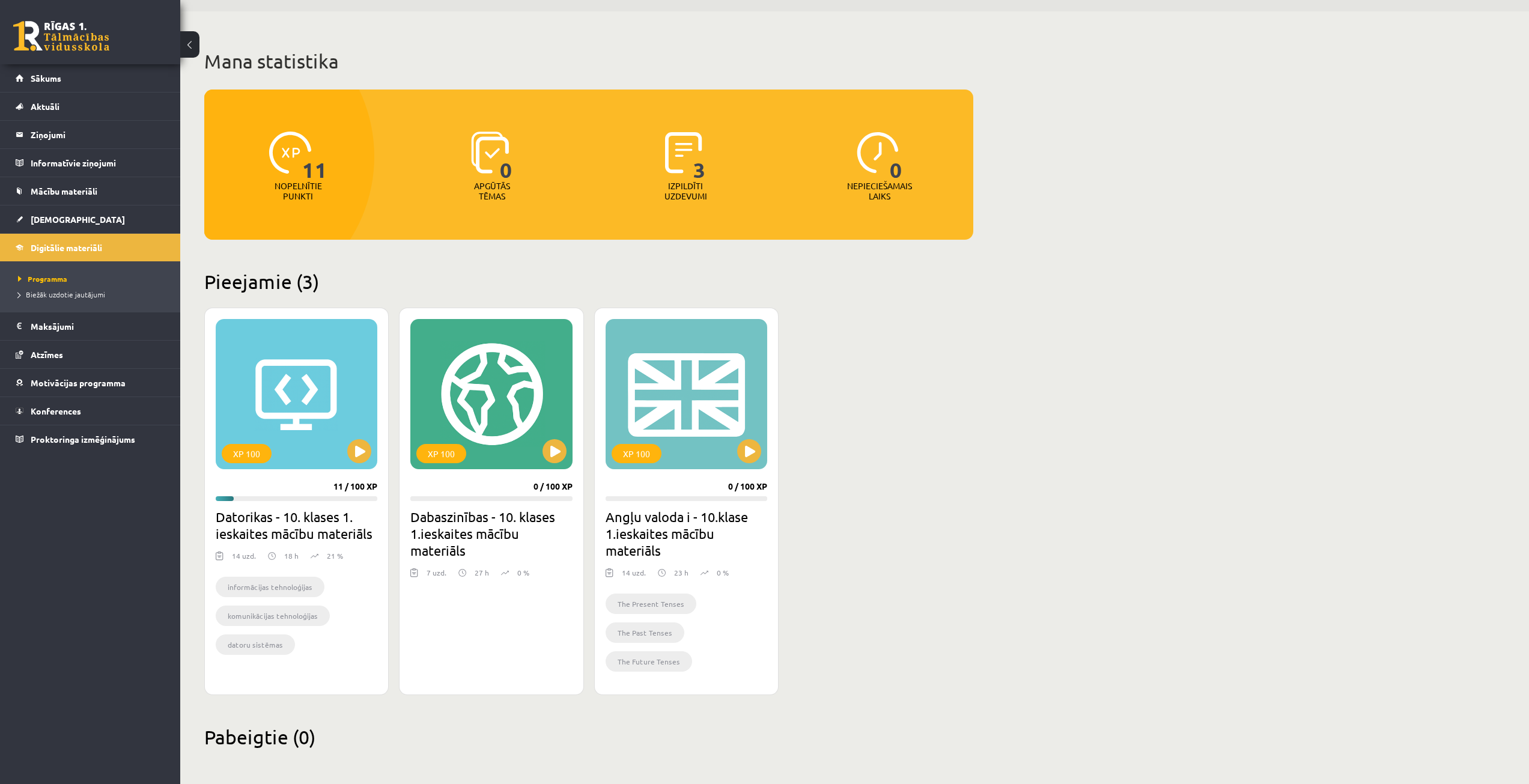
scroll to position [38, 0]
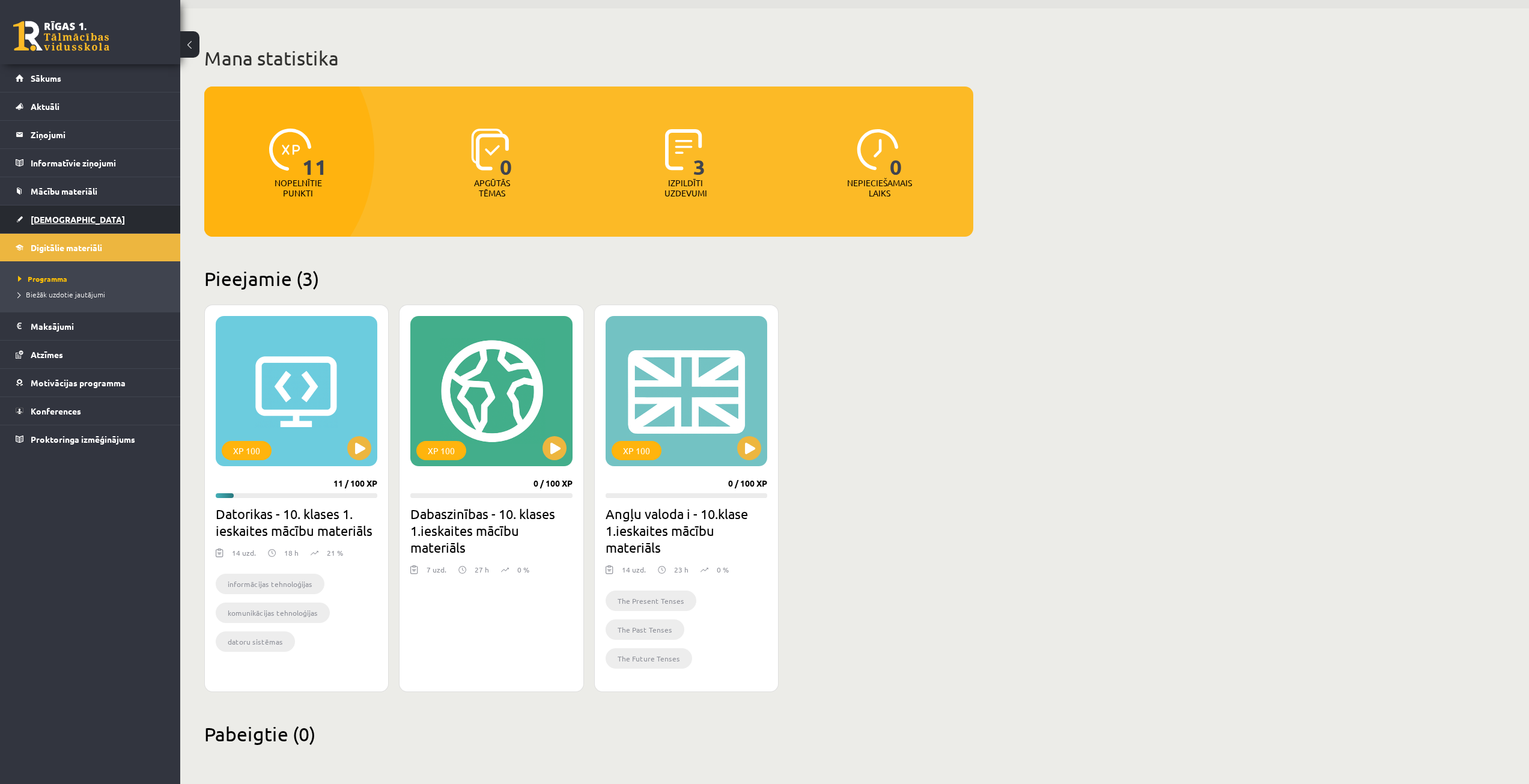
click at [52, 216] on span "[DEMOGRAPHIC_DATA]" at bounding box center [77, 219] width 94 height 11
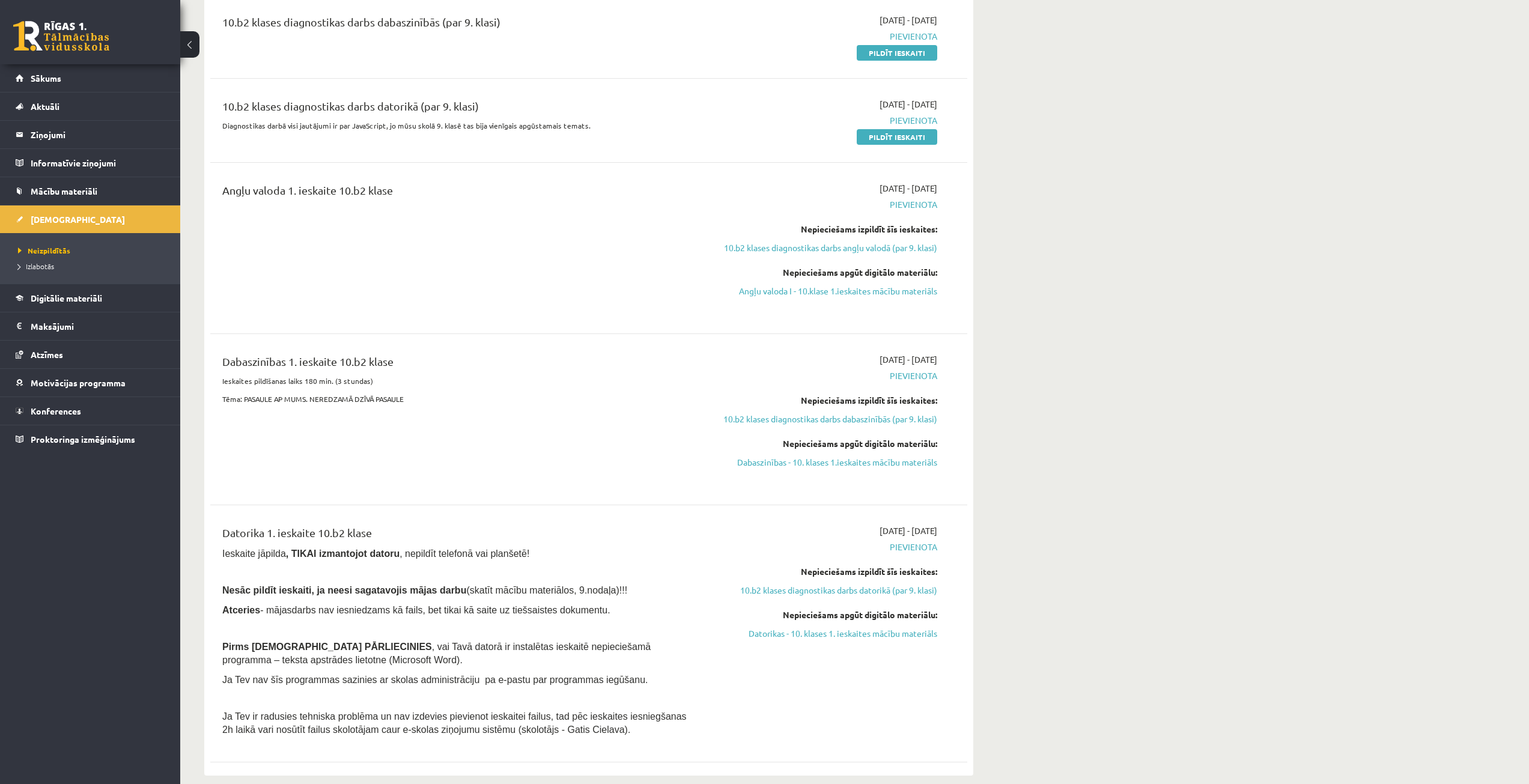
scroll to position [300, 0]
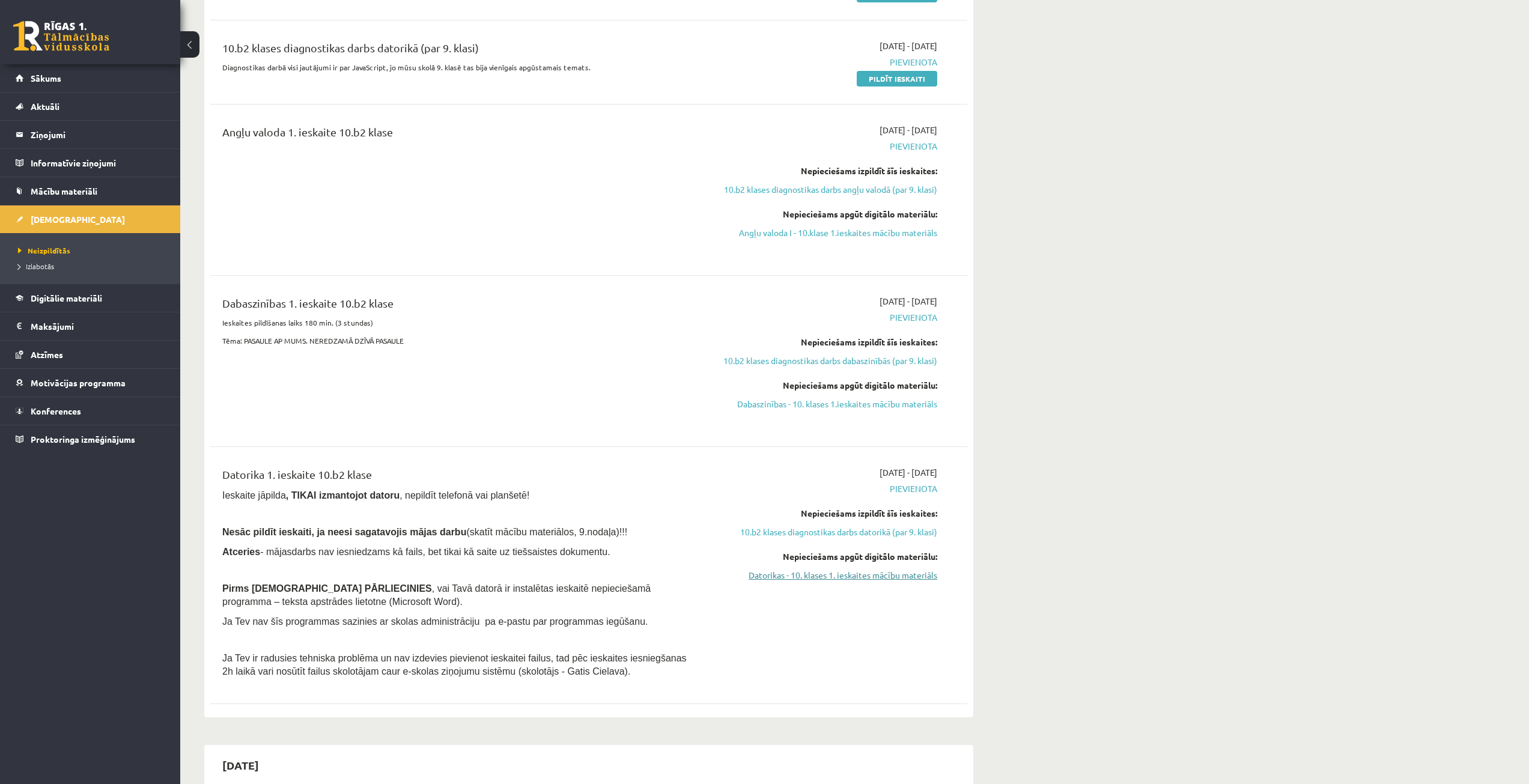
click at [793, 572] on link "Datorikas - 10. klases 1. ieskaites mācību materiāls" at bounding box center [824, 575] width 226 height 12
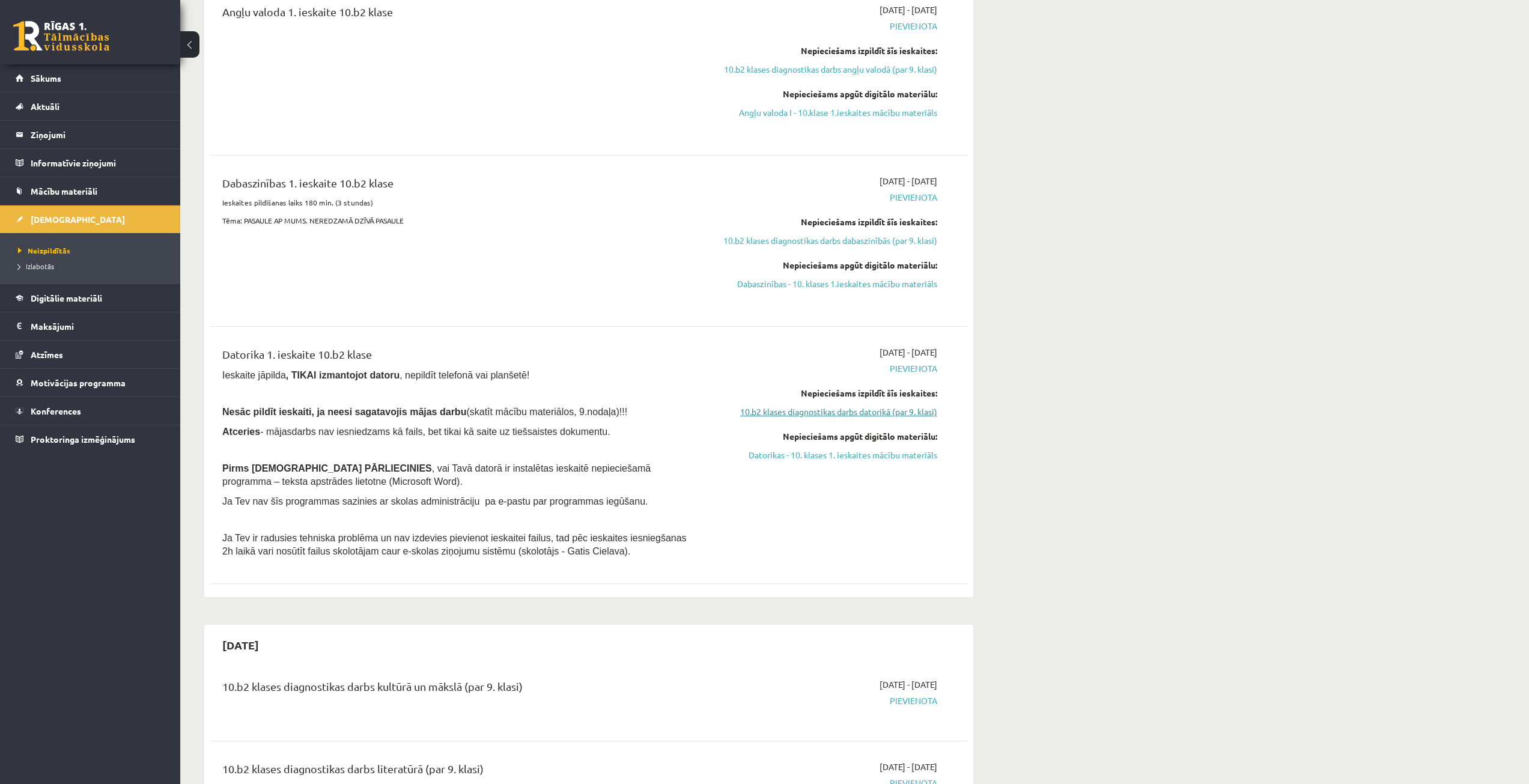
click at [756, 414] on link "10.b2 klases diagnostikas darbs datorikā (par 9. klasi)" at bounding box center [824, 412] width 226 height 12
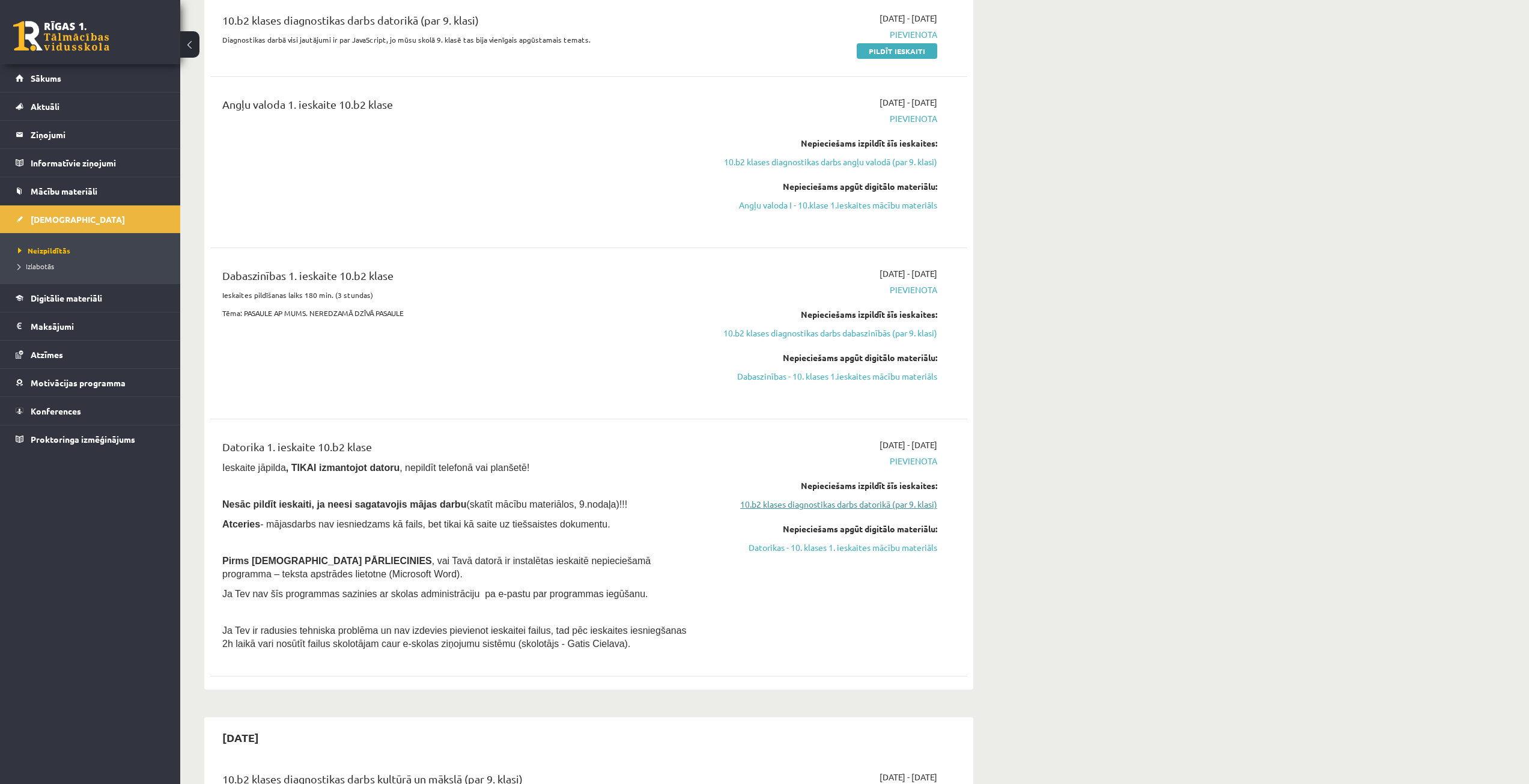
click at [758, 504] on link "10.b2 klases diagnostikas darbs datorikā (par 9. klasi)" at bounding box center [824, 504] width 226 height 12
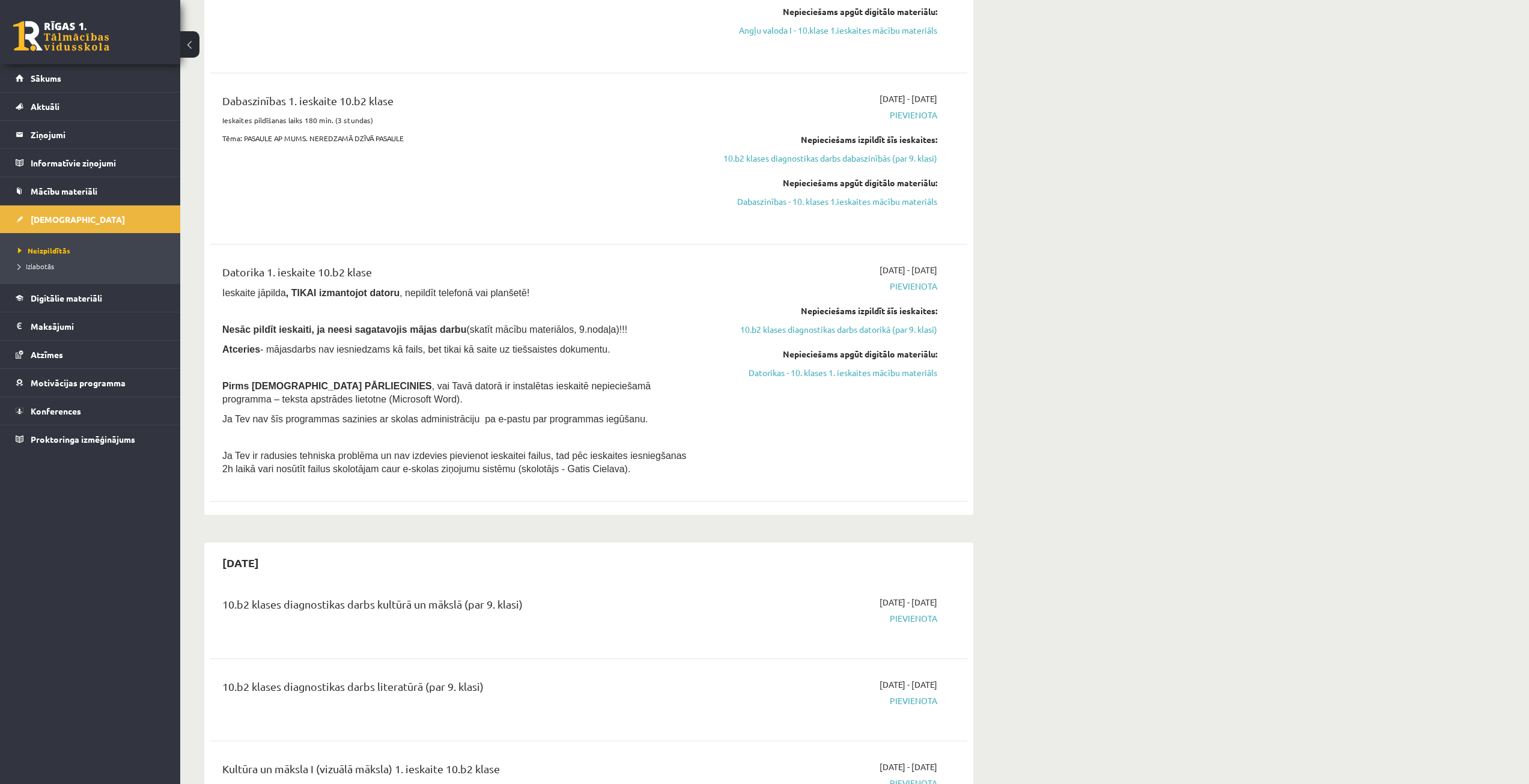
scroll to position [508, 0]
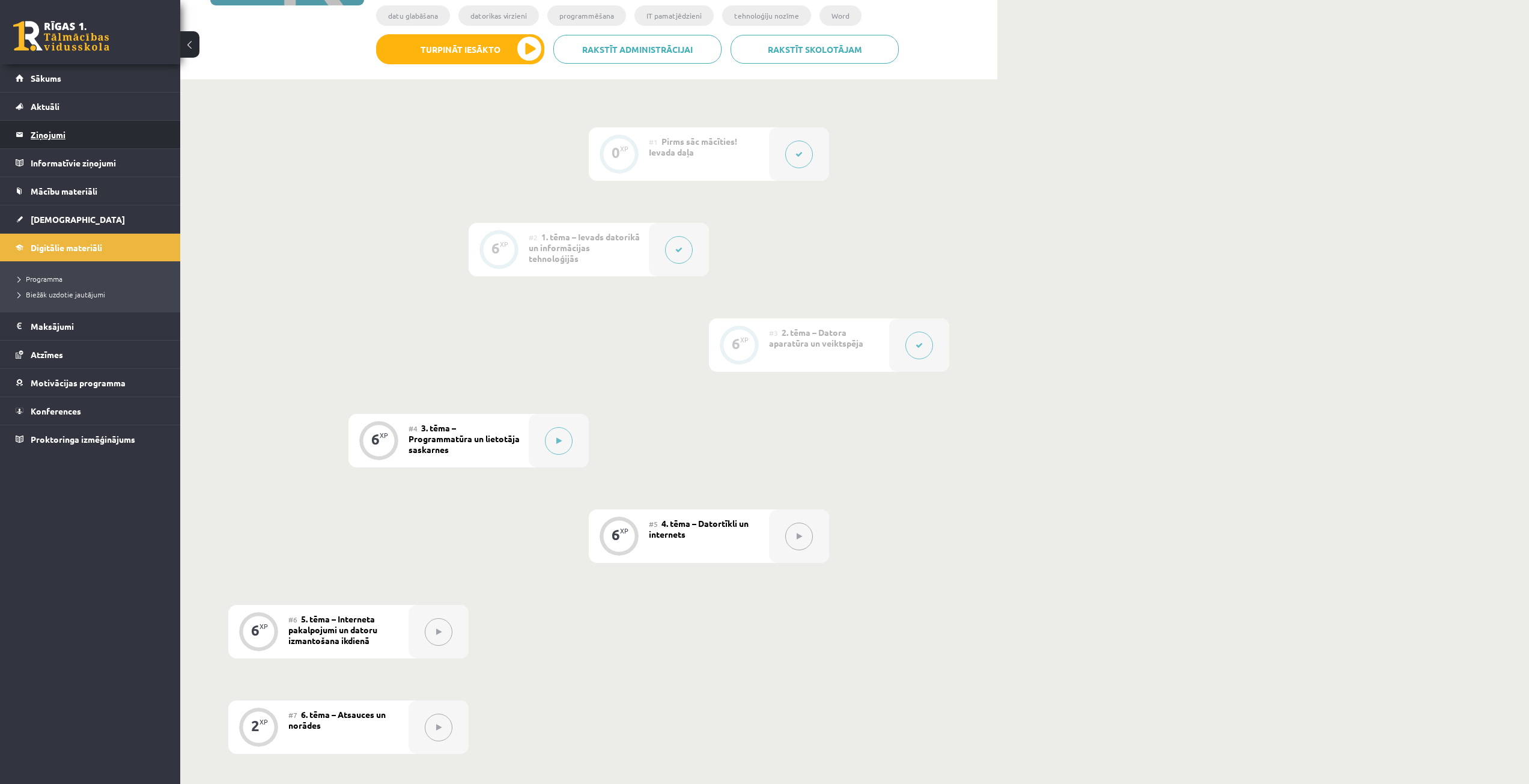
scroll to position [926, 0]
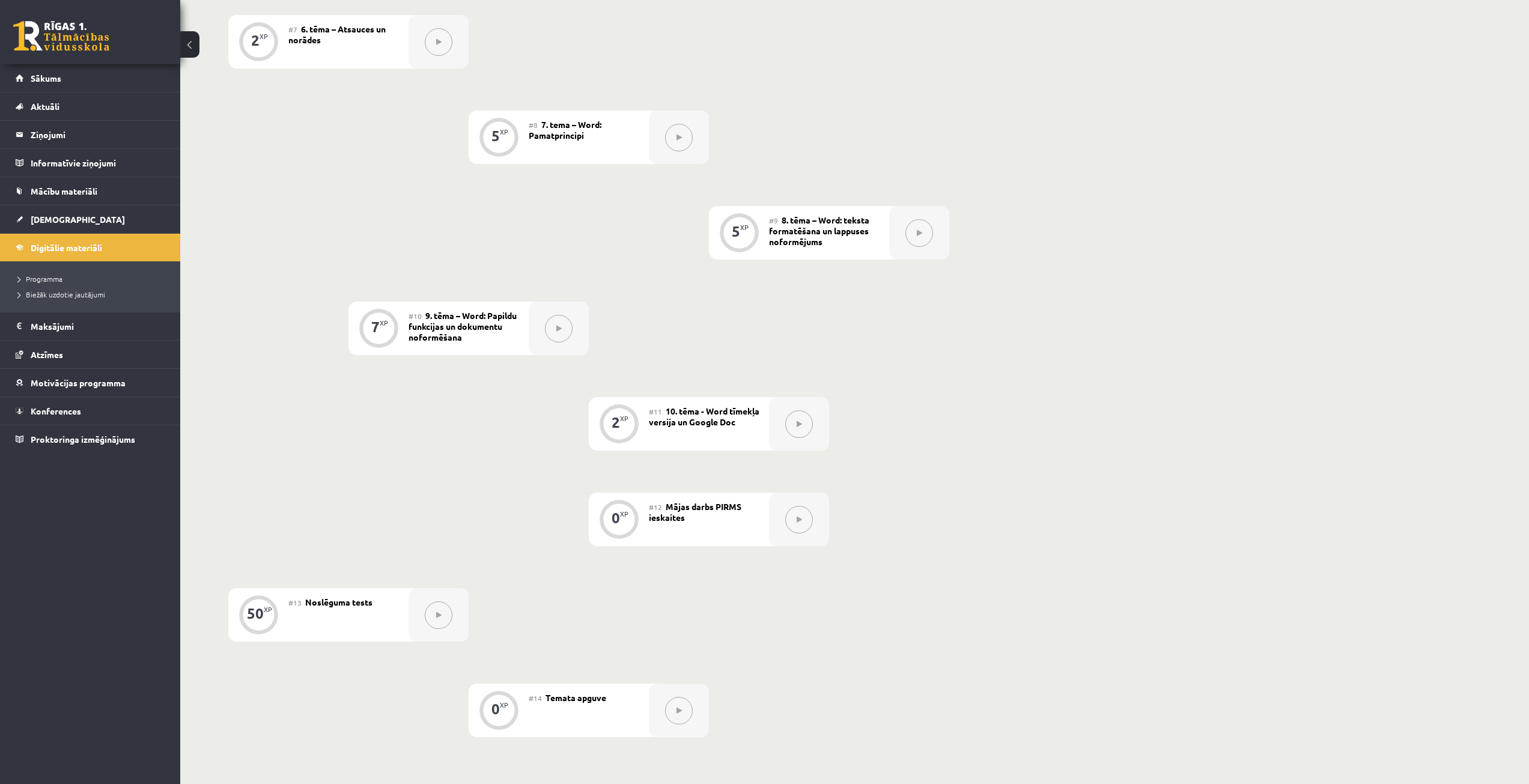
click at [295, 222] on div "0 XP #1 Pirms sāc mācīties! Ievada daļa 6 XP #2 1. tēma – Ievads datorikā un in…" at bounding box center [589, 90] width 721 height 1295
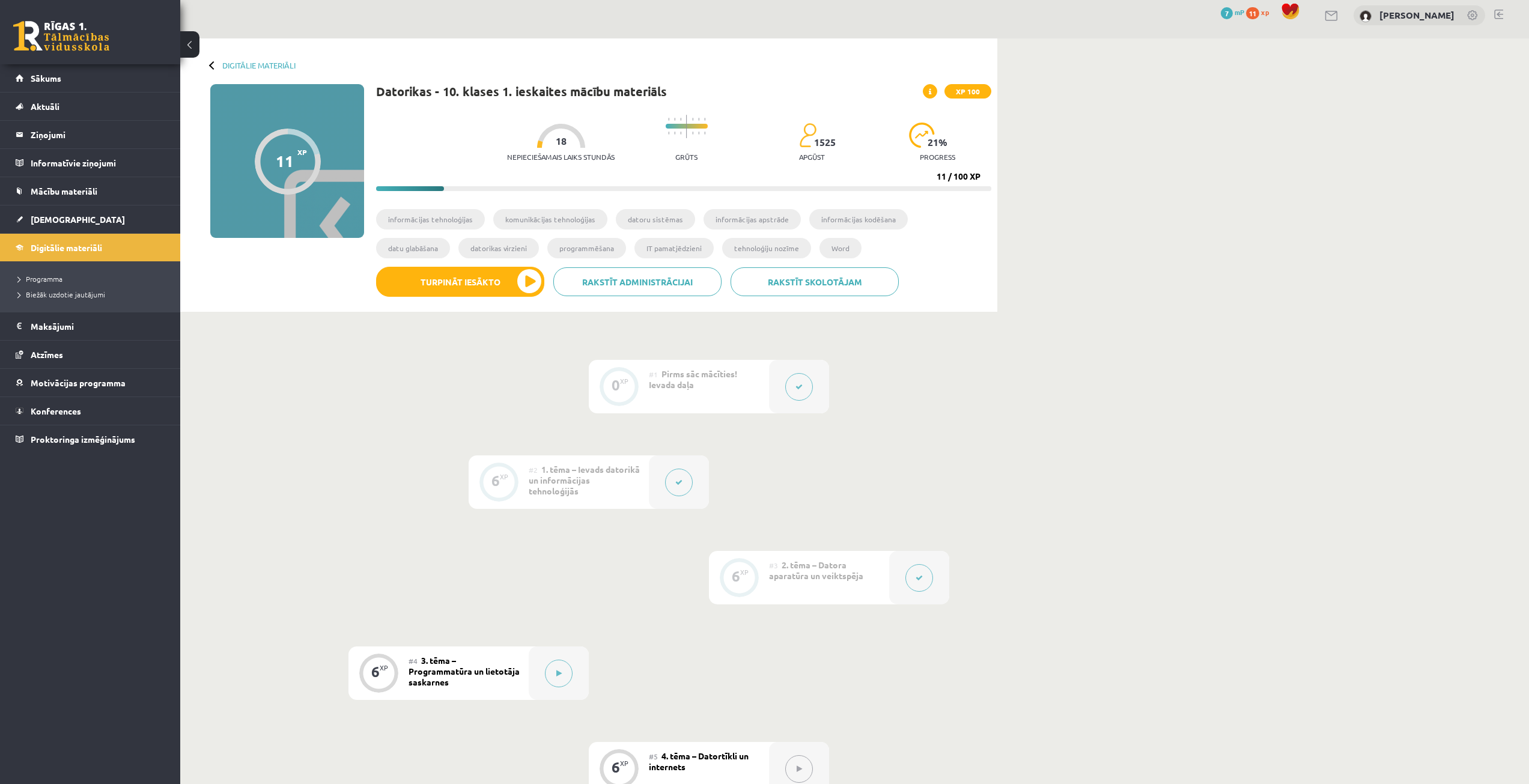
scroll to position [0, 0]
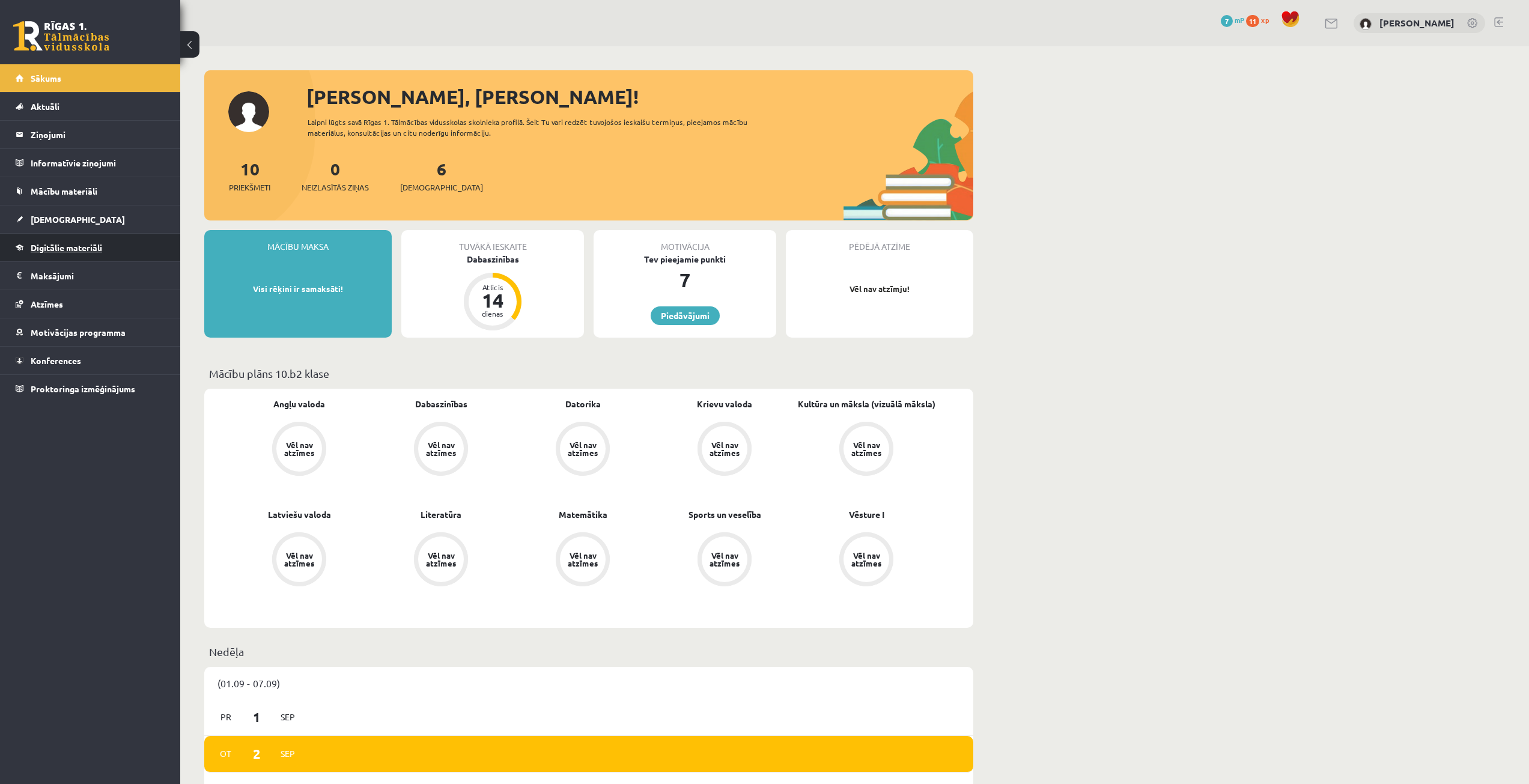
click at [76, 248] on span "Digitālie materiāli" at bounding box center [66, 247] width 72 height 11
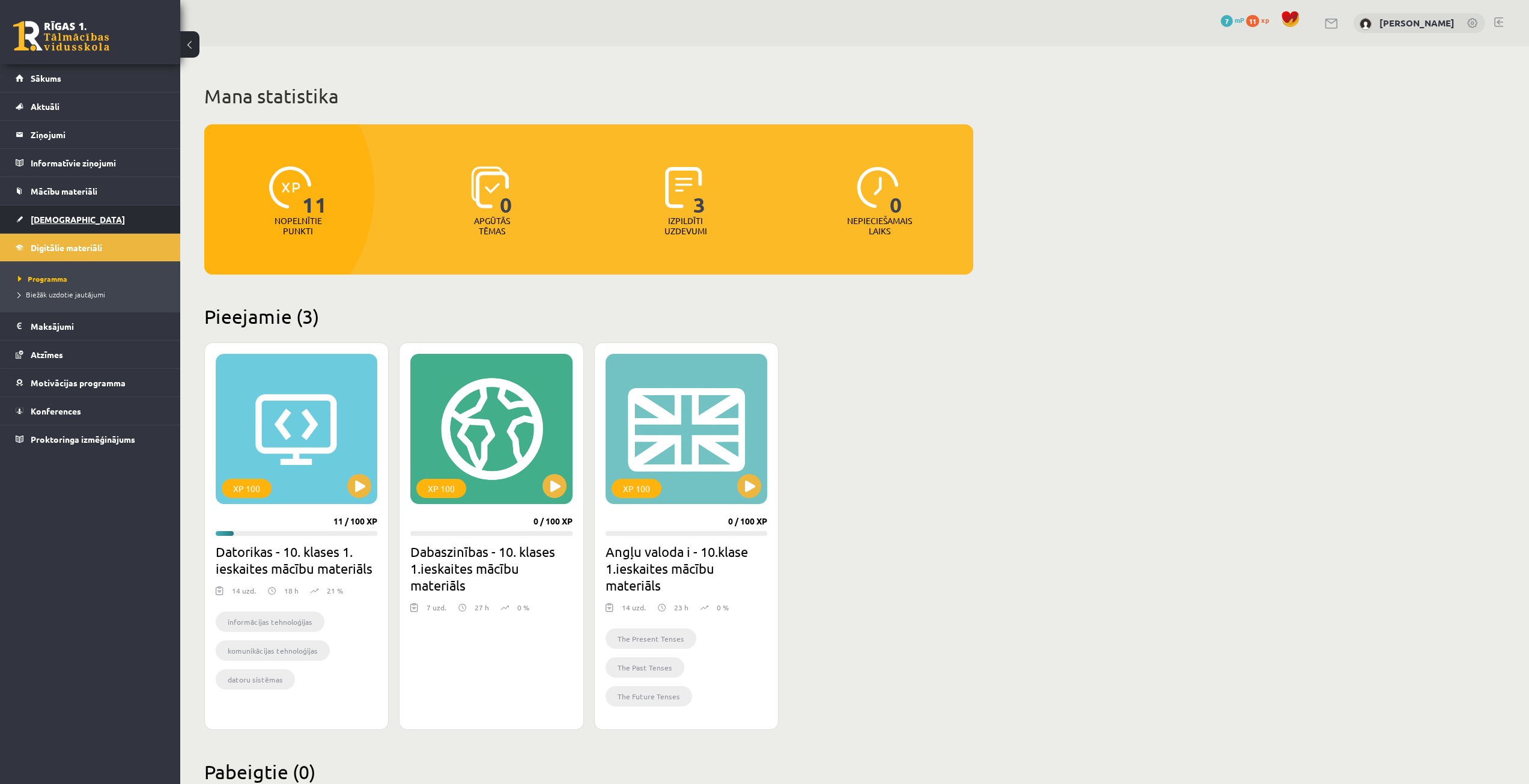
click at [66, 223] on span "[DEMOGRAPHIC_DATA]" at bounding box center [77, 219] width 94 height 11
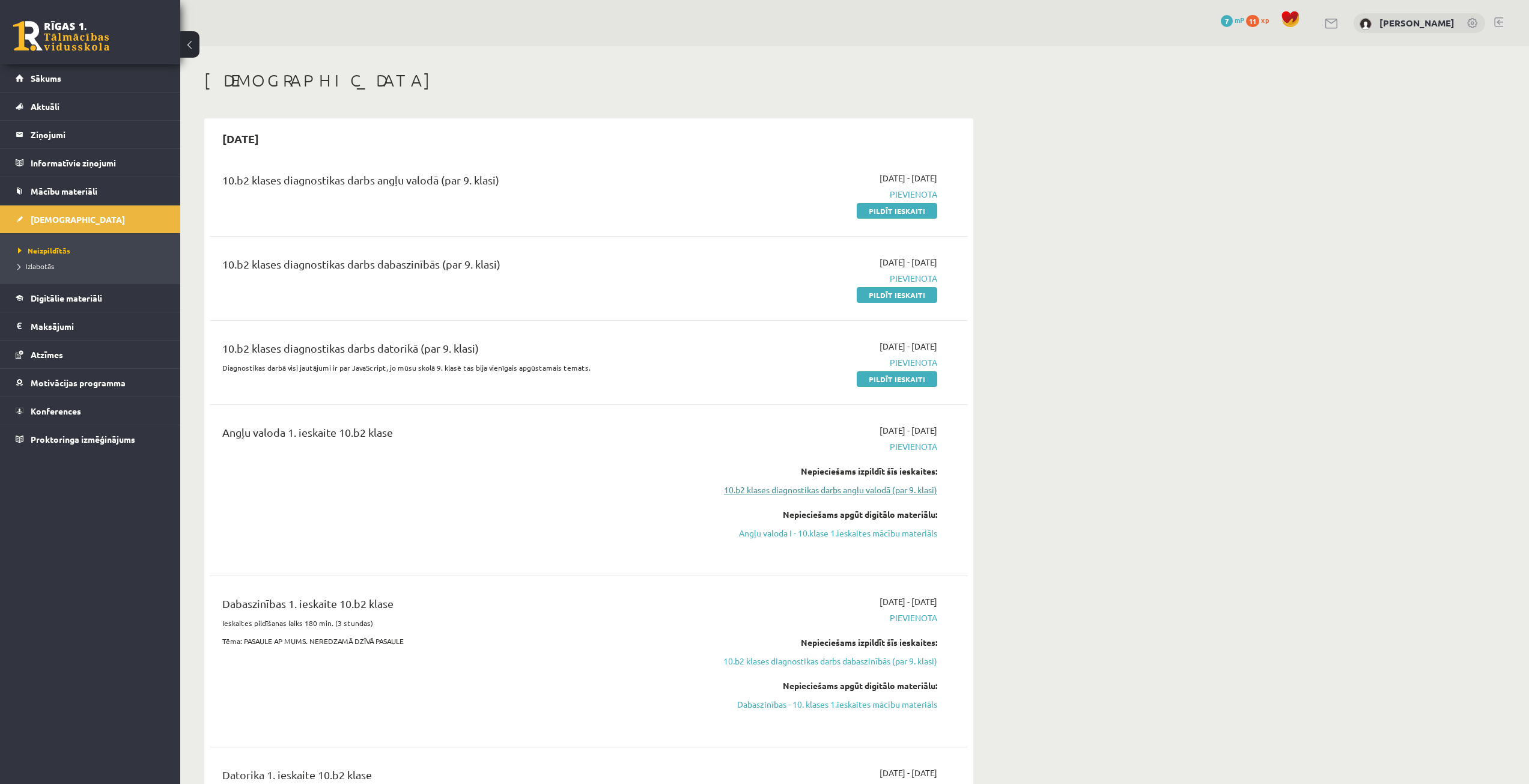
click at [825, 487] on link "10.b2 klases diagnostikas darbs angļu valodā (par 9. klasi)" at bounding box center [824, 490] width 226 height 12
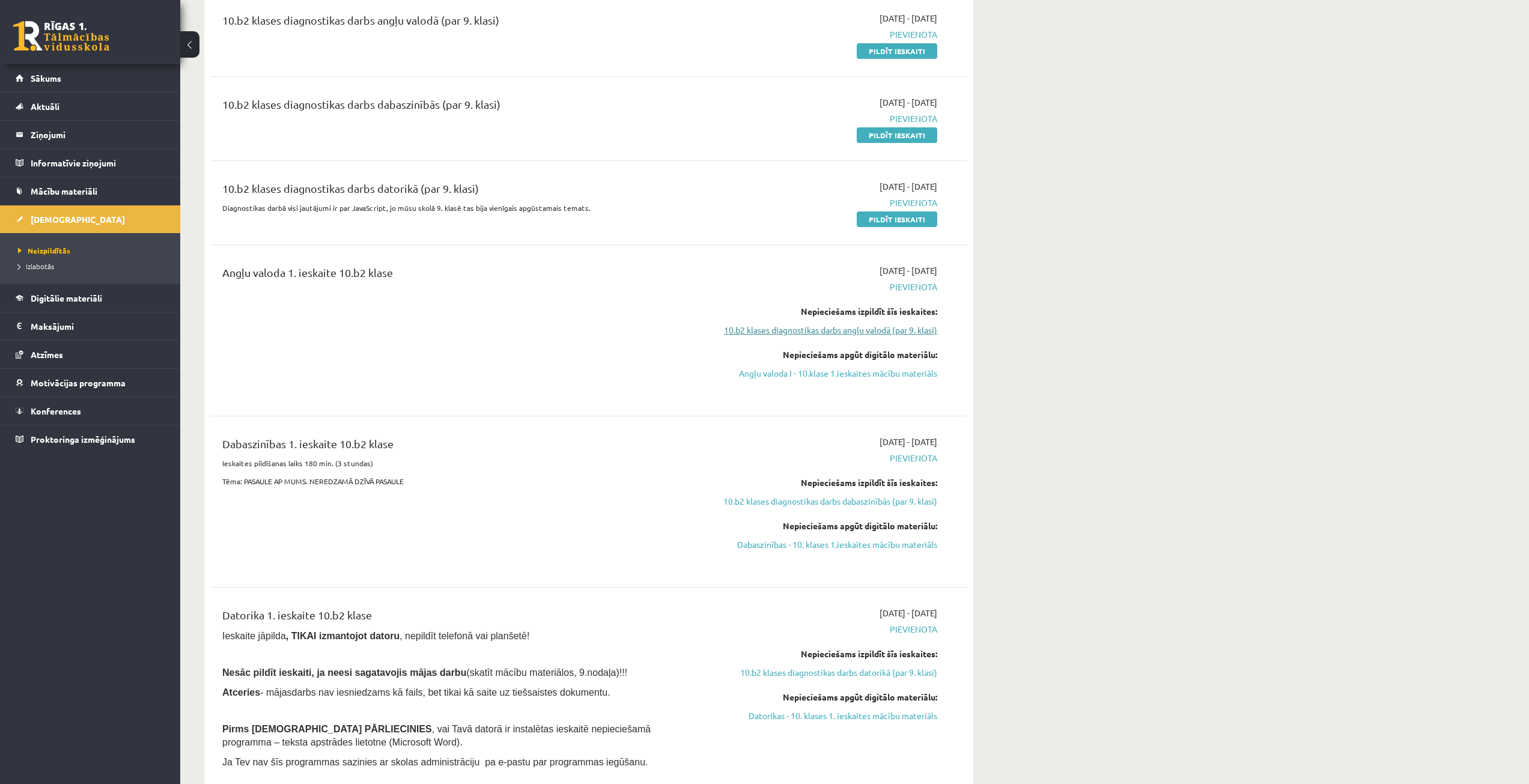
click at [790, 333] on link "10.b2 klases diagnostikas darbs angļu valodā (par 9. klasi)" at bounding box center [824, 330] width 226 height 12
click at [790, 328] on link "10.b2 klases diagnostikas darbs angļu valodā (par 9. klasi)" at bounding box center [824, 330] width 226 height 12
click at [779, 377] on link "Angļu valoda I - 10.klase 1.ieskaites mācību materiāls" at bounding box center [824, 372] width 226 height 12
click at [765, 333] on link "10.b2 klases diagnostikas darbs angļu valodā (par 9. klasi)" at bounding box center [824, 330] width 226 height 12
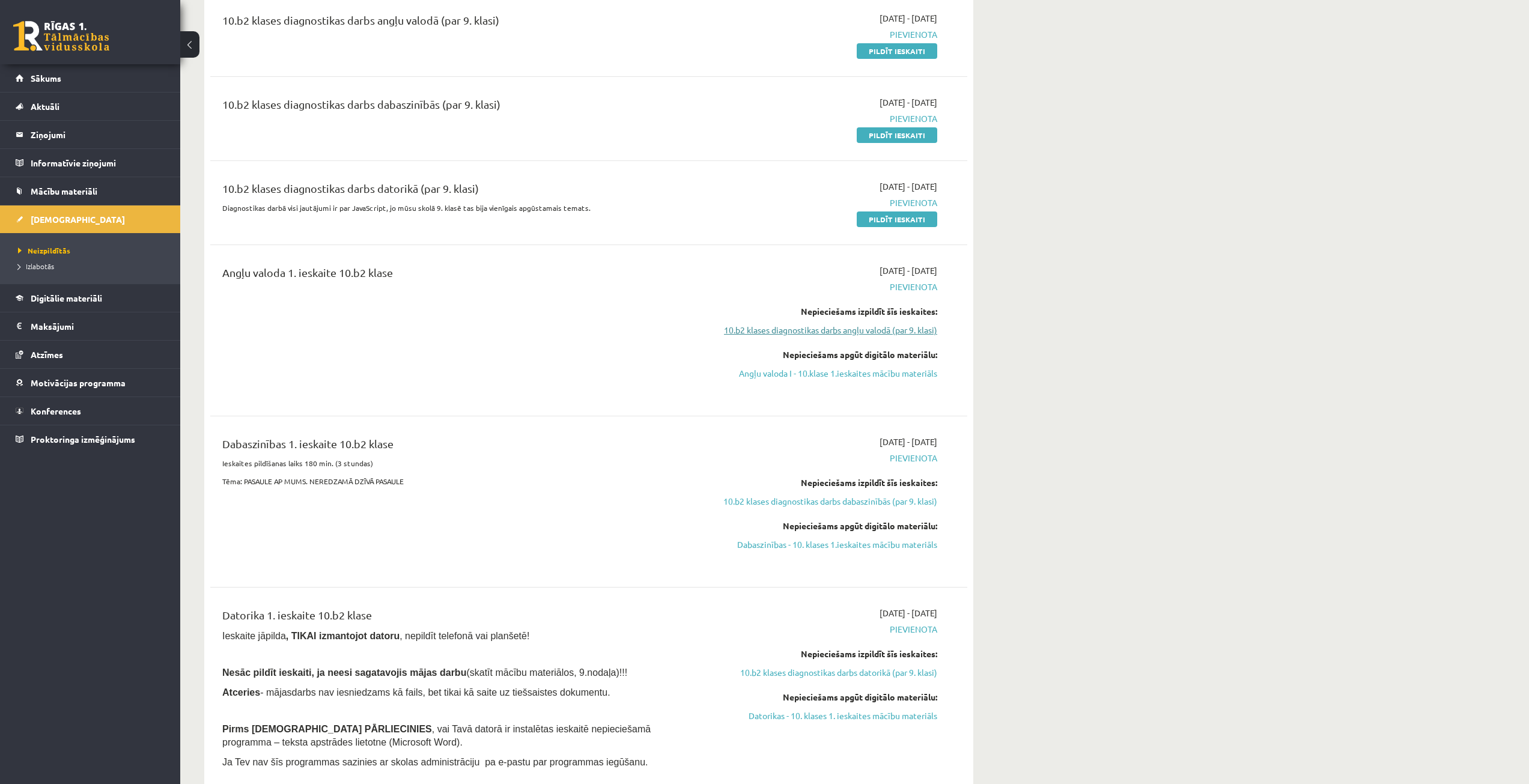
click at [765, 333] on link "10.b2 klases diagnostikas darbs angļu valodā (par 9. klasi)" at bounding box center [824, 330] width 226 height 12
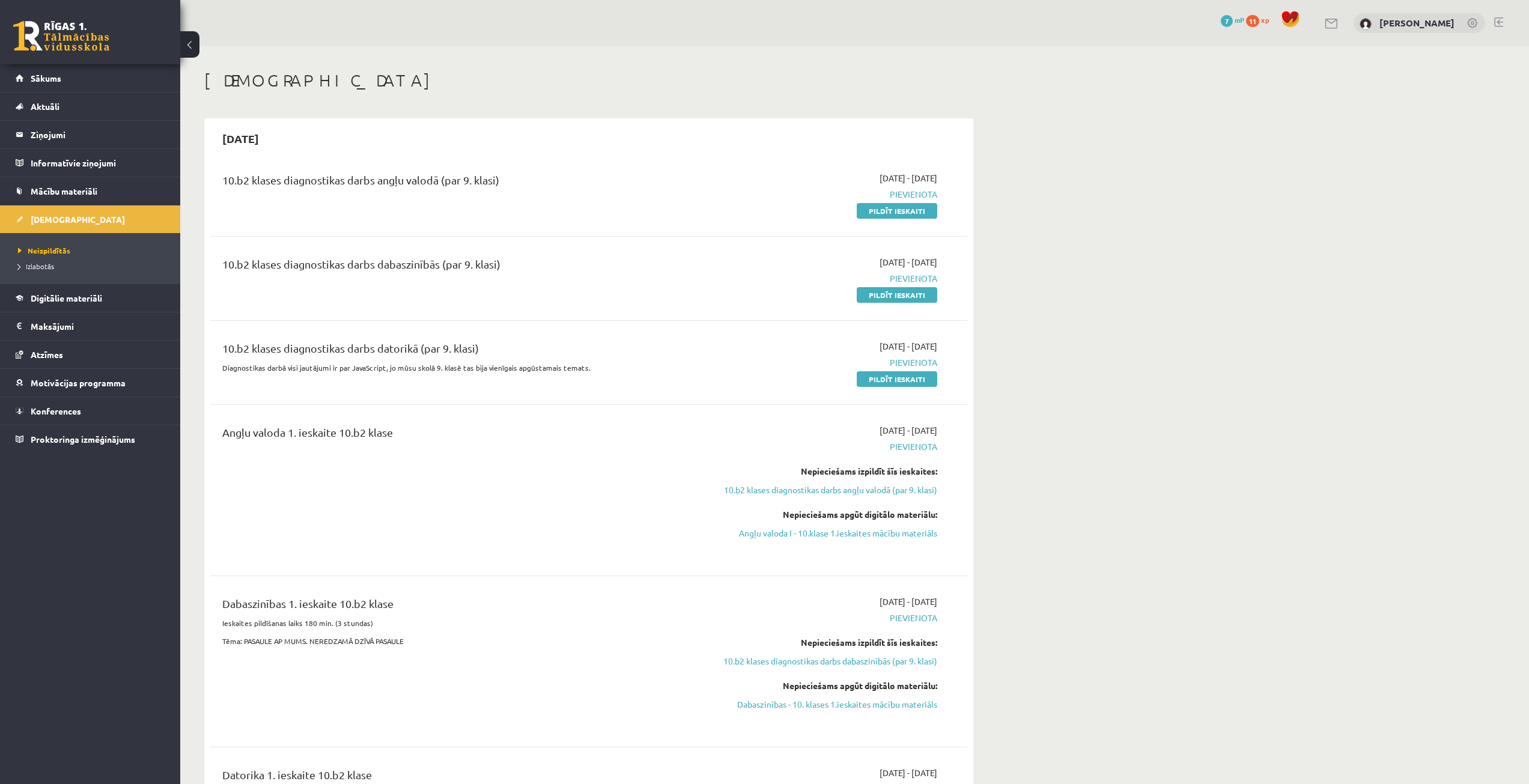
scroll to position [160, 0]
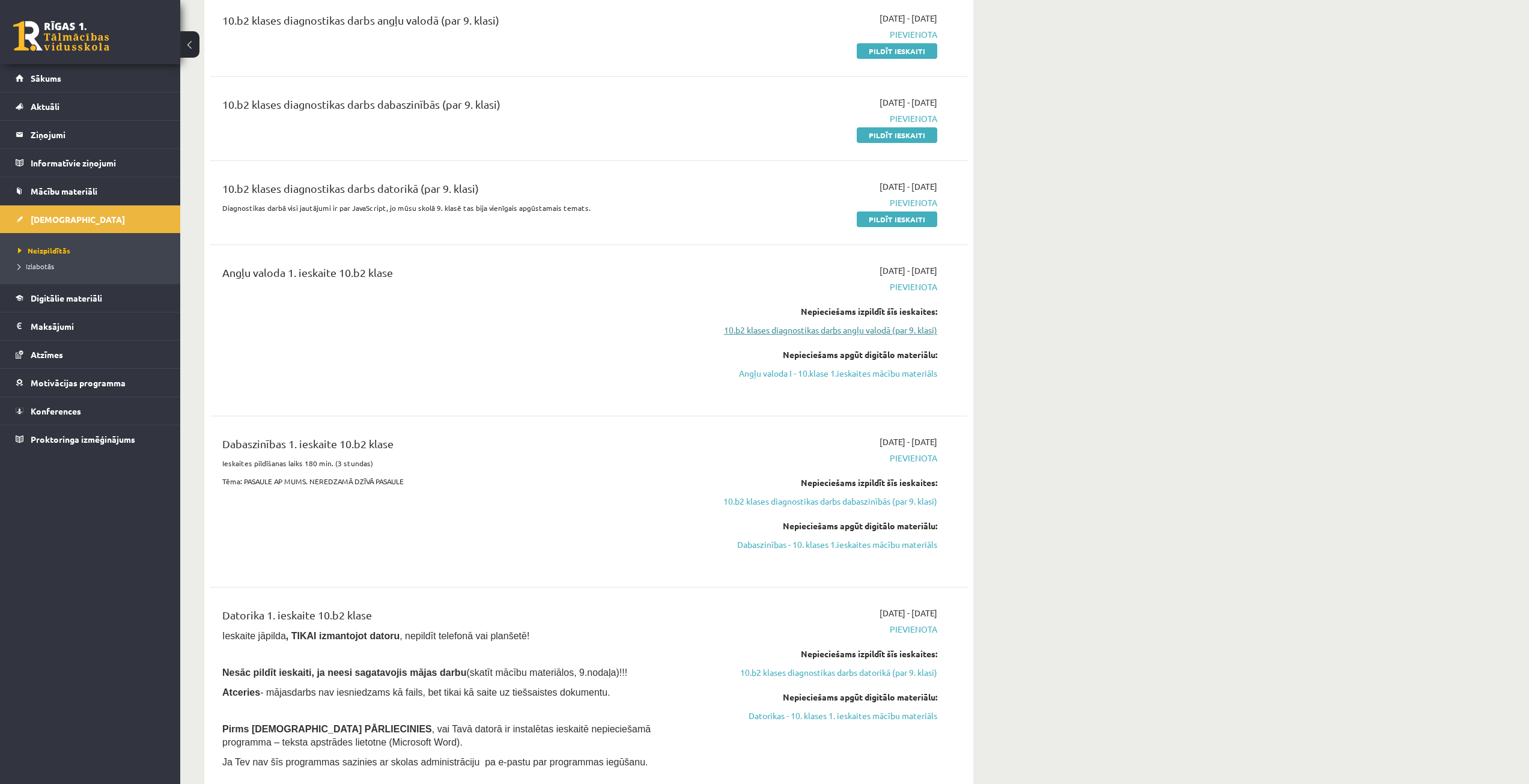
click at [758, 330] on link "10.b2 klases diagnostikas darbs angļu valodā (par 9. klasi)" at bounding box center [824, 330] width 226 height 12
click at [868, 374] on link "Angļu valoda I - 10.klase 1.ieskaites mācību materiāls" at bounding box center [824, 372] width 226 height 12
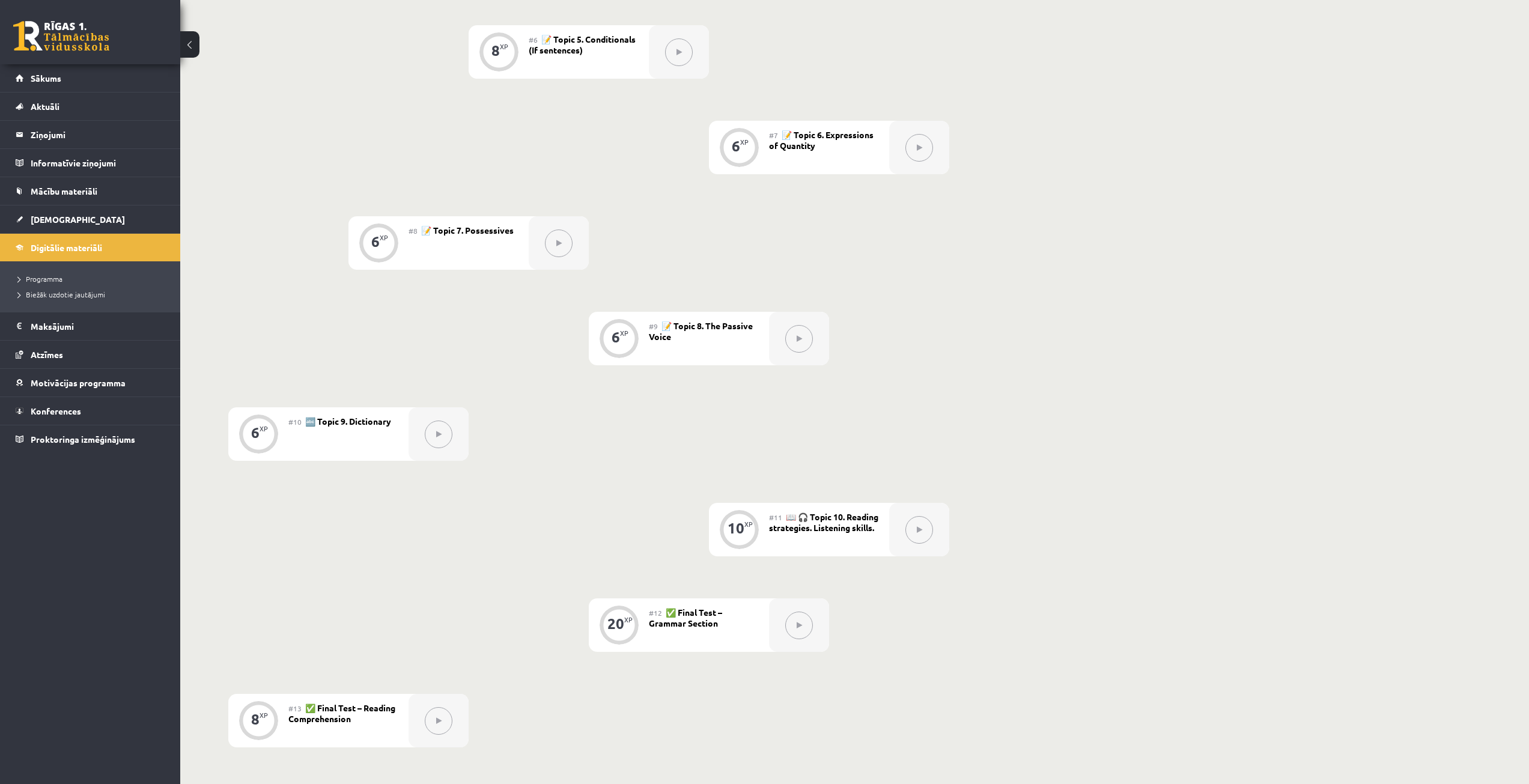
scroll to position [759, 0]
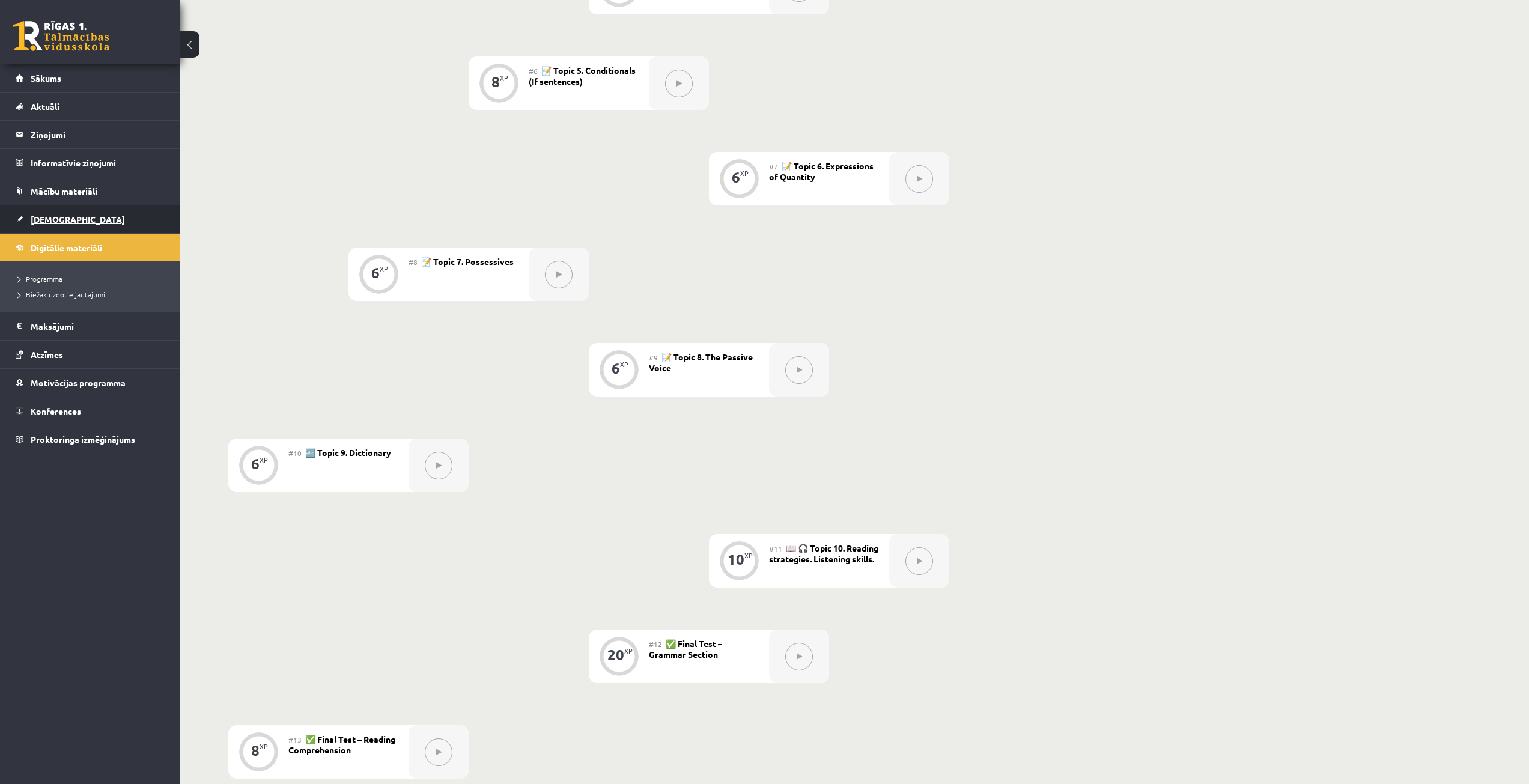
click at [33, 213] on link "[DEMOGRAPHIC_DATA]" at bounding box center [90, 219] width 150 height 27
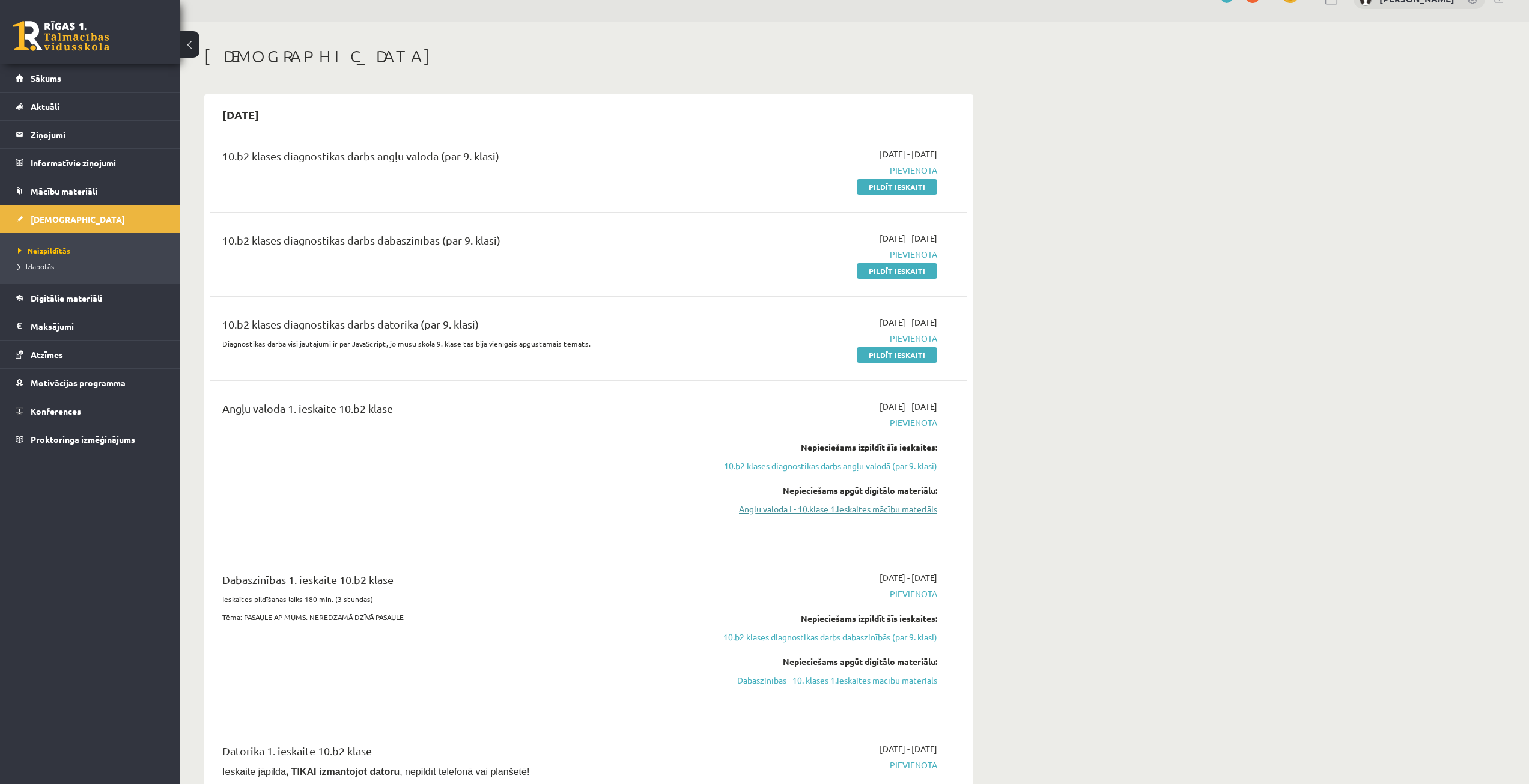
scroll to position [120, 0]
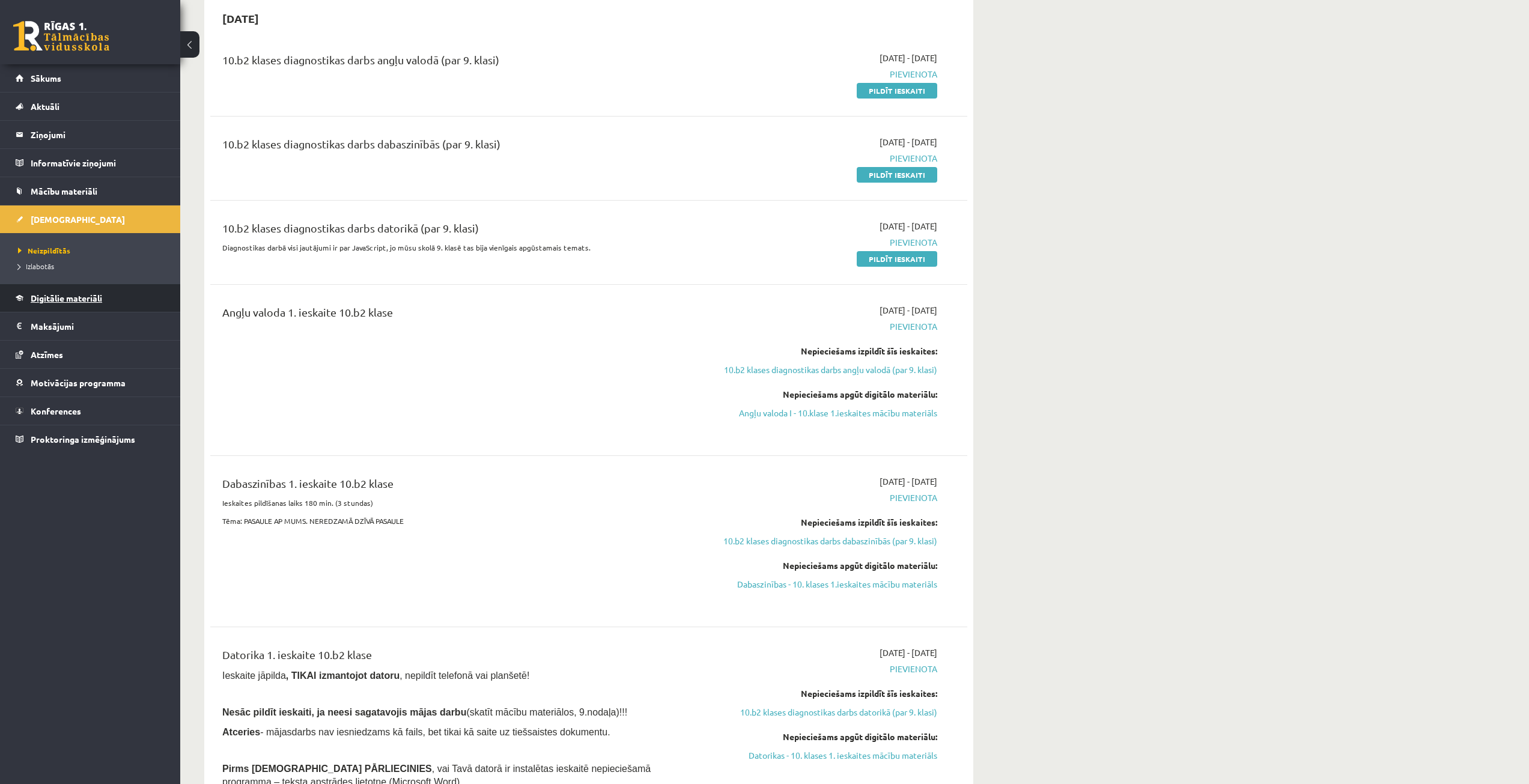
click at [70, 300] on span "Digitālie materiāli" at bounding box center [66, 298] width 72 height 11
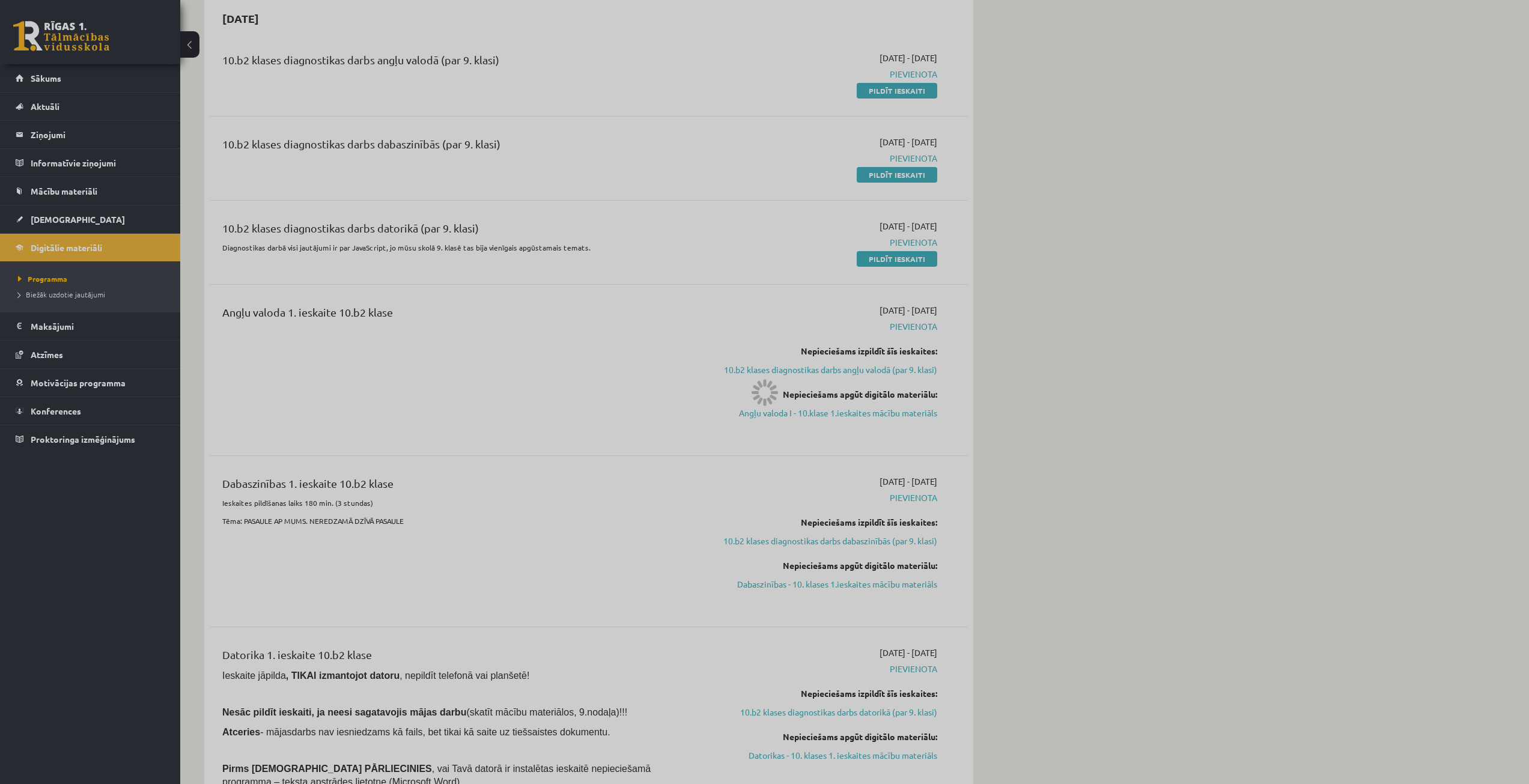
scroll to position [38, 0]
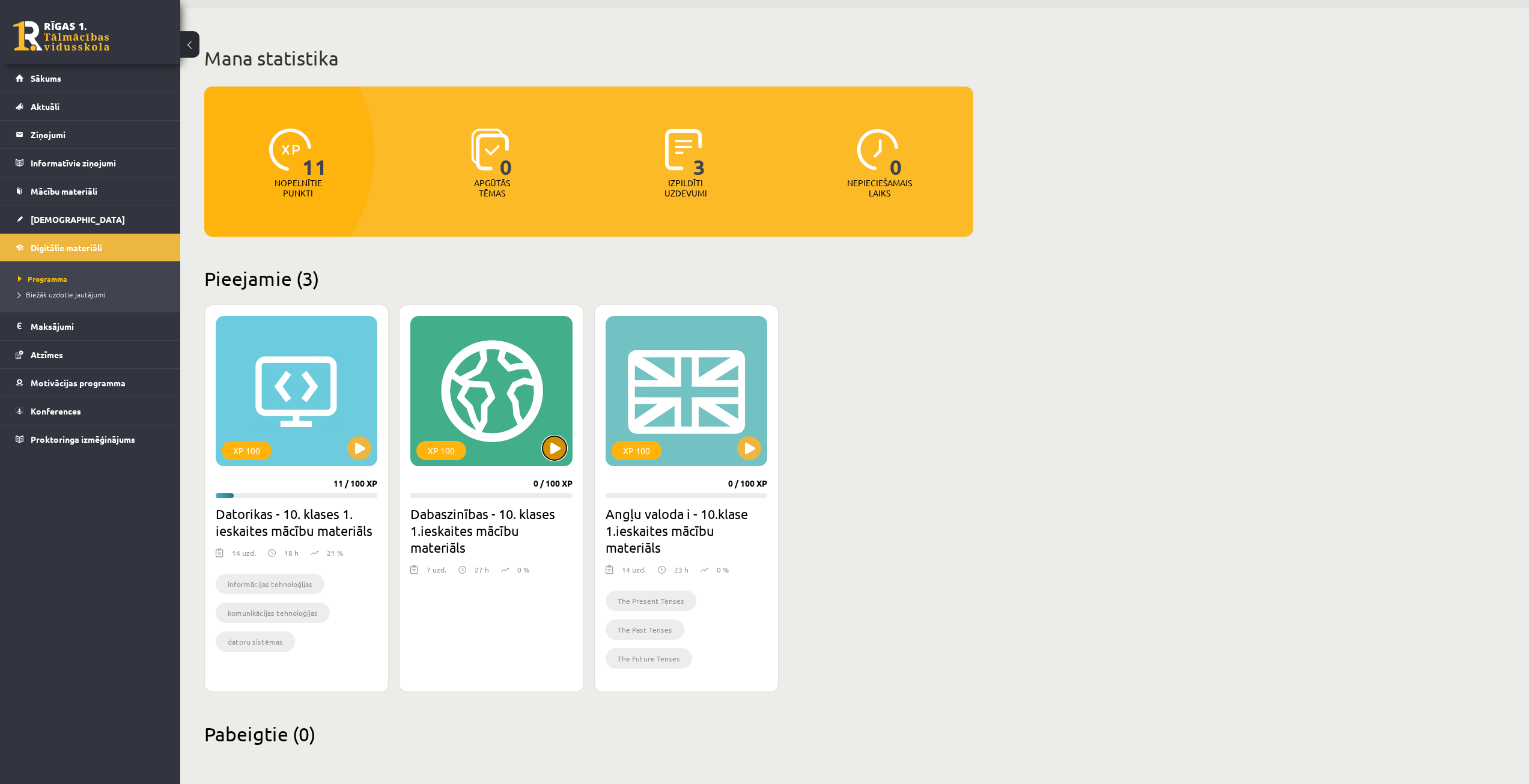
click at [554, 449] on button at bounding box center [554, 448] width 24 height 24
click at [477, 402] on div "XP 100" at bounding box center [491, 391] width 162 height 150
click at [466, 503] on div "XP 100 0 / 100 XP Dabaszinības - 10. klases 1.ieskaites mācību materiāls 7 uzd.…" at bounding box center [491, 498] width 185 height 387
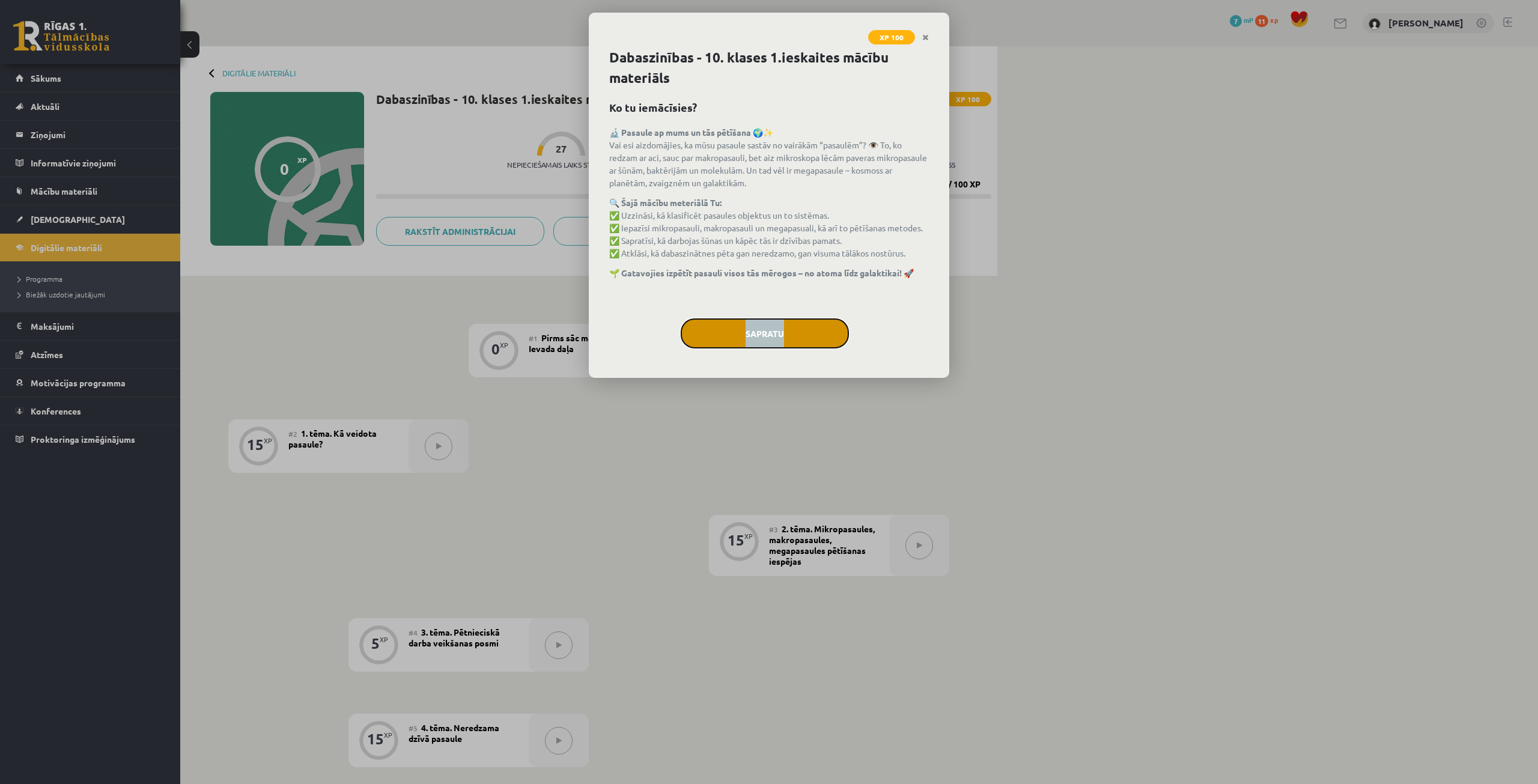
click at [721, 326] on button "Sapratu" at bounding box center [765, 333] width 168 height 30
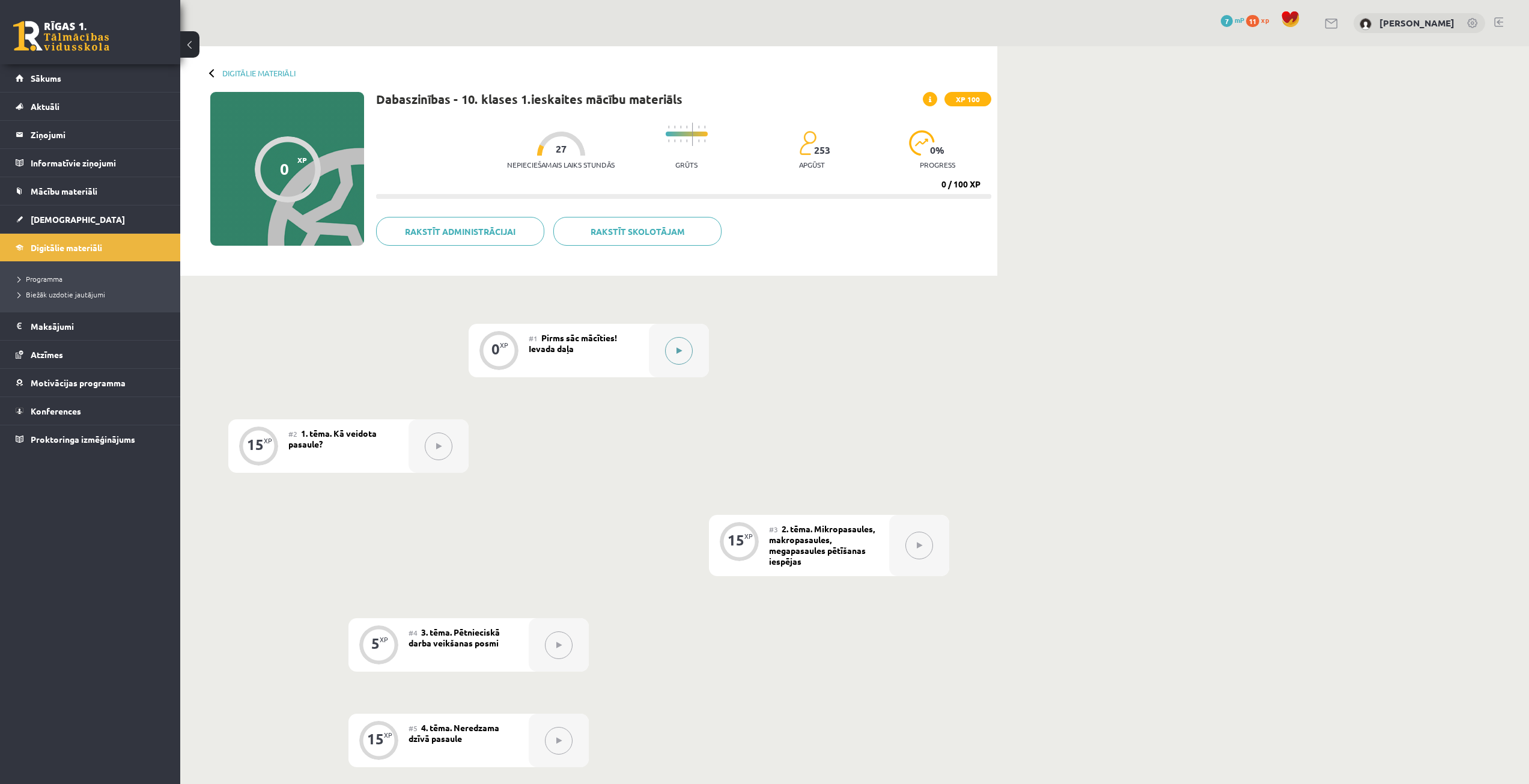
click at [668, 349] on button at bounding box center [679, 350] width 27 height 27
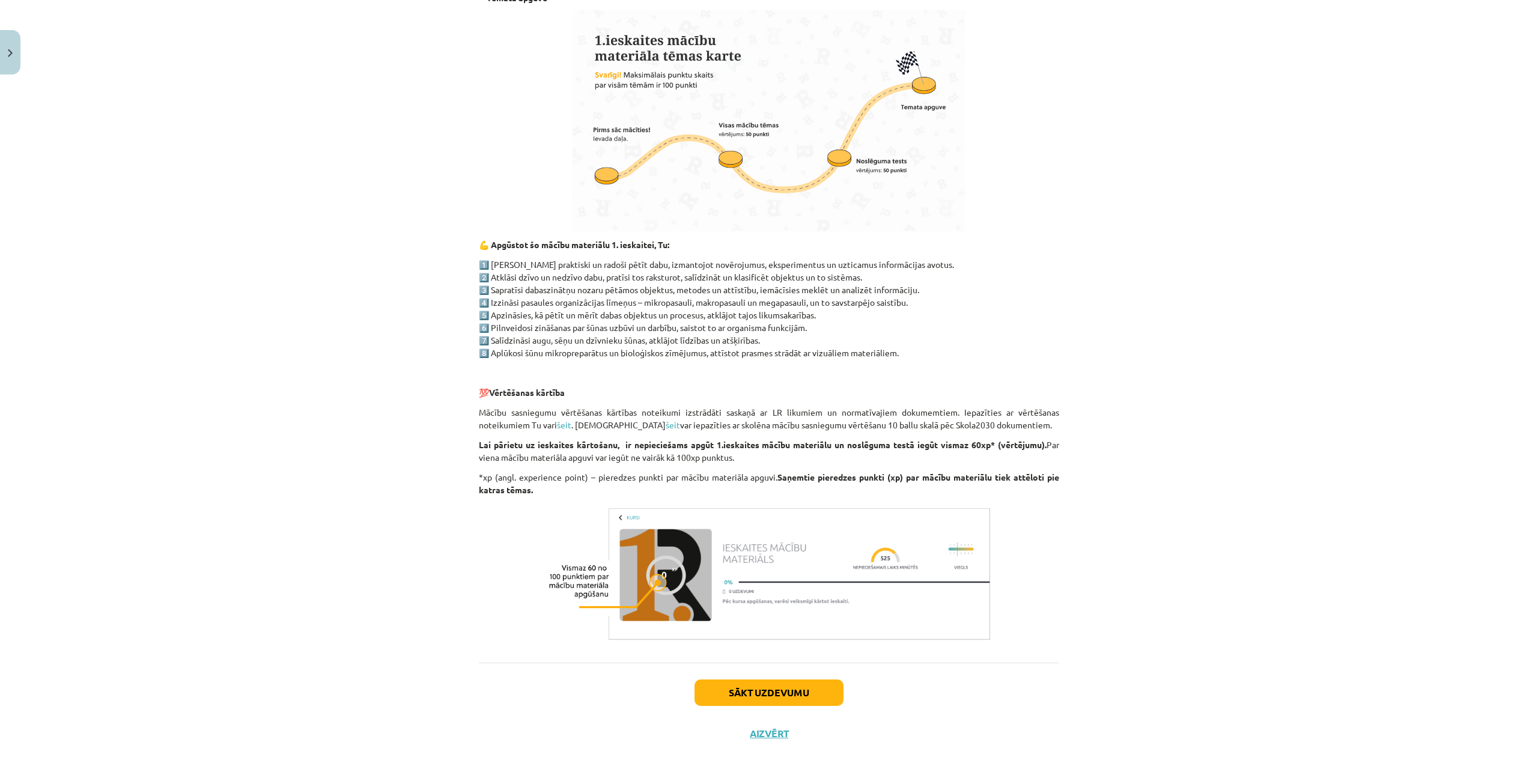
scroll to position [603, 0]
click at [746, 686] on button "Sākt uzdevumu" at bounding box center [769, 692] width 149 height 27
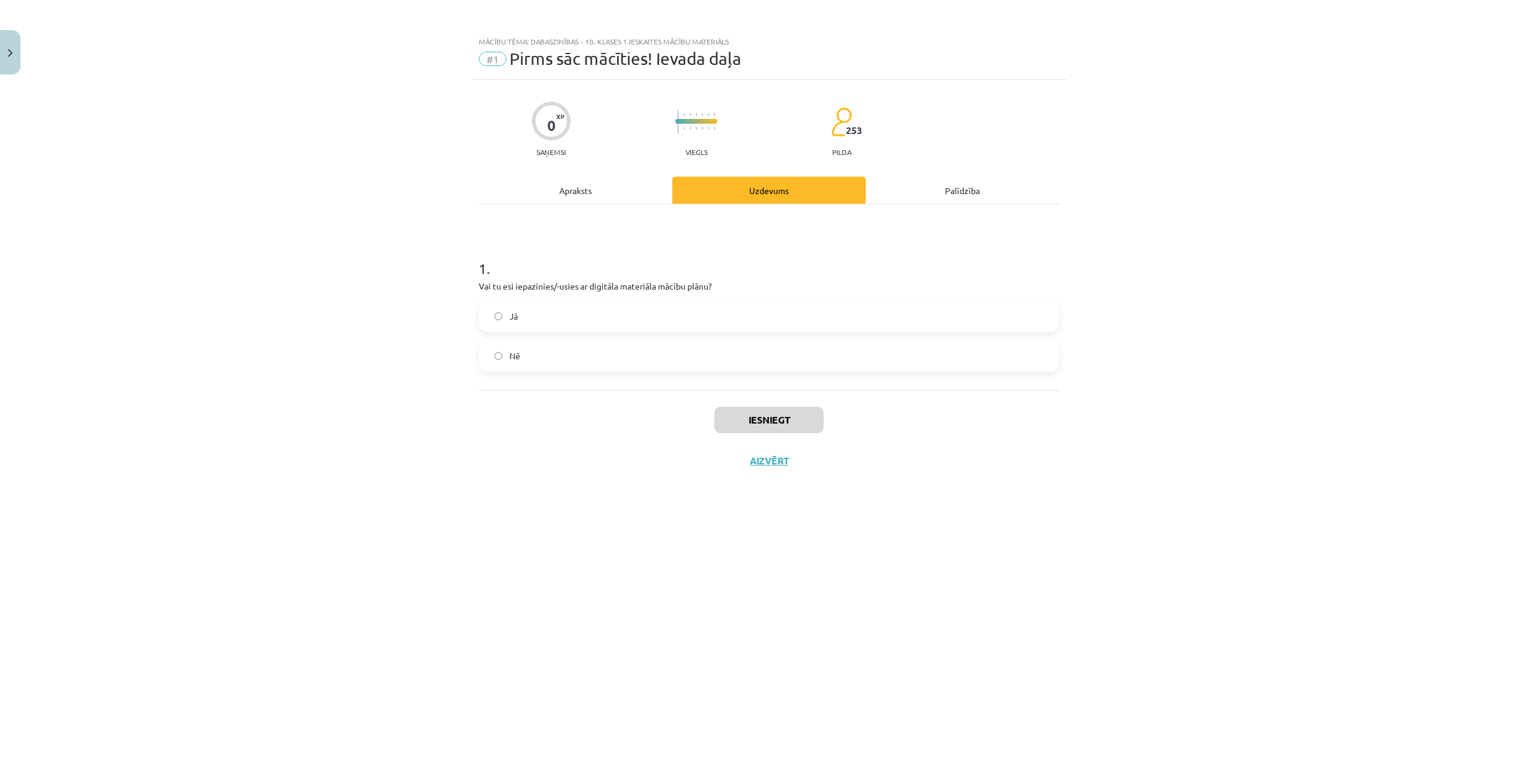
click at [503, 321] on label "Jā" at bounding box center [769, 316] width 578 height 30
click at [761, 419] on button "Iesniegt" at bounding box center [769, 419] width 109 height 27
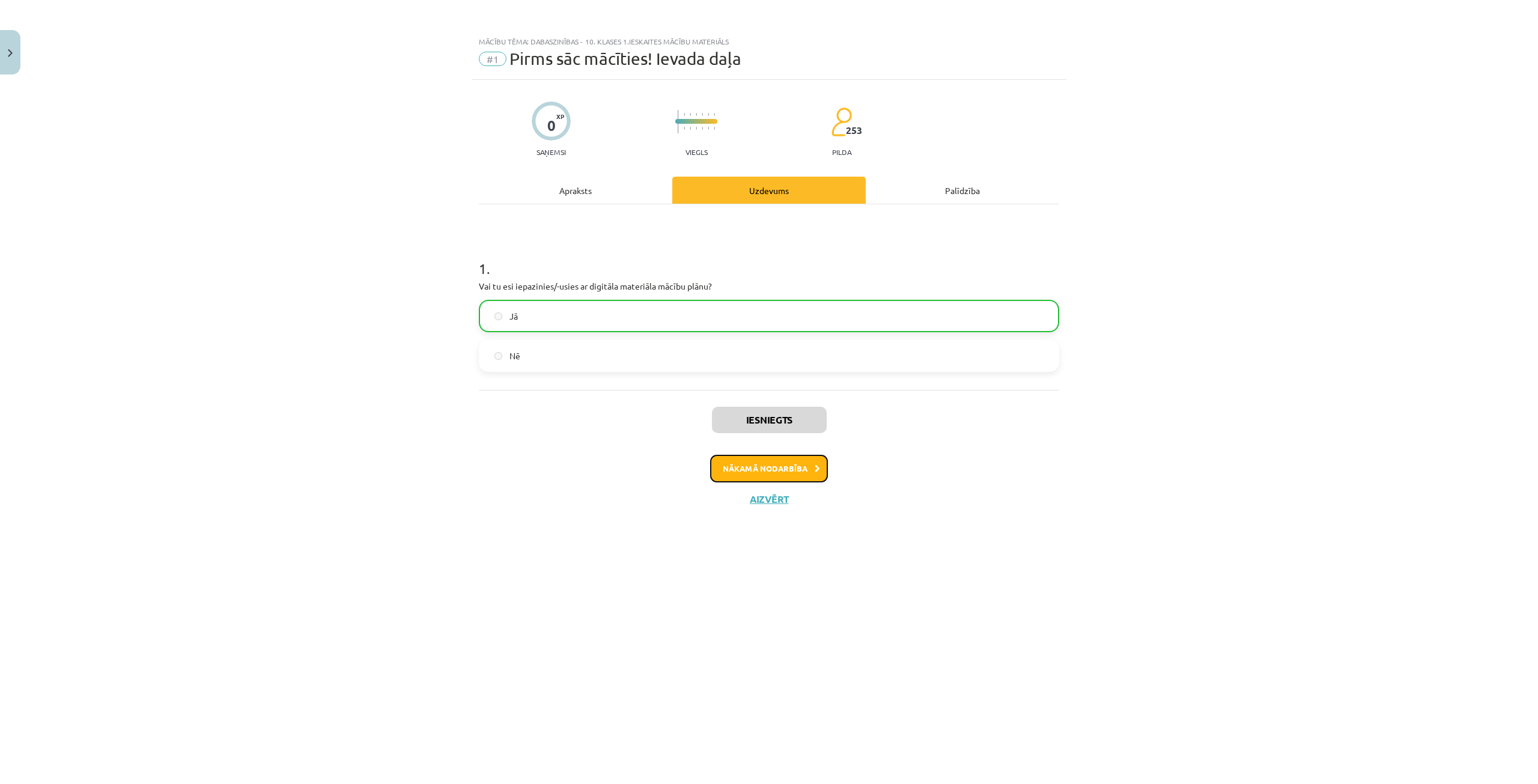
click at [753, 463] on button "Nākamā nodarbība" at bounding box center [769, 468] width 118 height 27
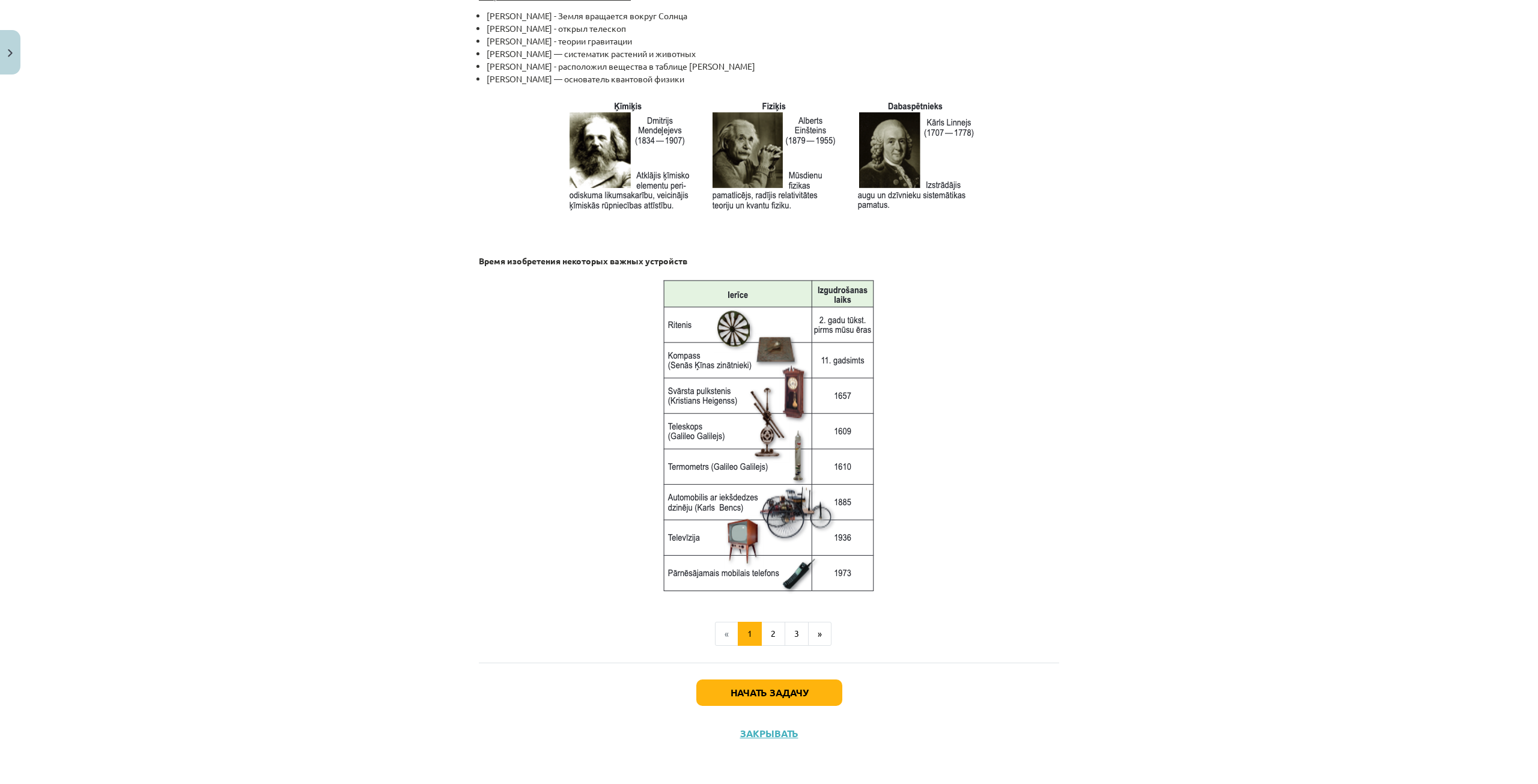
scroll to position [1322, 0]
click at [762, 635] on button "2" at bounding box center [773, 633] width 24 height 24
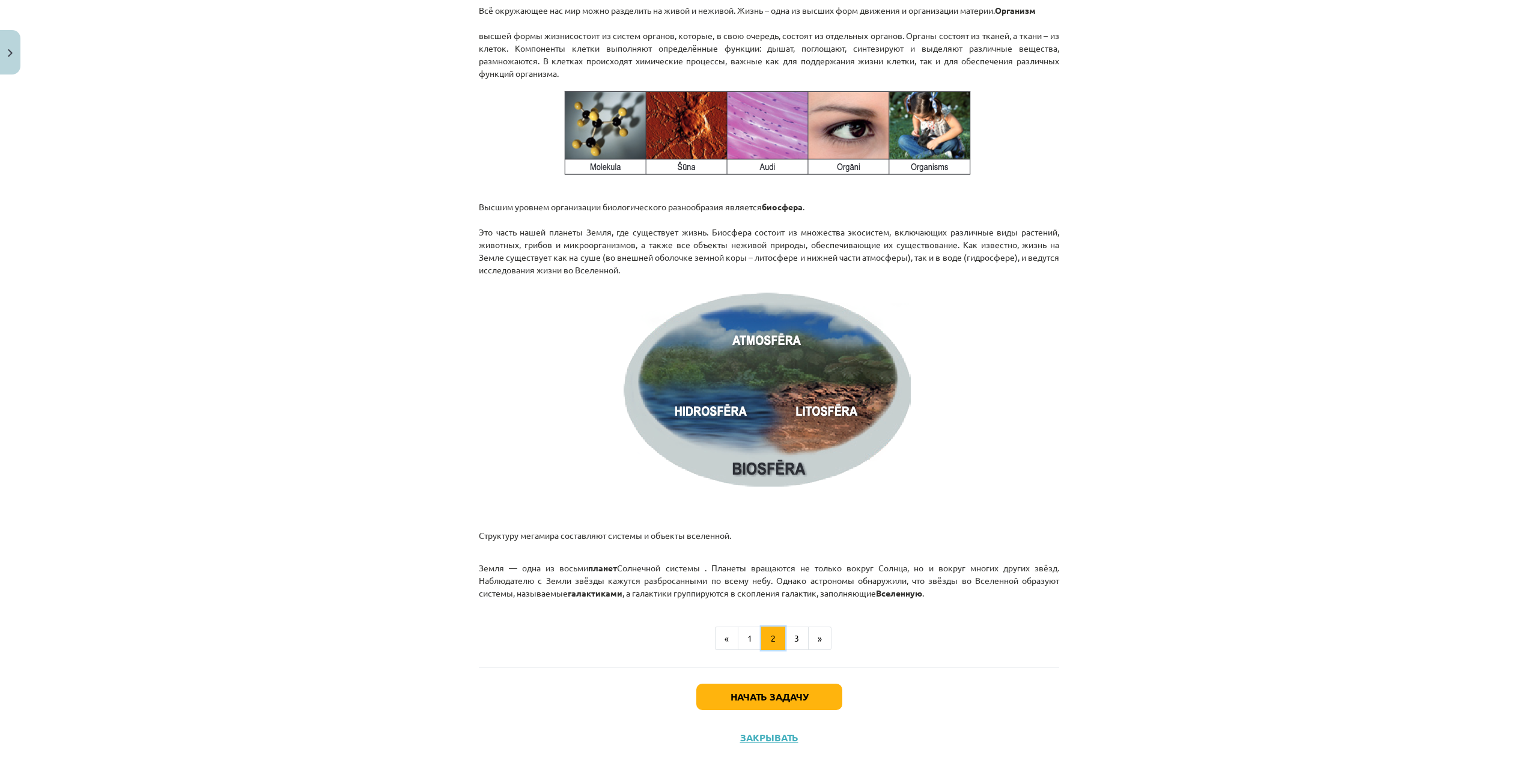
scroll to position [1517, 0]
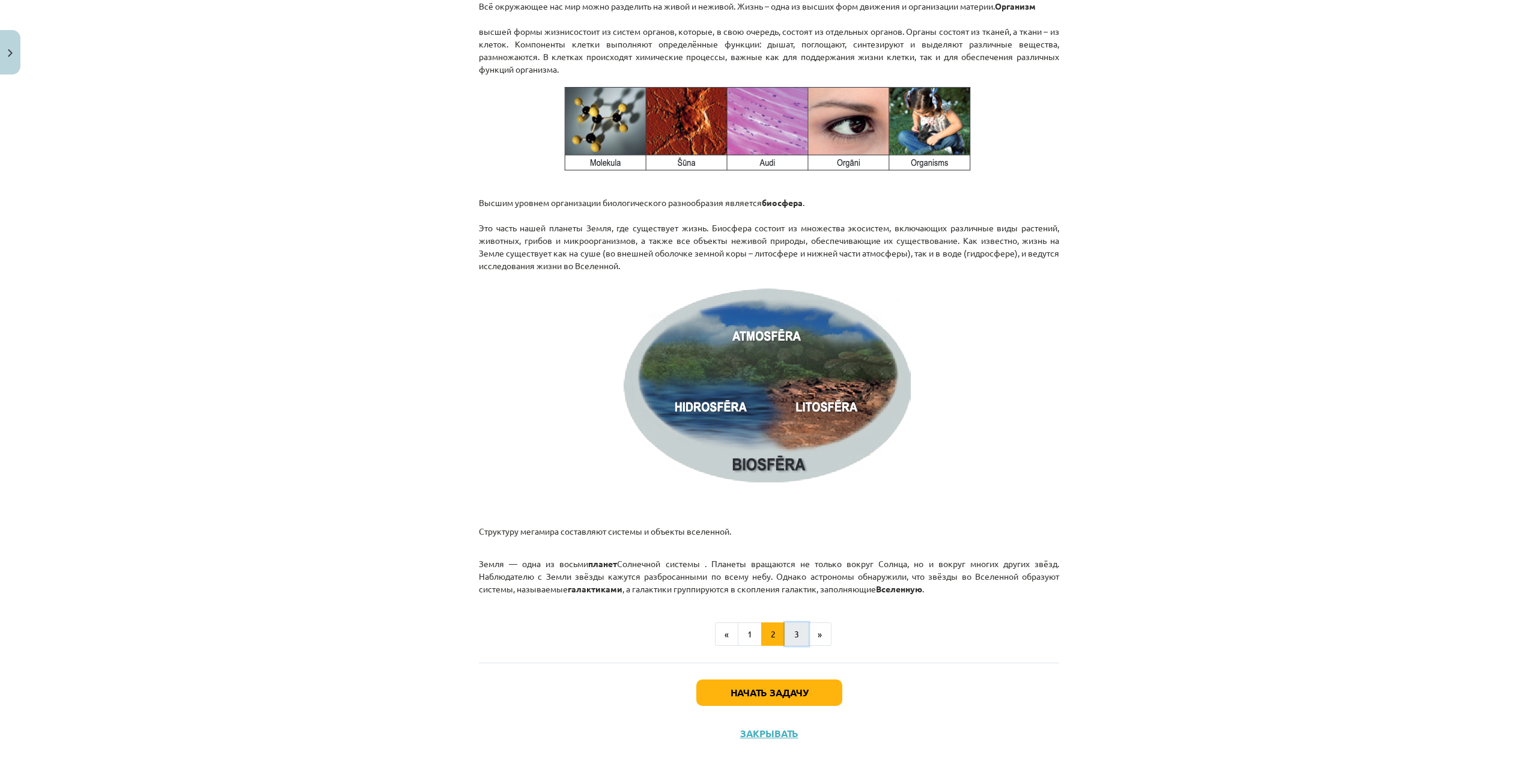
click at [788, 634] on button "3" at bounding box center [797, 634] width 24 height 24
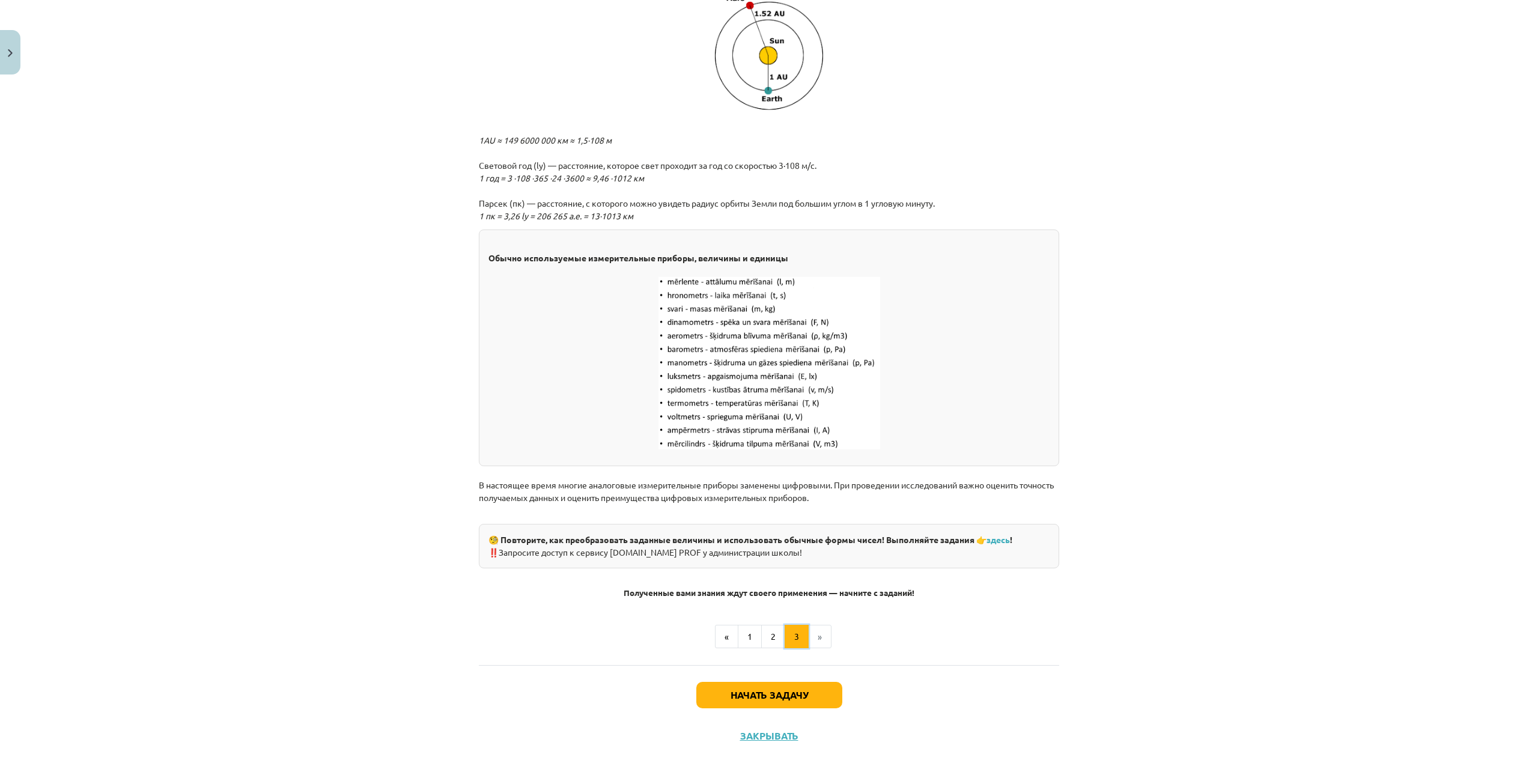
scroll to position [1279, 0]
click at [723, 693] on button "Начать задачу" at bounding box center [769, 692] width 146 height 27
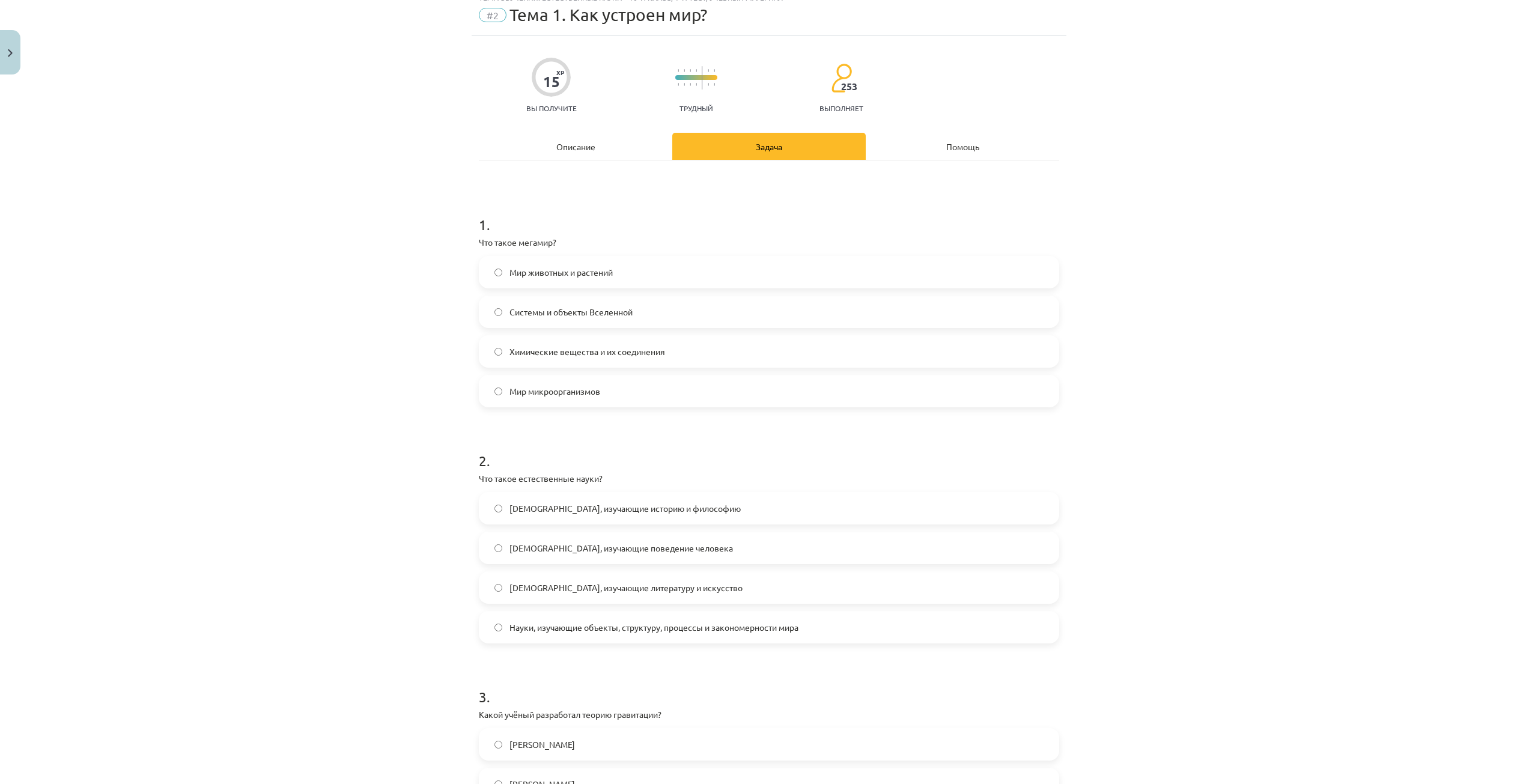
scroll to position [30, 0]
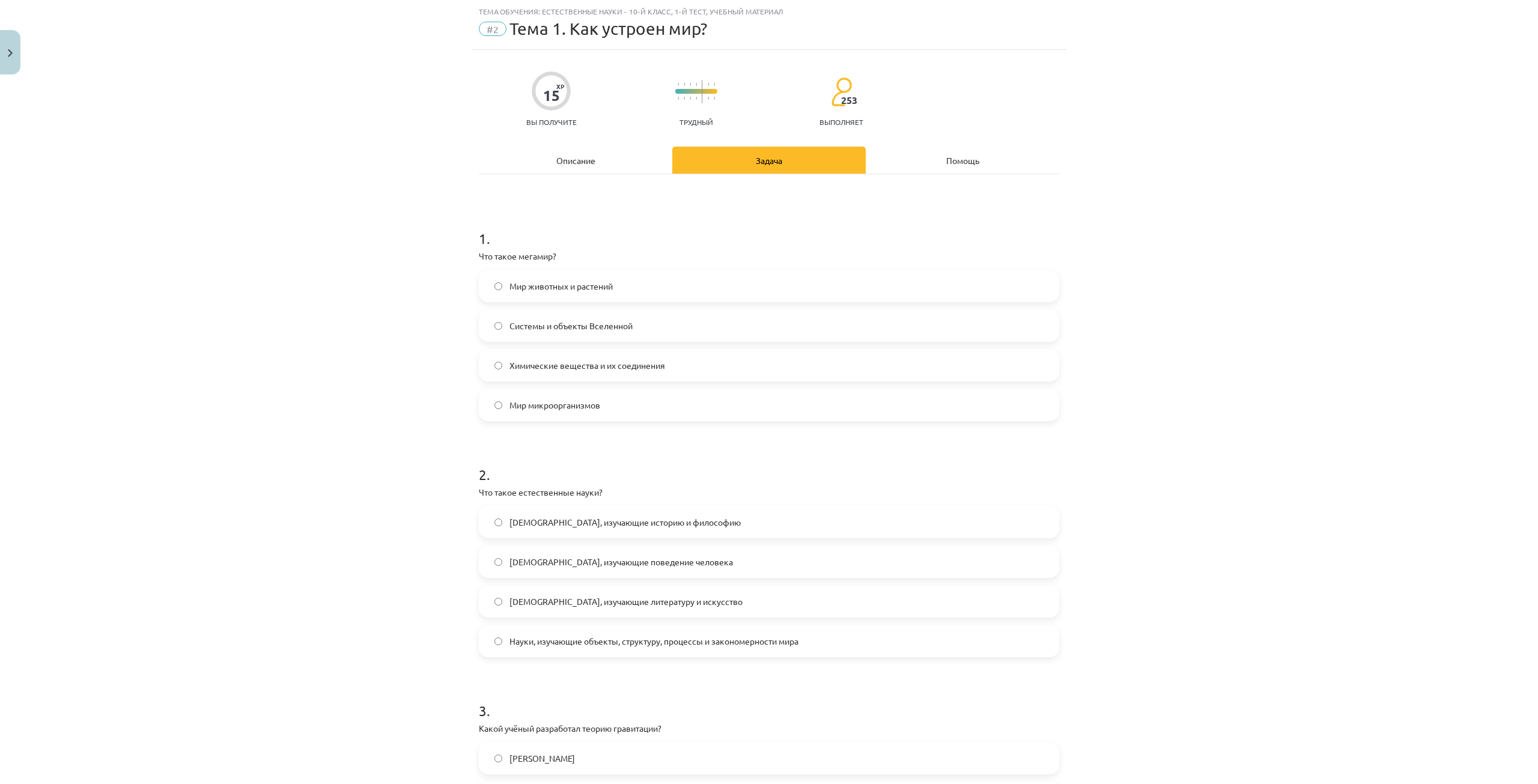
click at [554, 326] on font "Системы и объекты Вселенной" at bounding box center [570, 325] width 123 height 11
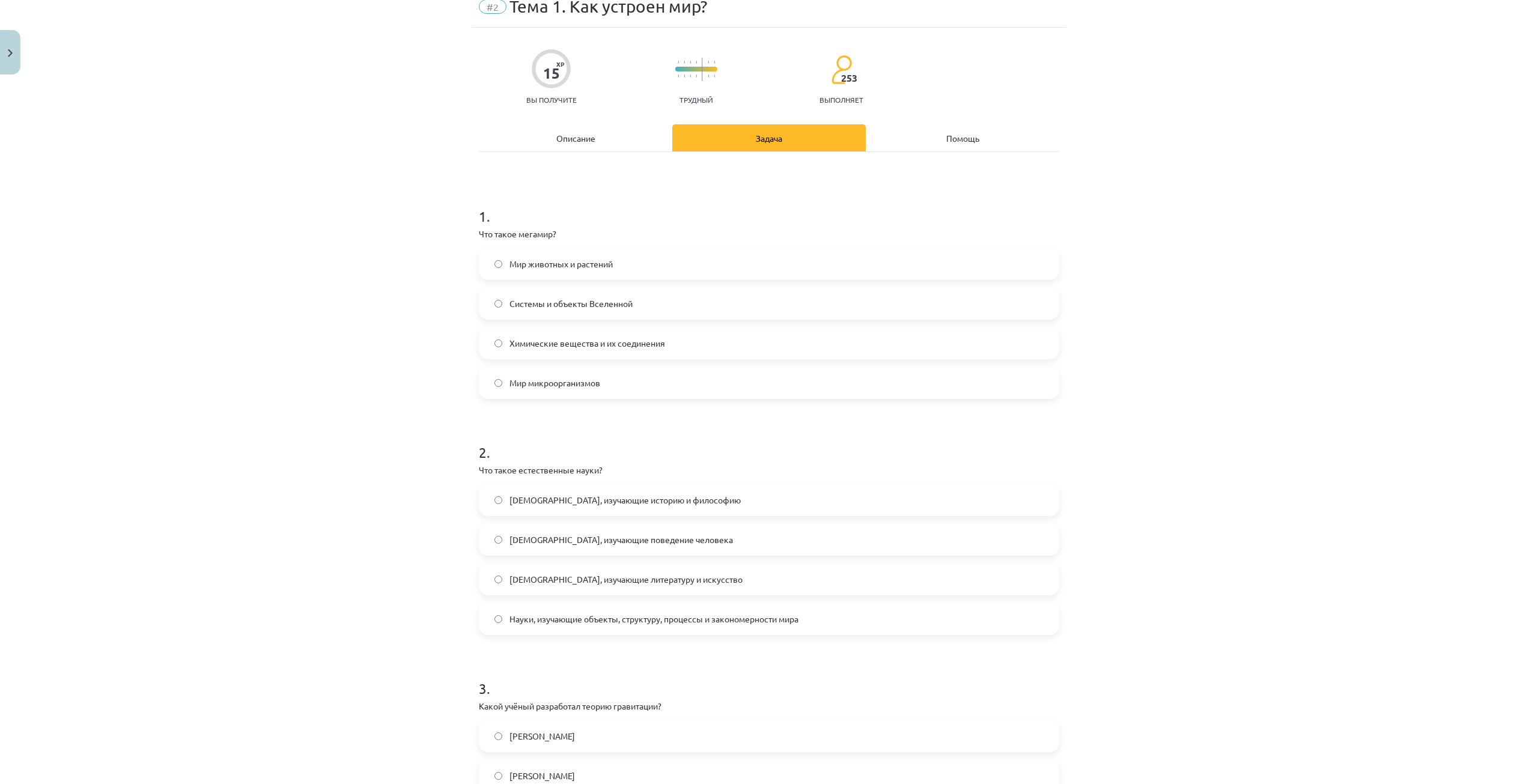
scroll to position [90, 0]
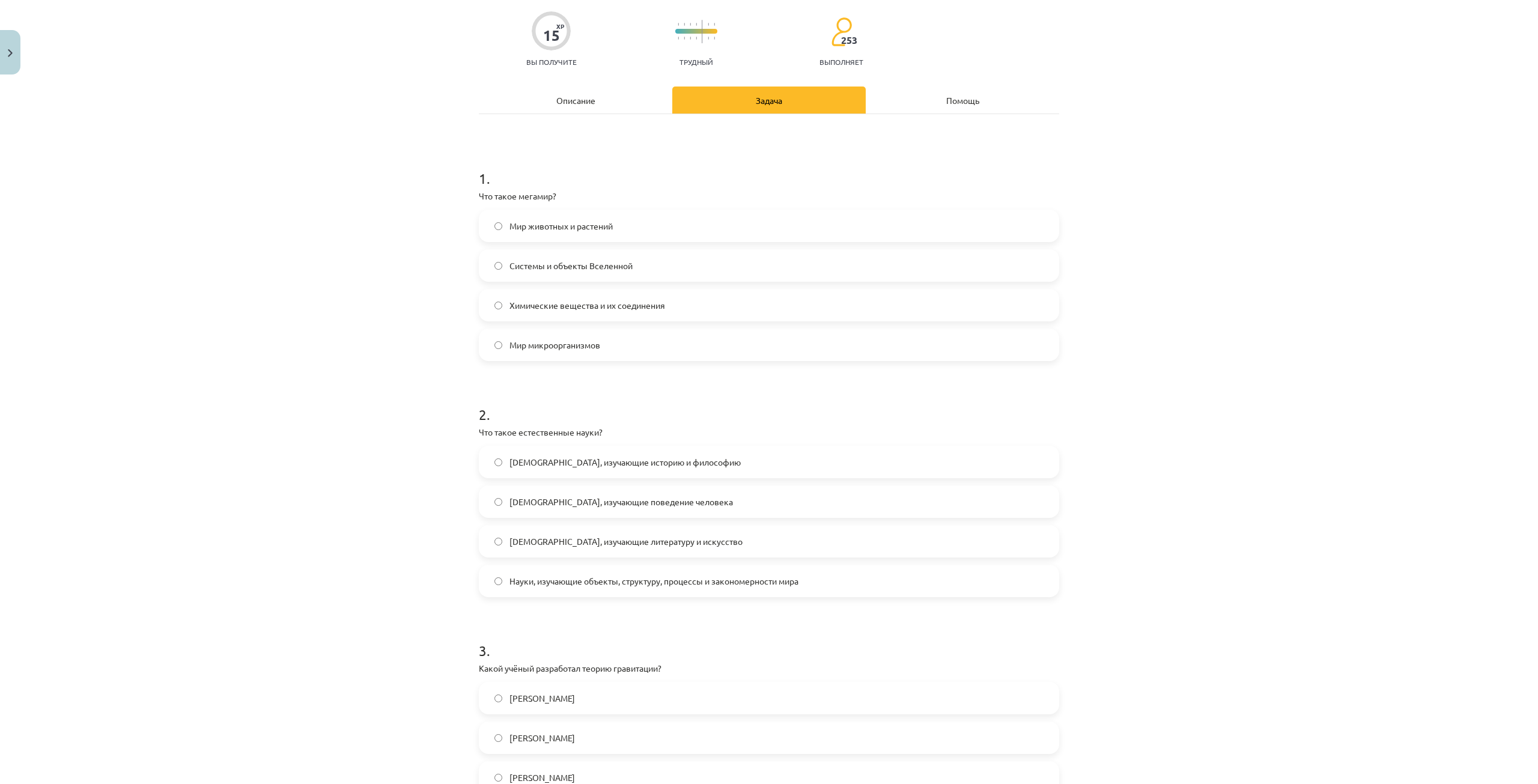
click at [722, 575] on span "Науки, изучающие объекты, структуру, процессы и закономерности мира" at bounding box center [654, 581] width 289 height 12
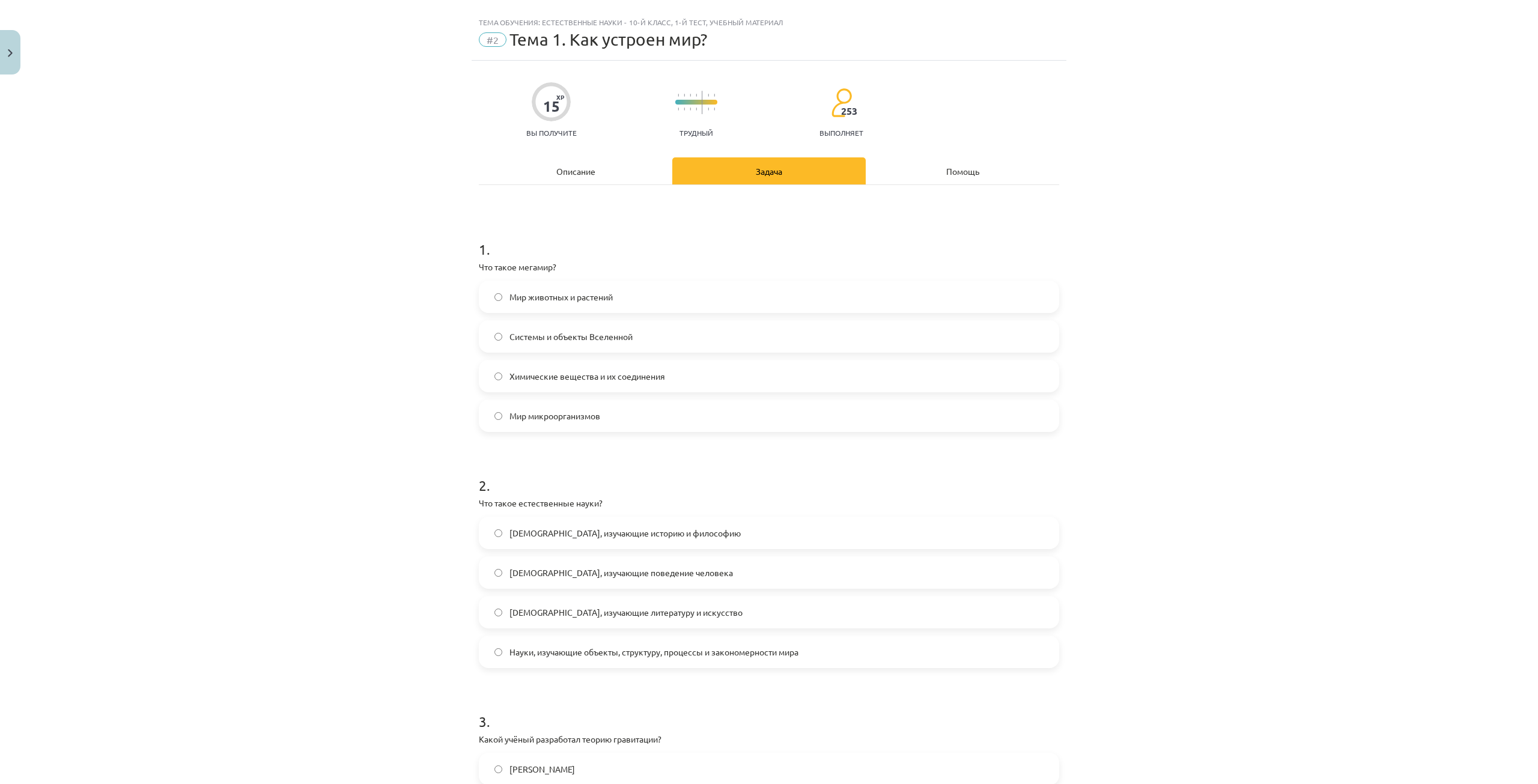
scroll to position [0, 0]
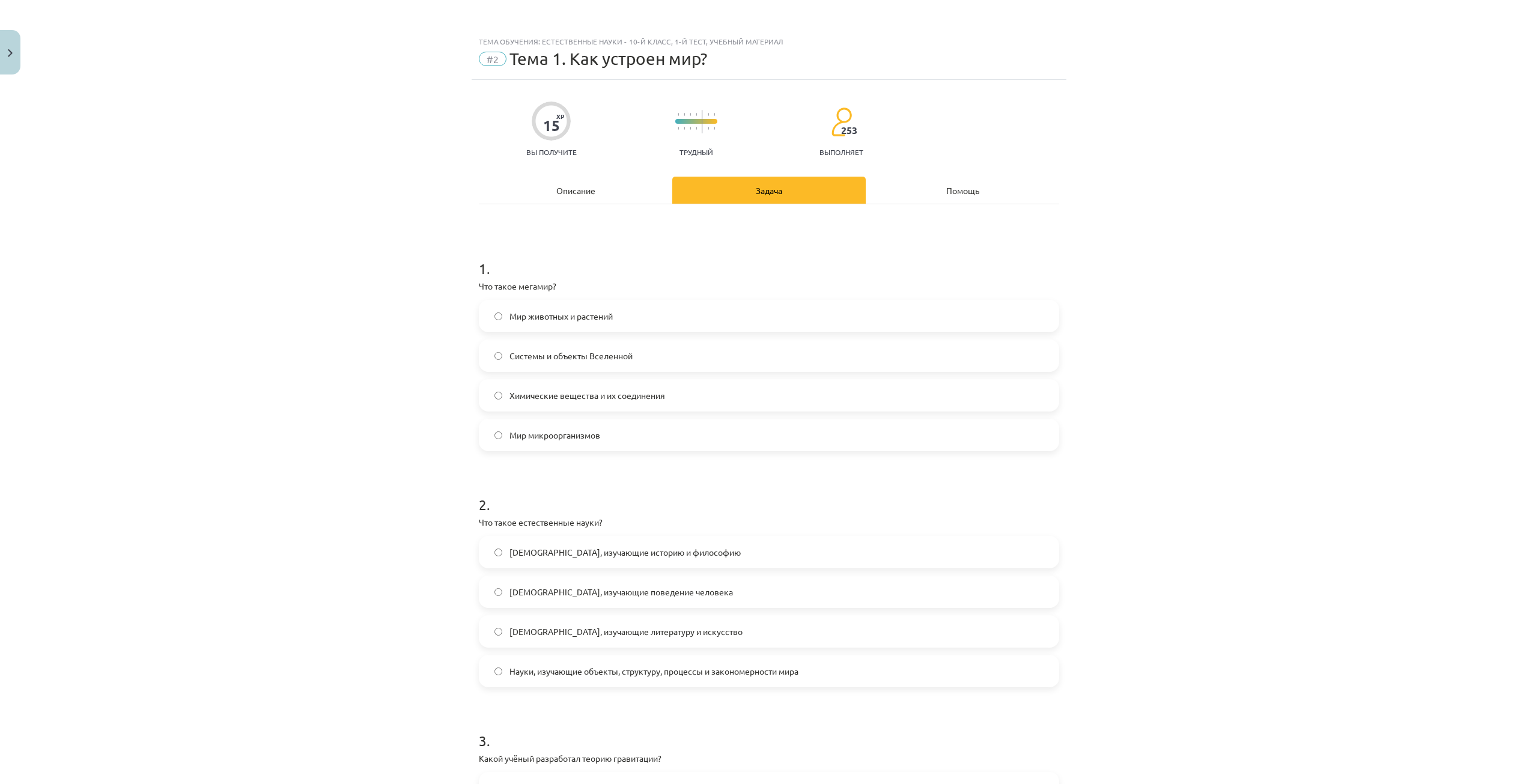
click at [574, 194] on font "Описание" at bounding box center [576, 190] width 39 height 11
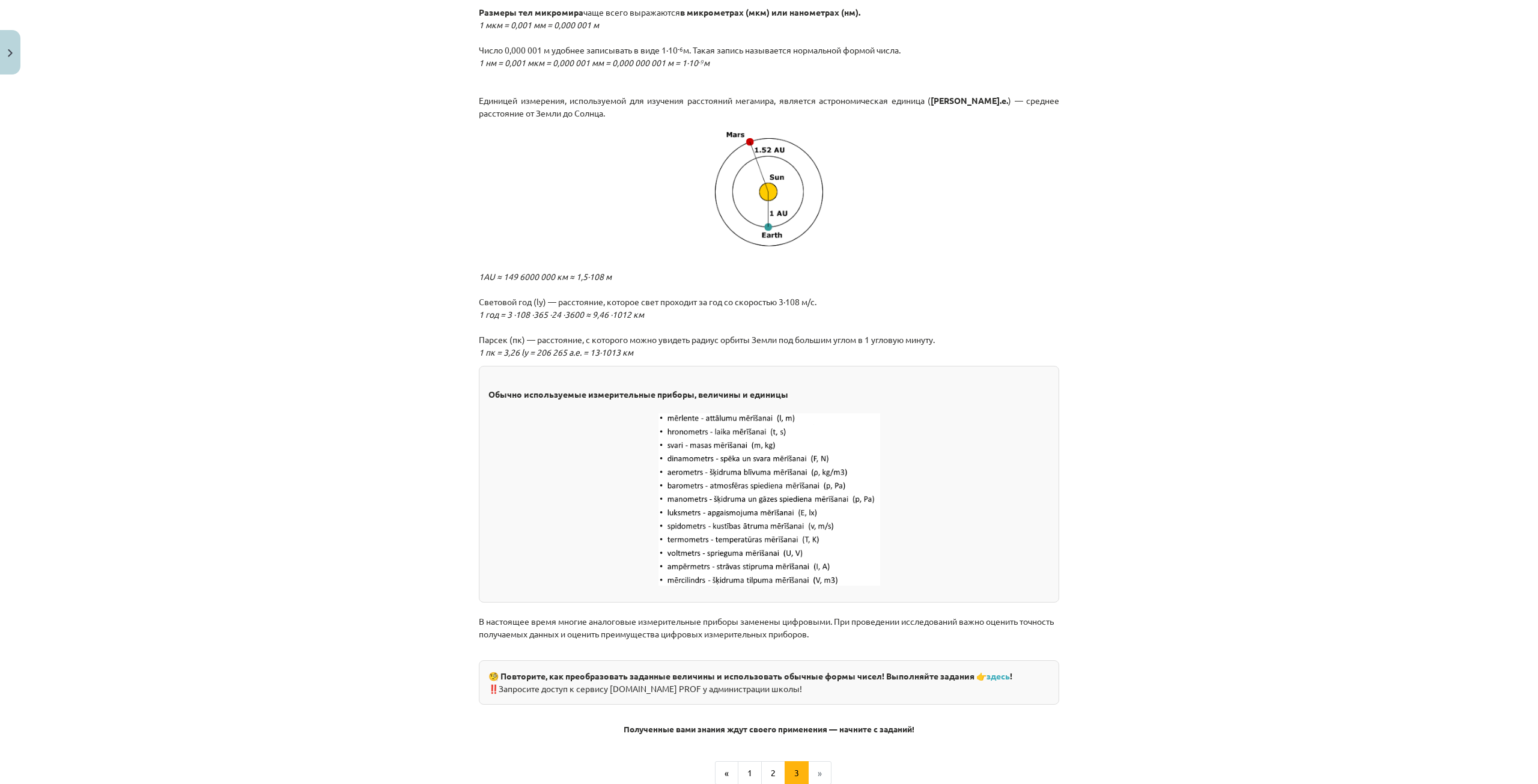
scroll to position [1279, 0]
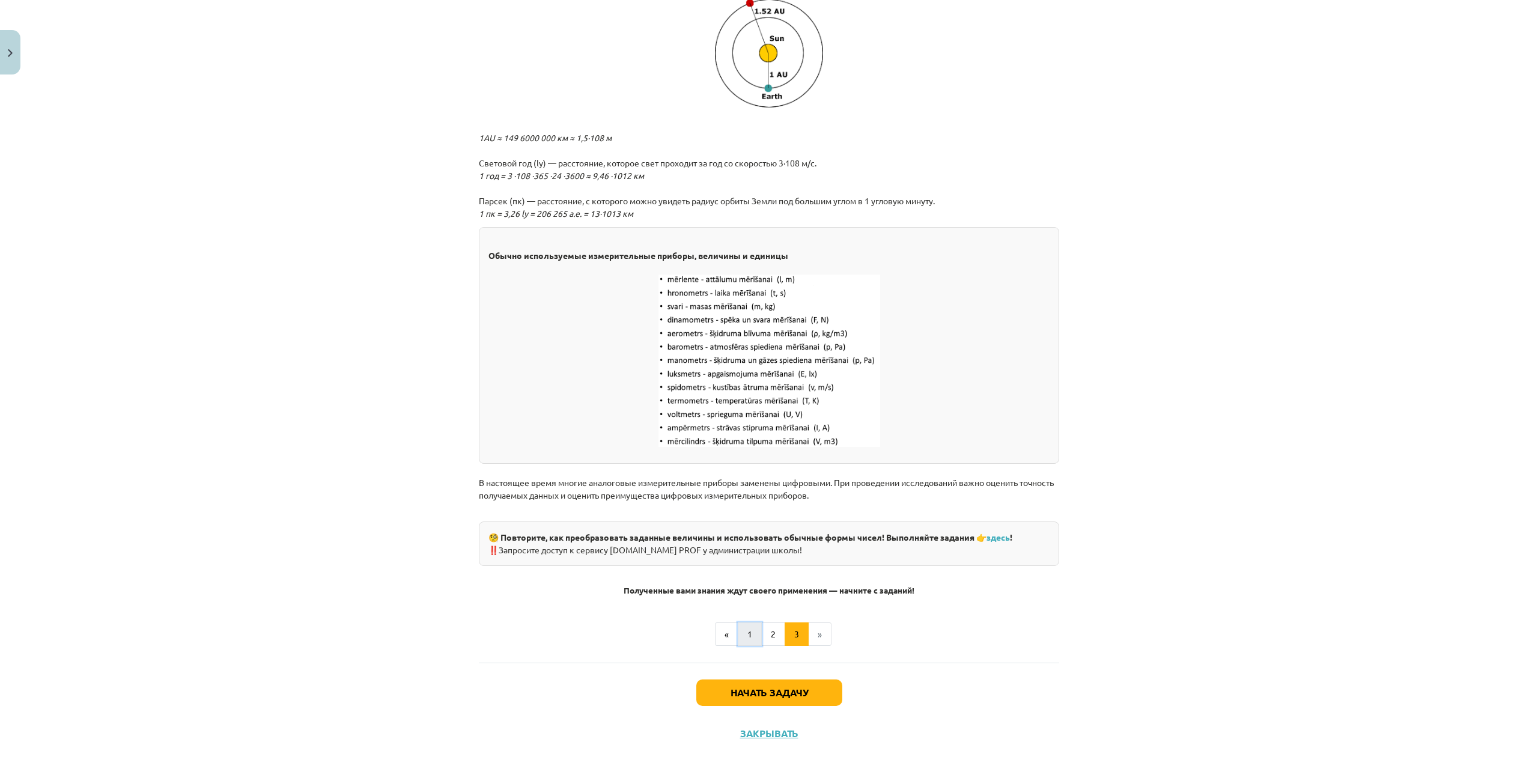
click at [751, 634] on button "1" at bounding box center [750, 634] width 24 height 24
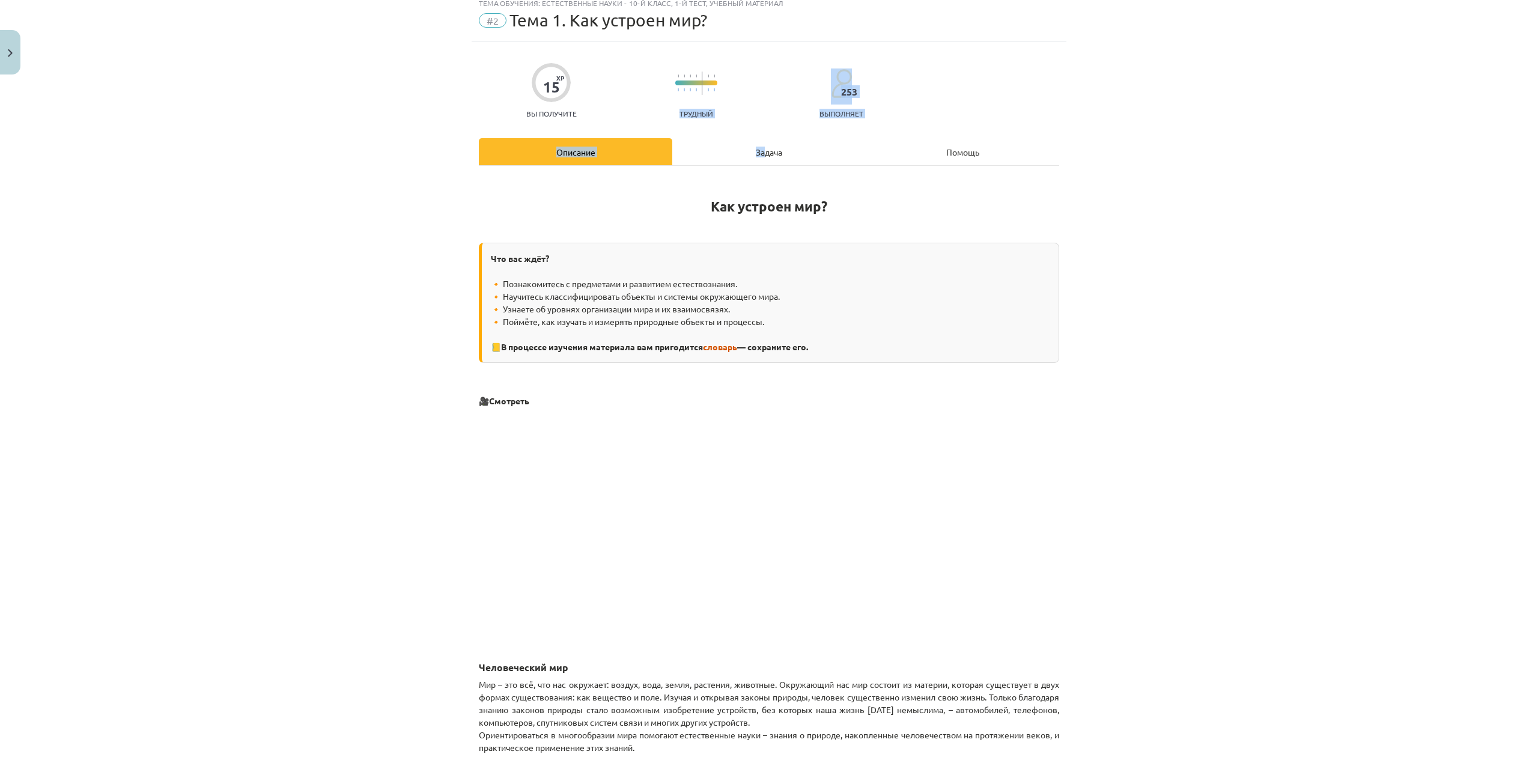
scroll to position [35, 0]
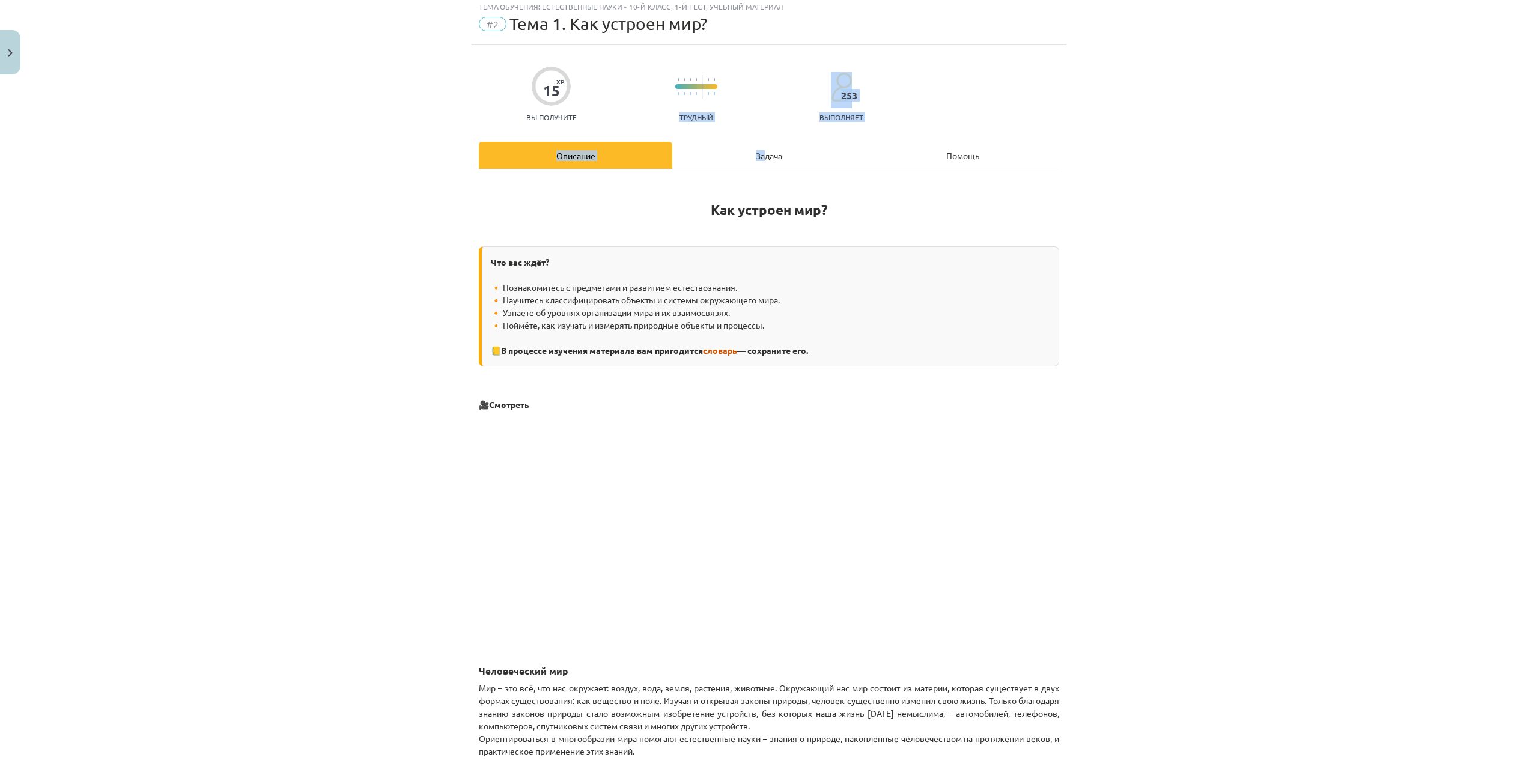
click at [746, 155] on div "Задача" at bounding box center [769, 155] width 193 height 27
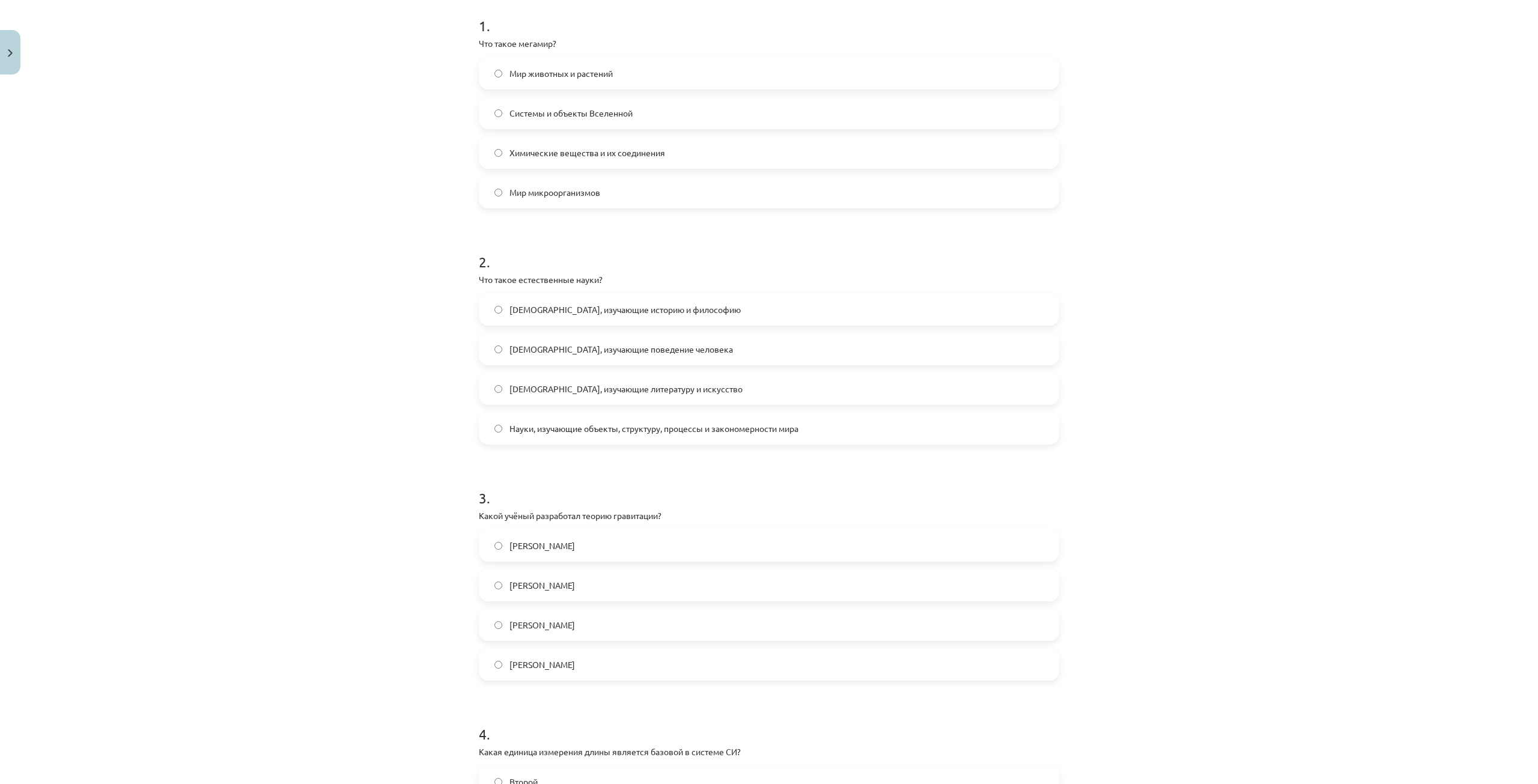
scroll to position [391, 0]
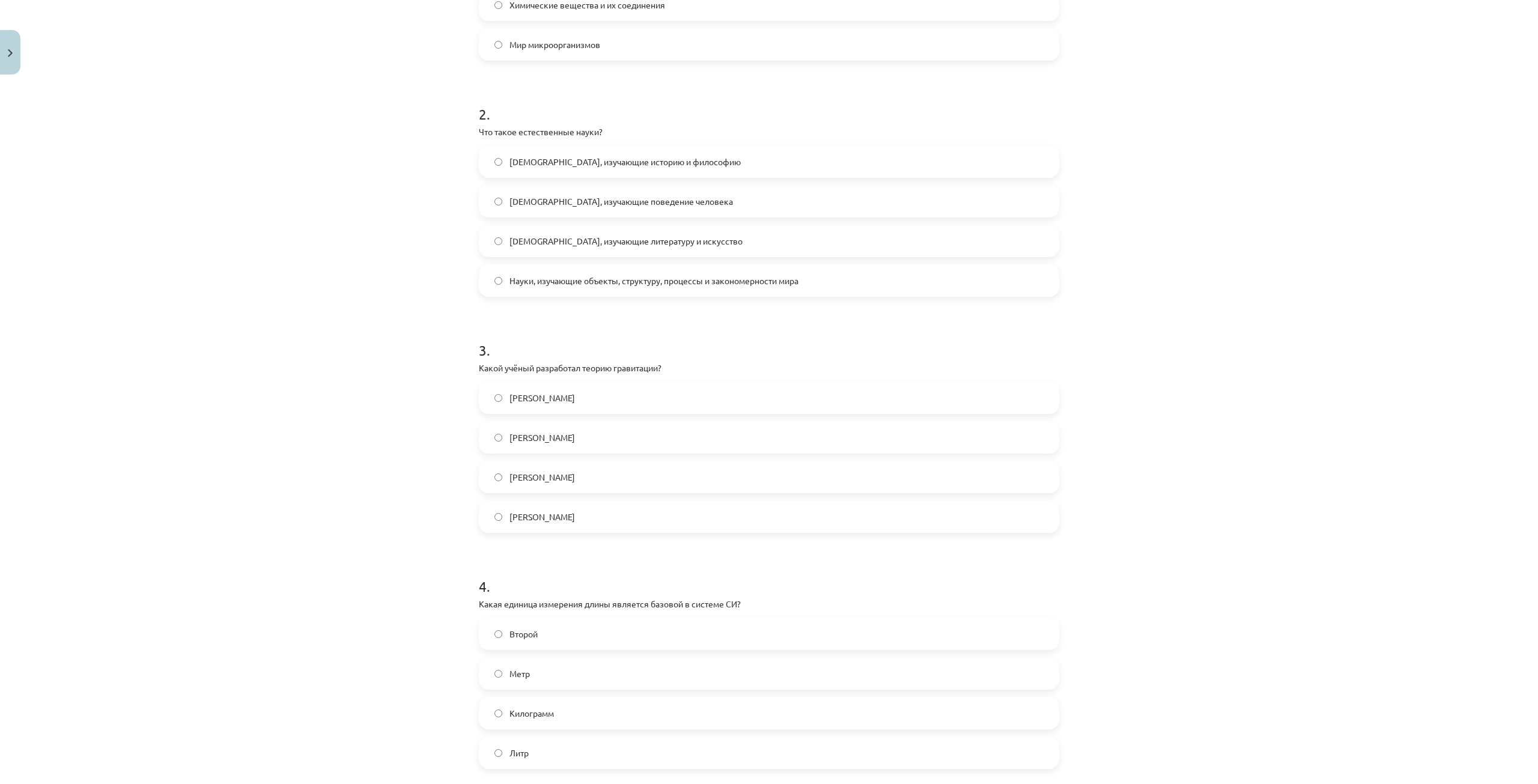
click at [592, 441] on label "[PERSON_NAME]" at bounding box center [769, 437] width 578 height 30
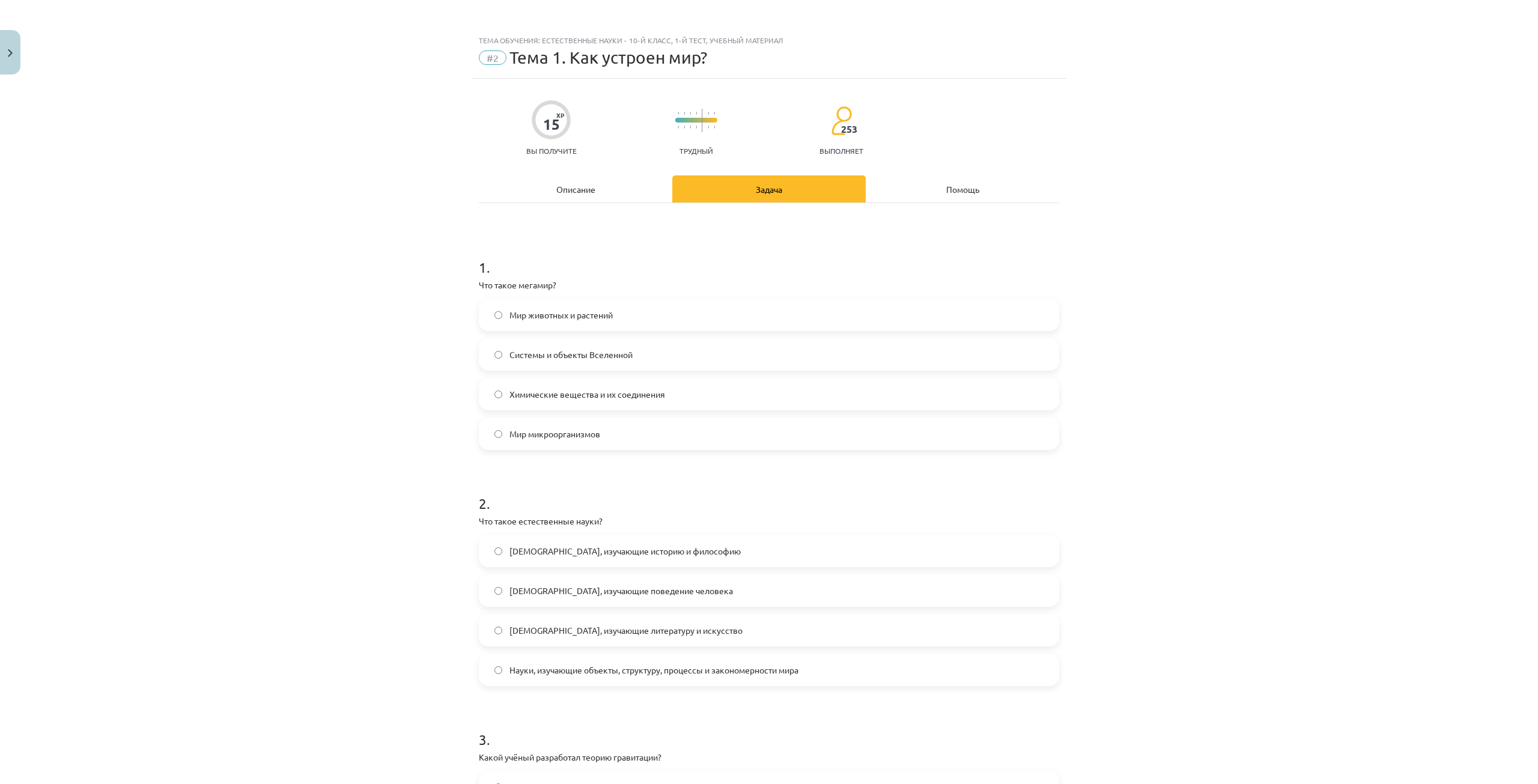
scroll to position [0, 0]
click at [596, 189] on div "Описание" at bounding box center [575, 190] width 193 height 27
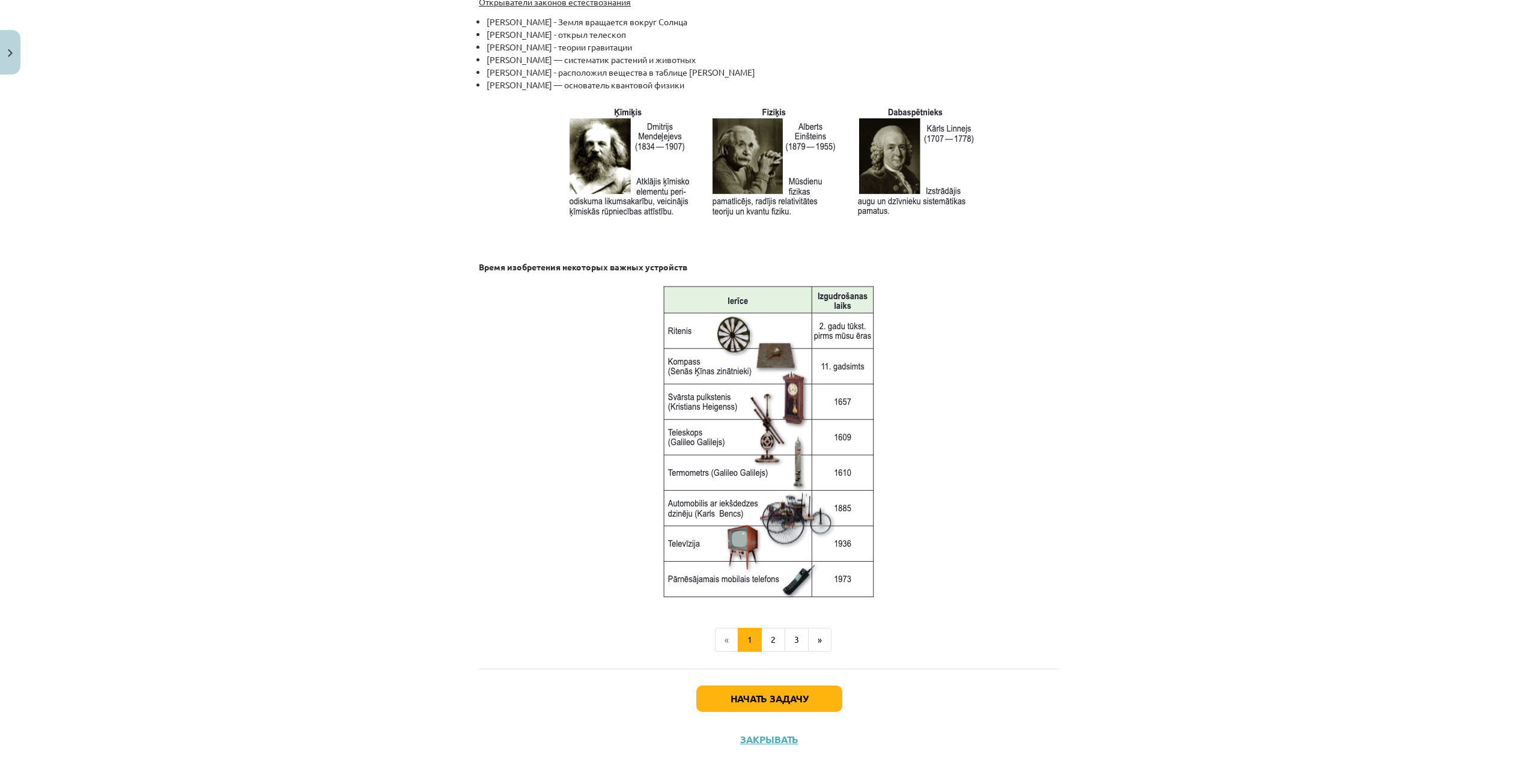
scroll to position [1325, 0]
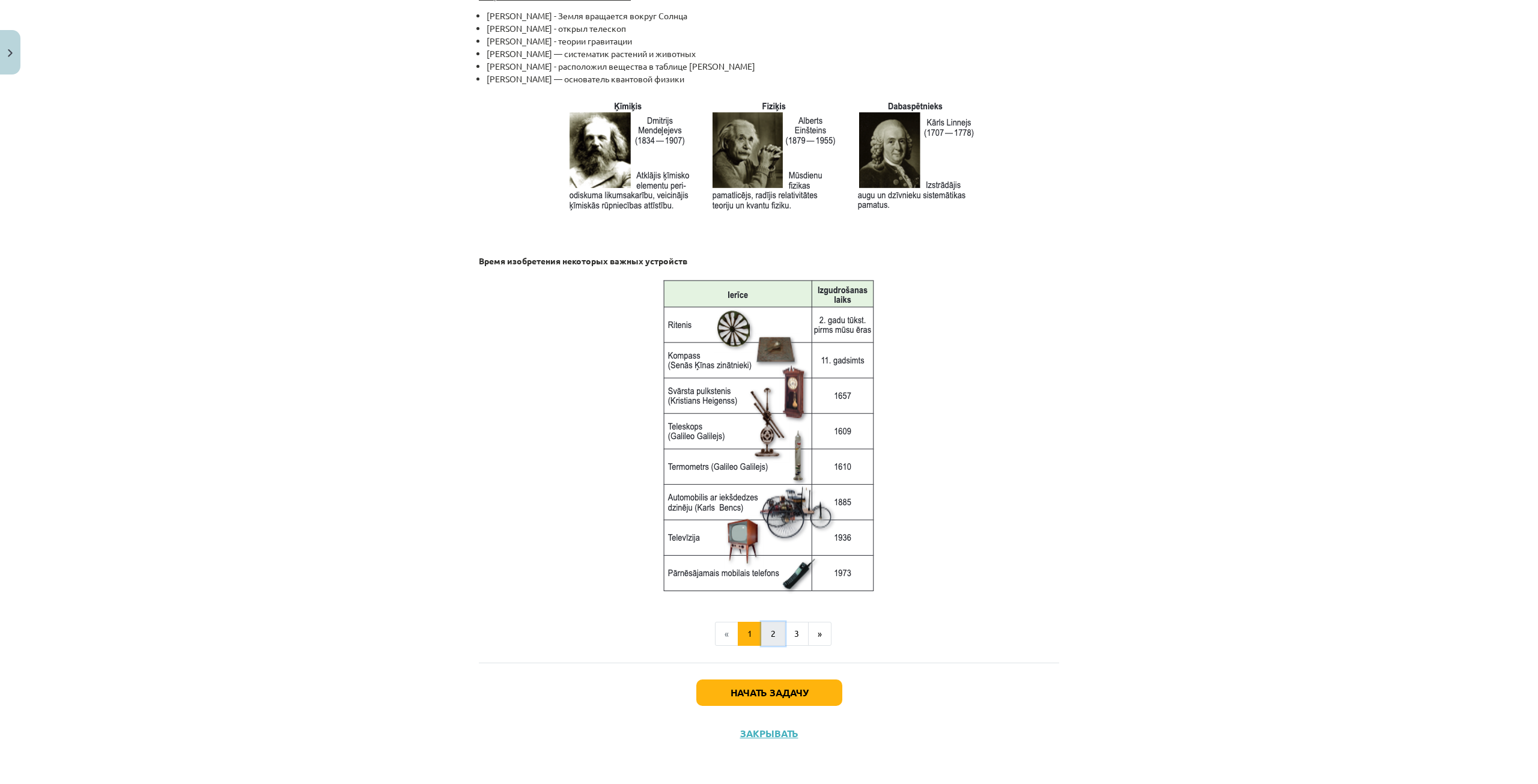
click at [769, 640] on button "2" at bounding box center [773, 633] width 24 height 24
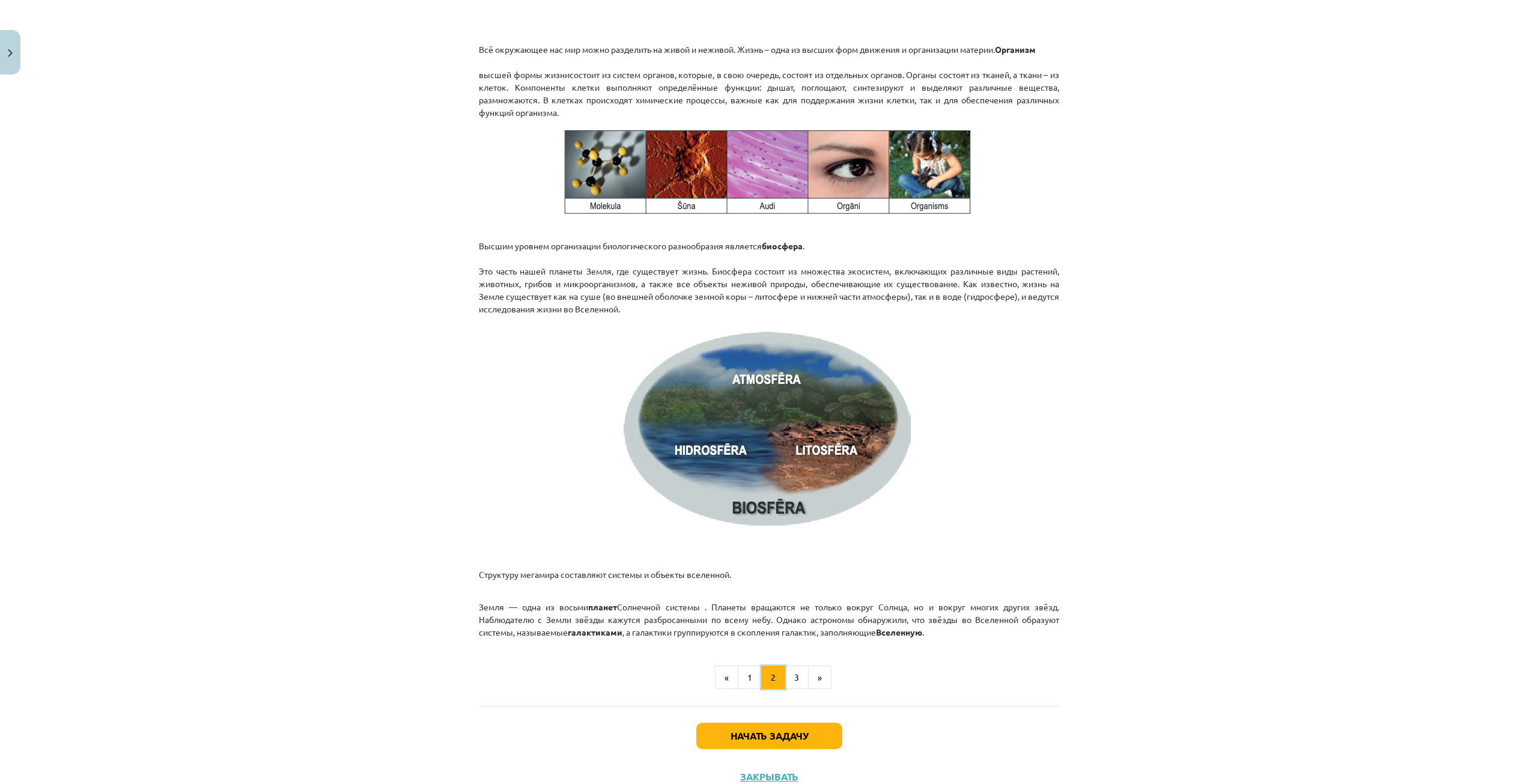
scroll to position [1476, 0]
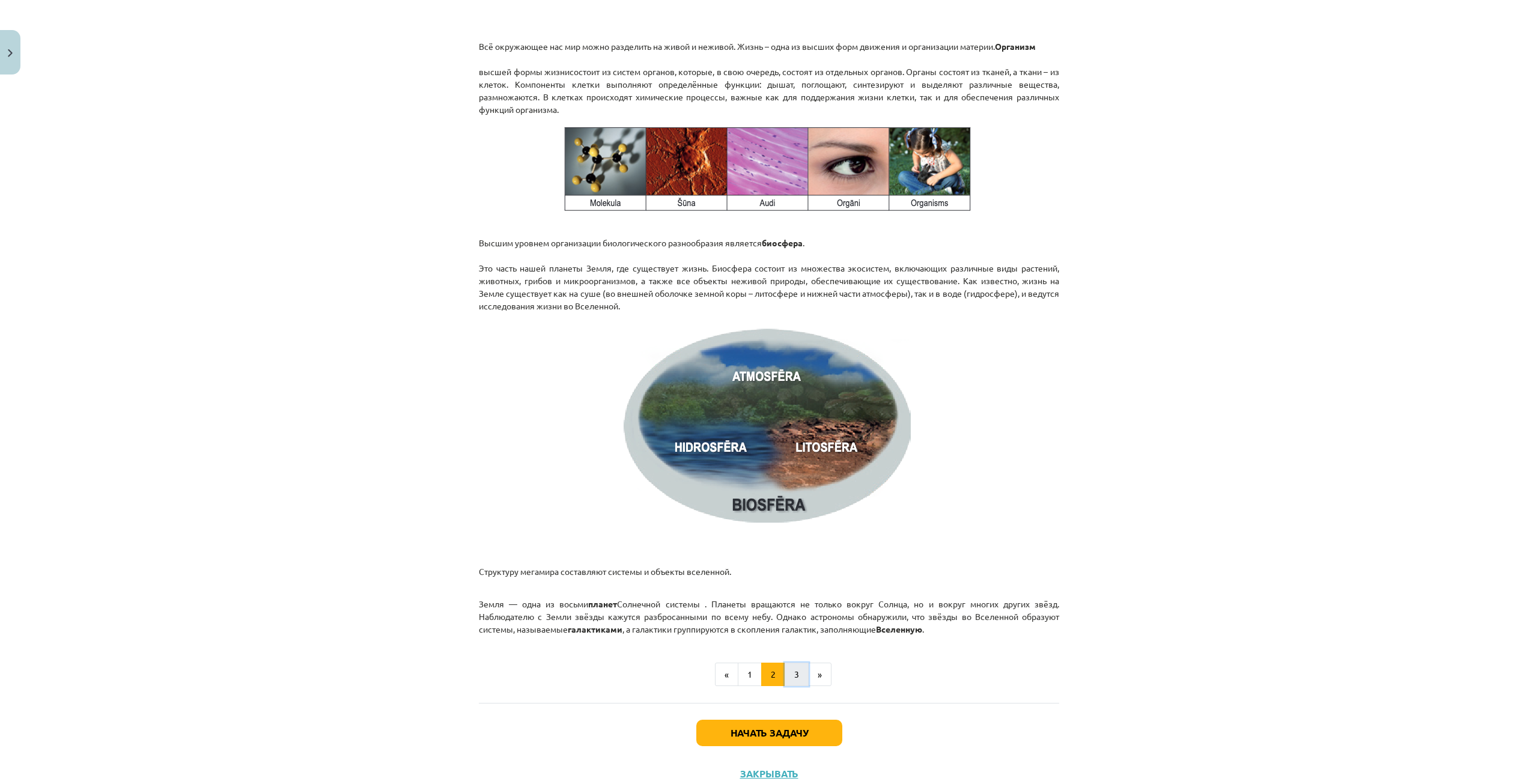
click at [794, 674] on button "3" at bounding box center [797, 674] width 24 height 24
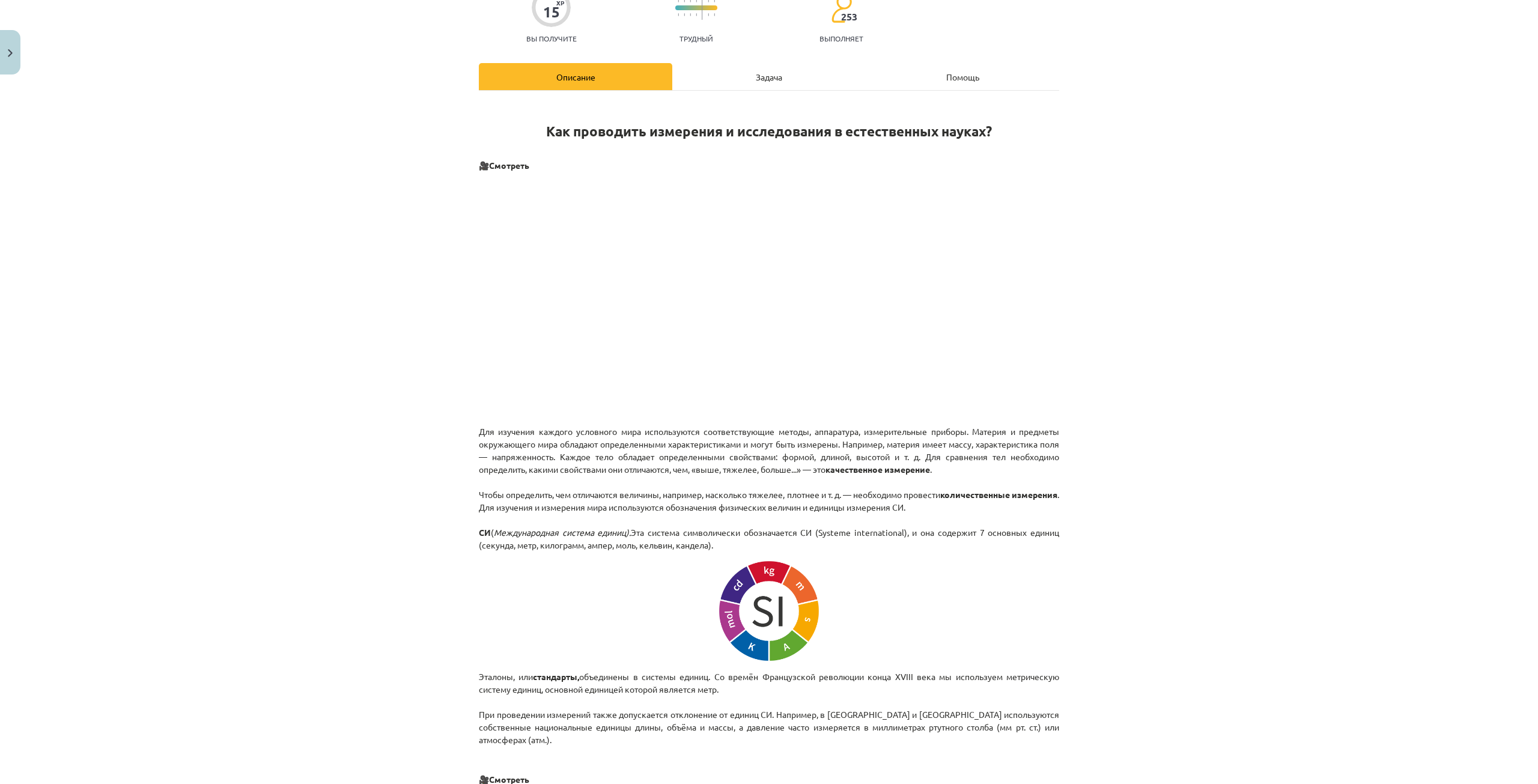
scroll to position [0, 0]
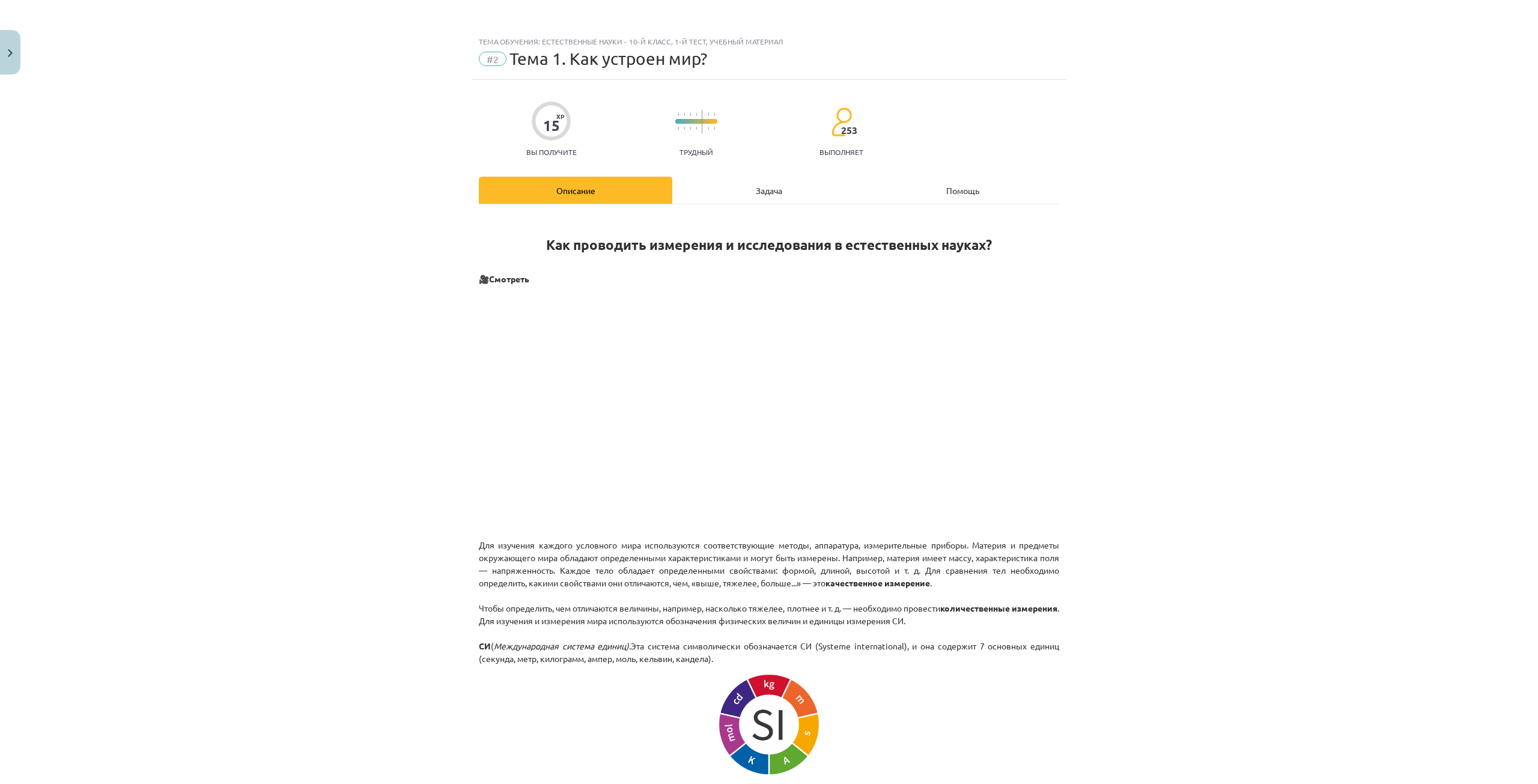
click at [750, 177] on div "Задача" at bounding box center [769, 190] width 193 height 27
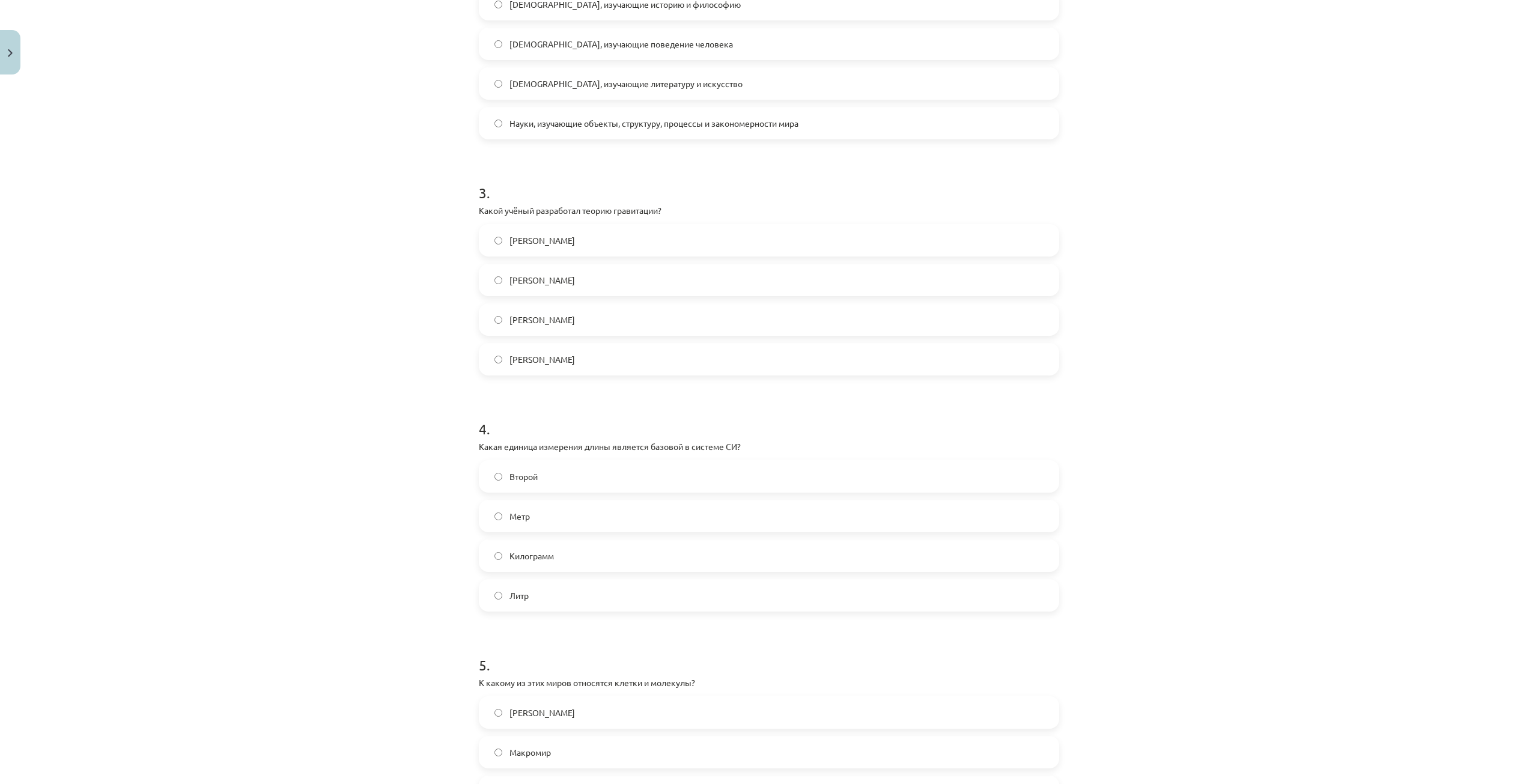
scroll to position [571, 0]
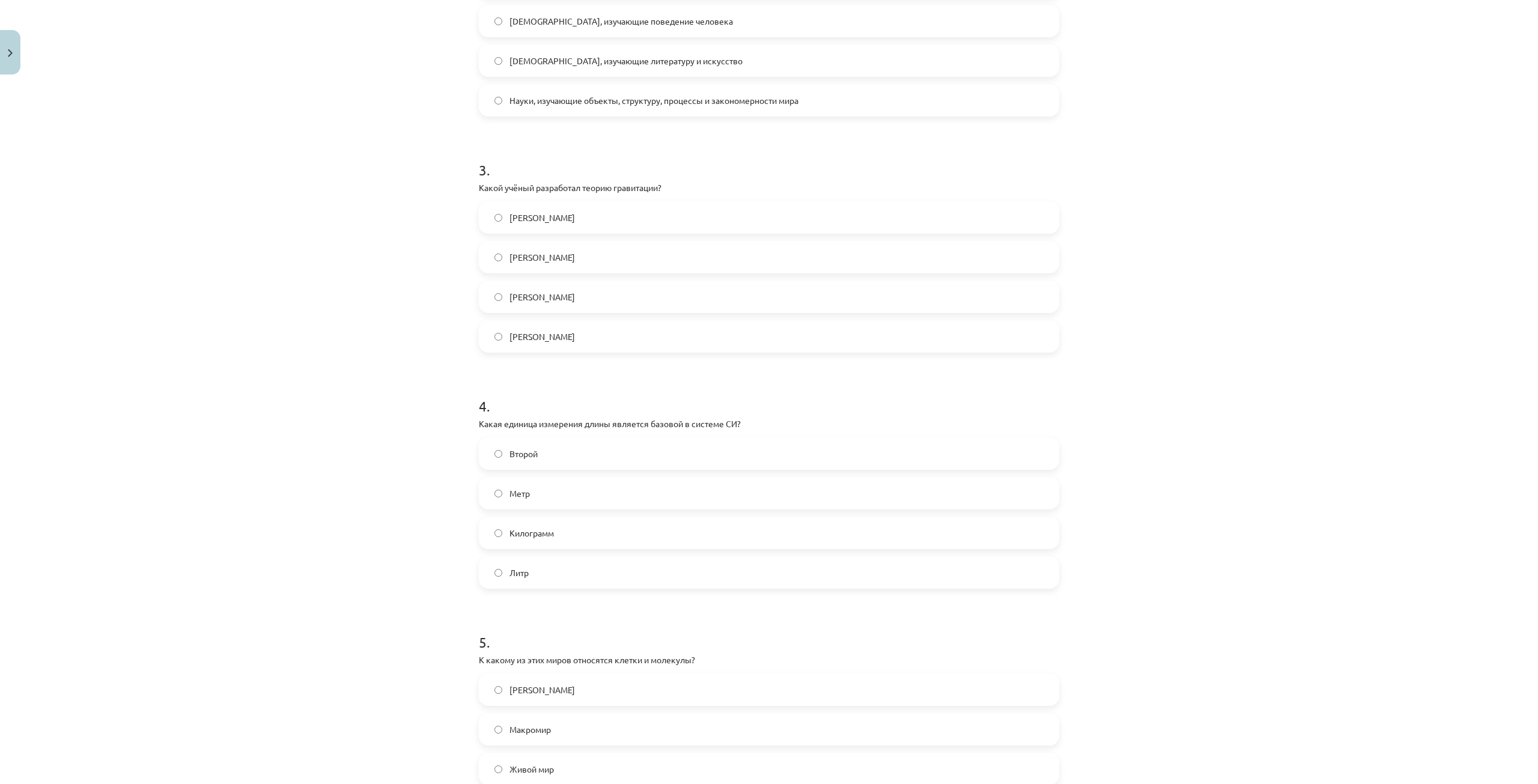
click at [568, 506] on label "Метр" at bounding box center [769, 493] width 578 height 30
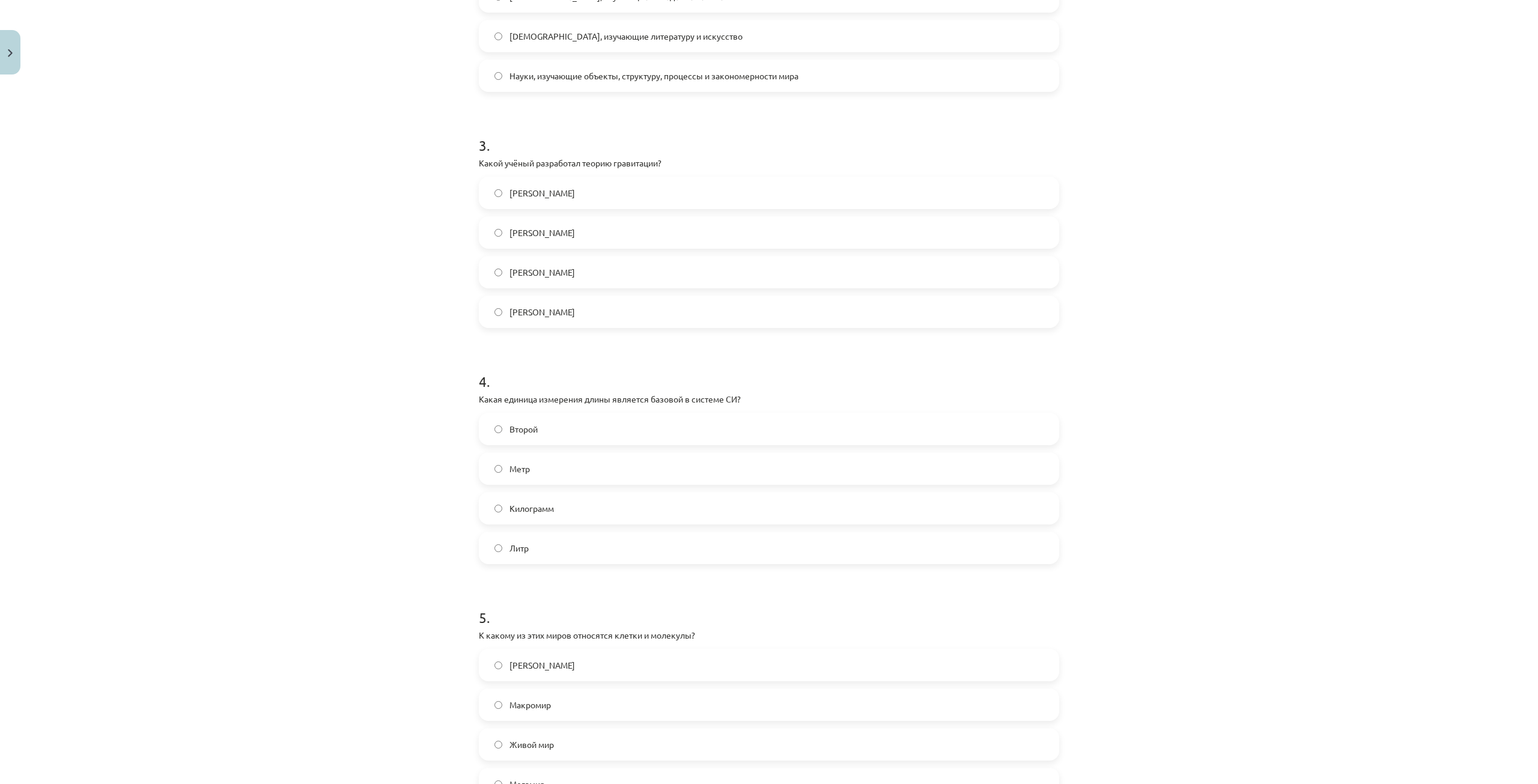
scroll to position [751, 0]
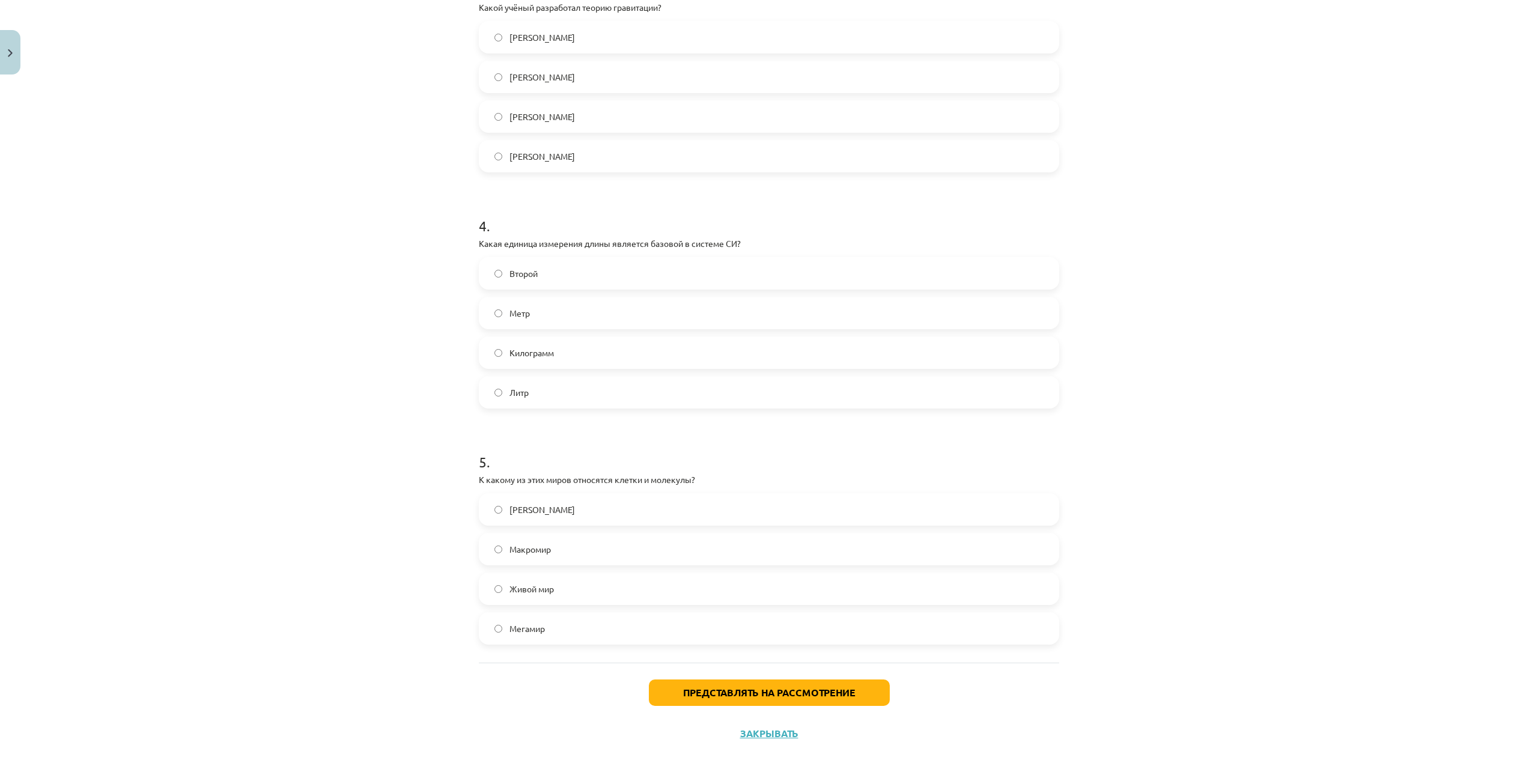
click at [573, 516] on label "[PERSON_NAME]" at bounding box center [769, 509] width 578 height 30
click at [664, 688] on button "Представлять на рассмотрение" at bounding box center [769, 692] width 241 height 27
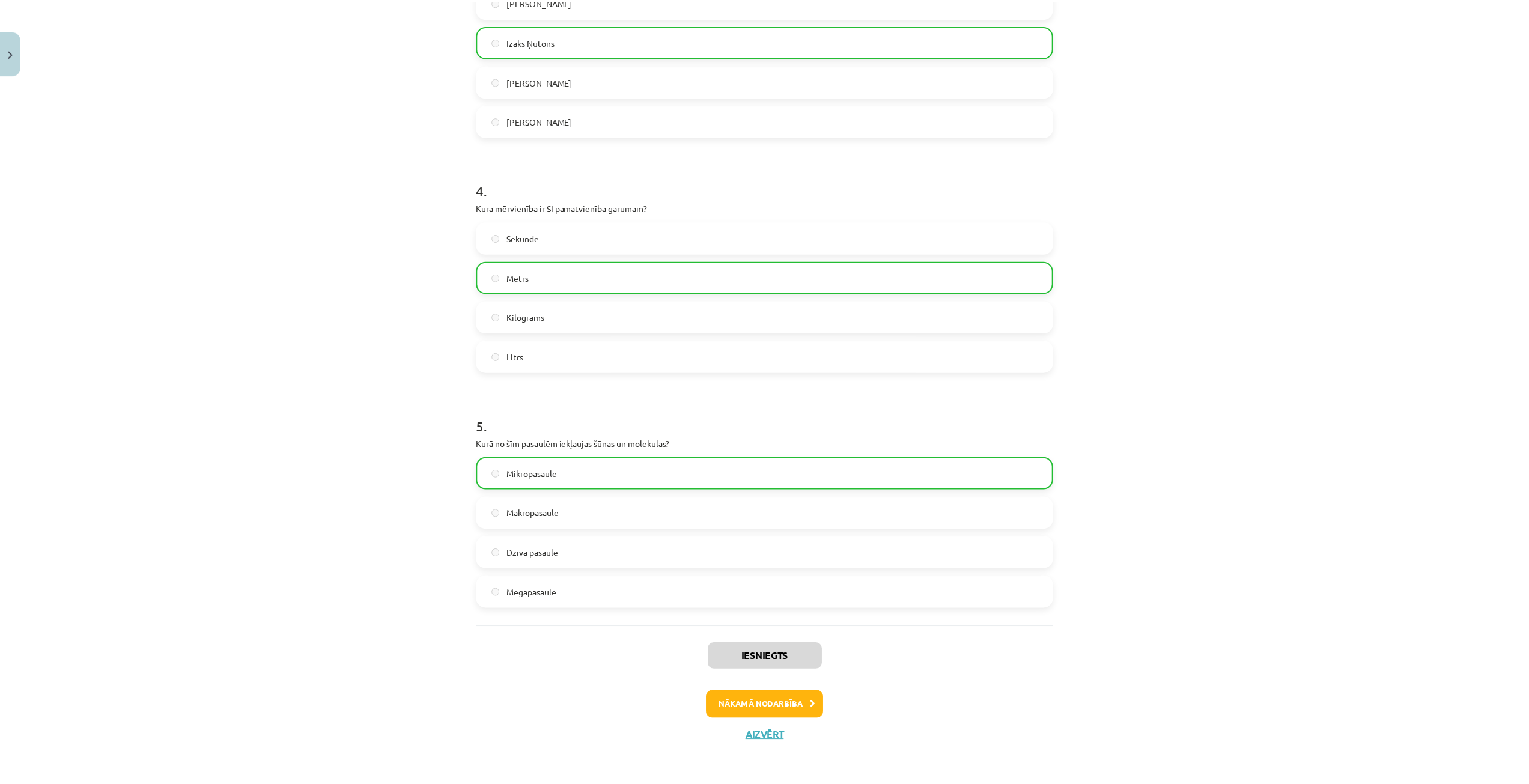
scroll to position [789, 0]
click at [767, 735] on button "Aizvērt" at bounding box center [769, 733] width 46 height 12
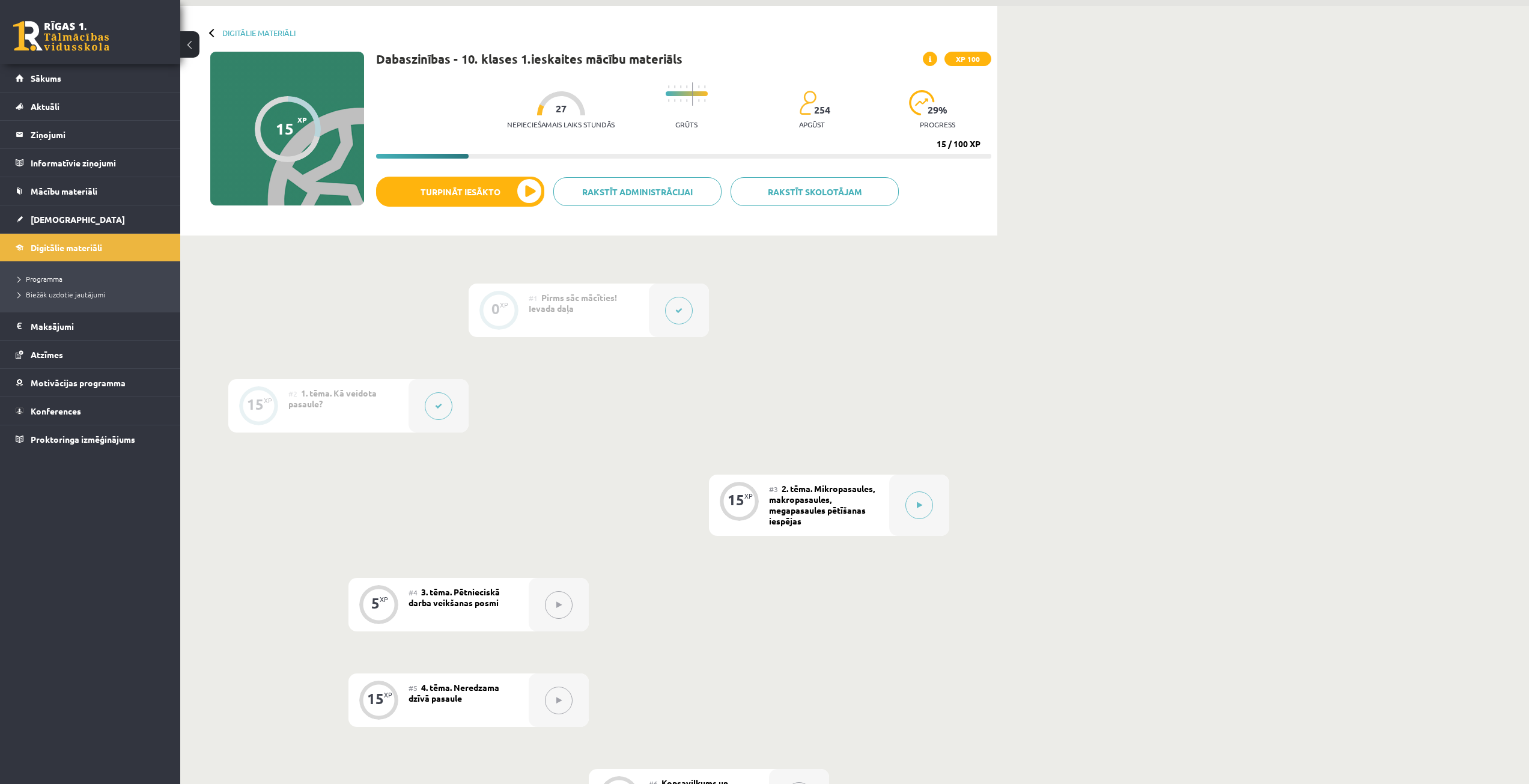
scroll to position [24, 0]
